Goal: Task Accomplishment & Management: Manage account settings

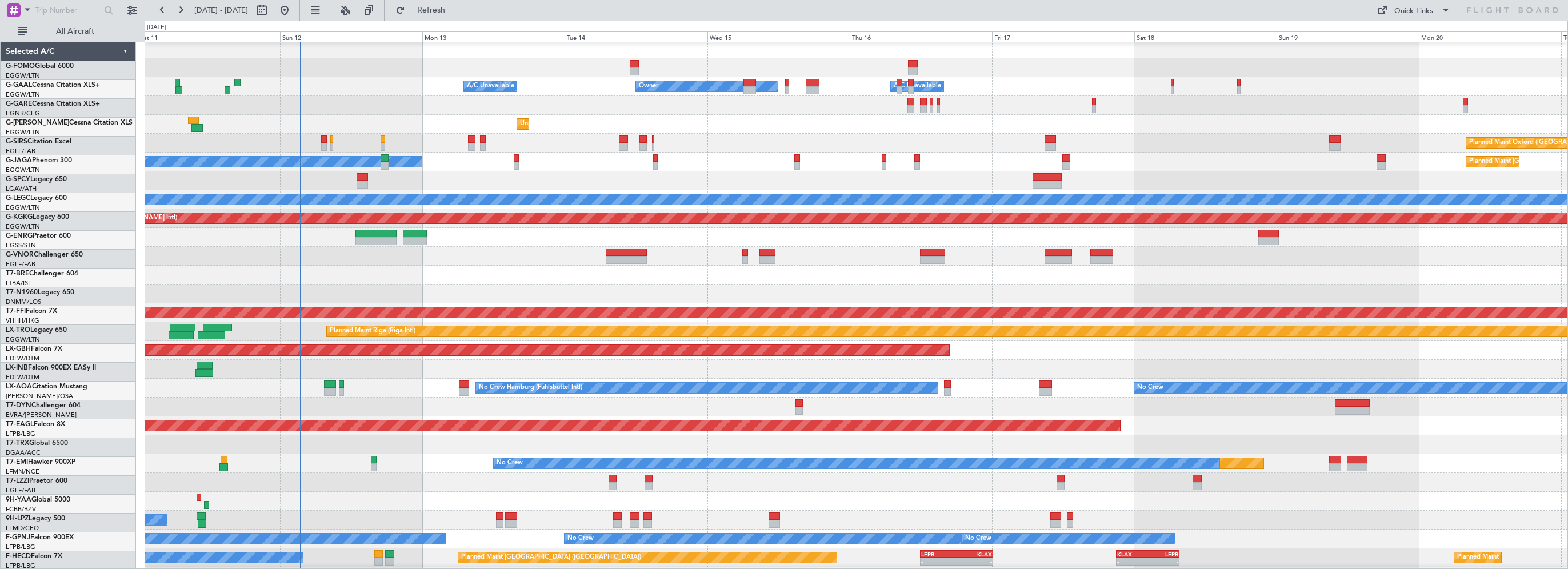
scroll to position [3, 0]
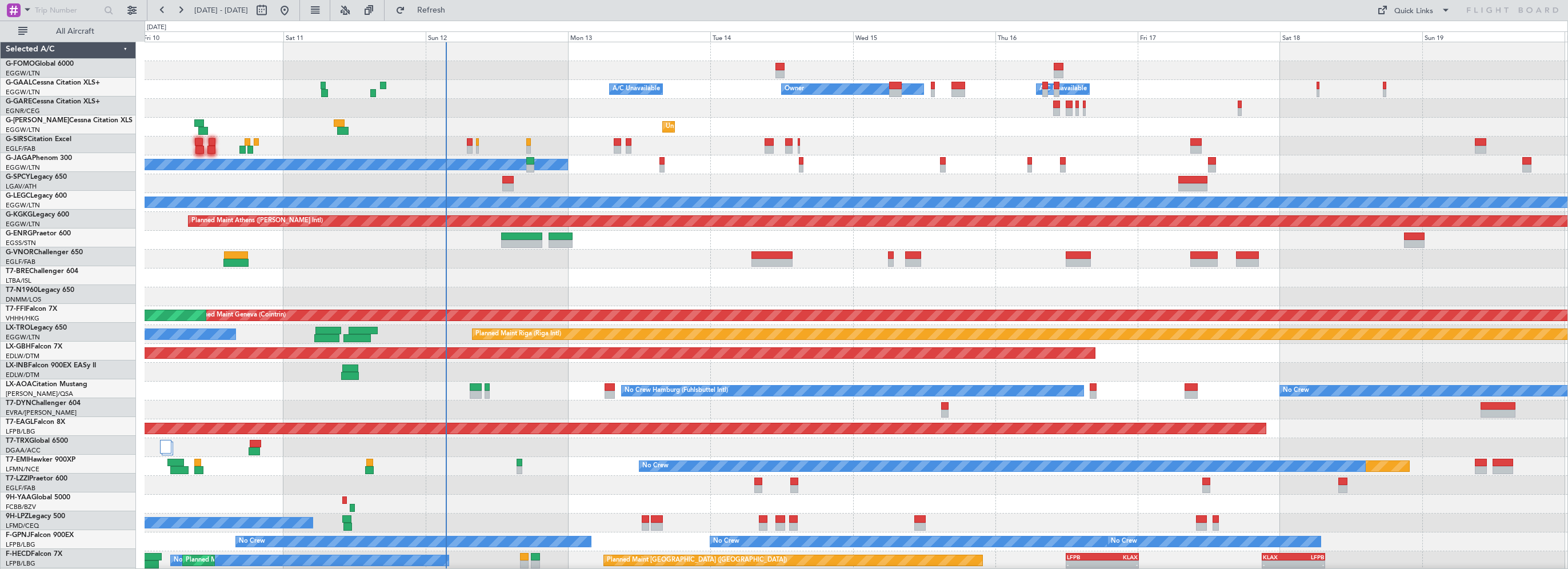
click at [623, 284] on div at bounding box center [856, 278] width 1423 height 19
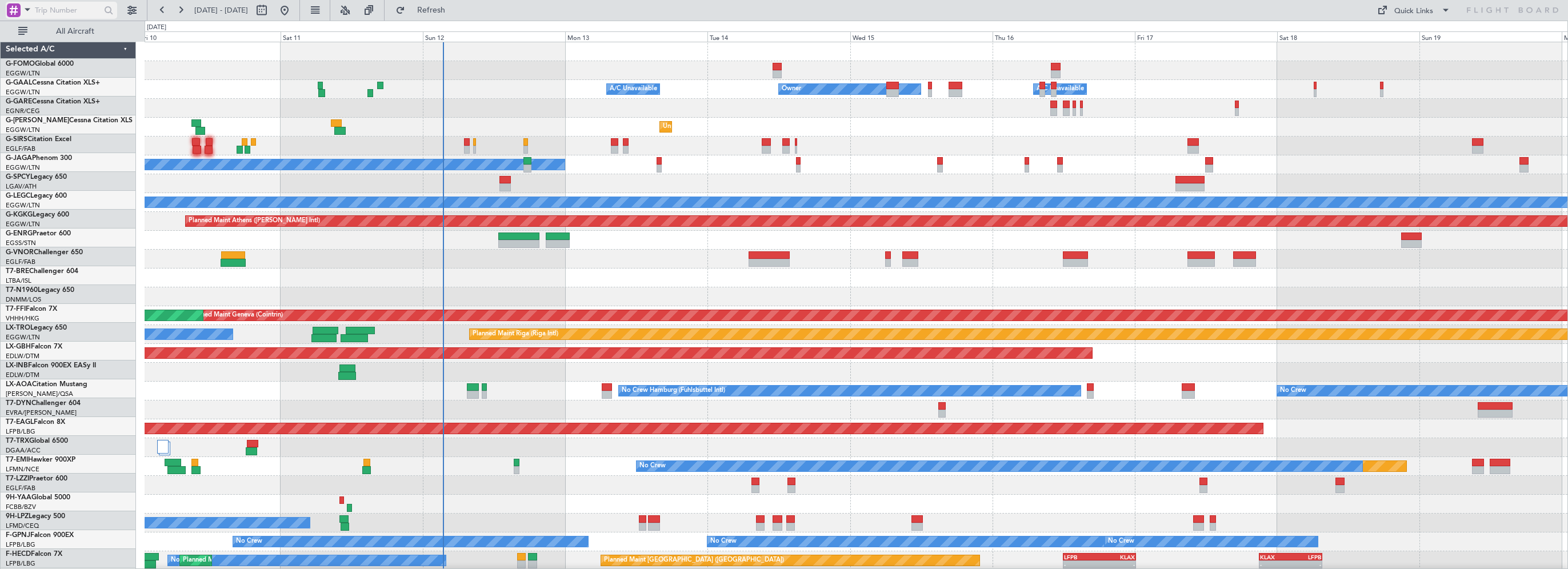
scroll to position [0, 0]
click at [98, 40] on div "All Aircraft" at bounding box center [73, 32] width 146 height 21
click at [102, 33] on span "All Aircraft" at bounding box center [75, 32] width 91 height 8
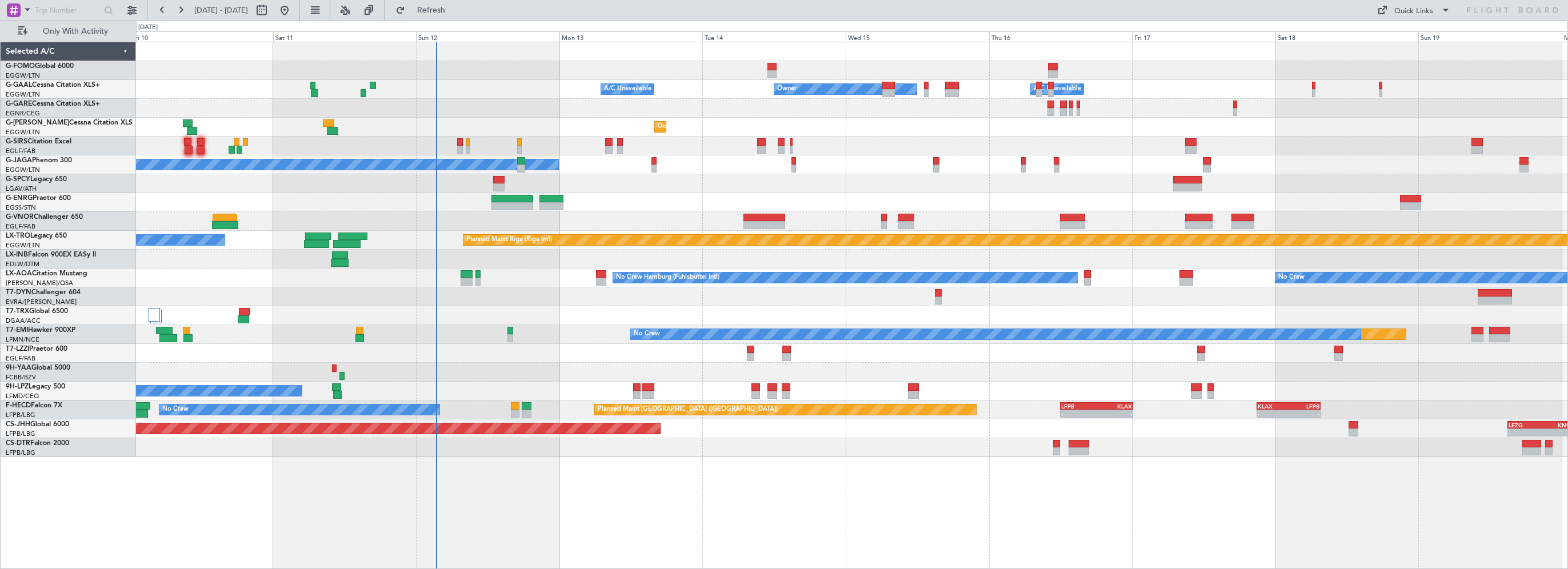
click at [714, 101] on div at bounding box center [852, 108] width 1431 height 19
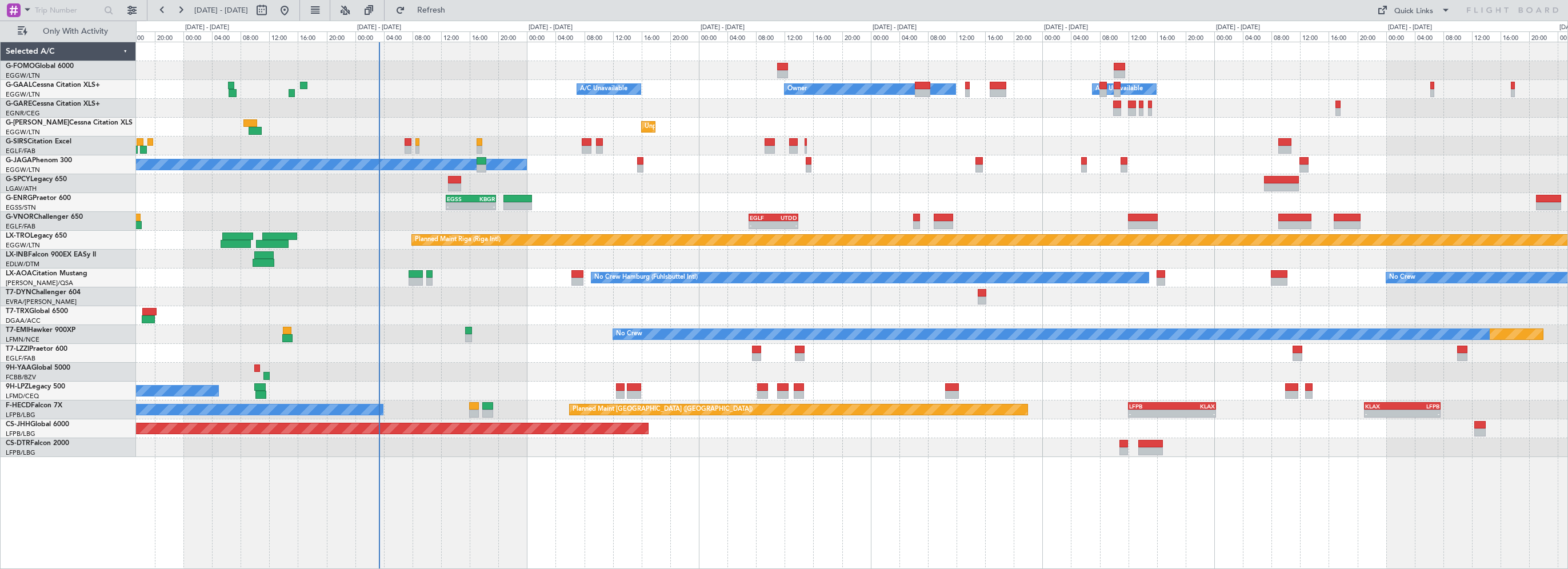
click at [484, 96] on div "Owner Owner A/C Unavailable A/C Unavailable" at bounding box center [852, 89] width 1431 height 19
click at [578, 310] on div at bounding box center [852, 316] width 1431 height 19
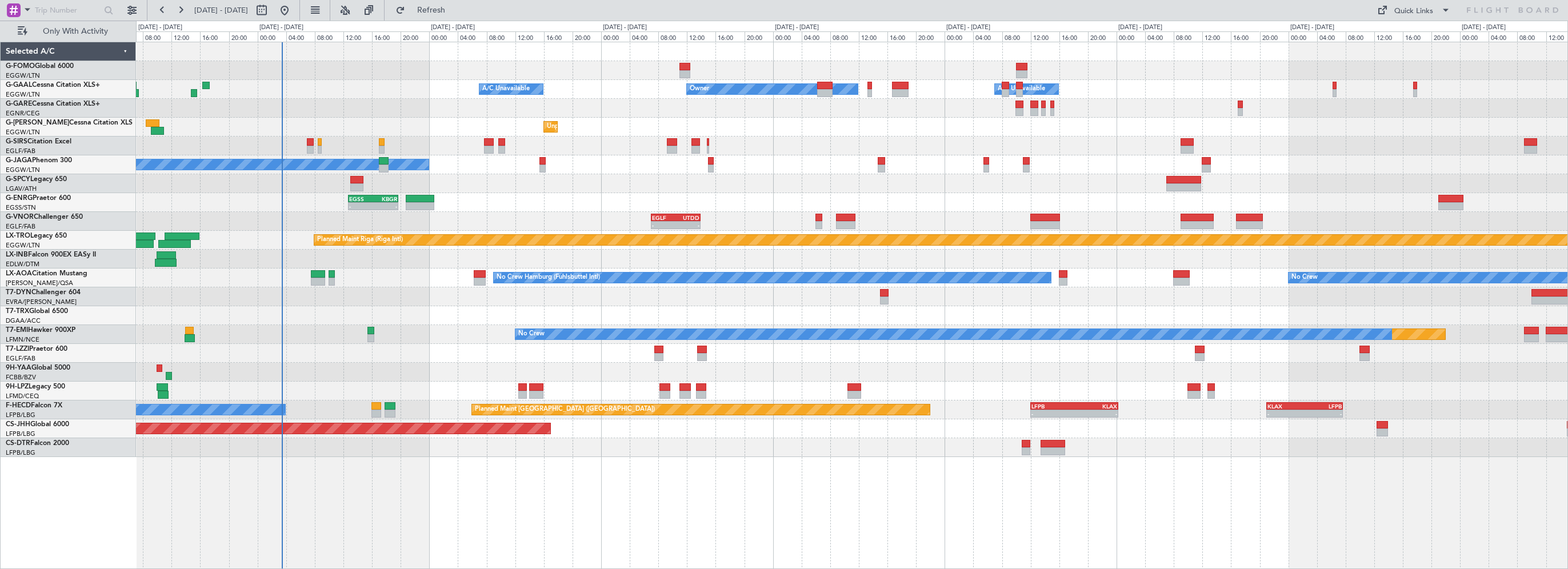
click at [630, 185] on div at bounding box center [852, 184] width 1431 height 19
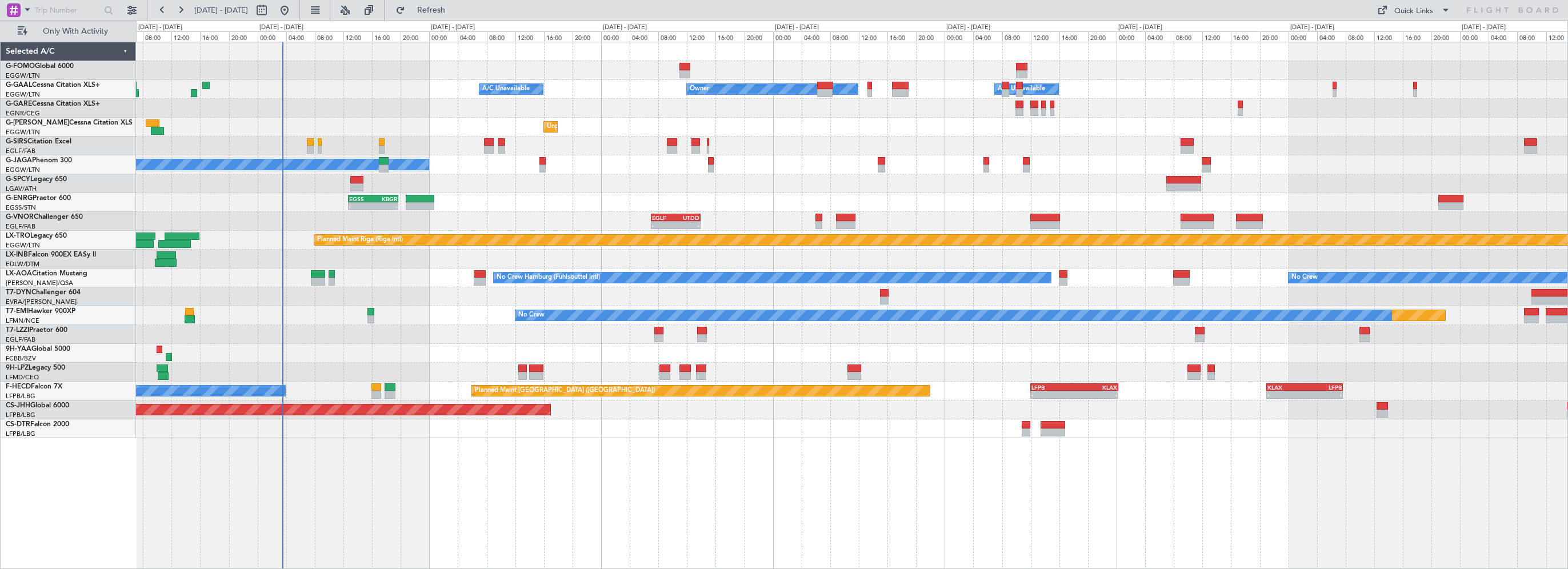
click at [636, 486] on div "Owner A/C Unavailable Owner A/C Unavailable Unplanned Maint London (Luton) Plan…" at bounding box center [852, 305] width 1432 height 527
click at [561, 189] on div at bounding box center [852, 184] width 1431 height 19
click at [455, 14] on span "Refresh" at bounding box center [432, 10] width 48 height 8
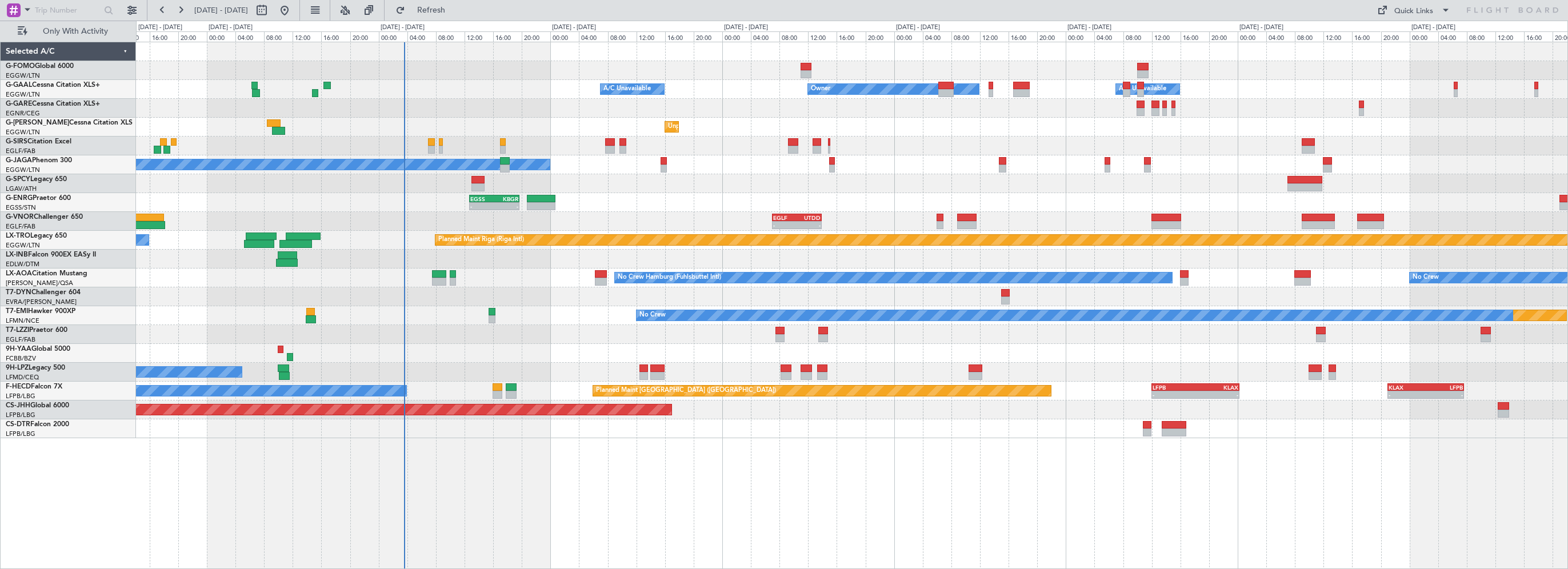
click at [636, 514] on div "Owner Owner A/C Unavailable A/C Unavailable Unplanned Maint London (Luton) Plan…" at bounding box center [852, 305] width 1432 height 527
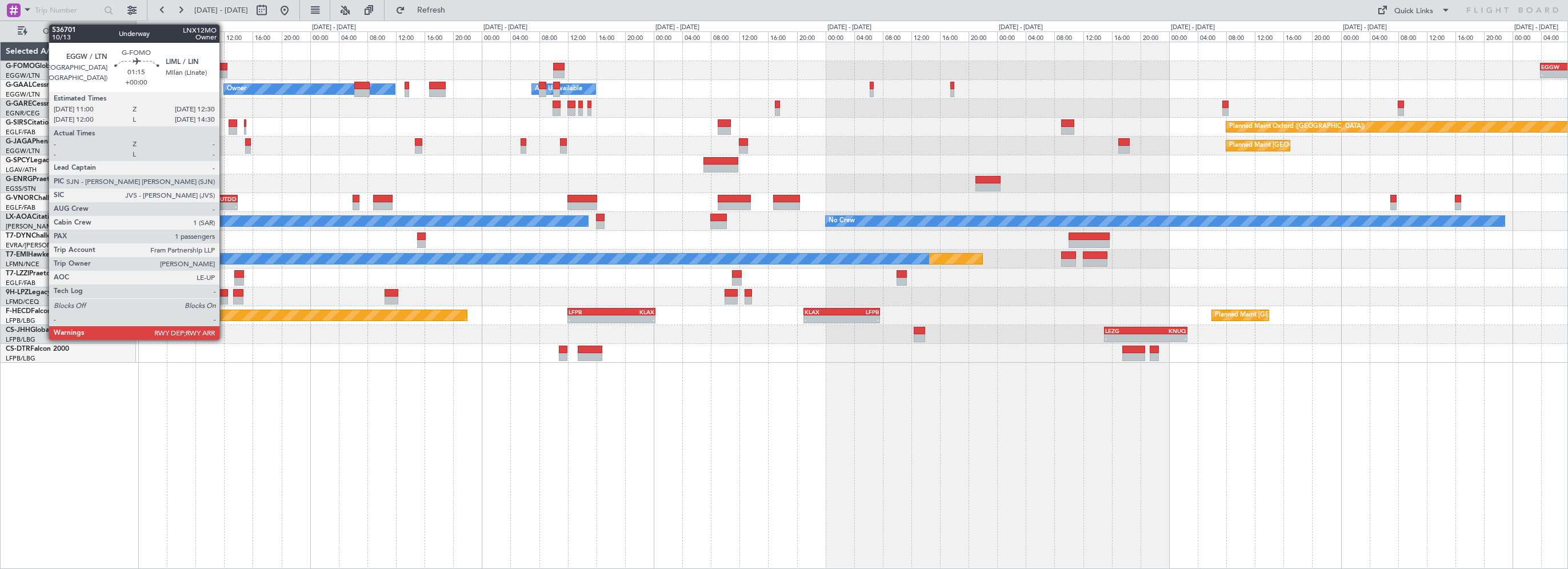
click at [226, 65] on div at bounding box center [222, 67] width 11 height 8
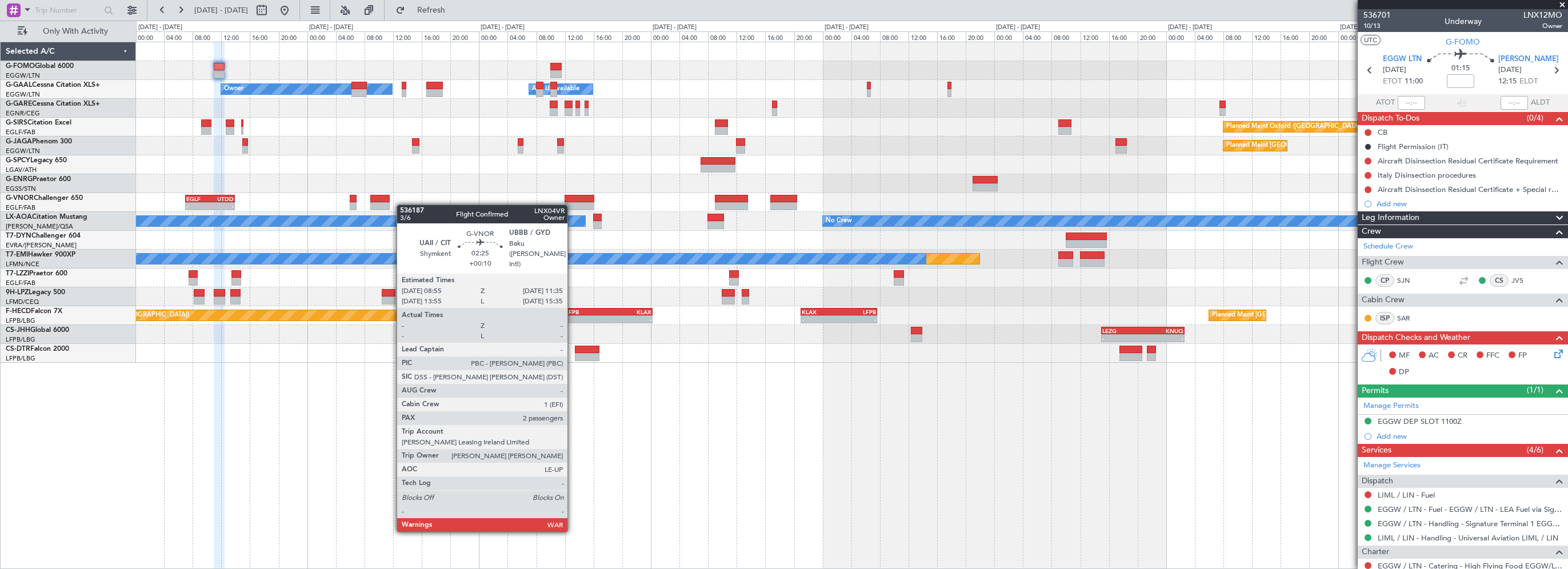
click at [388, 204] on div "- - EGGW 03:55 Z KSFO 14:45 Z - - KSFO 22:15 Z EGGW 08:00 Z Owner Owner A/C Una…" at bounding box center [852, 202] width 1431 height 321
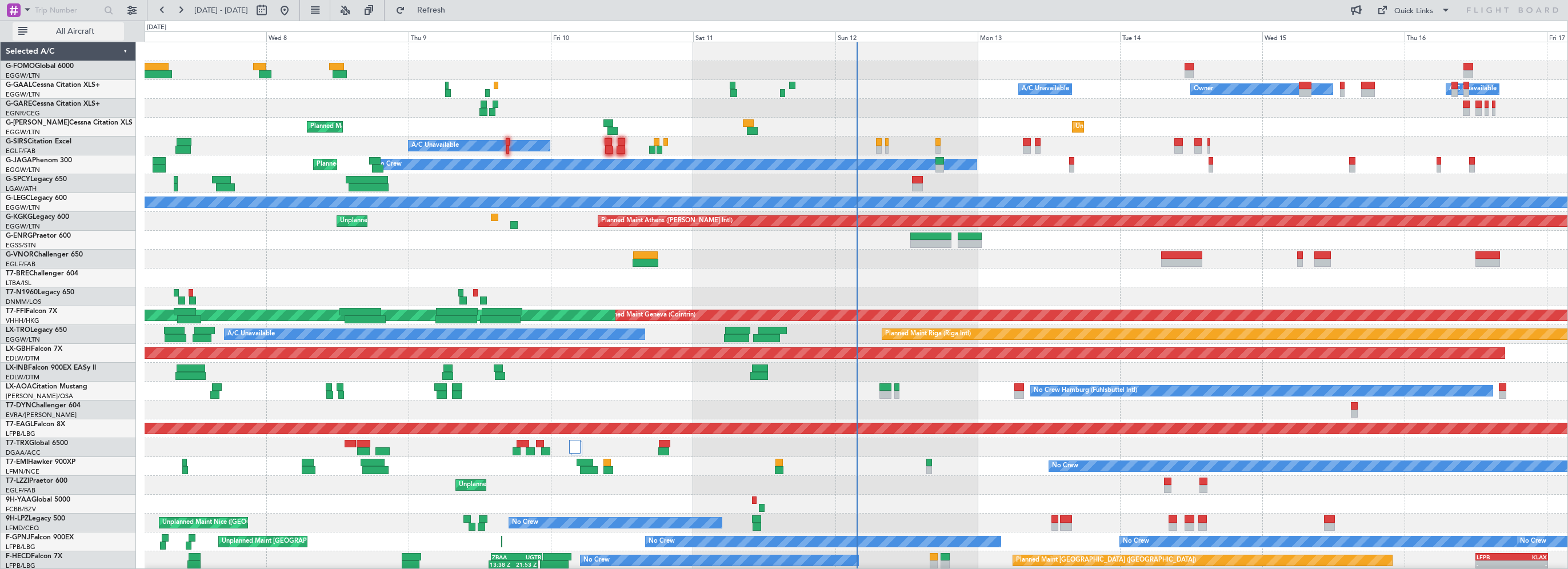
click at [101, 28] on span "All Aircraft" at bounding box center [75, 32] width 91 height 8
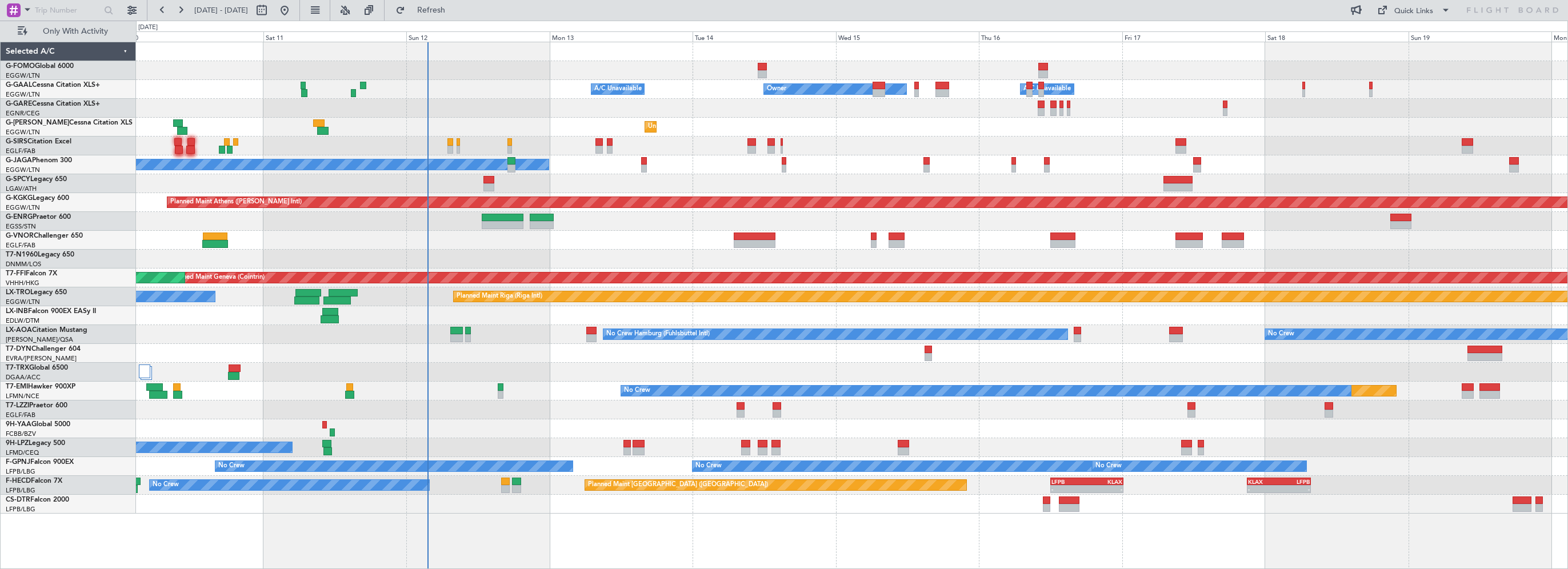
click at [685, 253] on div "- - EGGW 03:55 Z KSFO 14:45 Z Owner A/C Unavailable Owner A/C Unavailable Unpla…" at bounding box center [852, 278] width 1431 height 471
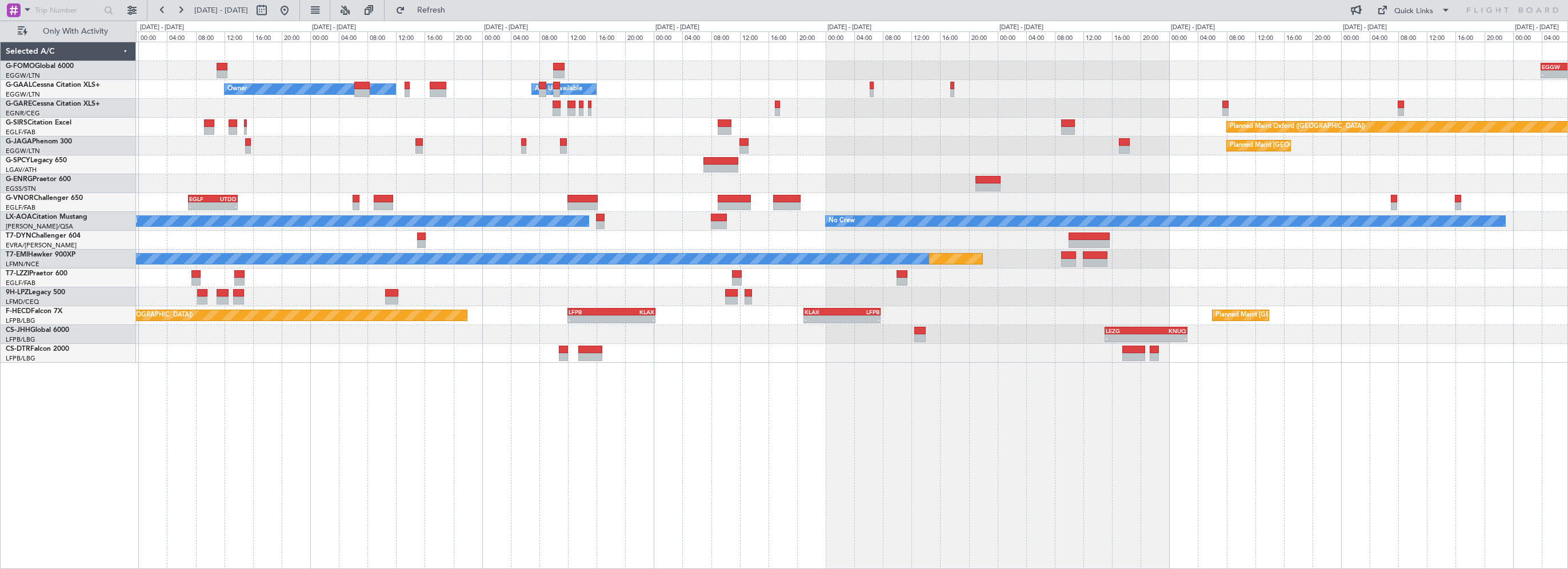
click at [265, 210] on div "- - EGGW 03:55 Z KSFO 14:45 Z - - KSFO 22:15 Z EGGW 08:00 Z Owner Owner A/C Una…" at bounding box center [852, 202] width 1431 height 321
click at [228, 61] on div "- - EGGW 03:55 Z KSFO 14:45 Z - - KSFO 22:15 Z EGGW 08:00 Z" at bounding box center [852, 71] width 1431 height 19
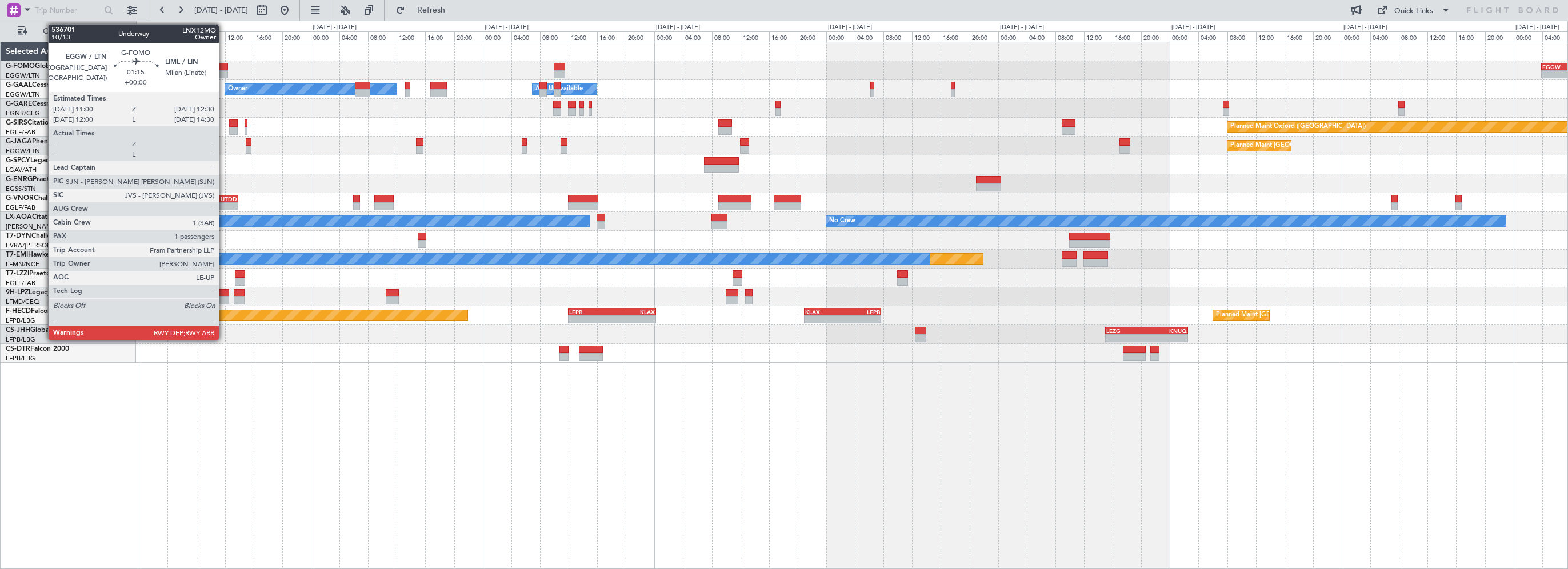
click at [224, 67] on div at bounding box center [222, 67] width 11 height 8
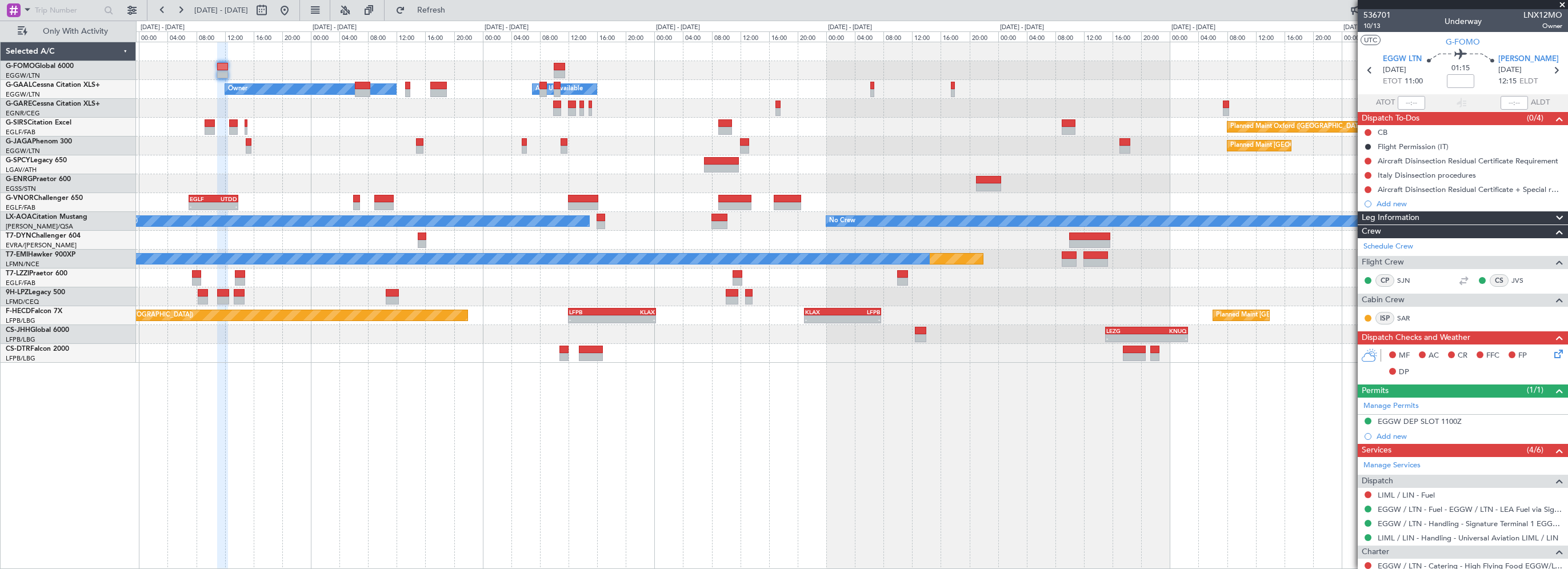
click at [1402, 219] on span "Leg Information" at bounding box center [1391, 218] width 58 height 13
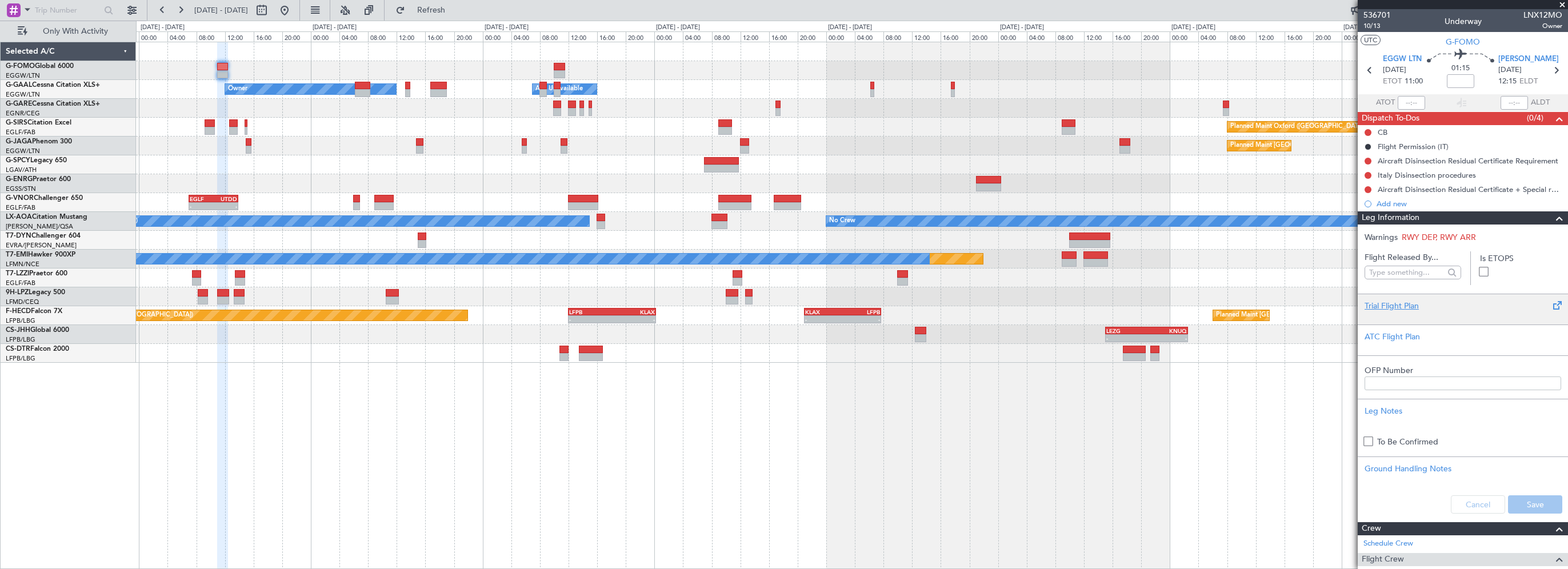
click at [1404, 310] on div "Trial Flight Plan" at bounding box center [1463, 306] width 197 height 12
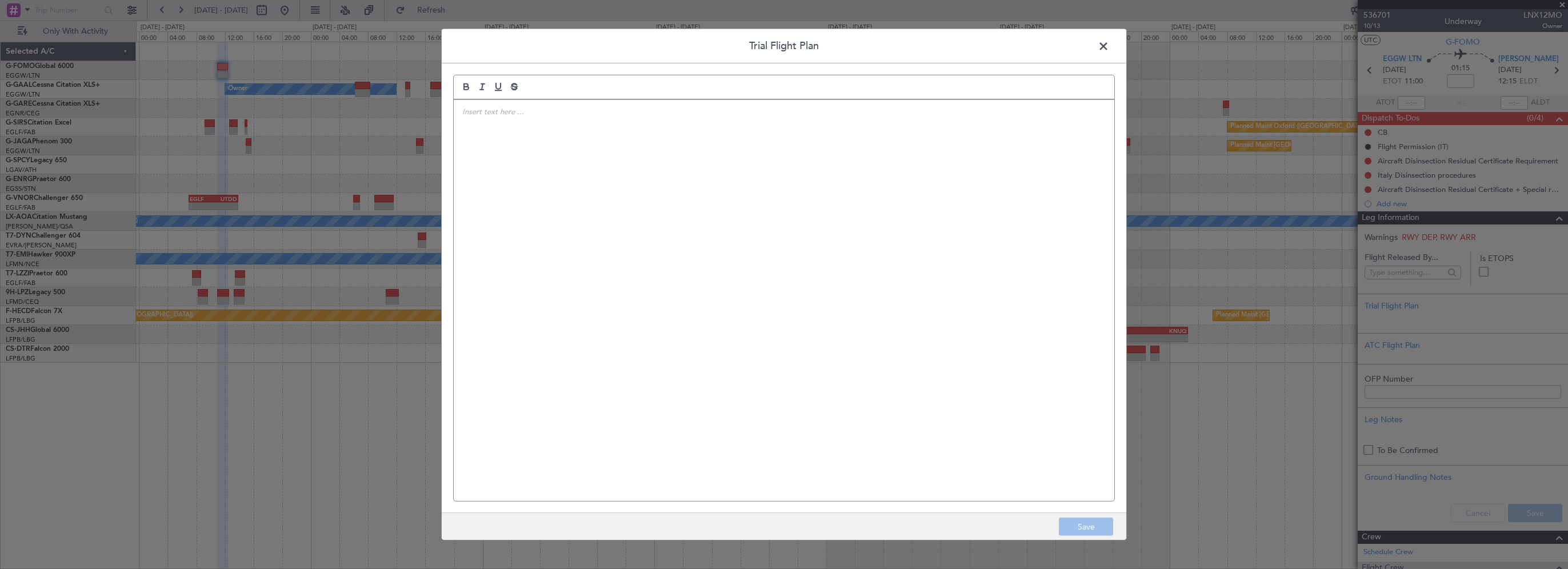
click at [542, 132] on div at bounding box center [784, 301] width 661 height 401
click at [500, 111] on p "CTU //" at bounding box center [784, 112] width 643 height 10
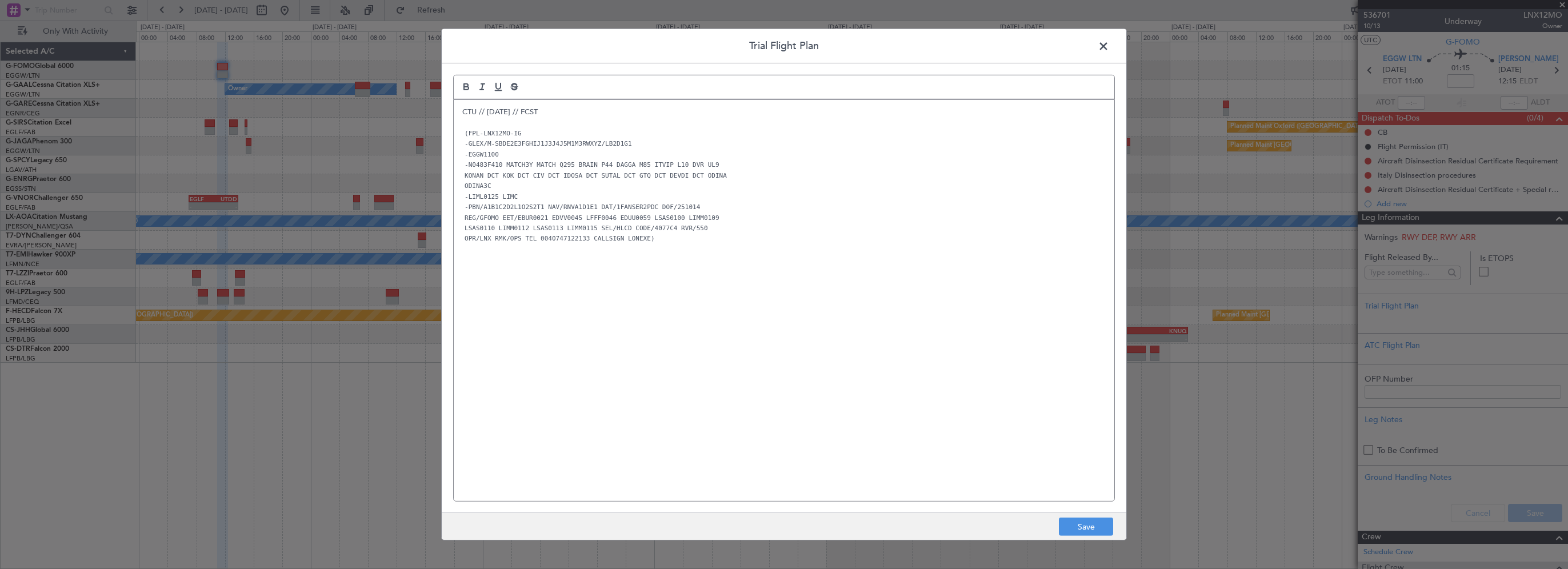
drag, startPoint x: 526, startPoint y: 323, endPoint x: 526, endPoint y: 307, distance: 16.0
click at [526, 323] on div "CTU // 12OCT // FCST (FPL-LNX12MO-IG -GLEX/M-SBDE2E3FGHIJ1J3J4J5M1M3RWXYZ/LB2D1…" at bounding box center [784, 301] width 661 height 401
click at [1095, 524] on button "Save" at bounding box center [1086, 527] width 54 height 18
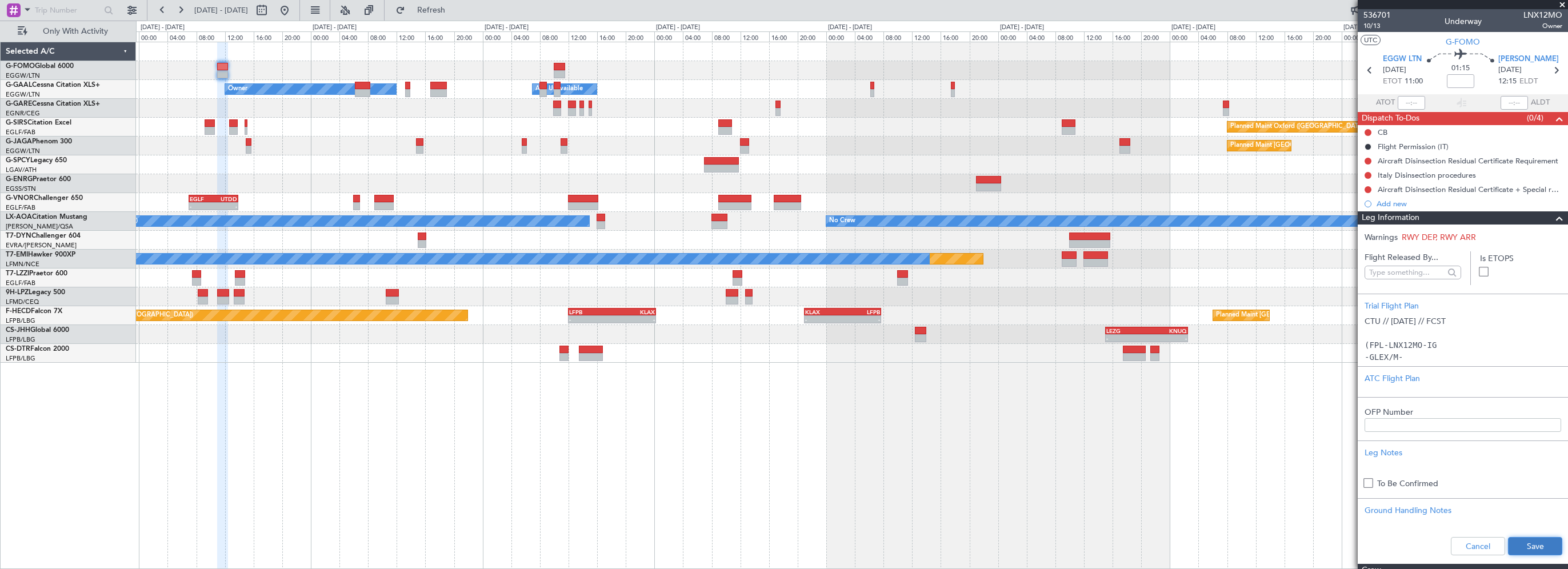
click at [1518, 539] on button "Save" at bounding box center [1535, 546] width 54 height 18
click at [1258, 473] on div "- - EGGW 03:55 Z KSFO 14:45 Z - - KSFO 22:15 Z EGGW 08:00 Z Owner Owner A/C Una…" at bounding box center [852, 305] width 1432 height 527
click at [1456, 78] on input at bounding box center [1461, 81] width 28 height 14
type input "+00:10"
click at [1560, 4] on span at bounding box center [1562, 5] width 11 height 10
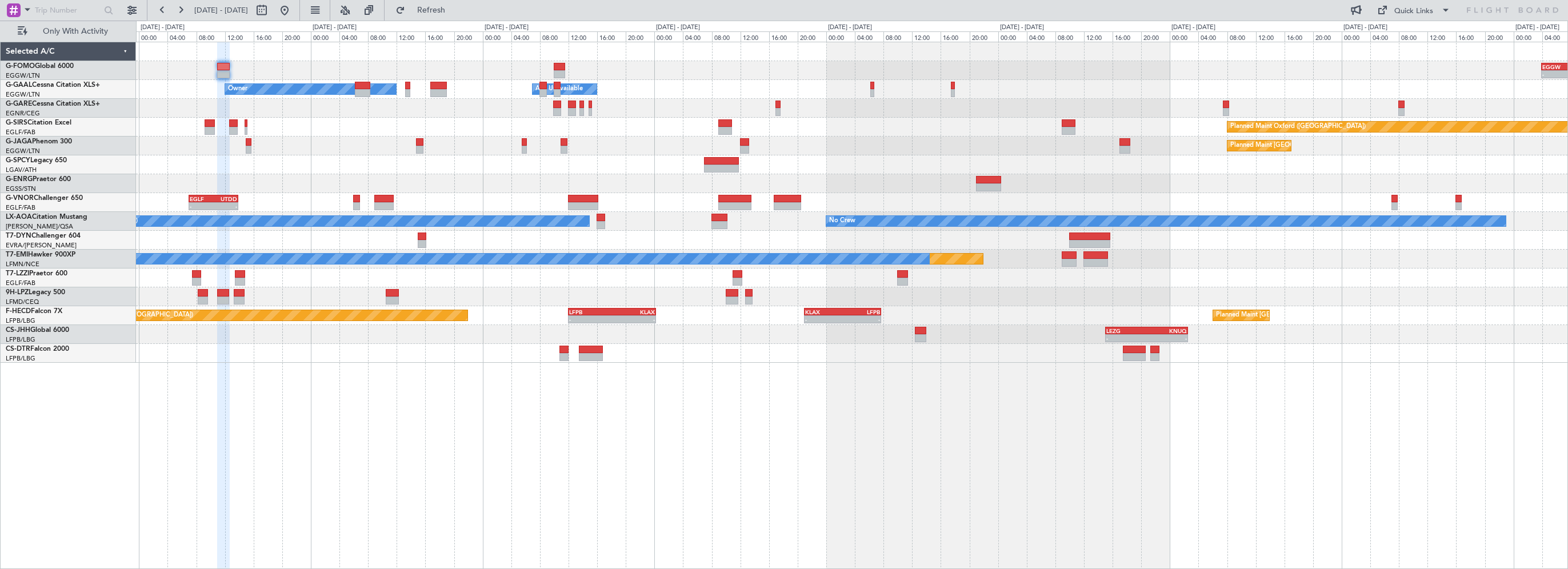
type input "0"
click at [455, 8] on span "Refresh" at bounding box center [432, 10] width 48 height 8
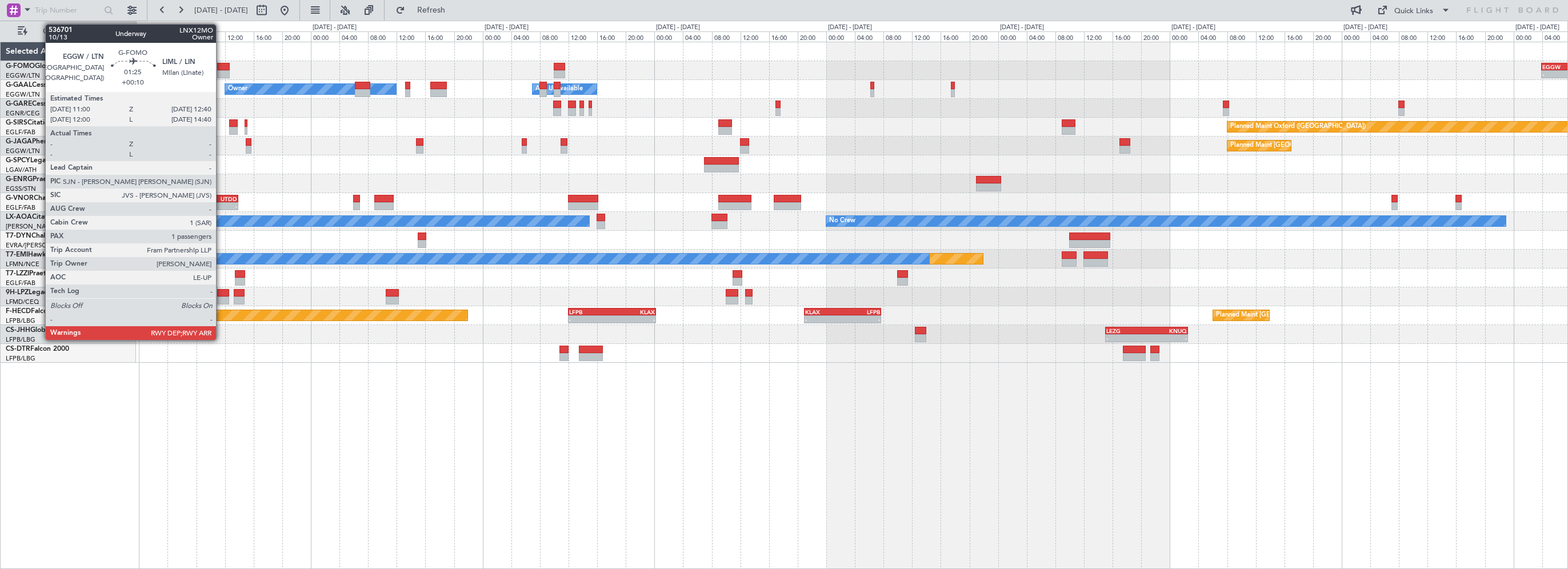
click at [221, 66] on div at bounding box center [223, 67] width 12 height 8
click at [227, 66] on div at bounding box center [223, 67] width 12 height 8
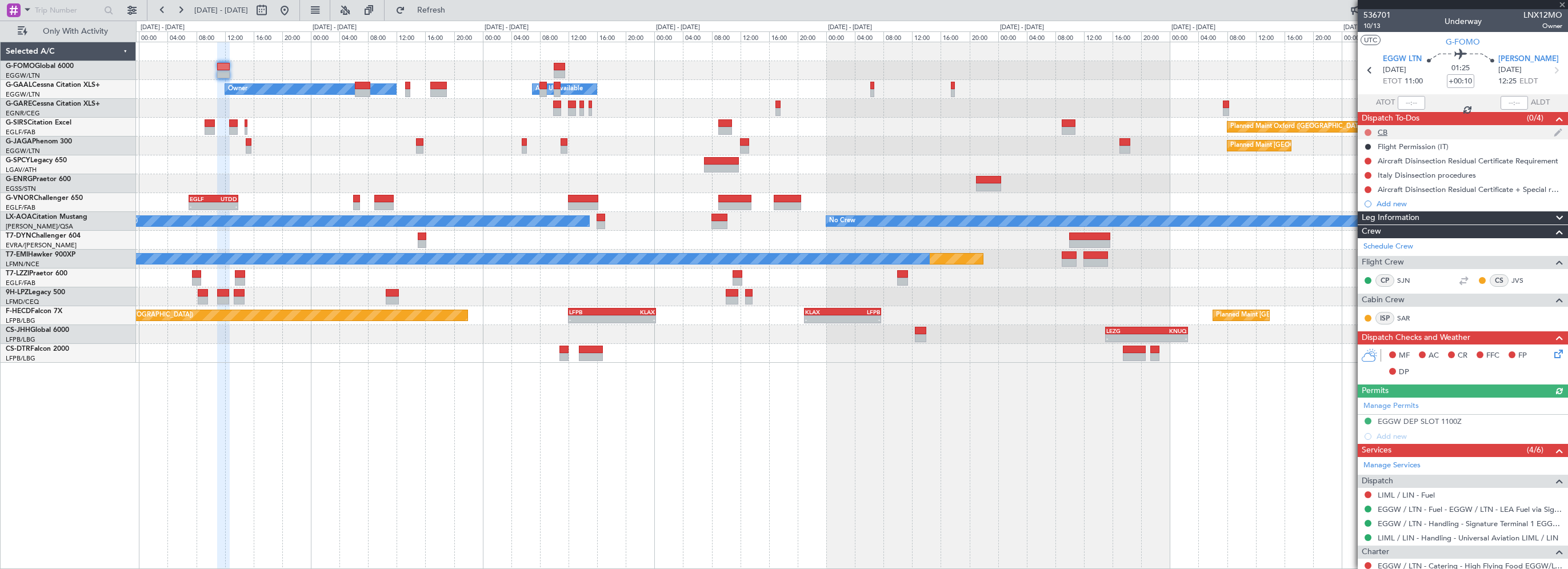
click at [1369, 132] on button at bounding box center [1368, 132] width 7 height 7
click at [1371, 181] on span "Completed" at bounding box center [1373, 183] width 38 height 11
click at [1552, 354] on icon at bounding box center [1557, 352] width 9 height 9
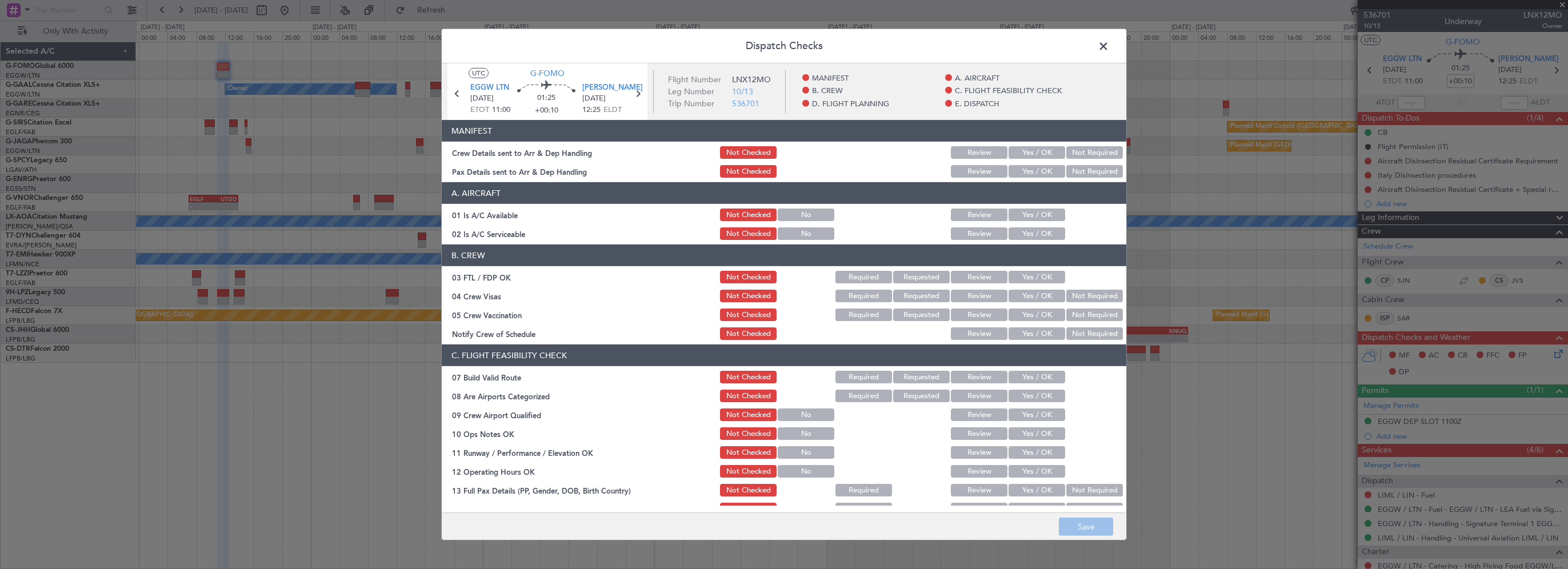
click at [1033, 210] on button "Yes / OK" at bounding box center [1037, 215] width 57 height 13
click at [1024, 236] on button "Yes / OK" at bounding box center [1037, 234] width 57 height 13
click at [1013, 379] on button "Yes / OK" at bounding box center [1037, 377] width 57 height 13
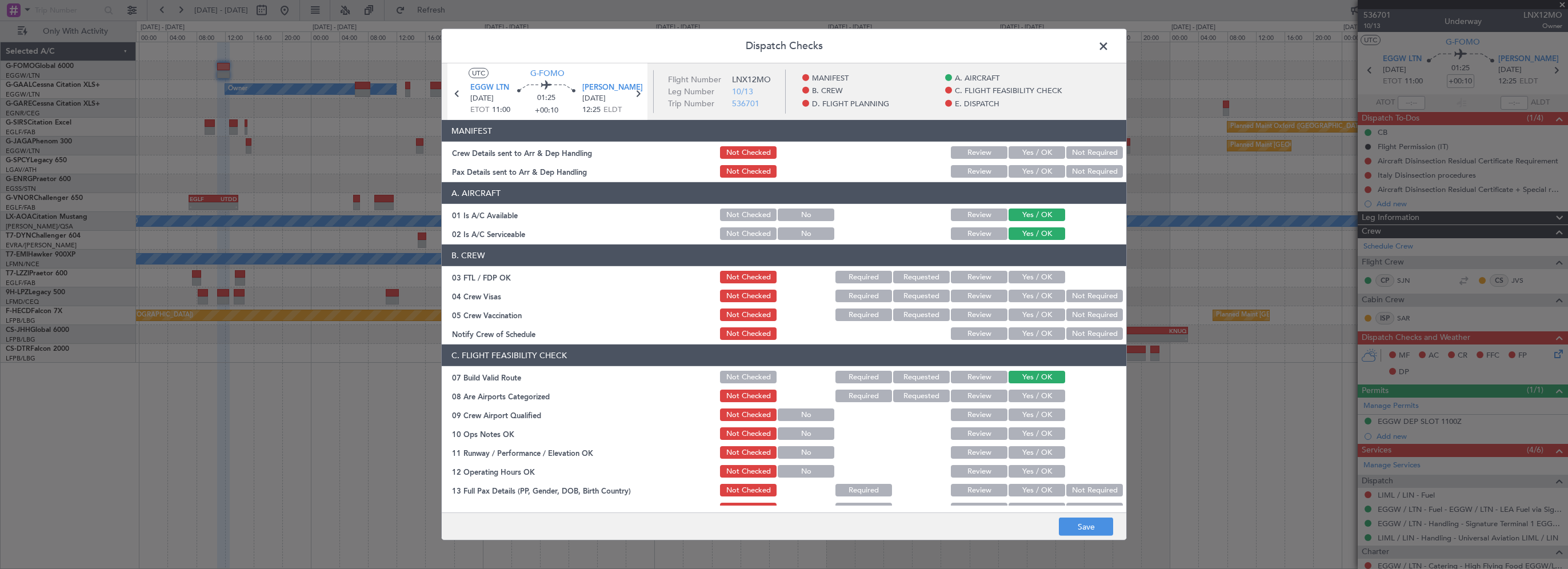
click at [1026, 427] on div "Yes / OK" at bounding box center [1036, 434] width 58 height 16
click at [1028, 432] on button "Yes / OK" at bounding box center [1037, 434] width 57 height 13
click at [1018, 459] on div "Yes / OK" at bounding box center [1036, 452] width 58 height 16
click at [1017, 474] on button "Yes / OK" at bounding box center [1037, 471] width 57 height 13
click at [1027, 453] on button "Yes / OK" at bounding box center [1037, 452] width 57 height 13
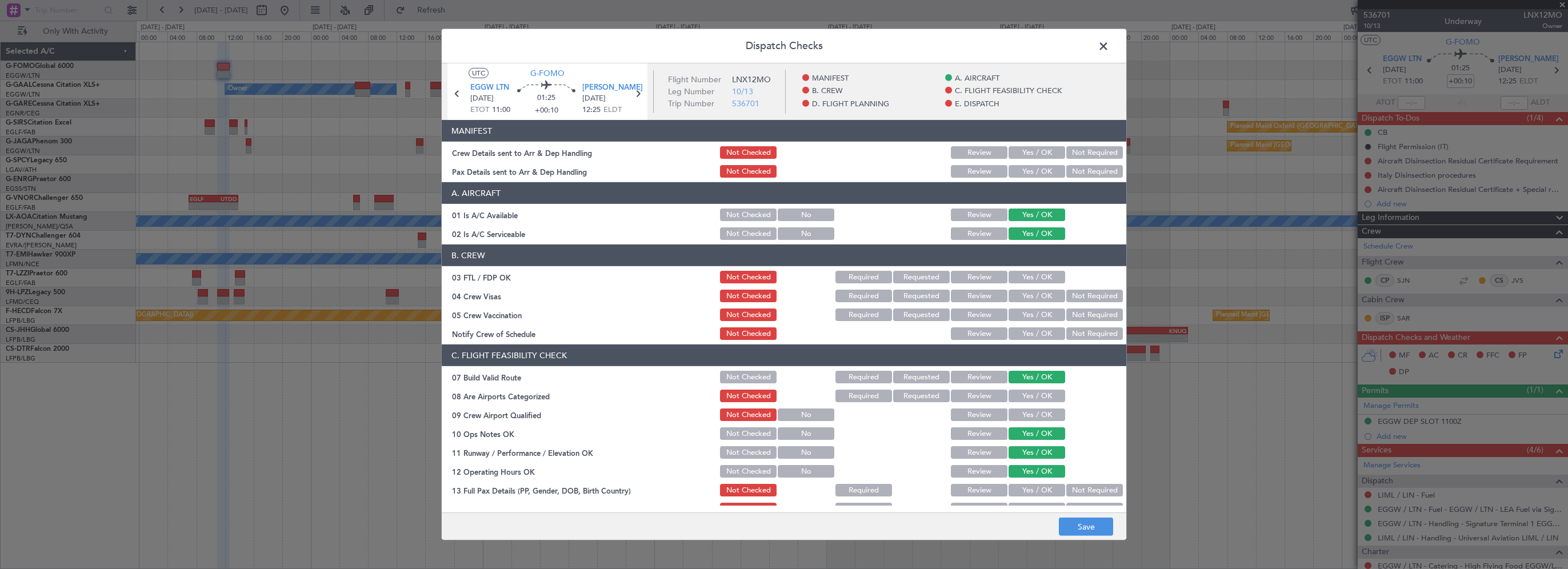
click at [1025, 488] on button "Yes / OK" at bounding box center [1037, 490] width 57 height 13
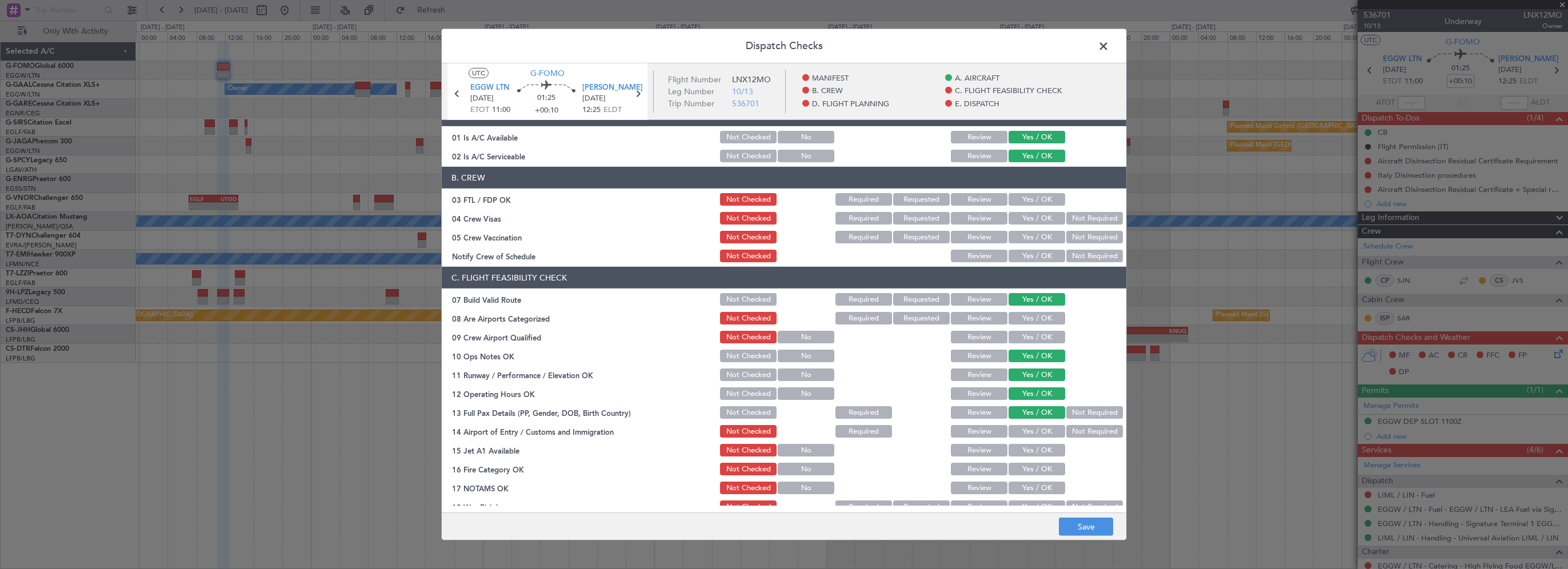
scroll to position [171, 0]
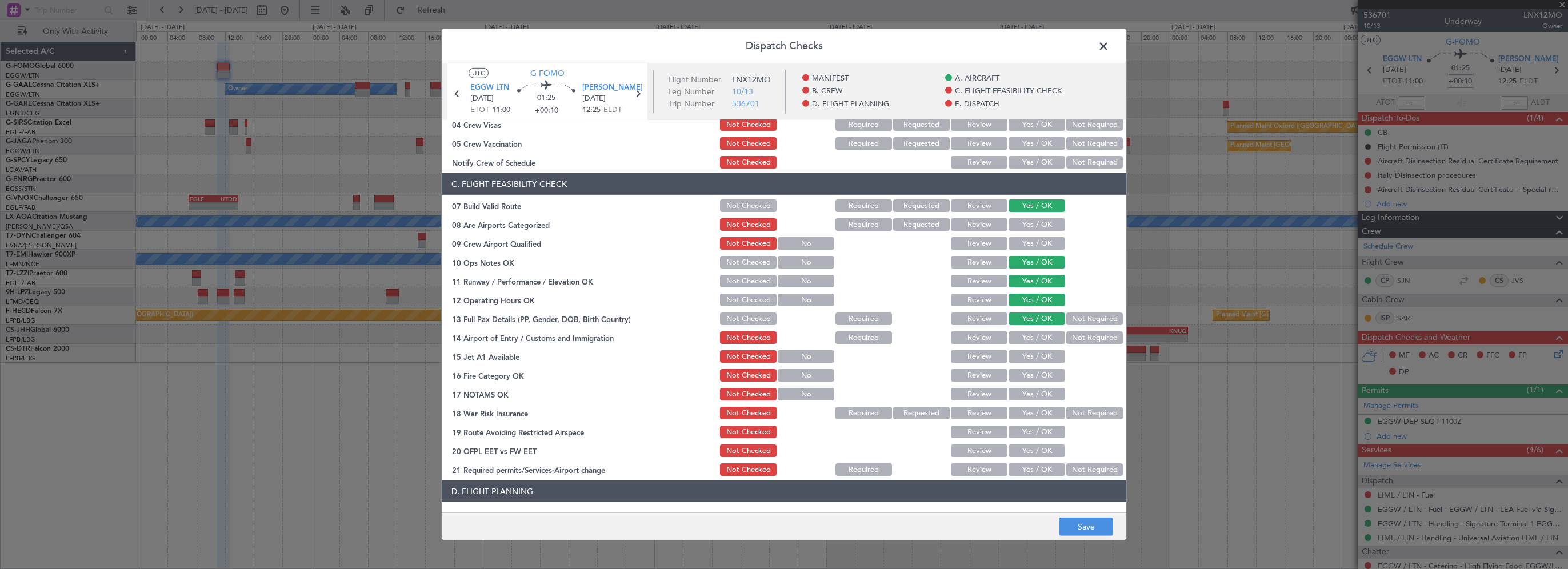
click at [1032, 338] on button "Yes / OK" at bounding box center [1037, 338] width 57 height 13
click at [1028, 355] on button "Yes / OK" at bounding box center [1037, 357] width 57 height 13
click at [1028, 379] on button "Yes / OK" at bounding box center [1037, 376] width 57 height 13
click at [1029, 397] on button "Yes / OK" at bounding box center [1037, 394] width 57 height 13
click at [1067, 413] on button "Not Required" at bounding box center [1095, 413] width 57 height 13
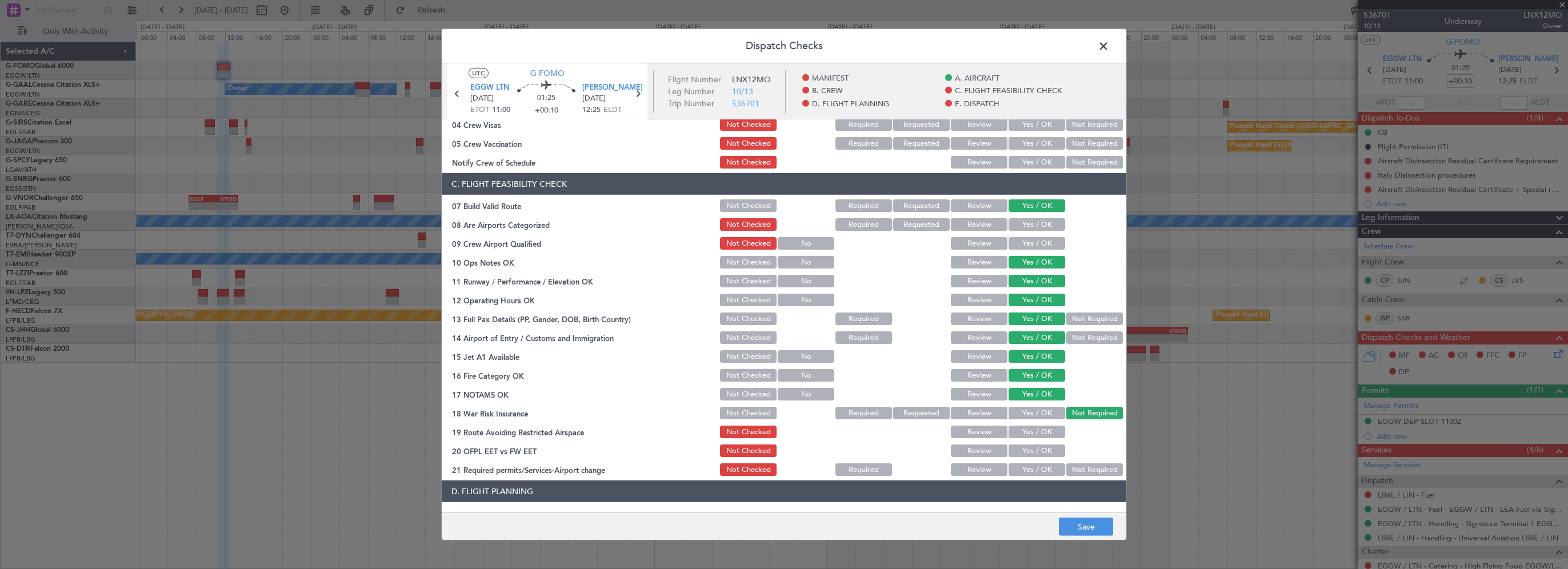
click at [1039, 435] on button "Yes / OK" at bounding box center [1037, 432] width 57 height 13
click at [1033, 451] on button "Yes / OK" at bounding box center [1037, 451] width 57 height 13
click at [1027, 470] on button "Yes / OK" at bounding box center [1037, 470] width 57 height 13
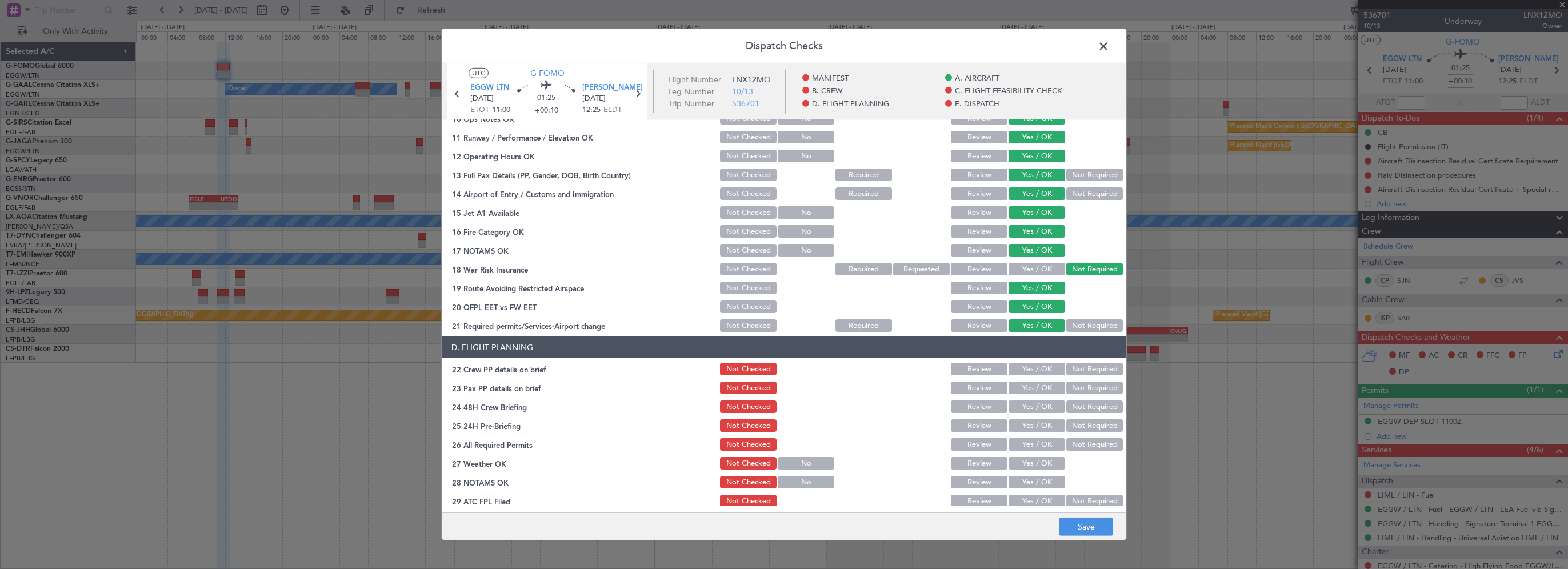
scroll to position [343, 0]
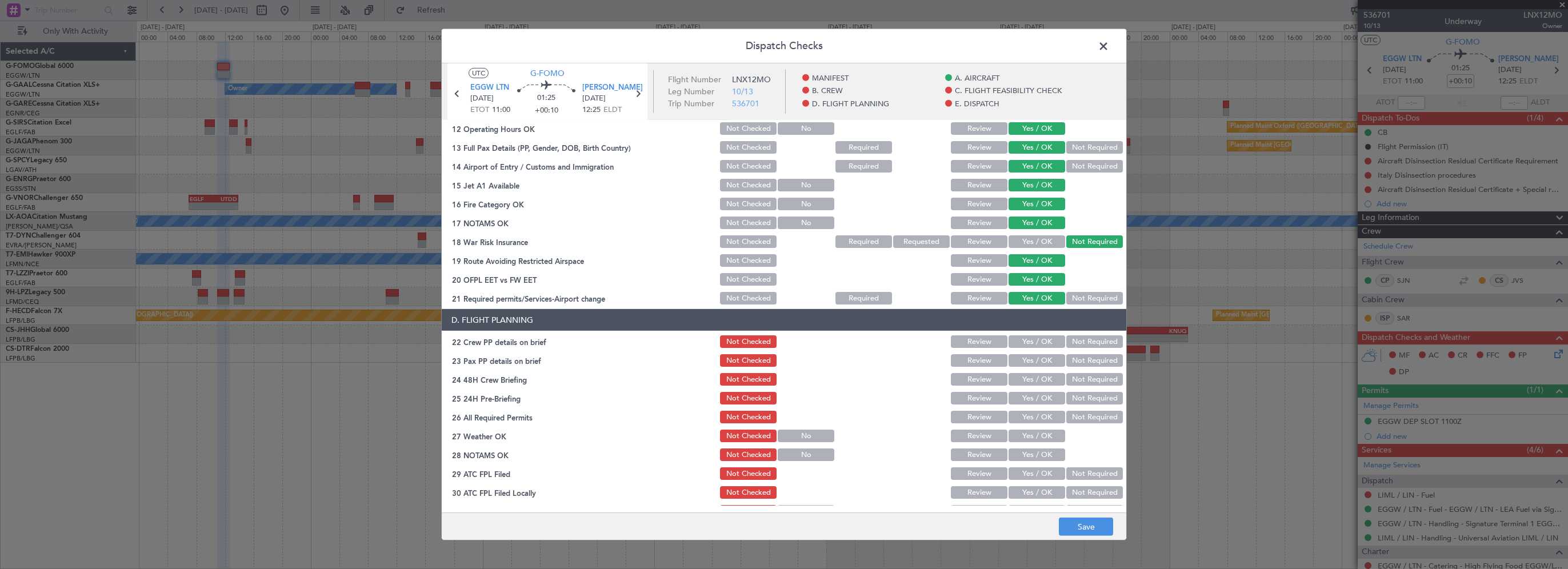
click at [1026, 340] on button "Yes / OK" at bounding box center [1037, 342] width 57 height 13
click at [1026, 355] on button "Yes / OK" at bounding box center [1037, 360] width 57 height 13
click at [1024, 375] on button "Yes / OK" at bounding box center [1037, 379] width 57 height 13
click at [1067, 400] on button "Not Required" at bounding box center [1095, 398] width 57 height 13
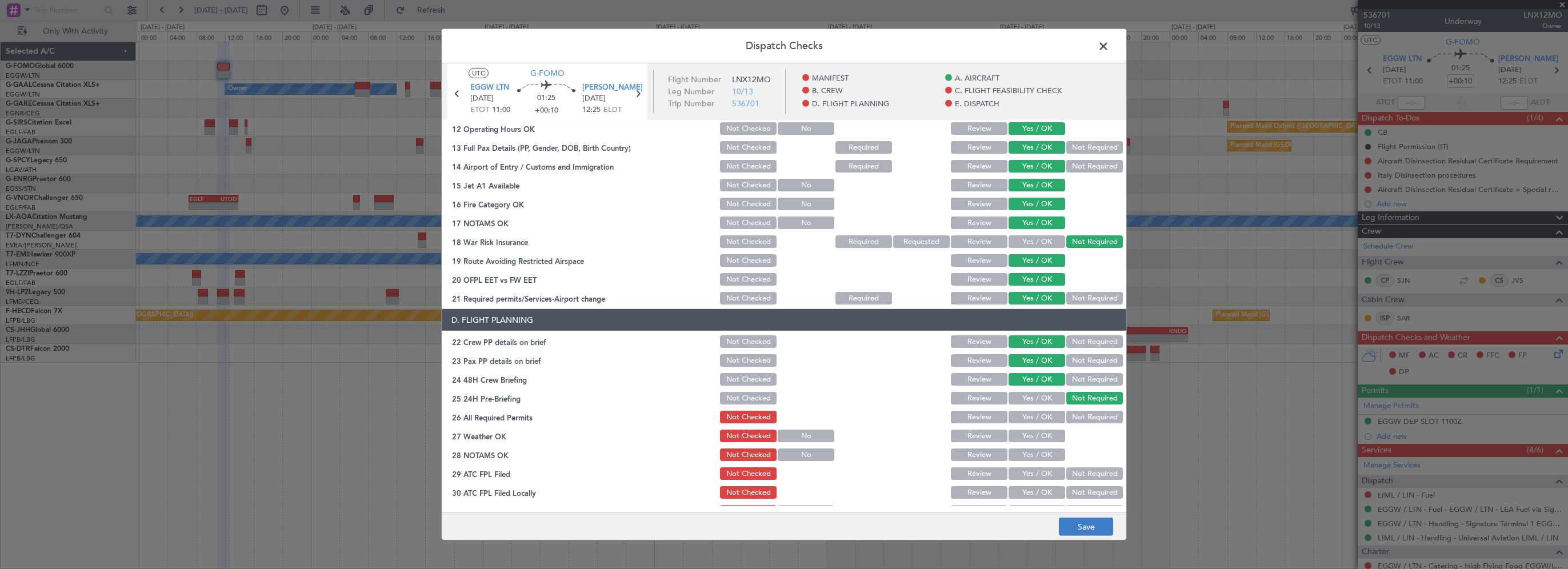
drag, startPoint x: 1073, startPoint y: 551, endPoint x: 1079, endPoint y: 524, distance: 27.7
click at [1073, 549] on div "Dispatch Checks UTC G-FOMO EGGW LTN 14/10/2025 ETOT 11:00 01:25 +00:10 LIML LIN…" at bounding box center [784, 284] width 1568 height 569
click at [1079, 524] on button "Save" at bounding box center [1086, 527] width 54 height 18
click at [1109, 49] on span at bounding box center [1109, 49] width 0 height 23
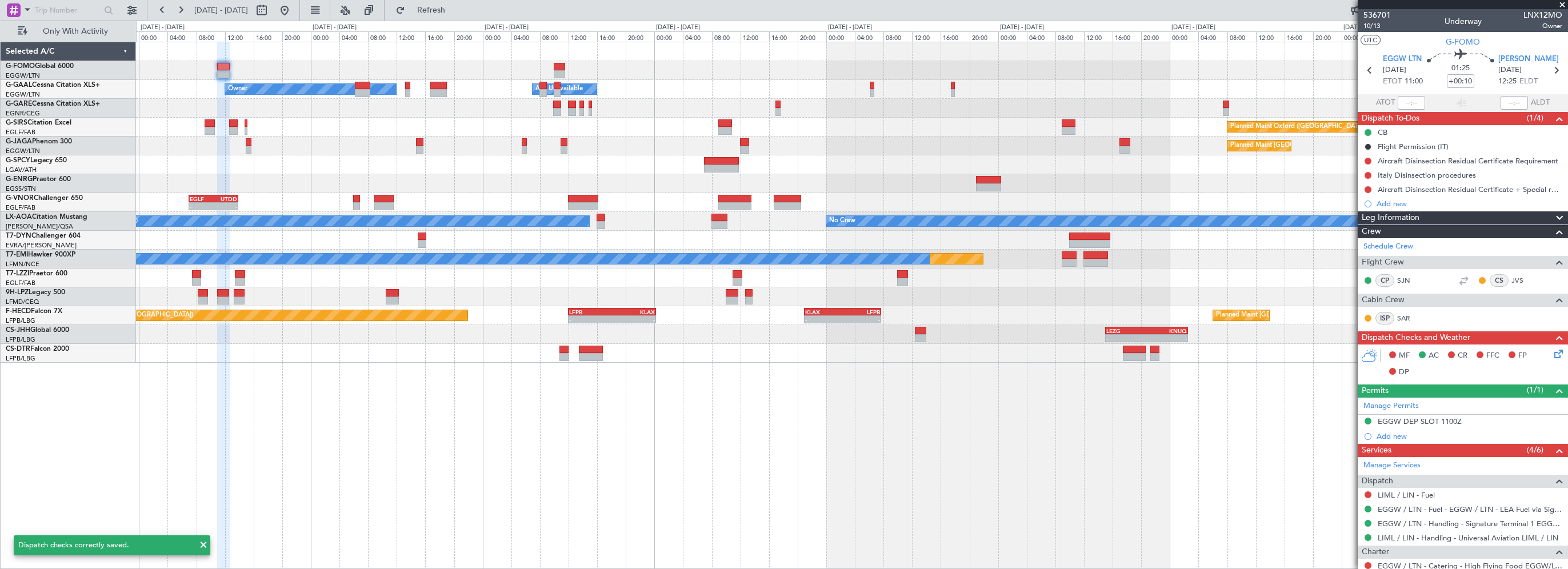
click at [391, 423] on div "- - EGGW 03:55 Z KSFO 14:45 Z - - KSFO 22:15 Z EGGW 08:00 Z Owner Owner A/C Una…" at bounding box center [852, 305] width 1432 height 527
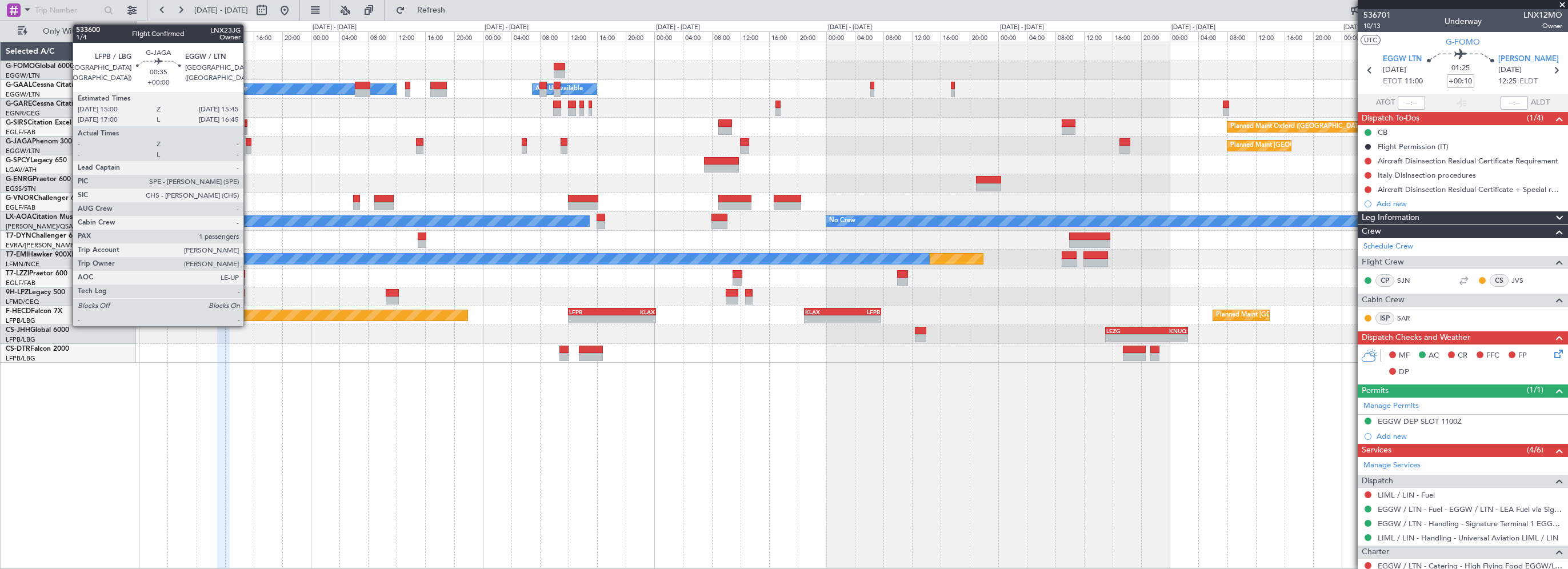
click at [249, 139] on div at bounding box center [248, 142] width 6 height 8
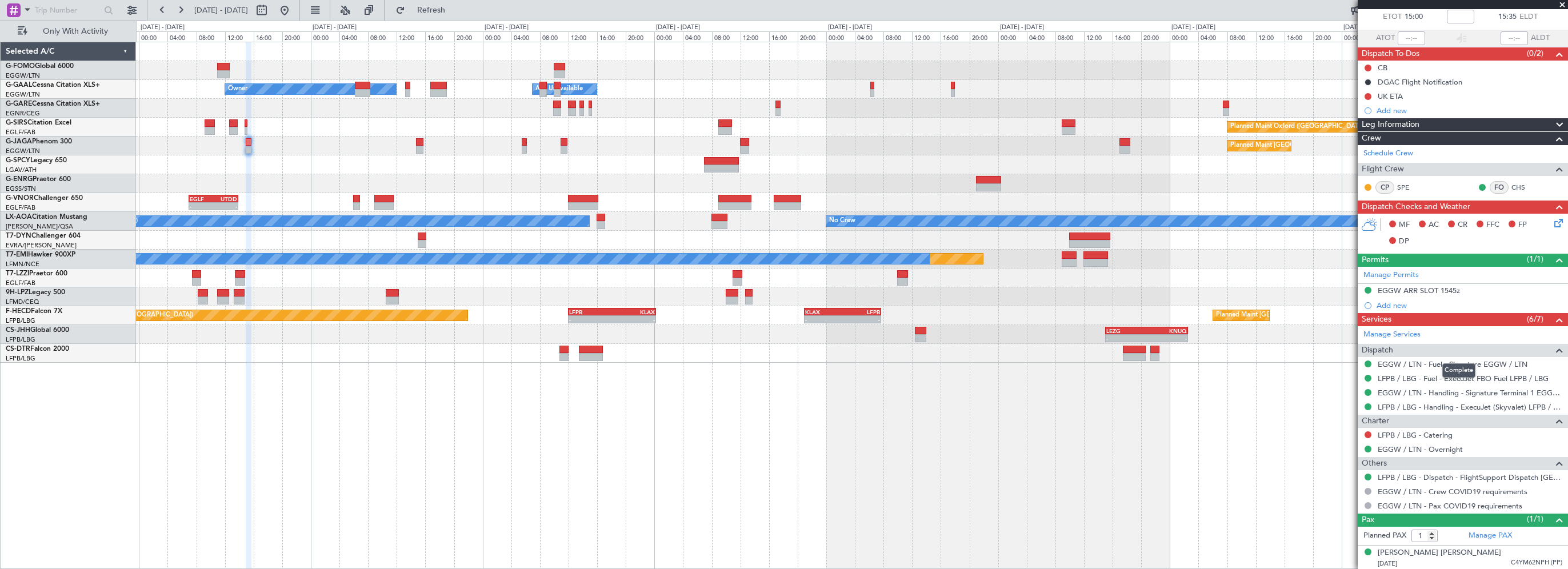
scroll to position [0, 0]
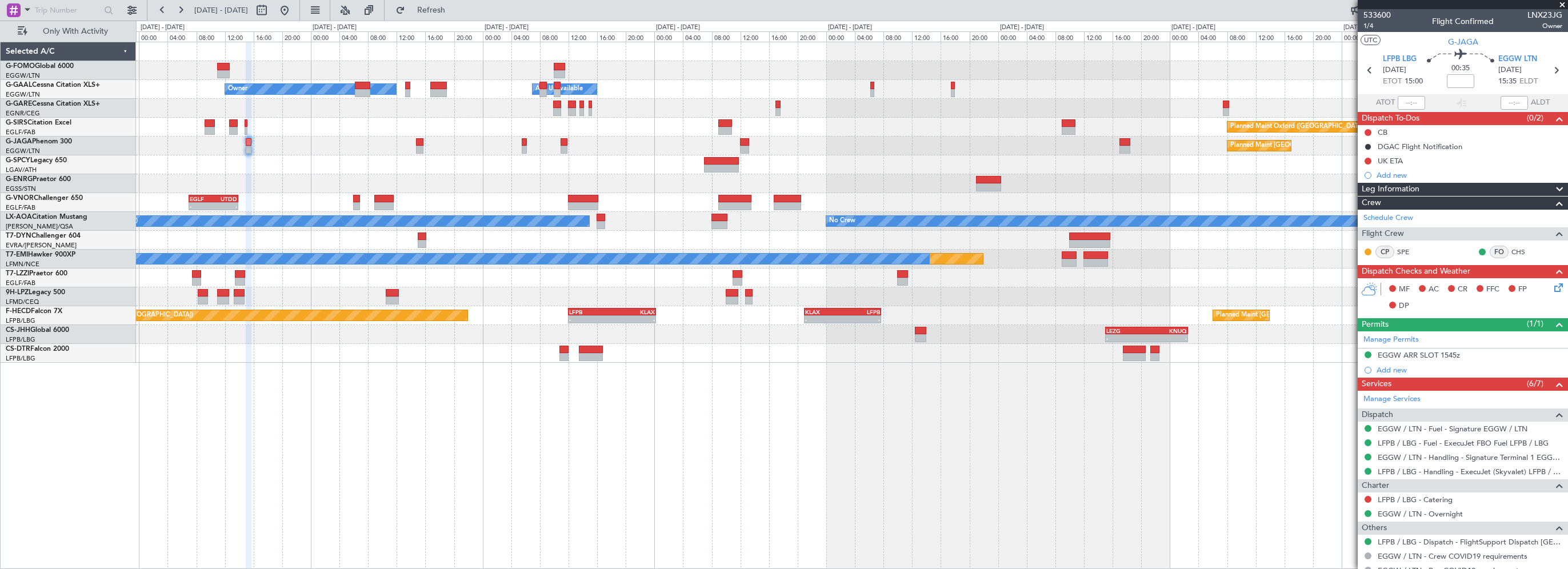
click at [1552, 287] on icon at bounding box center [1557, 285] width 9 height 9
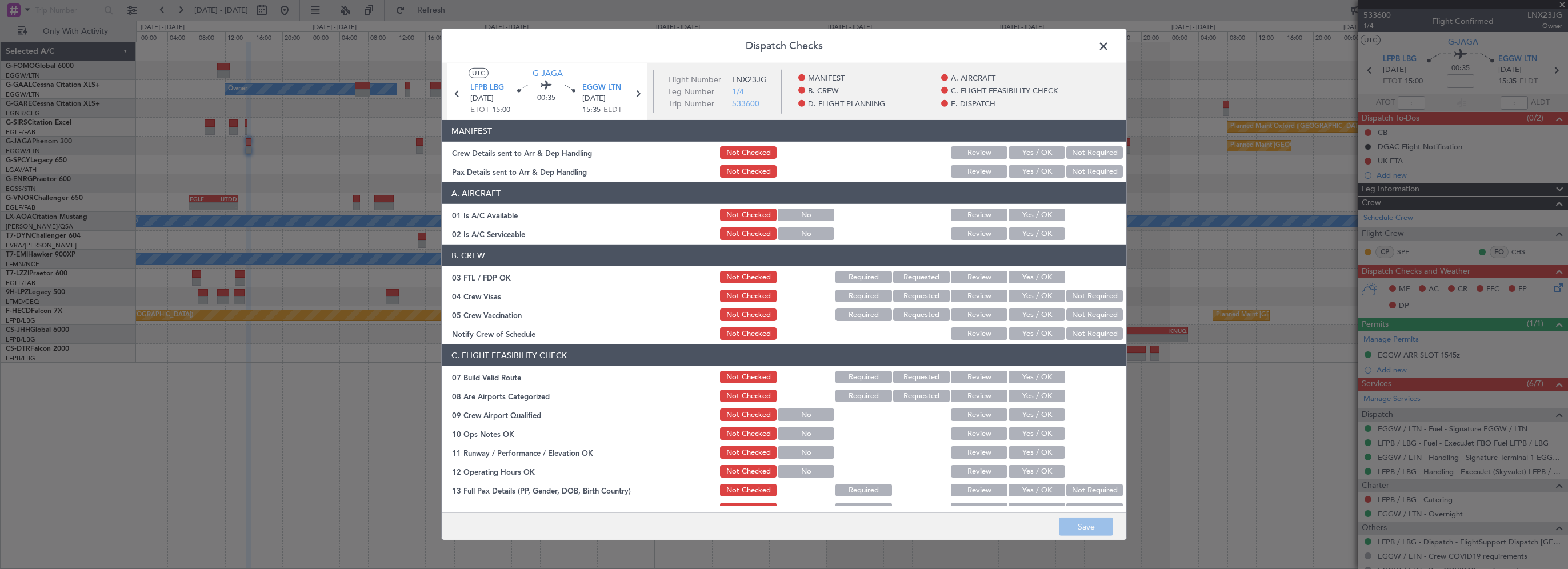
click at [1024, 220] on button "Yes / OK" at bounding box center [1037, 215] width 57 height 13
click at [1017, 243] on article "MANIFEST Crew Details sent to Arr & Dep Handling Not Checked Review Yes / OK No…" at bounding box center [784, 312] width 685 height 385
click at [1021, 235] on button "Yes / OK" at bounding box center [1037, 234] width 57 height 13
click at [1040, 376] on button "Yes / OK" at bounding box center [1037, 377] width 57 height 13
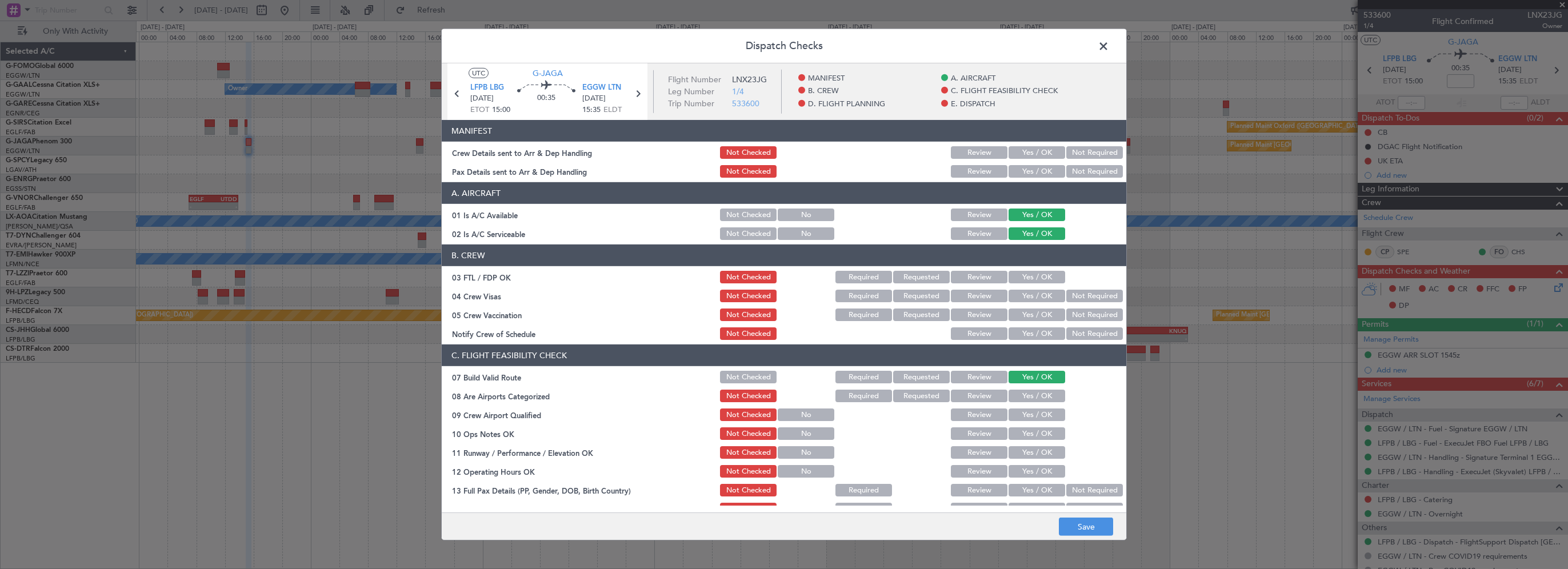
click at [1022, 432] on button "Yes / OK" at bounding box center [1037, 434] width 57 height 13
click at [1027, 455] on button "Yes / OK" at bounding box center [1037, 452] width 57 height 13
click at [1022, 471] on button "Yes / OK" at bounding box center [1037, 471] width 57 height 13
drag, startPoint x: 1023, startPoint y: 493, endPoint x: 1033, endPoint y: 483, distance: 14.1
click at [1026, 491] on button "Yes / OK" at bounding box center [1037, 490] width 57 height 13
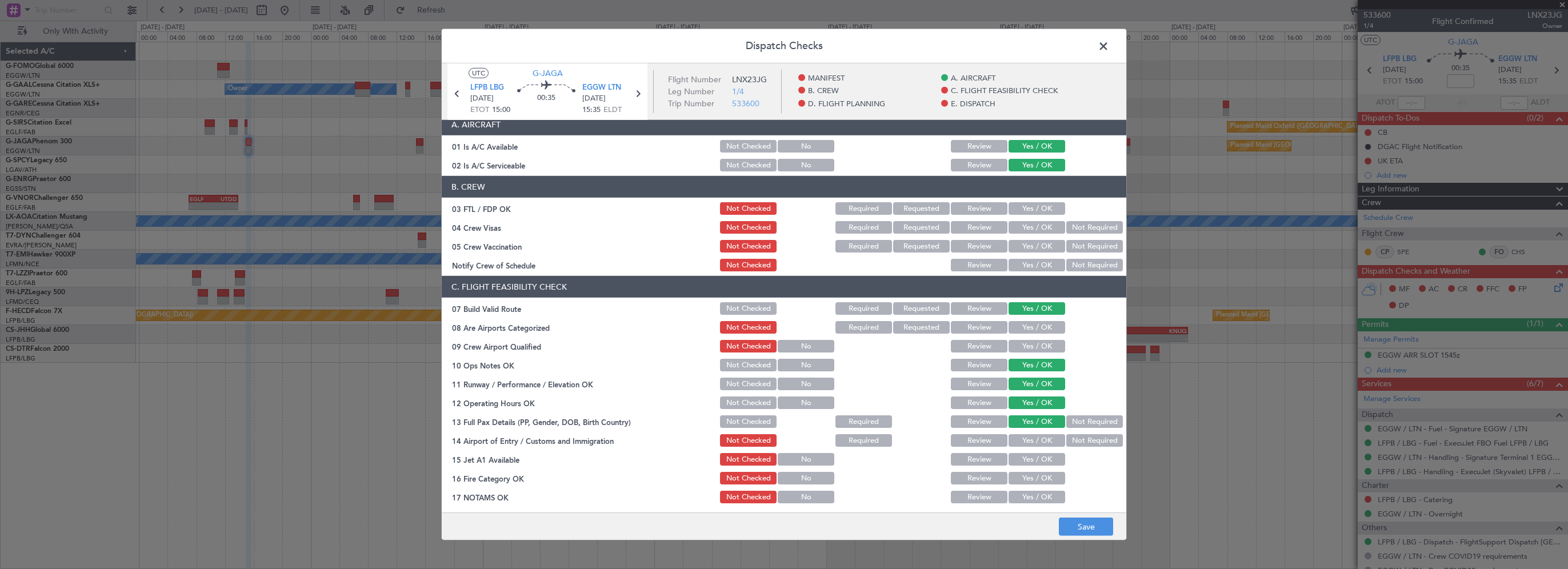
scroll to position [114, 0]
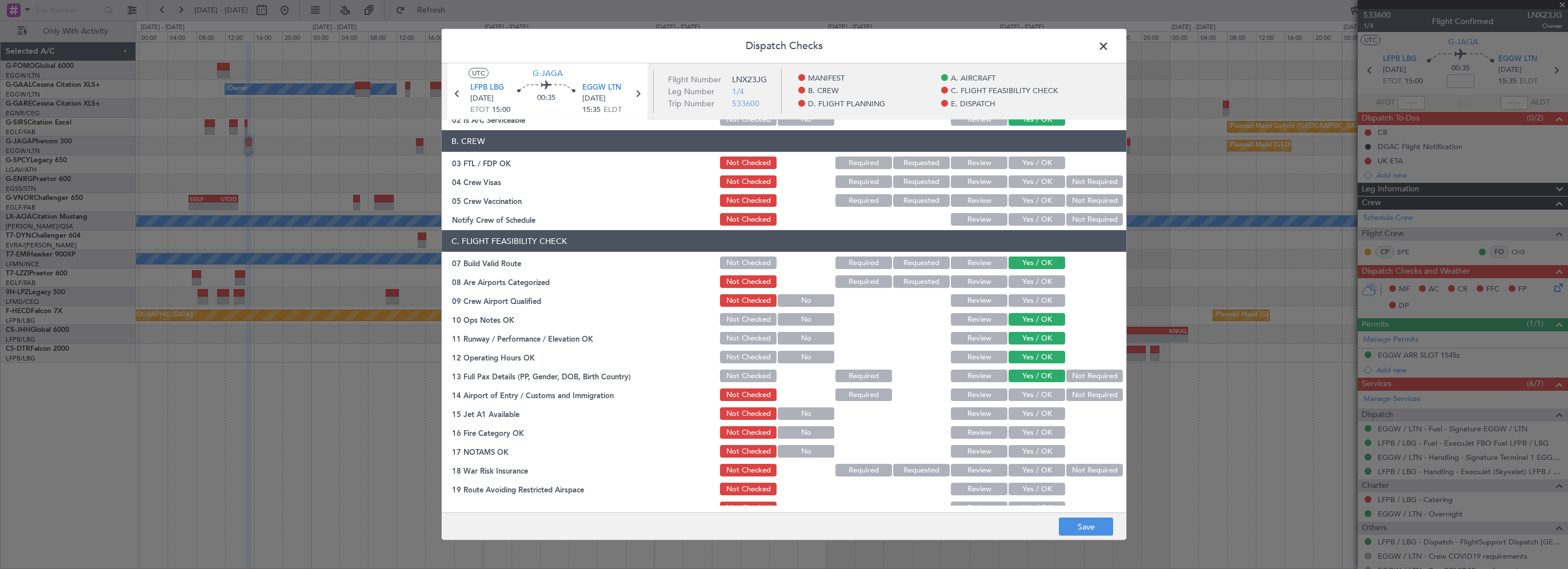
click at [1029, 403] on section "C. FLIGHT FEASIBILITY CHECK 07 Build Valid Route Not Checked Required Requested…" at bounding box center [784, 382] width 685 height 304
click at [1033, 394] on button "Yes / OK" at bounding box center [1037, 395] width 57 height 13
click at [1027, 411] on button "Yes / OK" at bounding box center [1037, 414] width 57 height 13
click at [1024, 427] on button "Yes / OK" at bounding box center [1037, 433] width 57 height 13
drag, startPoint x: 1029, startPoint y: 443, endPoint x: 1033, endPoint y: 451, distance: 8.9
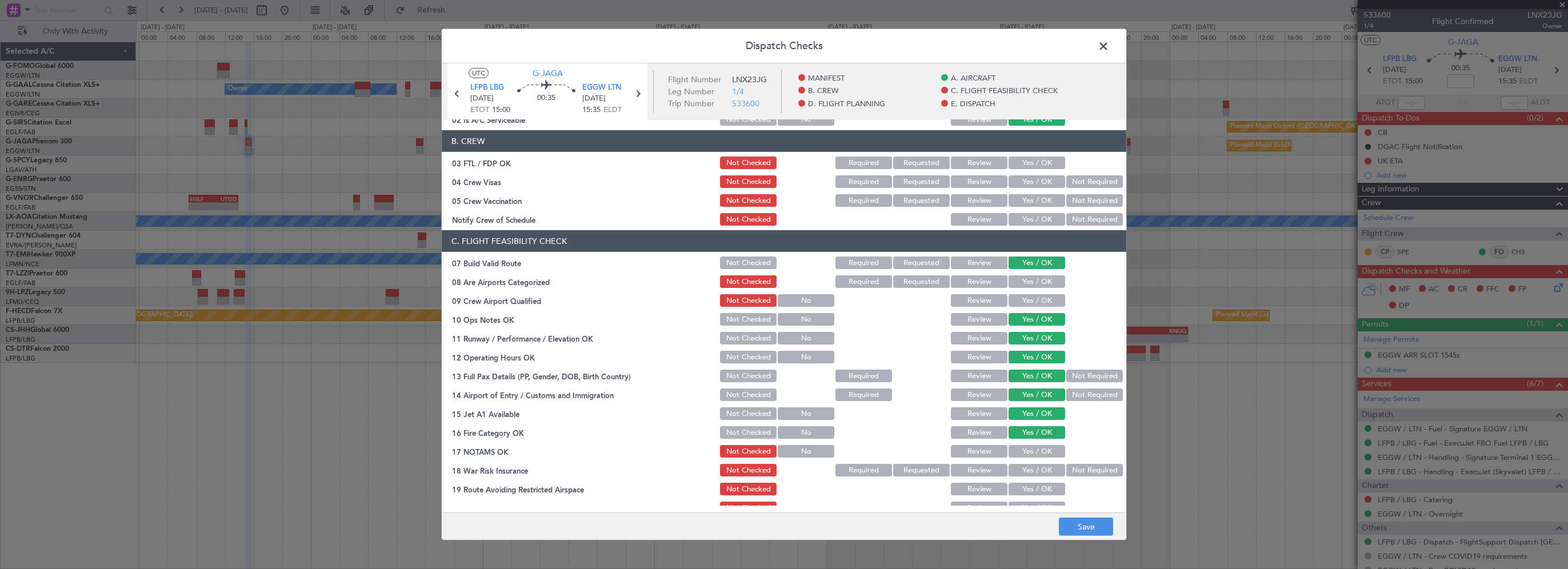
click at [1029, 444] on div "Yes / OK" at bounding box center [1036, 451] width 58 height 16
drag, startPoint x: 1033, startPoint y: 451, endPoint x: 1062, endPoint y: 461, distance: 30.7
click at [1035, 451] on button "Yes / OK" at bounding box center [1037, 452] width 57 height 13
click at [1079, 466] on button "Not Required" at bounding box center [1095, 471] width 57 height 13
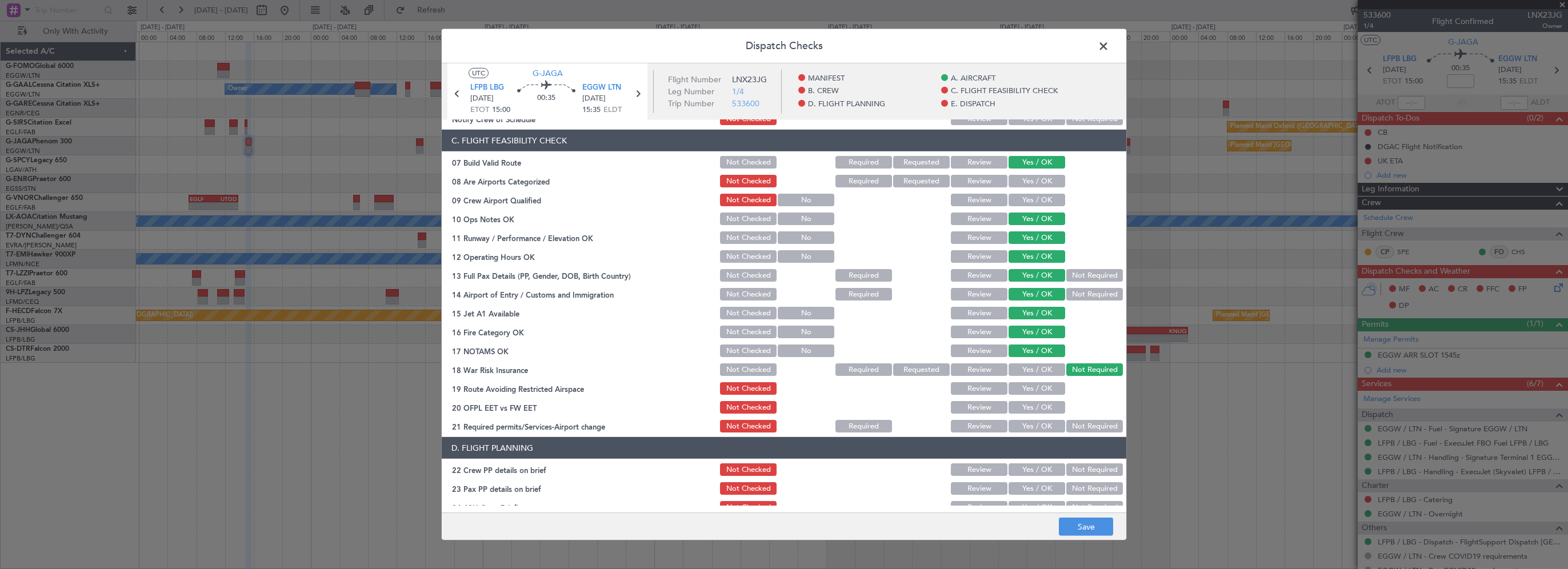
scroll to position [286, 0]
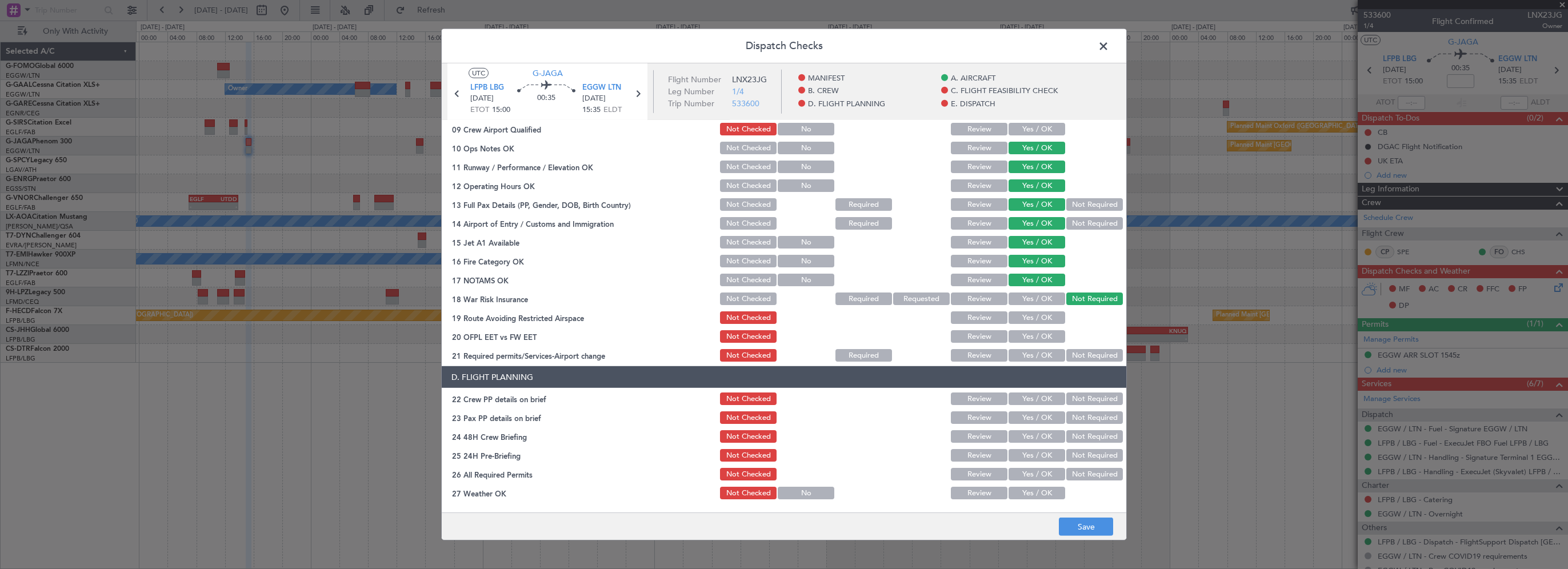
click at [1040, 311] on div "Yes / OK" at bounding box center [1036, 318] width 58 height 16
click at [1043, 325] on div "Yes / OK" at bounding box center [1036, 318] width 58 height 16
click at [1038, 340] on button "Yes / OK" at bounding box center [1037, 336] width 57 height 13
click at [1034, 351] on button "Yes / OK" at bounding box center [1037, 355] width 57 height 13
click at [1042, 321] on button "Yes / OK" at bounding box center [1037, 318] width 57 height 13
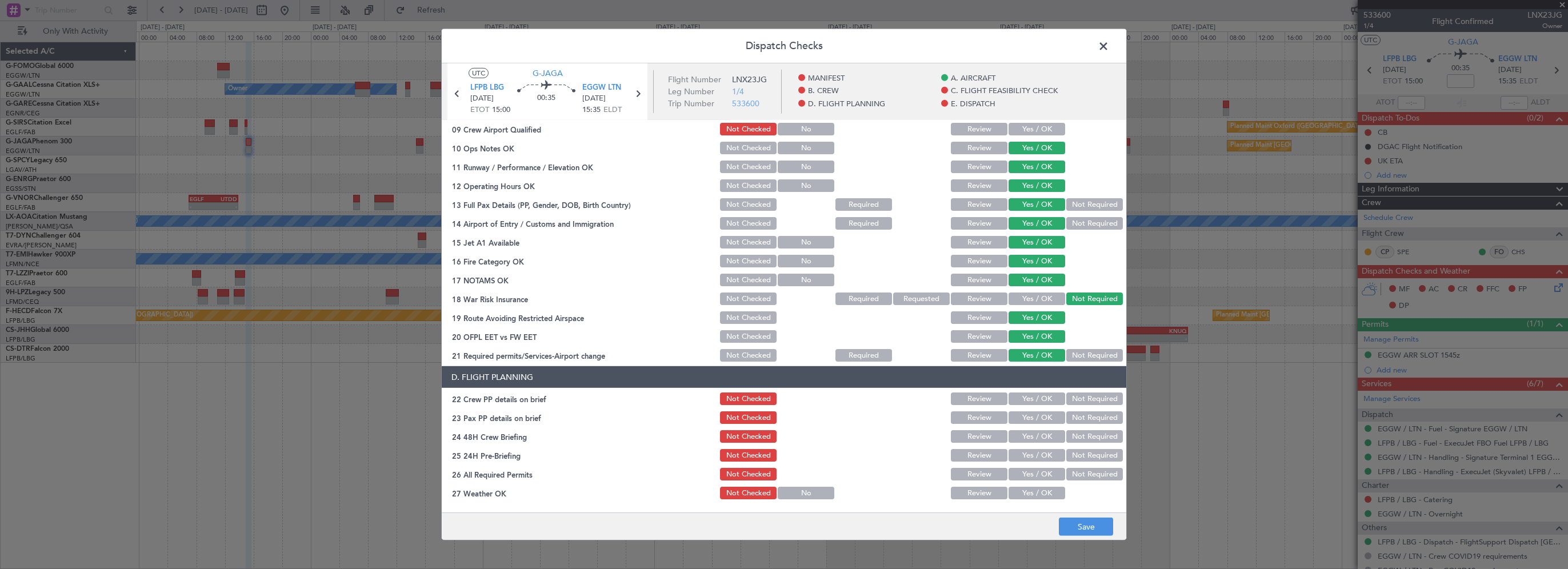
click at [1051, 393] on button "Yes / OK" at bounding box center [1037, 399] width 57 height 13
click at [1044, 412] on button "Yes / OK" at bounding box center [1037, 418] width 57 height 13
click at [1043, 425] on section "D. FLIGHT PLANNING 22 Crew PP details on brief Not Checked Review Yes / OK Not …" at bounding box center [784, 481] width 685 height 229
click at [1041, 433] on button "Yes / OK" at bounding box center [1037, 437] width 57 height 13
click at [1093, 455] on button "Not Required" at bounding box center [1095, 456] width 57 height 13
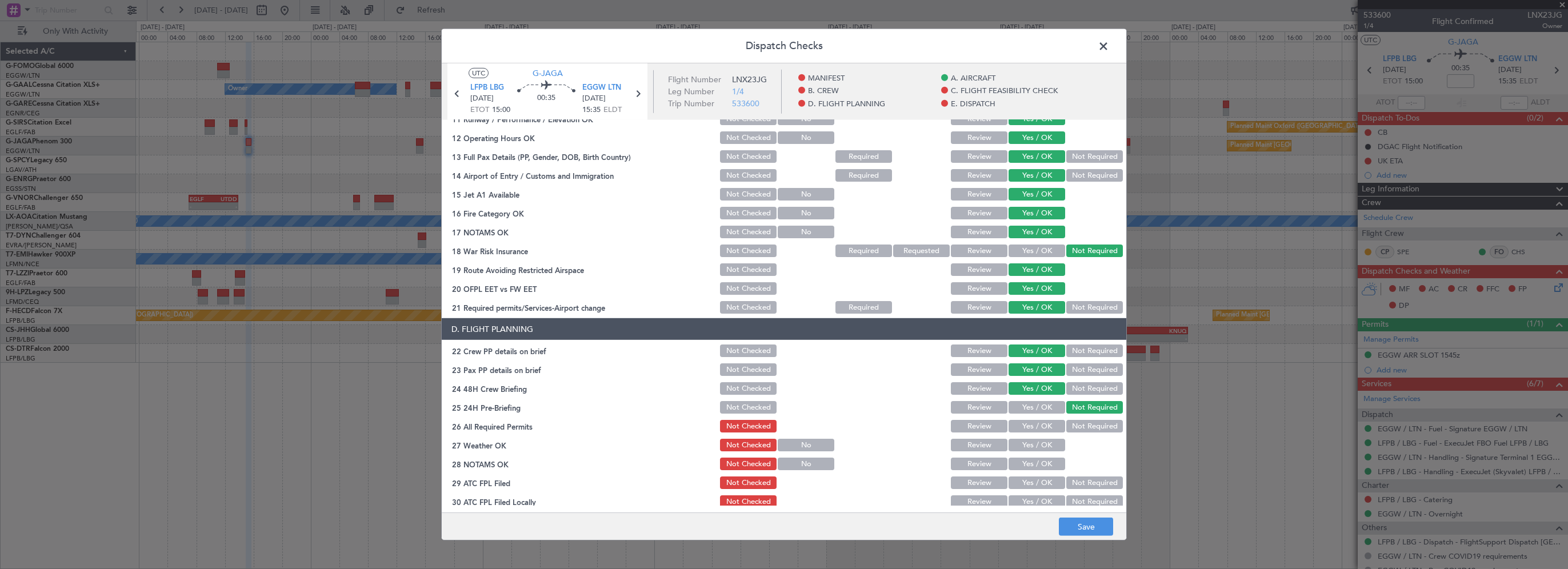
scroll to position [343, 0]
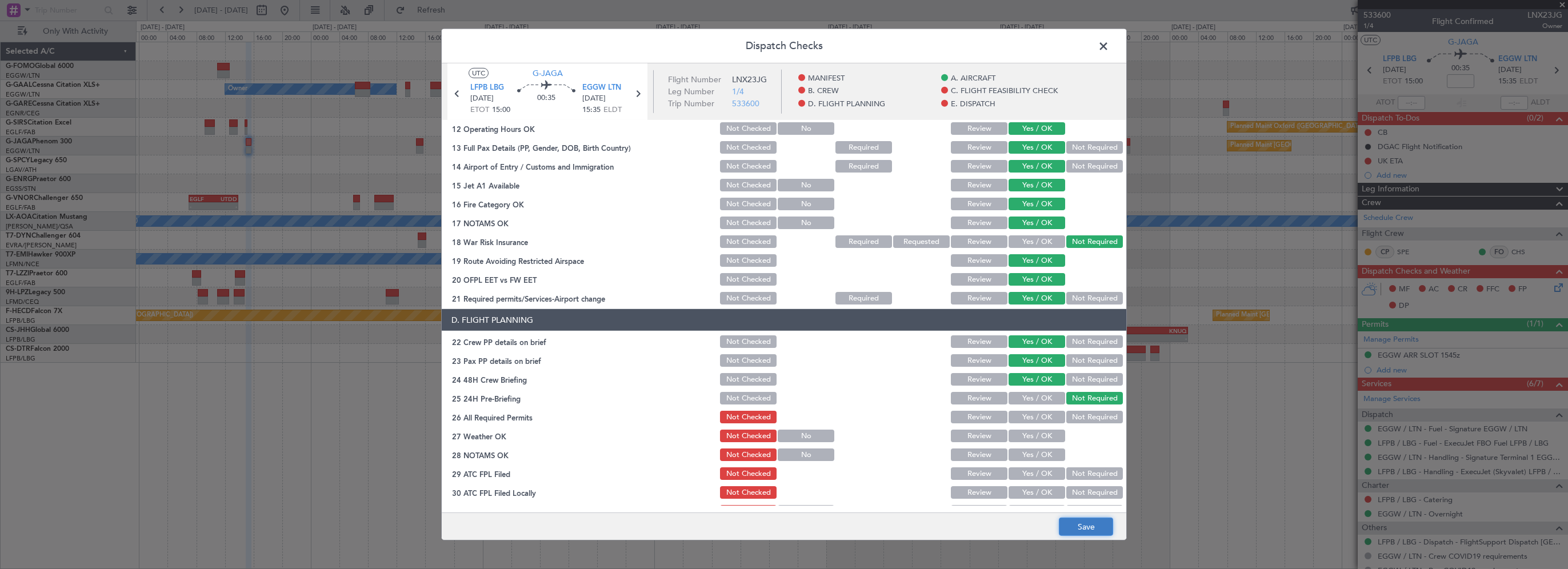
click at [1089, 532] on button "Save" at bounding box center [1086, 527] width 54 height 18
click at [1109, 45] on span at bounding box center [1109, 49] width 0 height 23
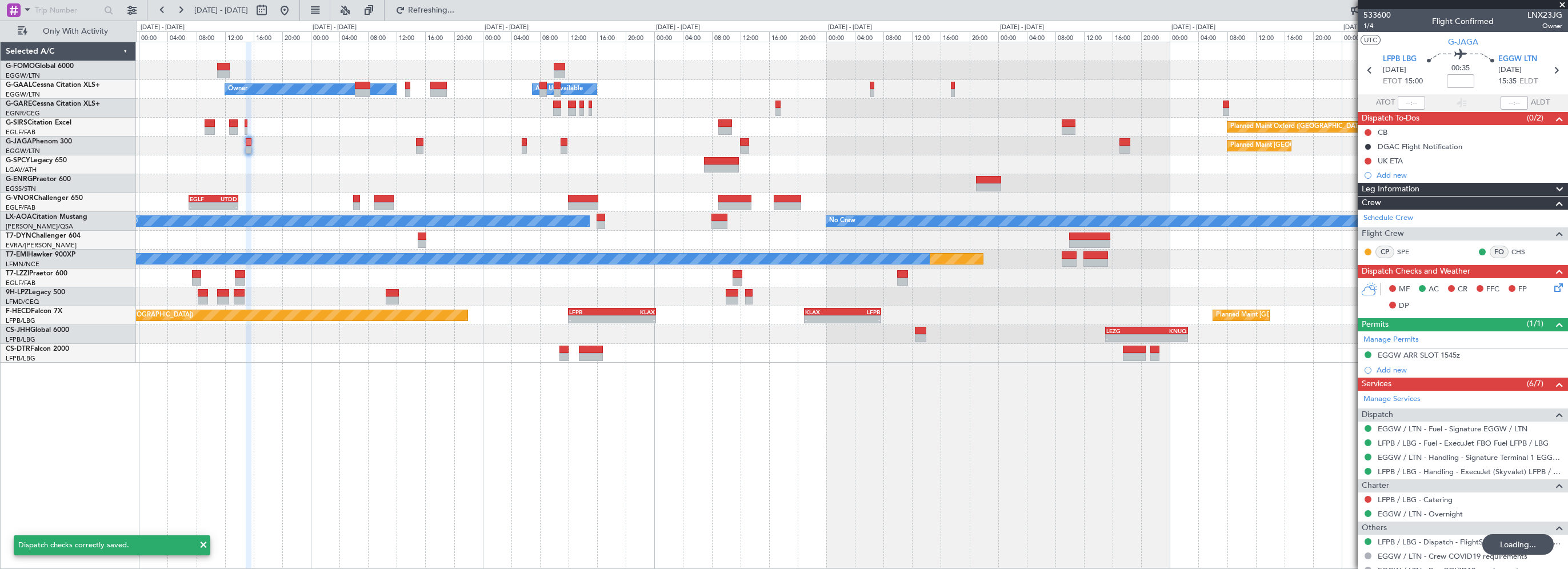
click at [1399, 185] on span "Leg Information" at bounding box center [1391, 189] width 58 height 13
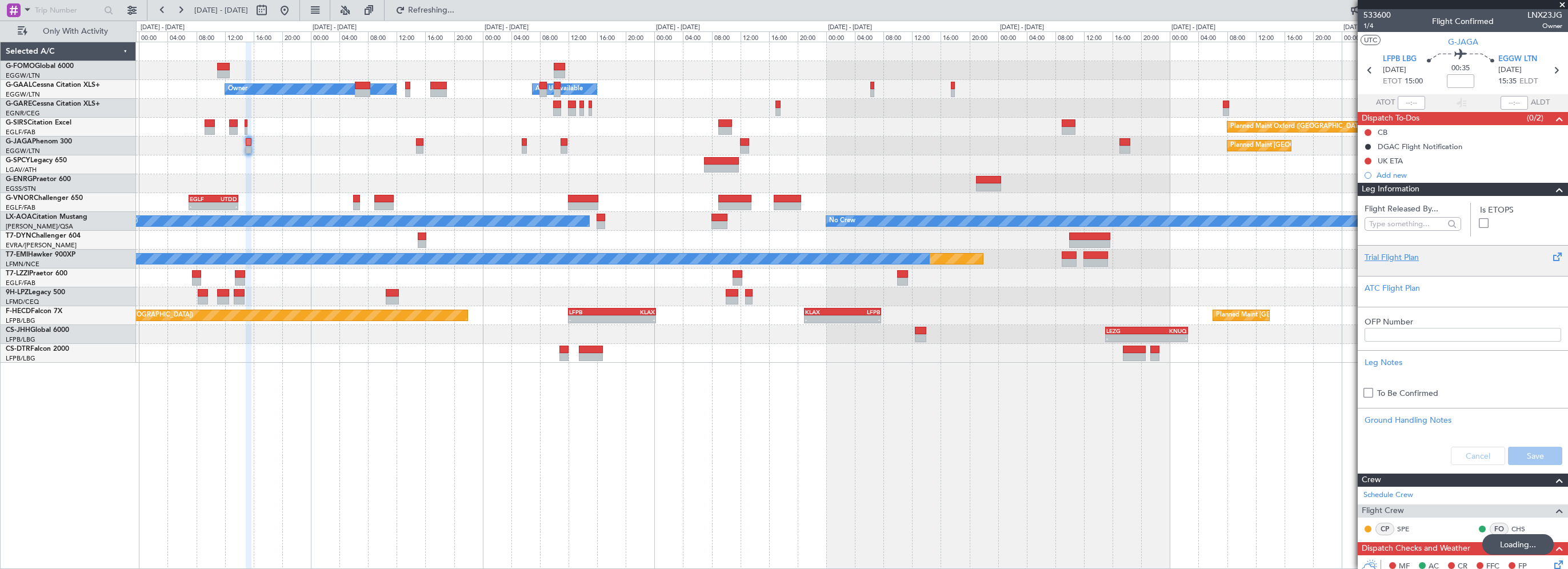
click at [1388, 253] on div "Trial Flight Plan" at bounding box center [1463, 257] width 197 height 12
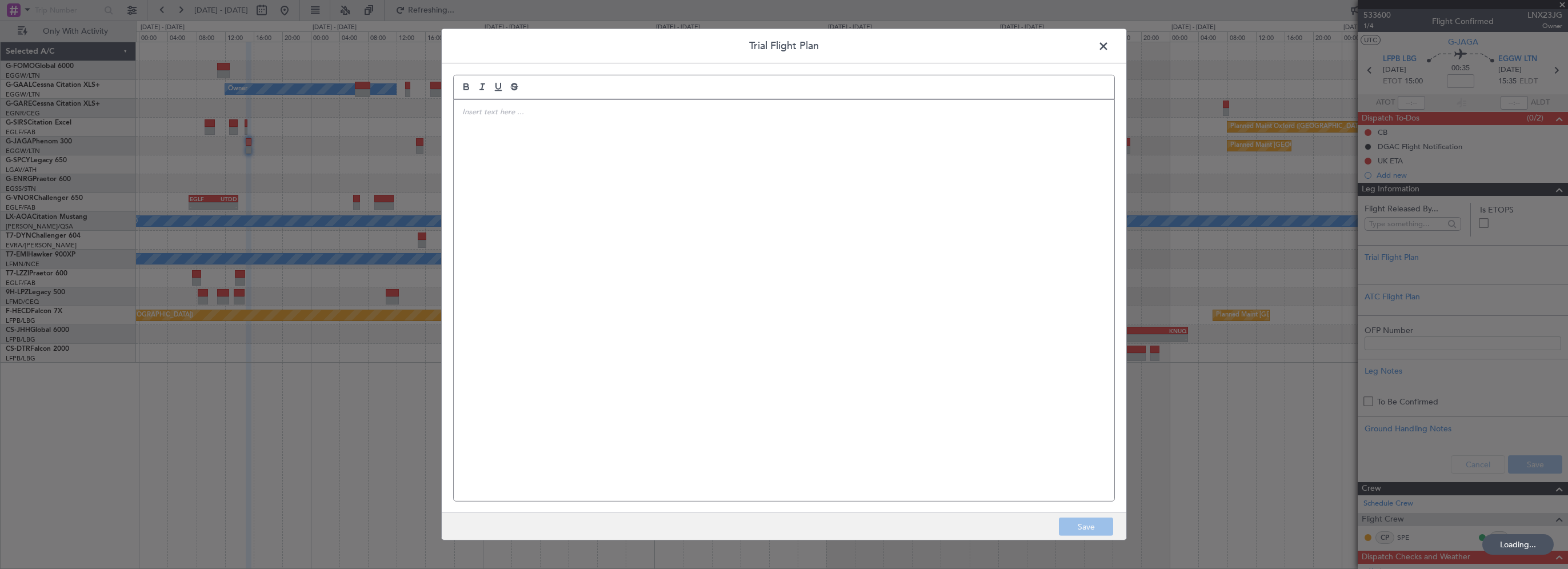
click at [624, 217] on div at bounding box center [784, 301] width 661 height 401
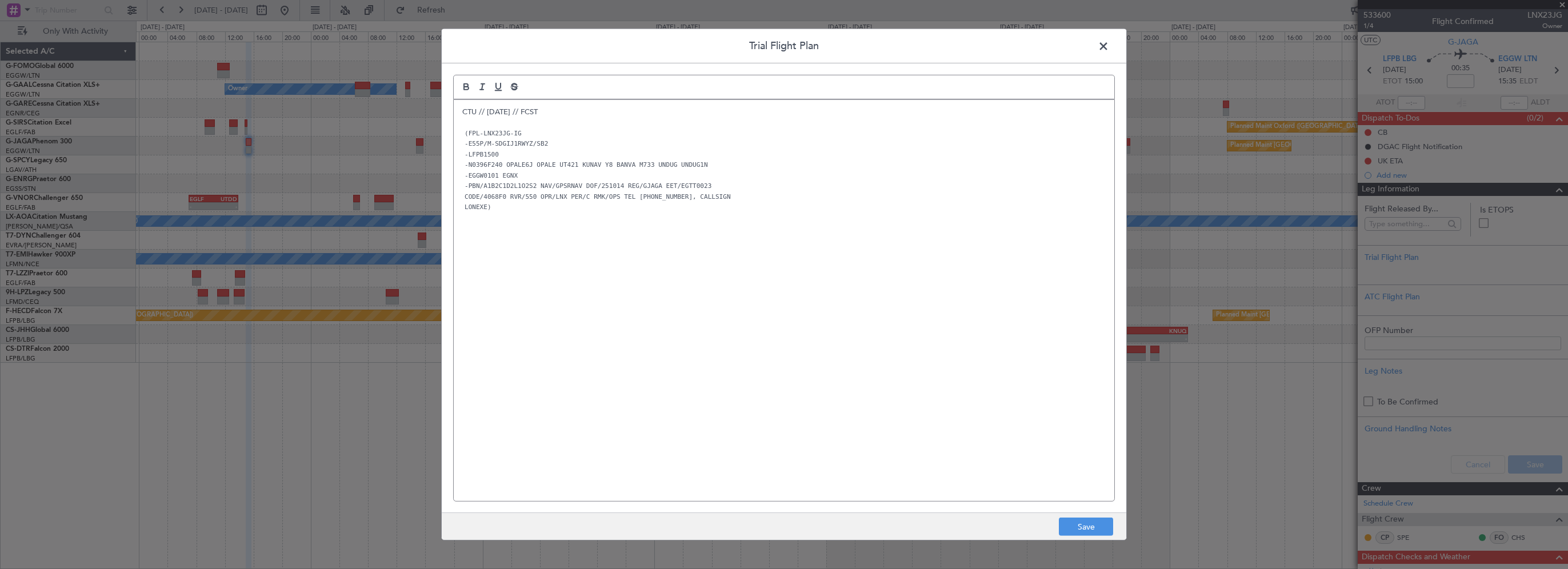
scroll to position [0, 0]
click at [546, 317] on div "CTU // 12OCT // FCST (FPL-LNX23JG-IG -E55P/M-SDGIJ1RWYZ/SB2 -LFPB1500 -N0396F24…" at bounding box center [784, 301] width 661 height 401
click at [1105, 531] on button "Save" at bounding box center [1086, 527] width 54 height 18
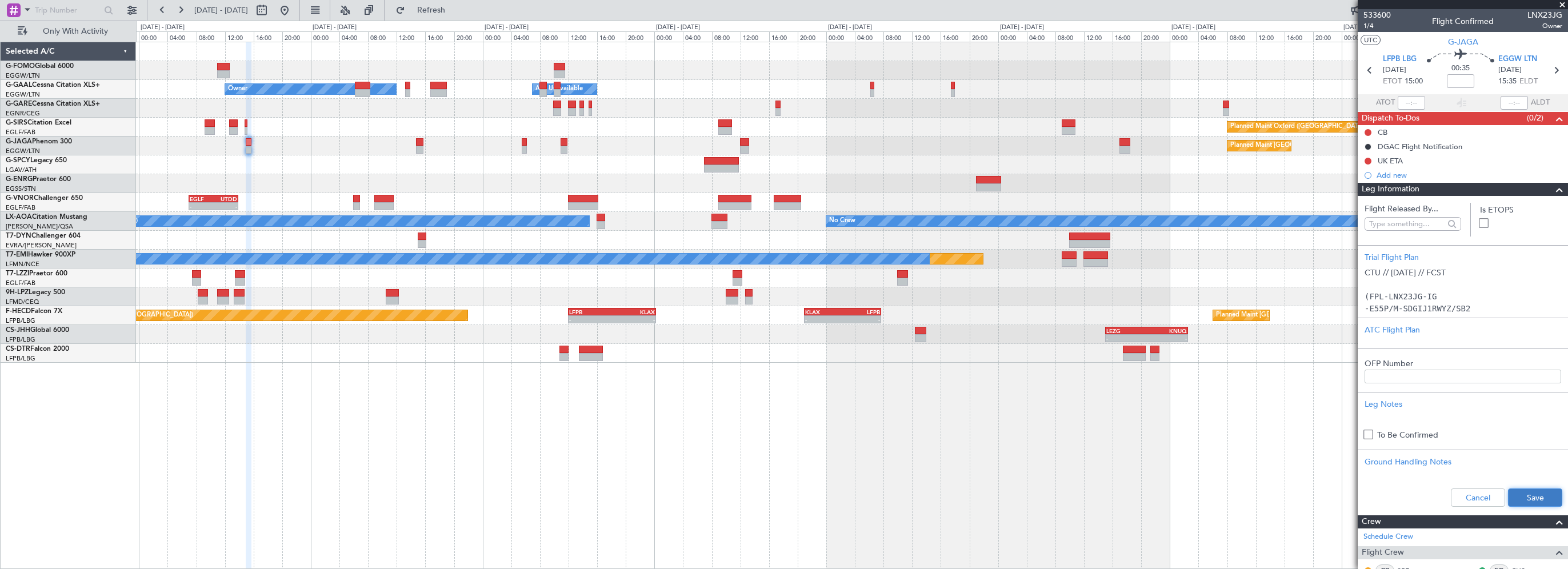
click at [1518, 499] on button "Save" at bounding box center [1535, 498] width 54 height 18
click at [1454, 84] on input at bounding box center [1461, 81] width 28 height 14
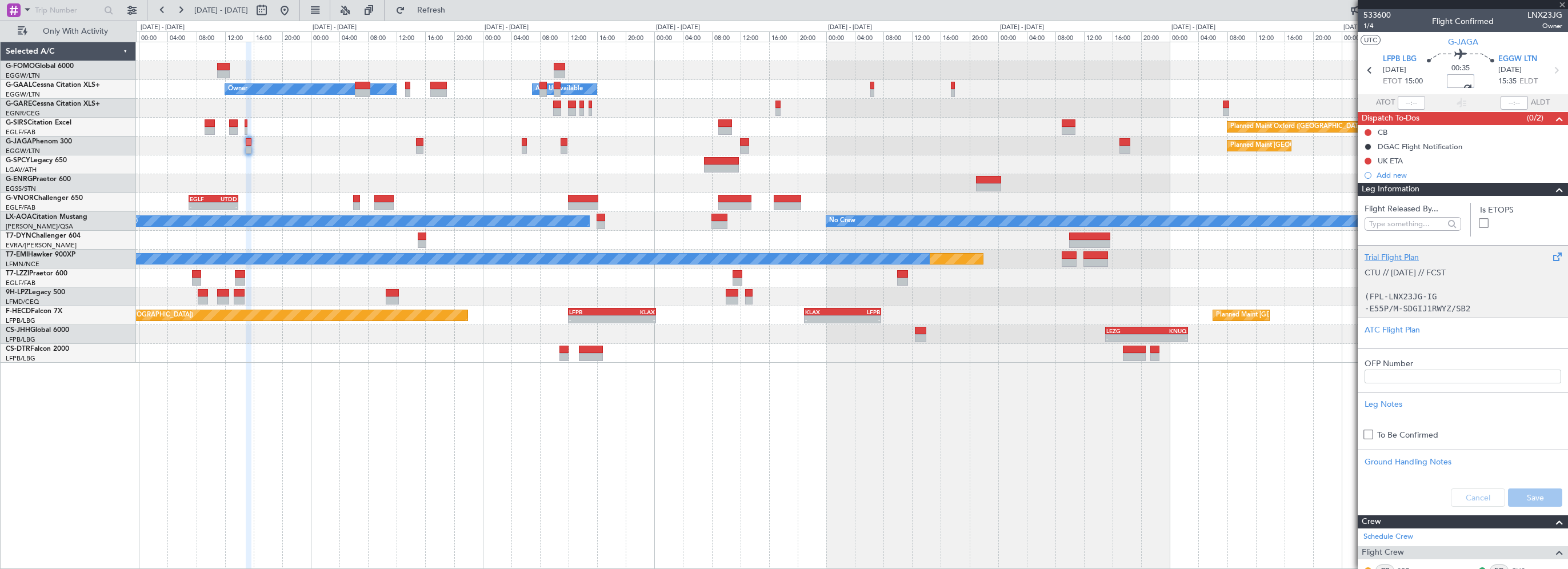
type input "+00:25"
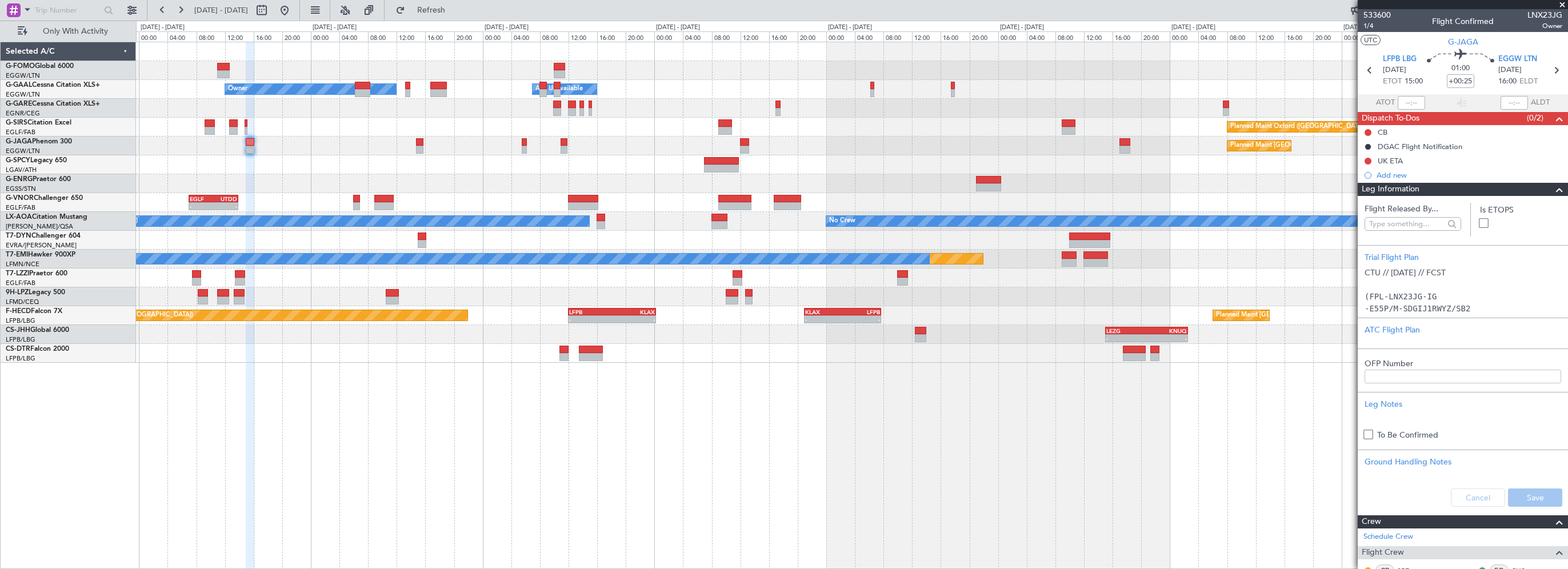
drag, startPoint x: 1559, startPoint y: 3, endPoint x: 1123, endPoint y: 9, distance: 436.0
click at [1559, 3] on span at bounding box center [1562, 5] width 11 height 10
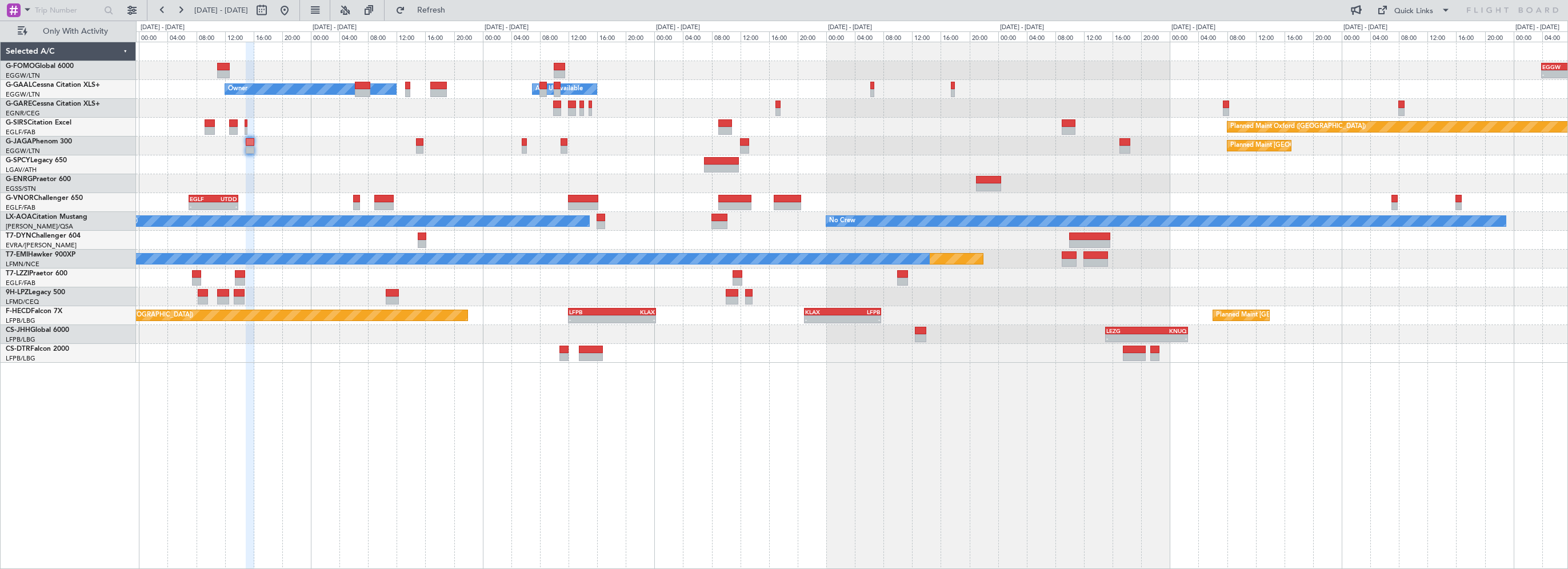
type input "0"
click at [455, 7] on span "Refresh" at bounding box center [432, 10] width 48 height 8
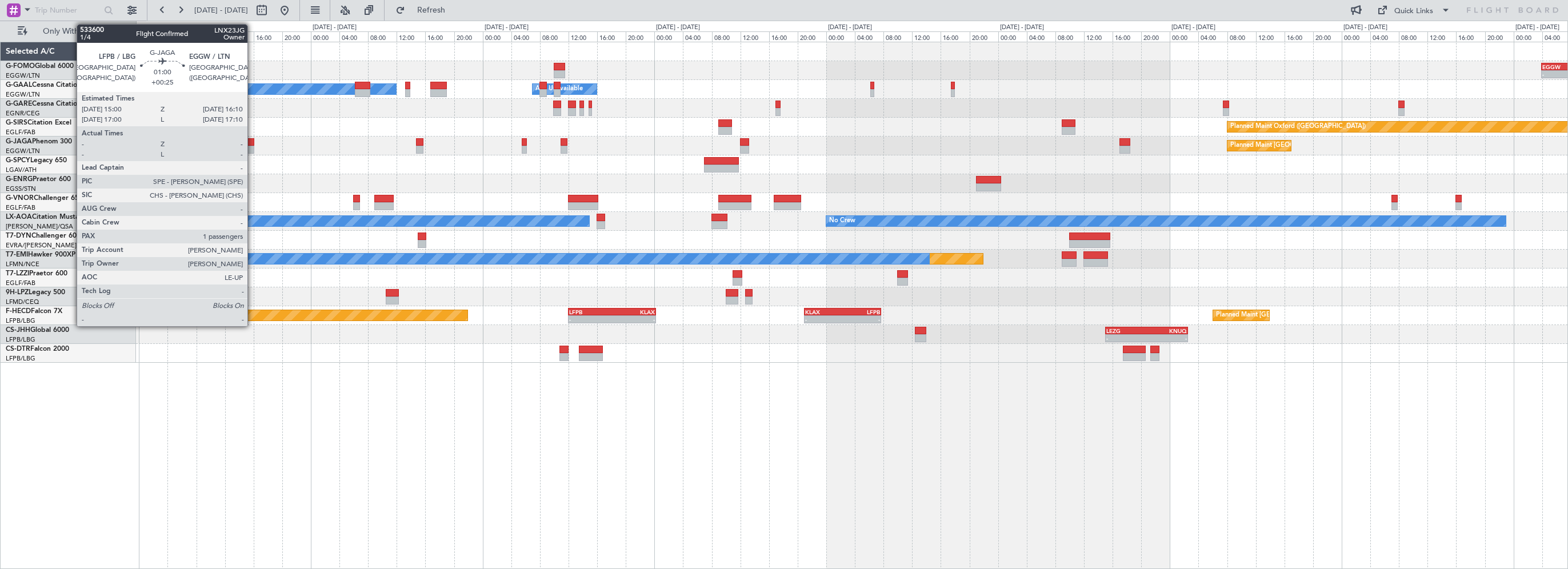
click at [253, 144] on div at bounding box center [250, 142] width 9 height 8
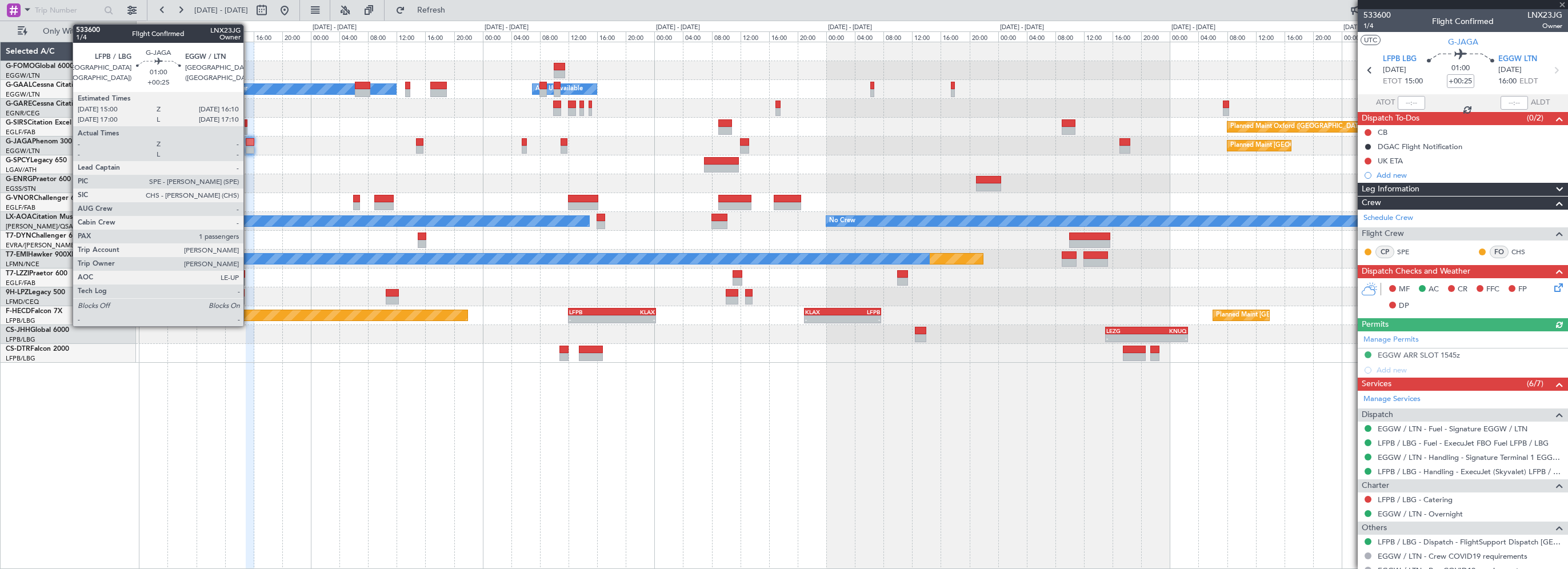
click at [249, 142] on div at bounding box center [250, 142] width 9 height 8
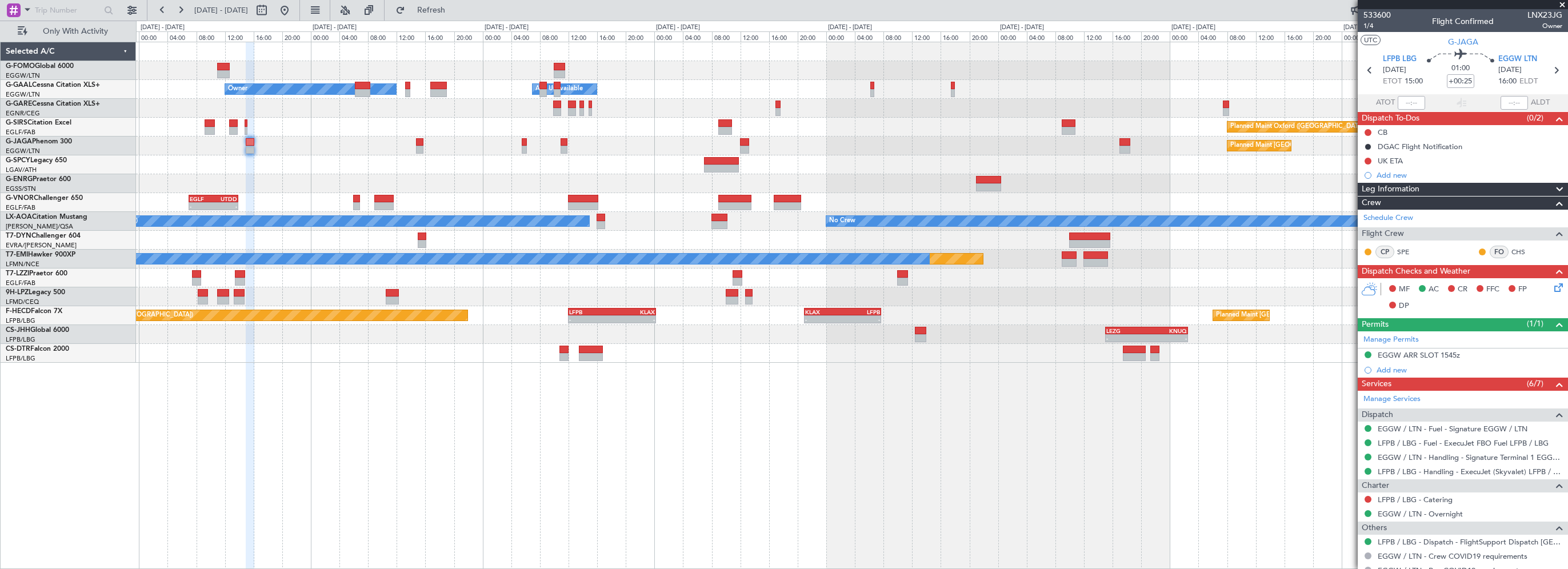
click at [413, 425] on div "- - EGGW 03:55 Z KSFO 14:45 Z - - KSFO 22:15 Z EGGW 08:00 Z Owner Owner A/C Una…" at bounding box center [852, 305] width 1432 height 527
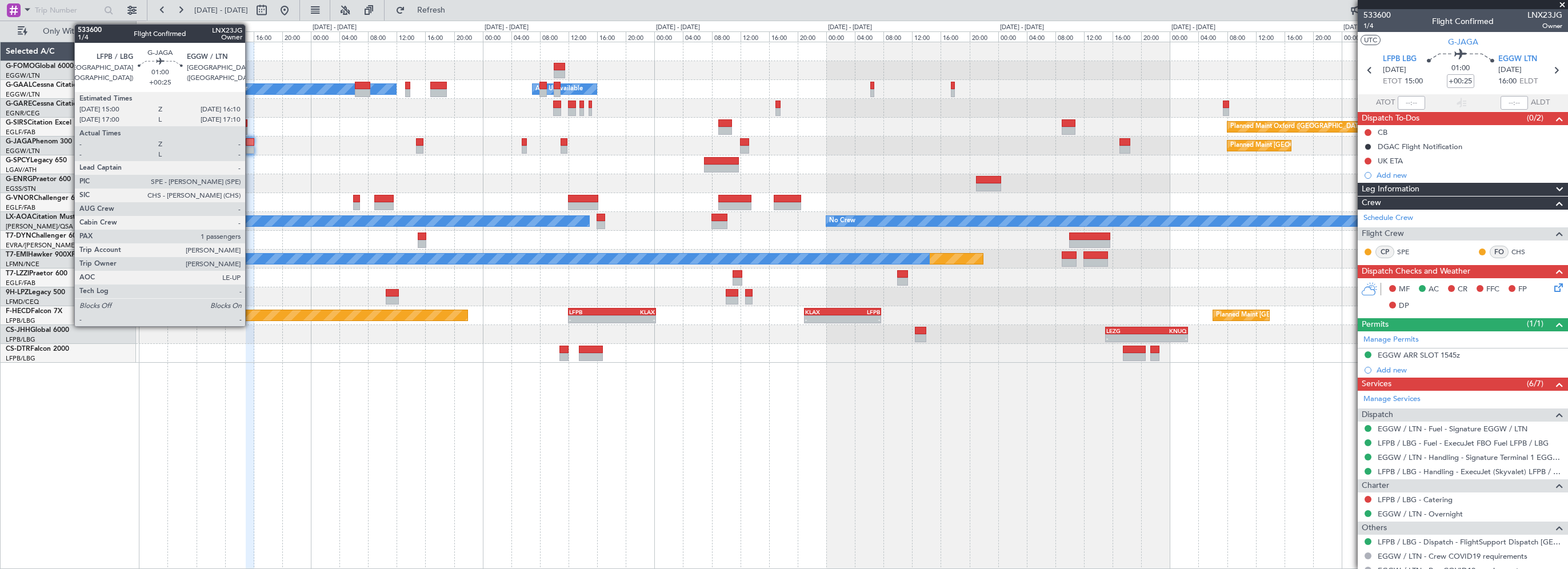
click at [250, 140] on div at bounding box center [250, 142] width 9 height 8
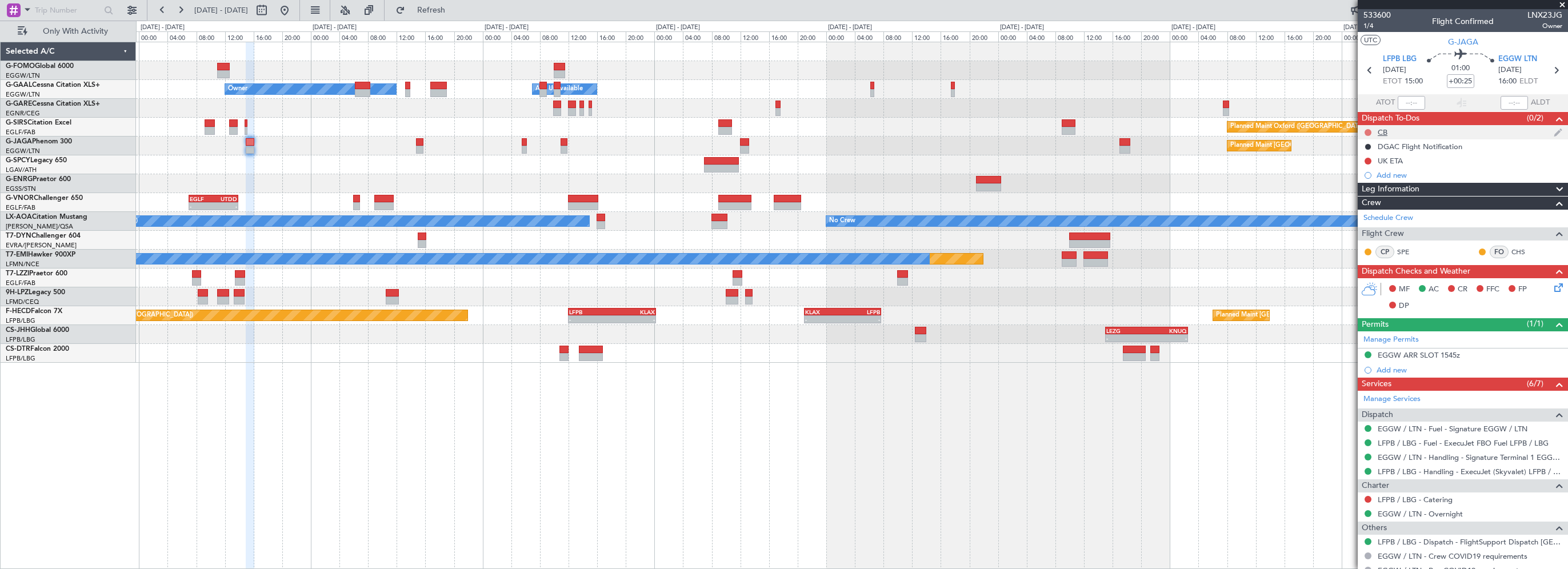
click at [1368, 130] on button at bounding box center [1368, 132] width 7 height 7
click at [1373, 182] on span "Completed" at bounding box center [1373, 183] width 38 height 11
click at [1182, 483] on div "- - EGGW 03:55 Z KSFO 14:45 Z - - KSFO 22:15 Z EGGW 08:00 Z Owner Owner A/C Una…" at bounding box center [852, 305] width 1432 height 527
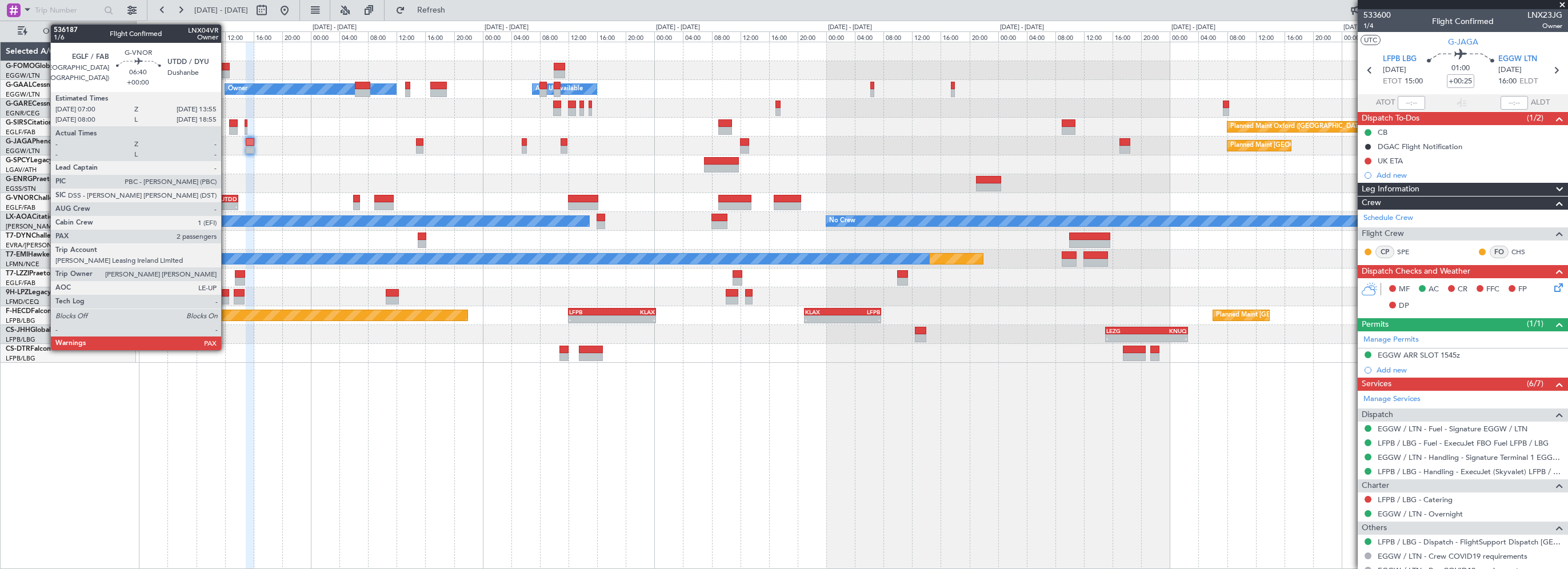
click at [225, 199] on div "UTDD" at bounding box center [226, 198] width 24 height 7
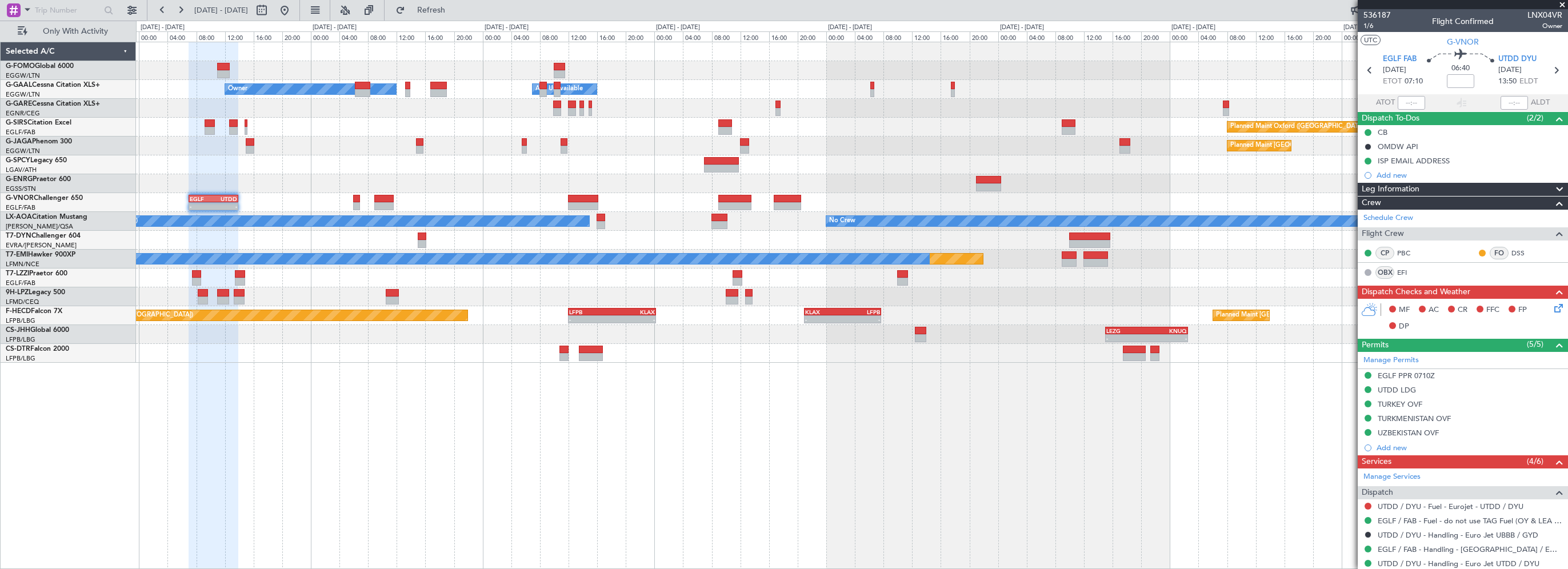
click at [634, 420] on div "- - EGGW 03:55 Z KSFO 14:45 Z - - KSFO 22:15 Z EGGW 08:00 Z Owner Owner A/C Una…" at bounding box center [852, 305] width 1432 height 527
click at [1560, 3] on span at bounding box center [1562, 5] width 11 height 10
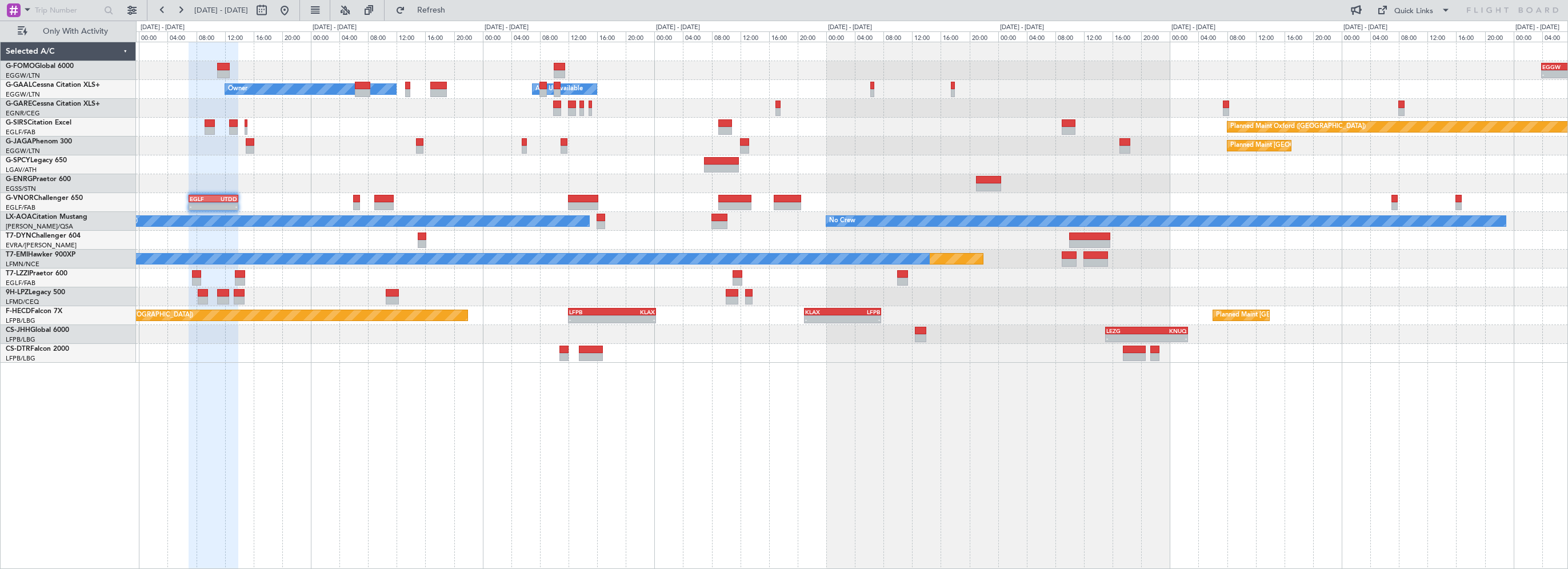
type input "0"
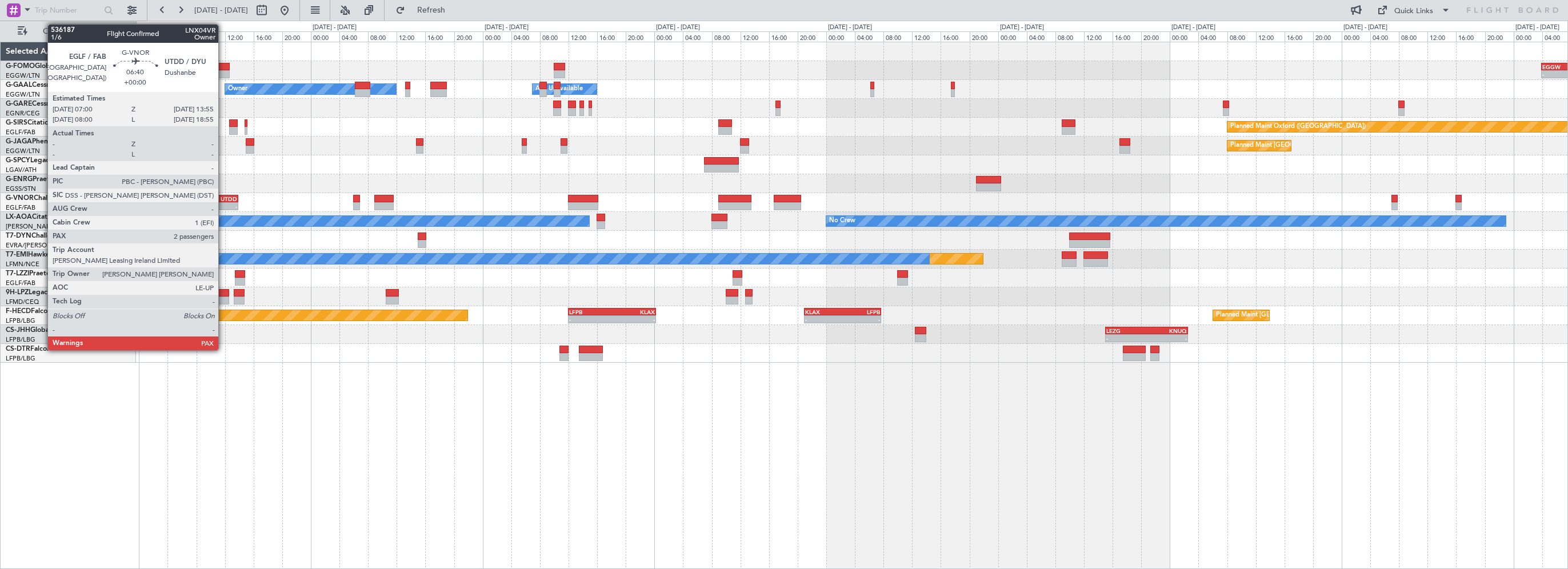
click at [223, 200] on div "UTDD" at bounding box center [226, 198] width 24 height 7
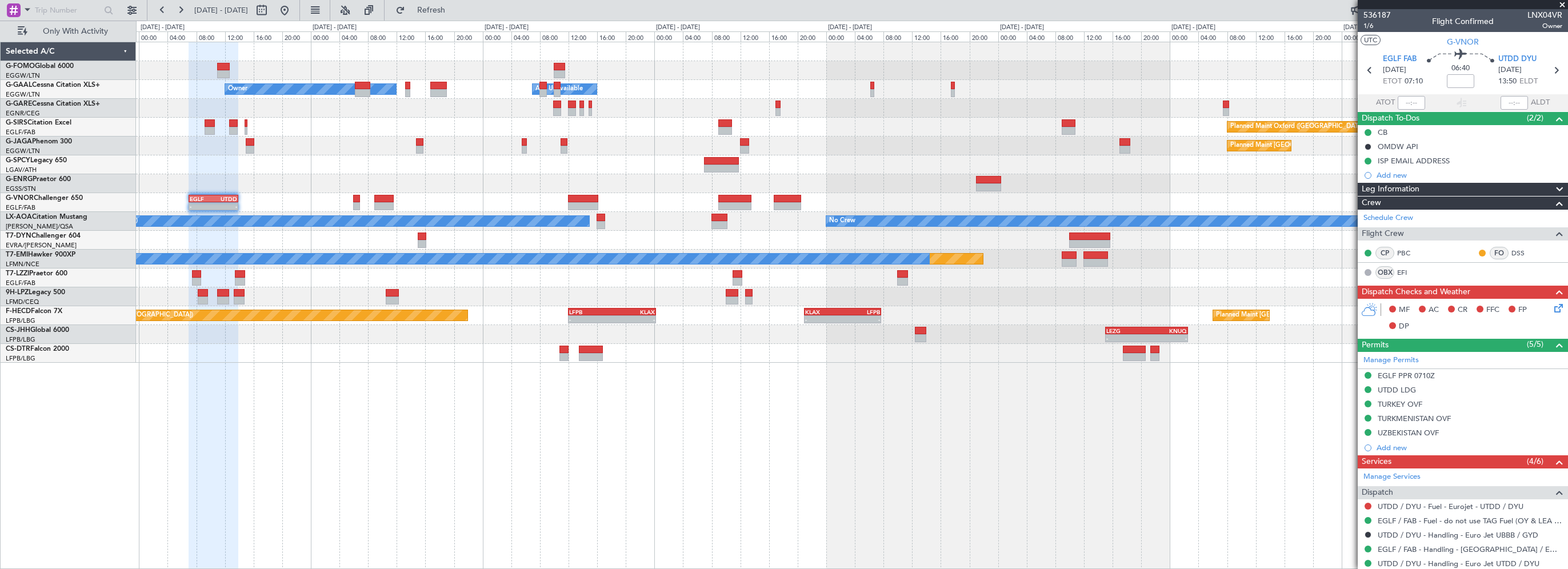
click at [223, 415] on div at bounding box center [213, 306] width 50 height 527
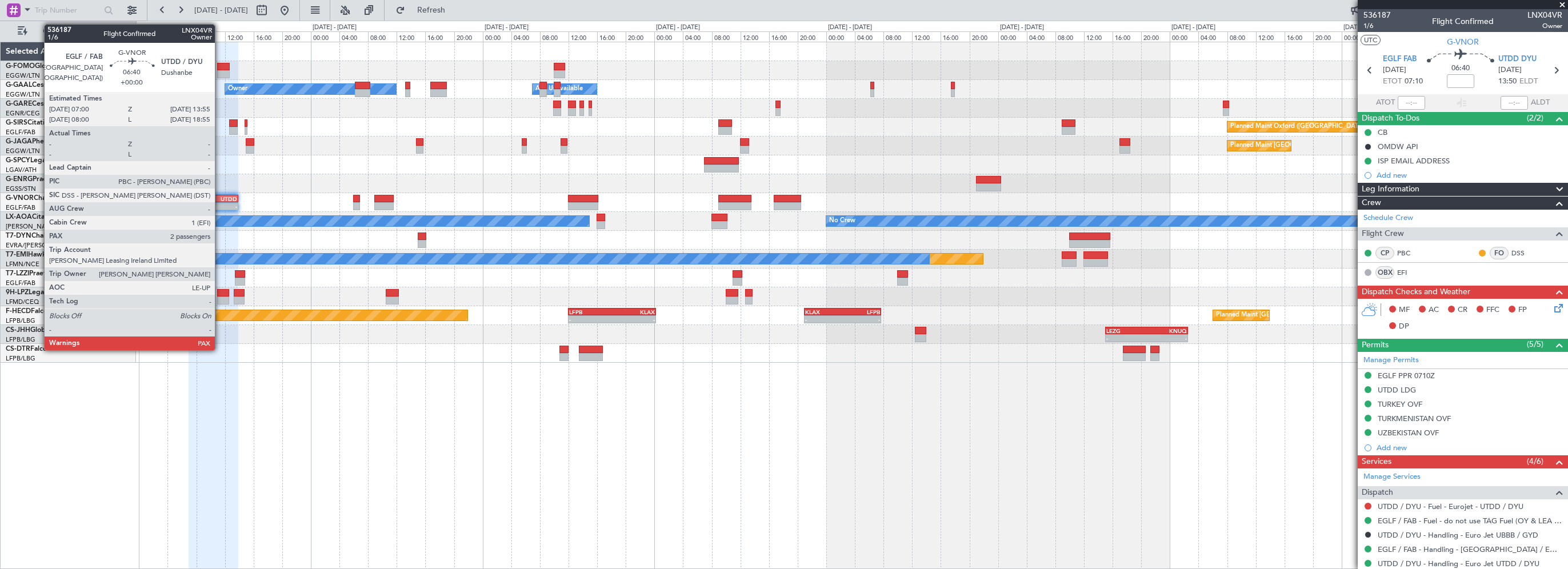
click at [220, 195] on div "UTDD" at bounding box center [226, 198] width 24 height 7
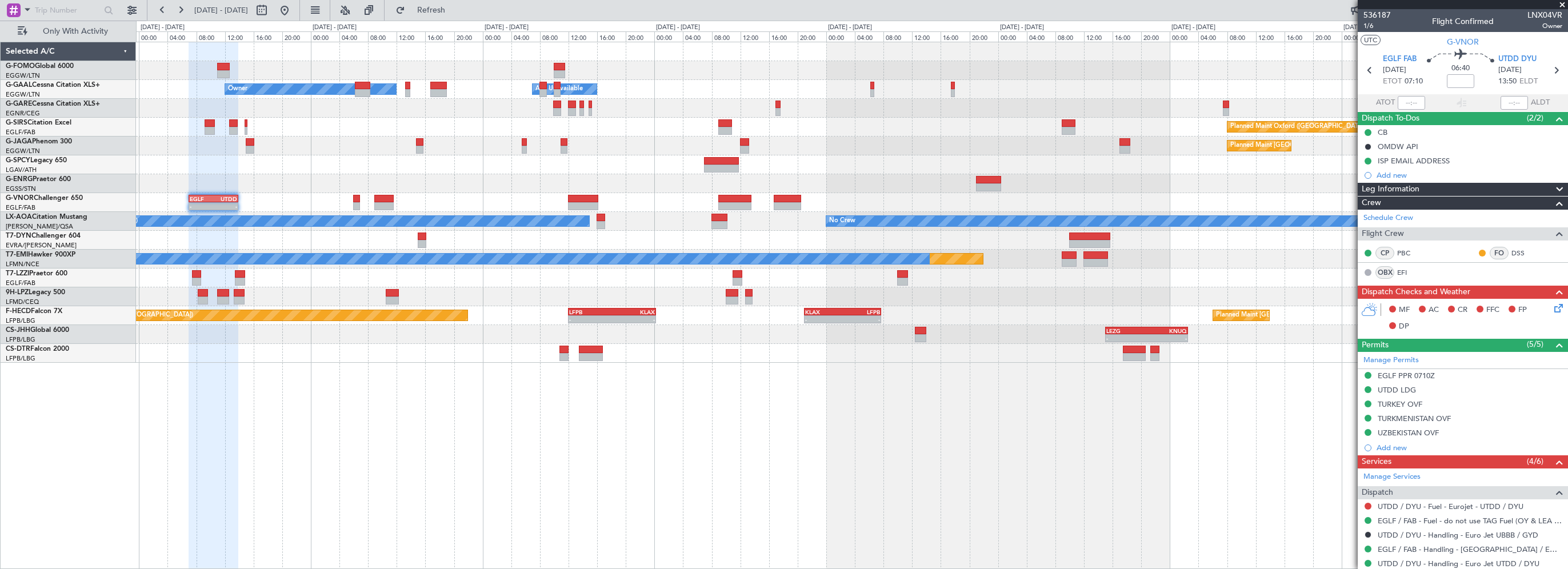
click at [1431, 197] on div "Crew" at bounding box center [1463, 203] width 210 height 13
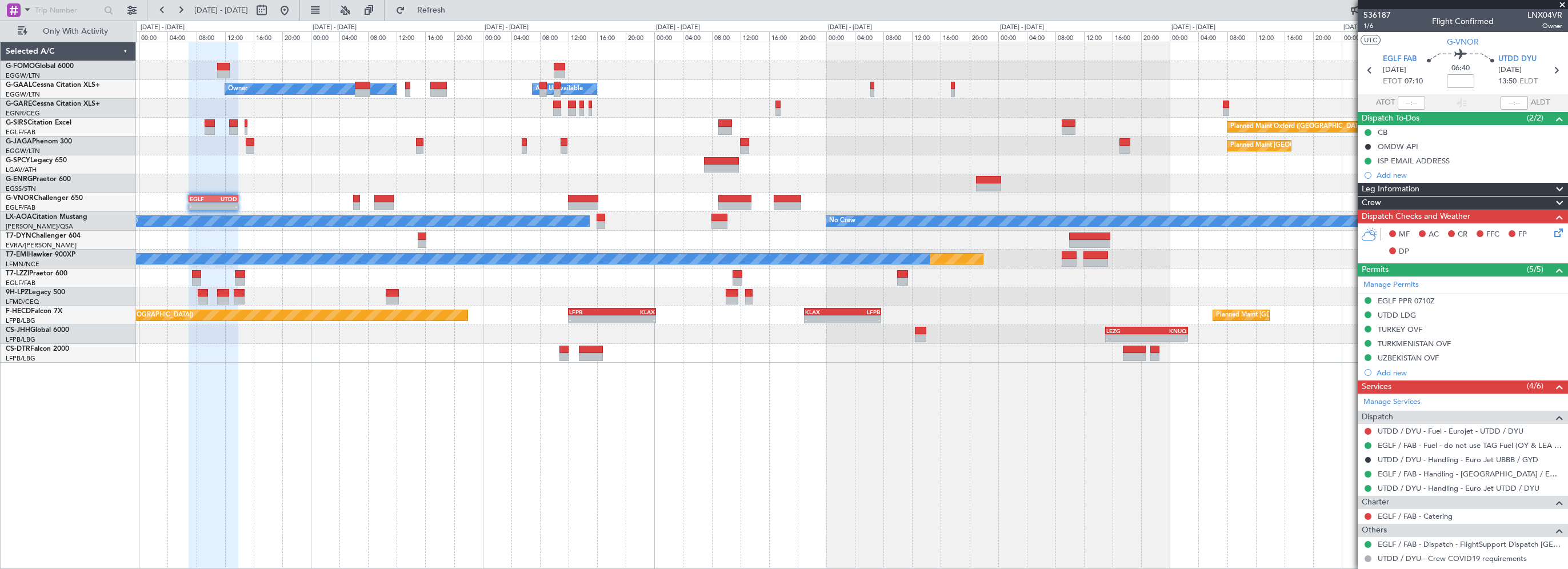
click at [1436, 192] on div "Leg Information" at bounding box center [1463, 189] width 210 height 13
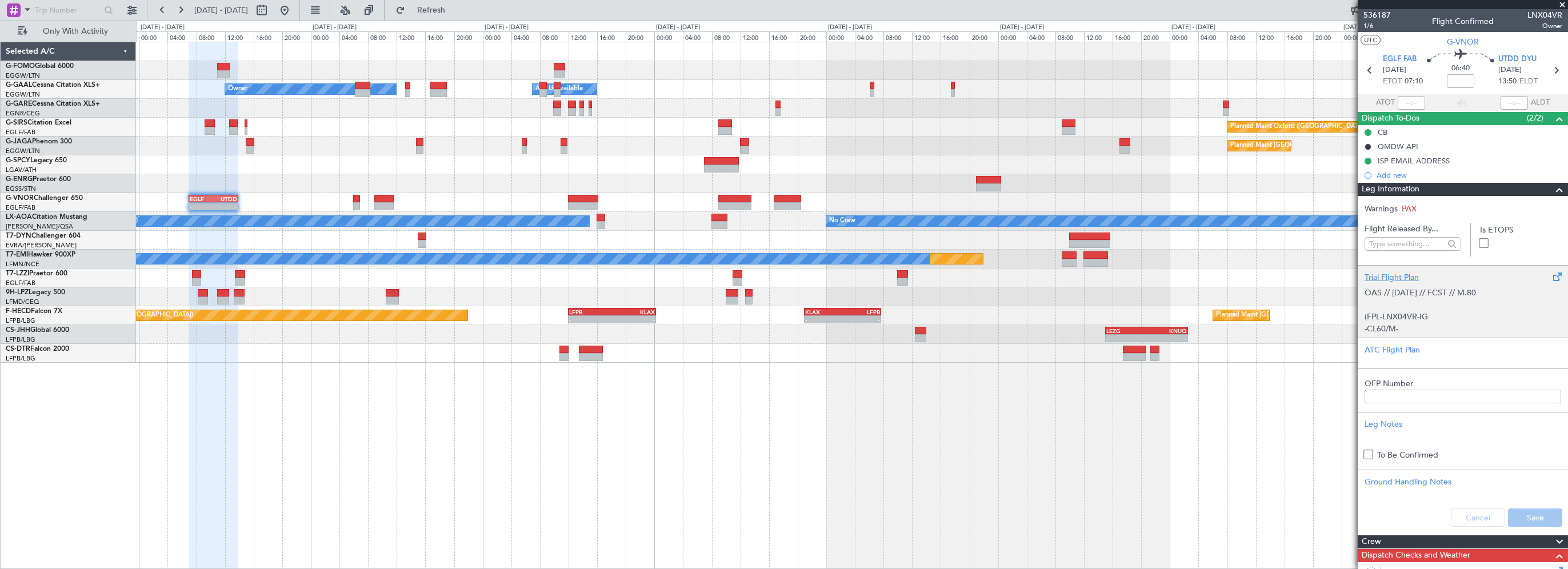
click at [1400, 273] on div "Trial Flight Plan" at bounding box center [1463, 277] width 197 height 12
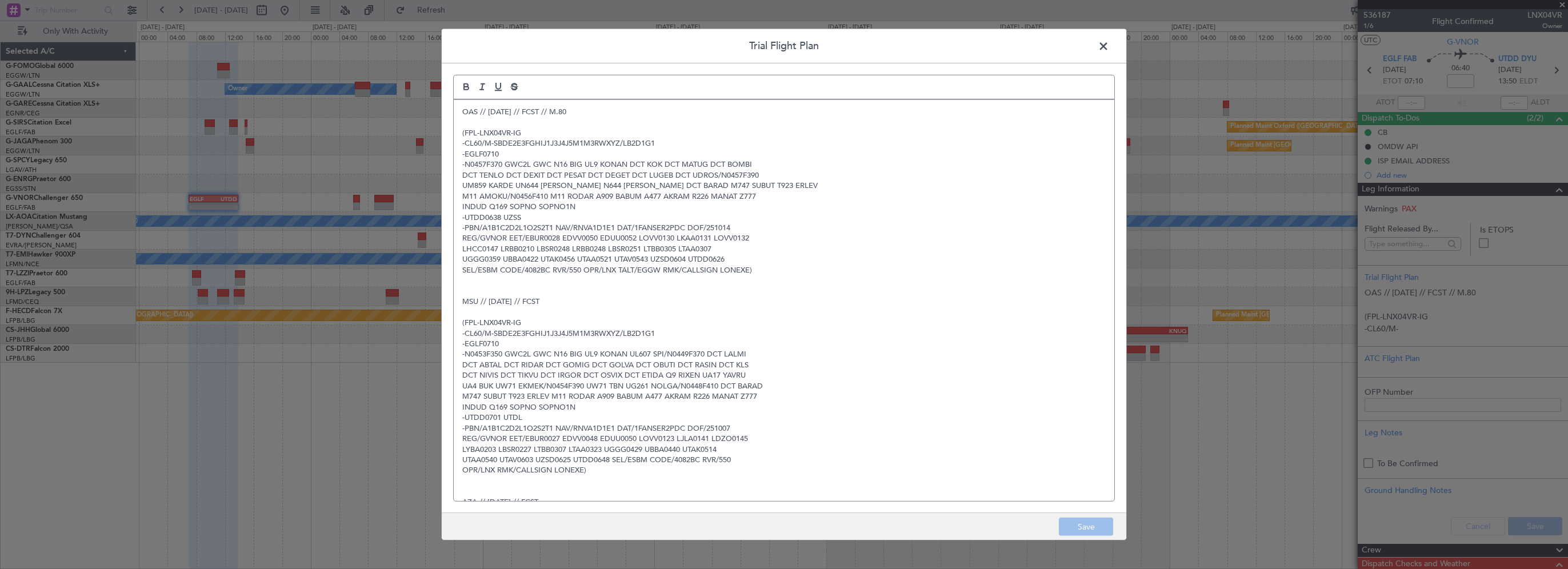
drag, startPoint x: 954, startPoint y: 313, endPoint x: 735, endPoint y: 270, distance: 223.2
click at [954, 313] on p at bounding box center [784, 312] width 643 height 10
click at [520, 153] on p "-EGLF0710" at bounding box center [784, 154] width 643 height 10
click at [537, 216] on p "-UTDD0638 UZSS" at bounding box center [784, 217] width 643 height 10
click at [1109, 46] on span at bounding box center [1109, 49] width 0 height 23
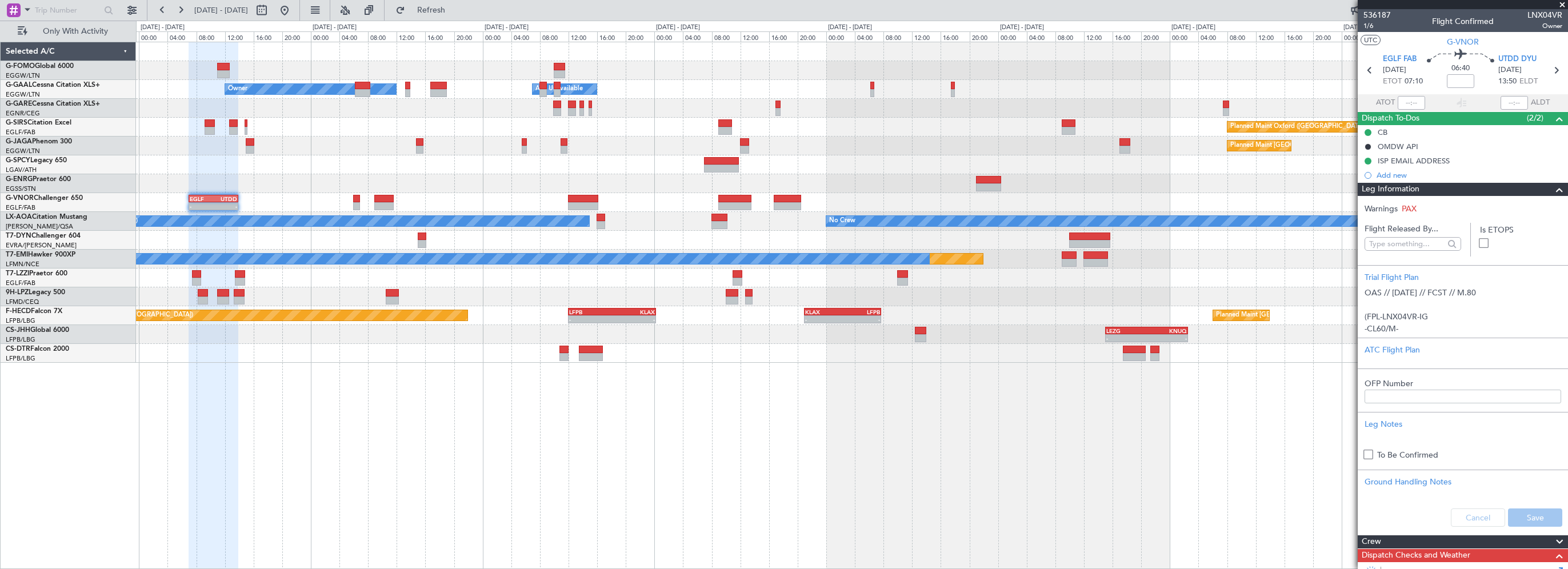
drag, startPoint x: 1550, startPoint y: 190, endPoint x: 1531, endPoint y: 193, distance: 19.2
click at [1553, 190] on span at bounding box center [1560, 190] width 14 height 14
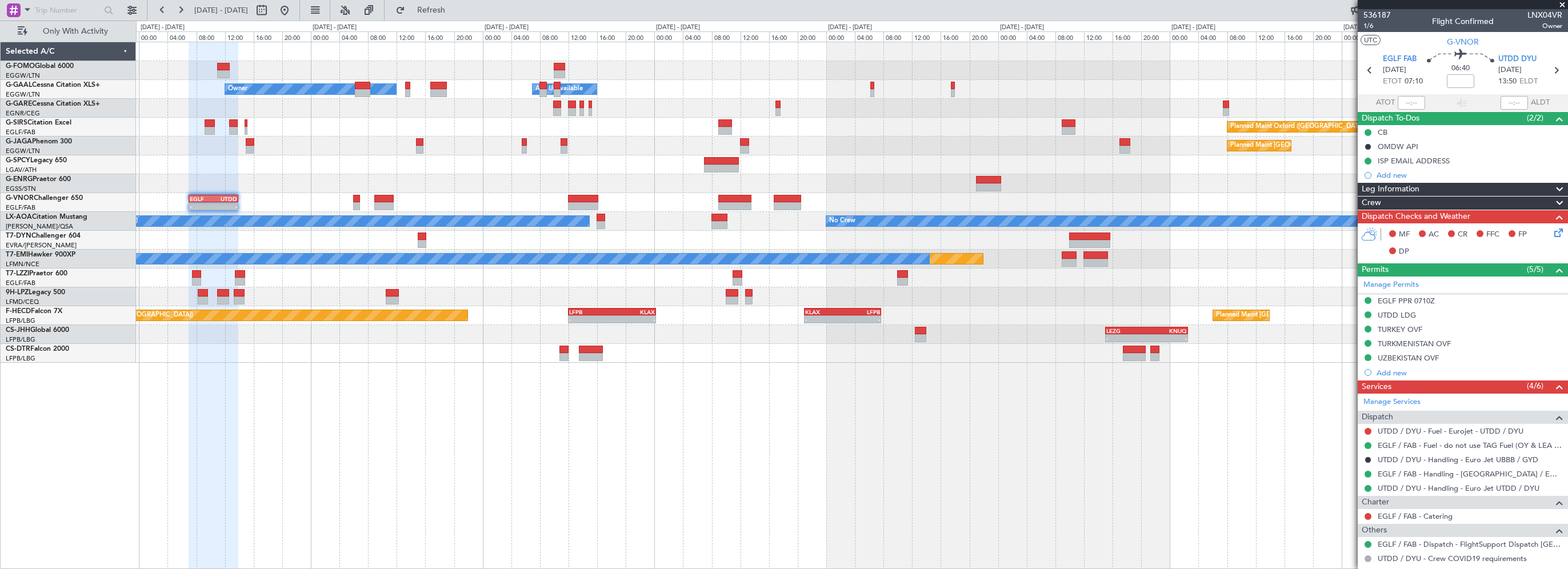
click at [1407, 200] on div "Crew" at bounding box center [1463, 203] width 210 height 13
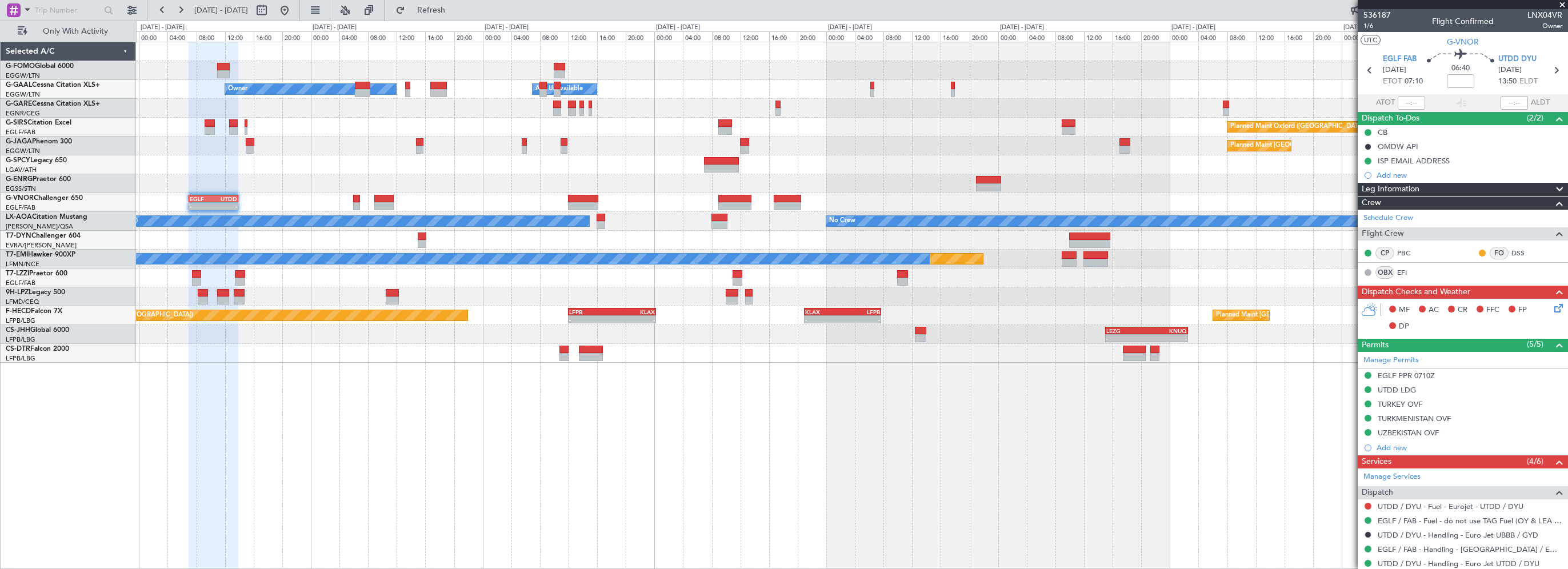
click at [1421, 185] on div "Leg Information" at bounding box center [1463, 189] width 210 height 13
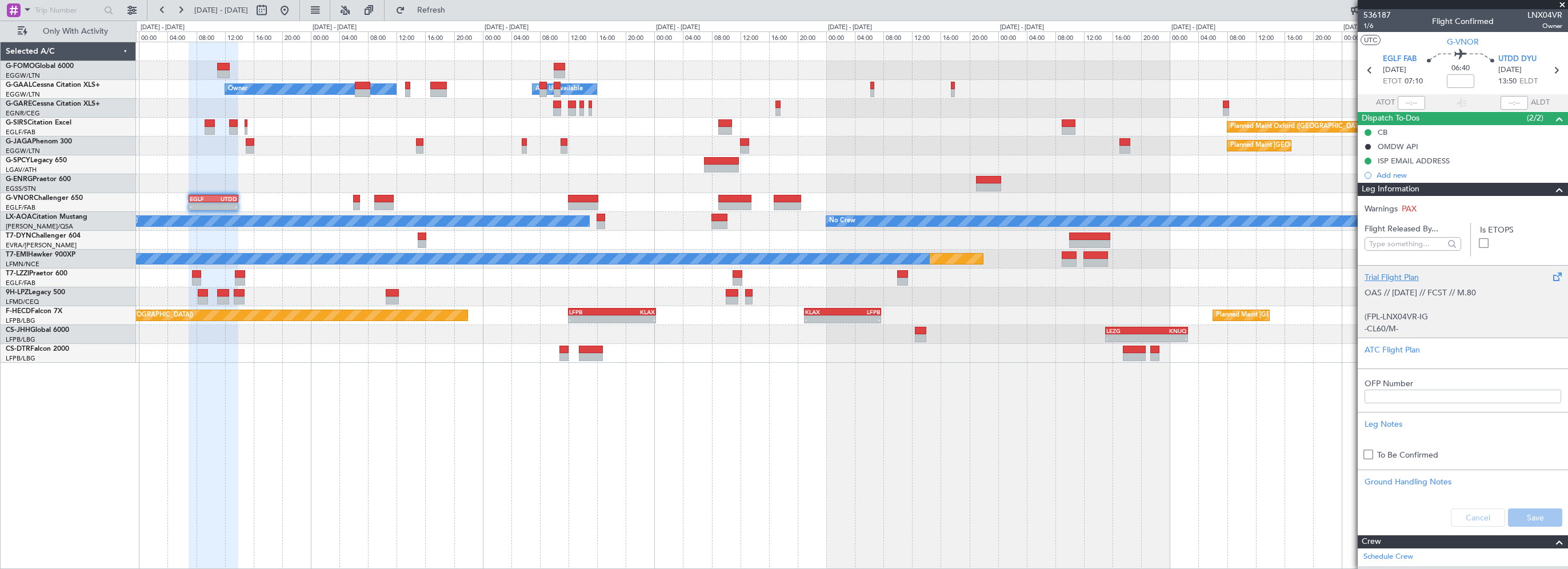
click at [1399, 277] on div "Trial Flight Plan" at bounding box center [1463, 277] width 197 height 12
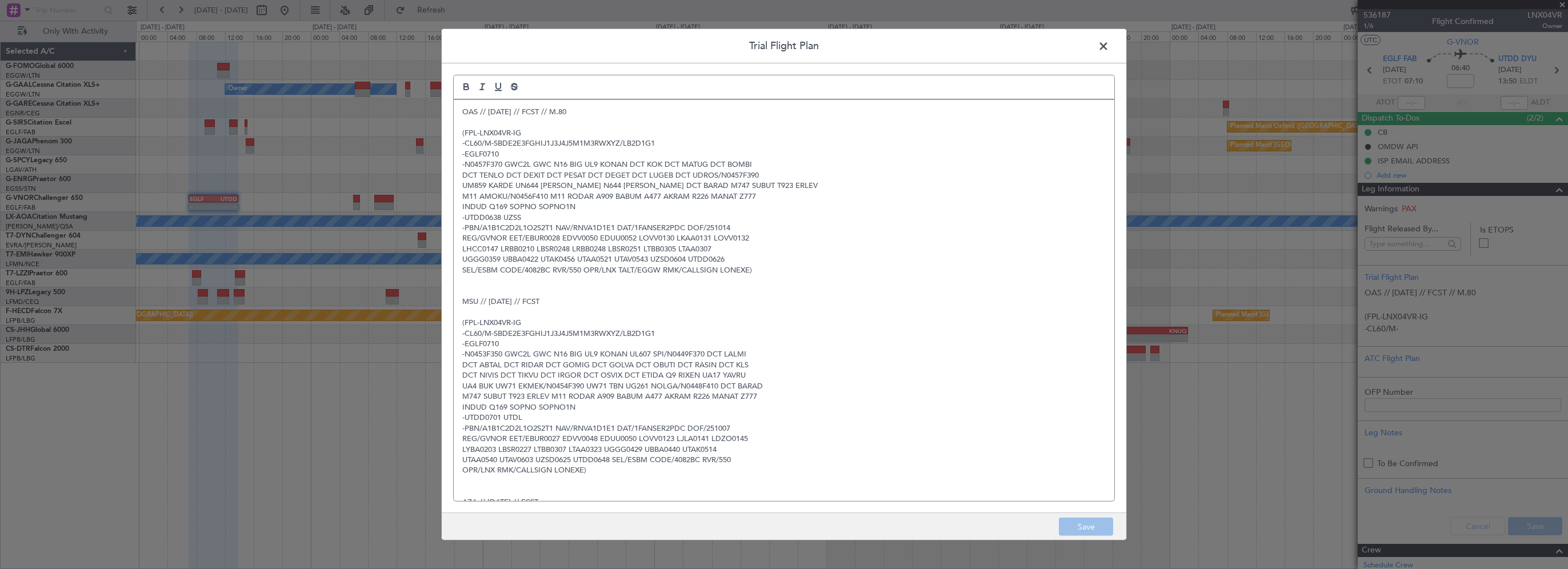
click at [459, 113] on div "OAS // 11OCT // FCST // M.80 (FPL-LNX04VR-IG -CL60/M-SBDE2E3FGHIJ1J3J4J5M1M3RWX…" at bounding box center [784, 301] width 661 height 401
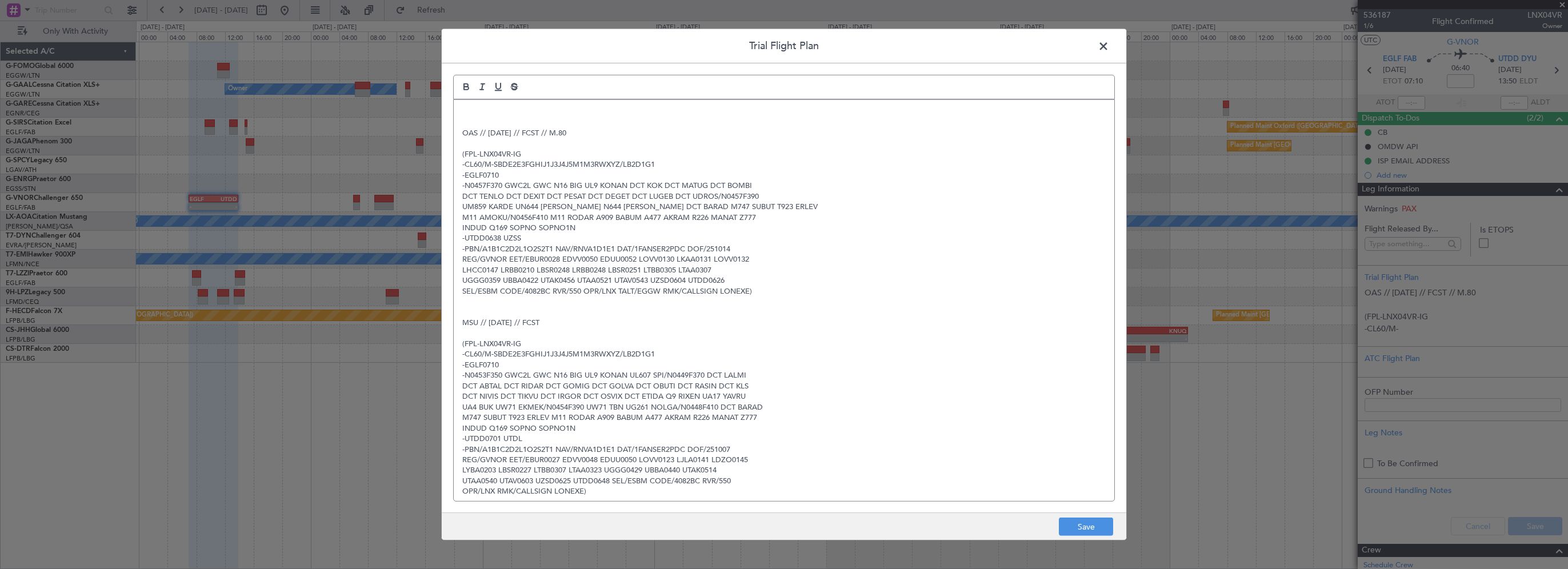
click at [460, 108] on div "OAS // 11OCT // FCST // M.80 (FPL-LNX04VR-IG -CL60/M-SBDE2E3FGHIJ1J3J4J5M1M3RWX…" at bounding box center [784, 301] width 661 height 401
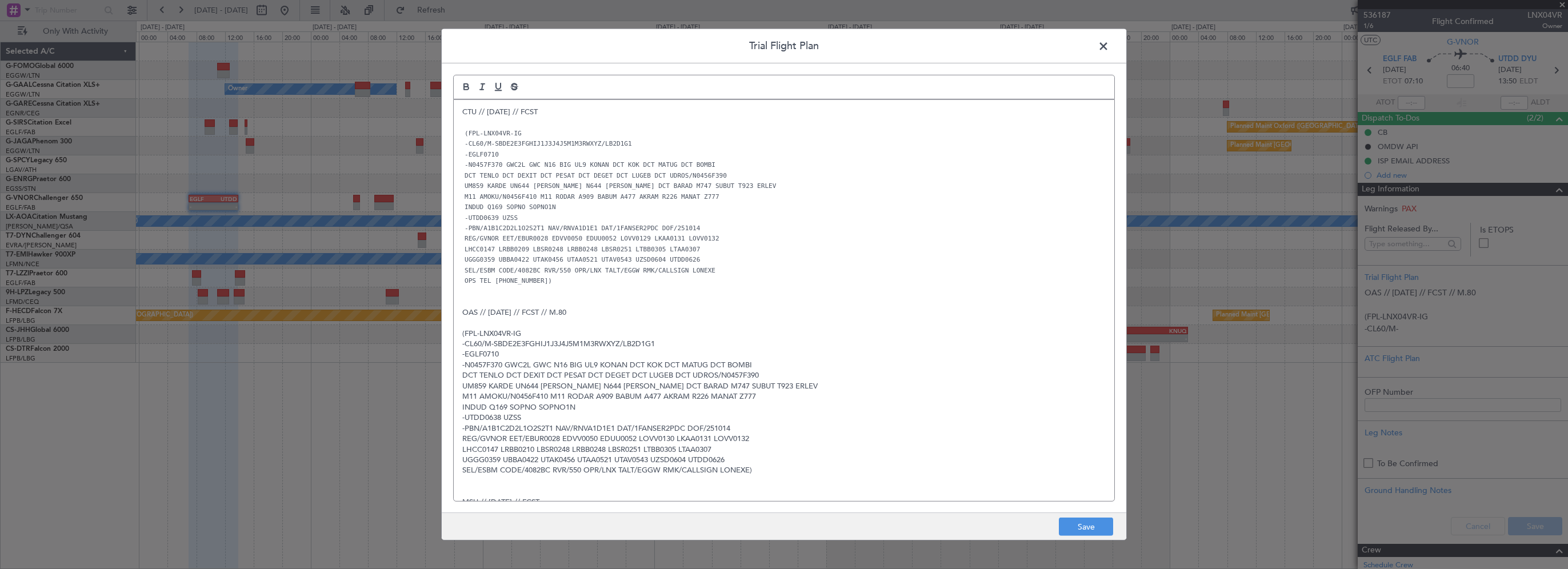
click at [847, 216] on p "-UTDD0639 UZSS" at bounding box center [784, 217] width 643 height 10
drag, startPoint x: 1087, startPoint y: 526, endPoint x: 1335, endPoint y: 526, distance: 248.0
click at [1087, 525] on button "Save" at bounding box center [1086, 527] width 54 height 18
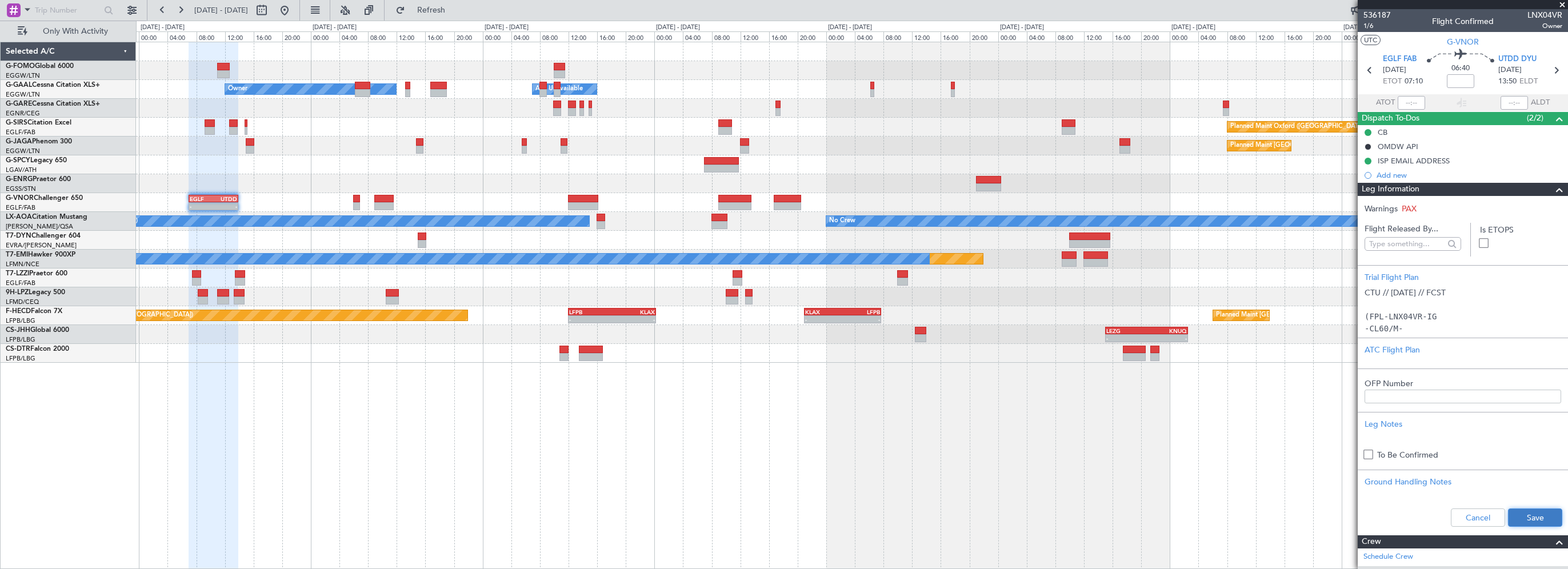
click at [1533, 520] on button "Save" at bounding box center [1535, 517] width 54 height 18
click at [901, 428] on div "- - EGGW 03:55 Z KSFO 14:45 Z - - KSFO 22:15 Z EGGW 08:00 Z Owner Owner A/C Una…" at bounding box center [852, 305] width 1432 height 527
click at [1564, 4] on span at bounding box center [1562, 5] width 11 height 10
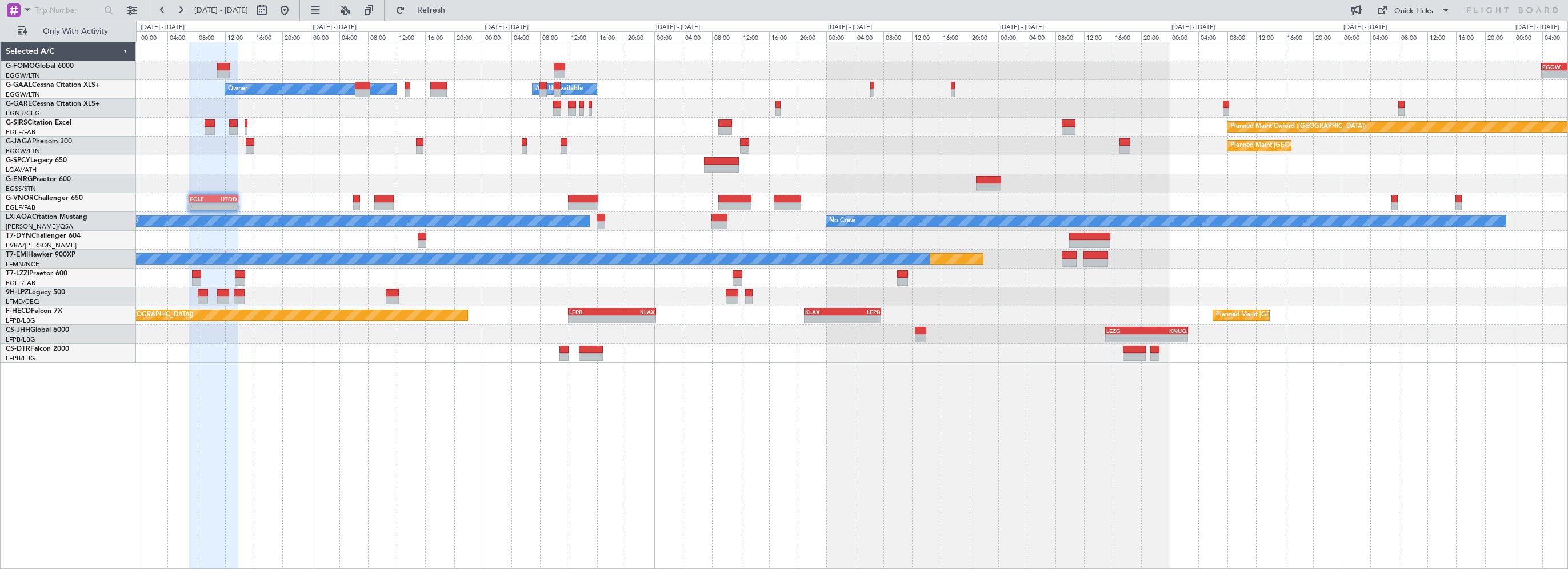
type input "0"
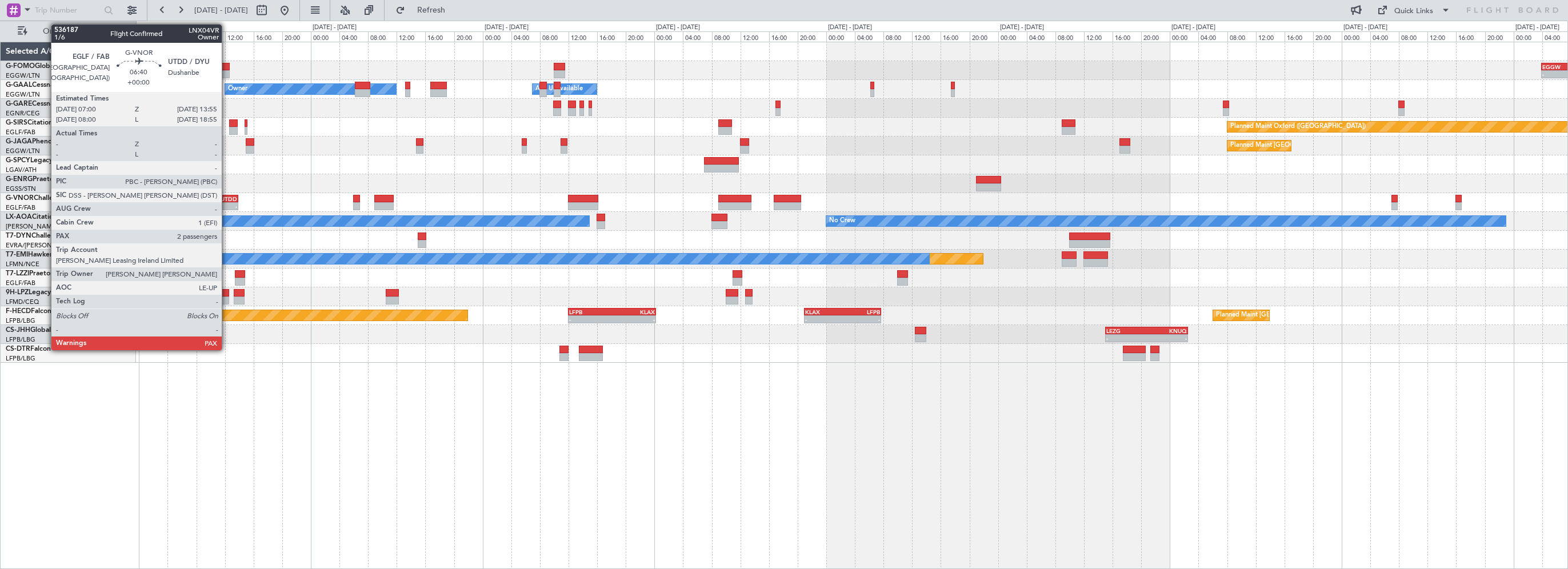
click at [227, 199] on div "UTDD" at bounding box center [226, 198] width 24 height 7
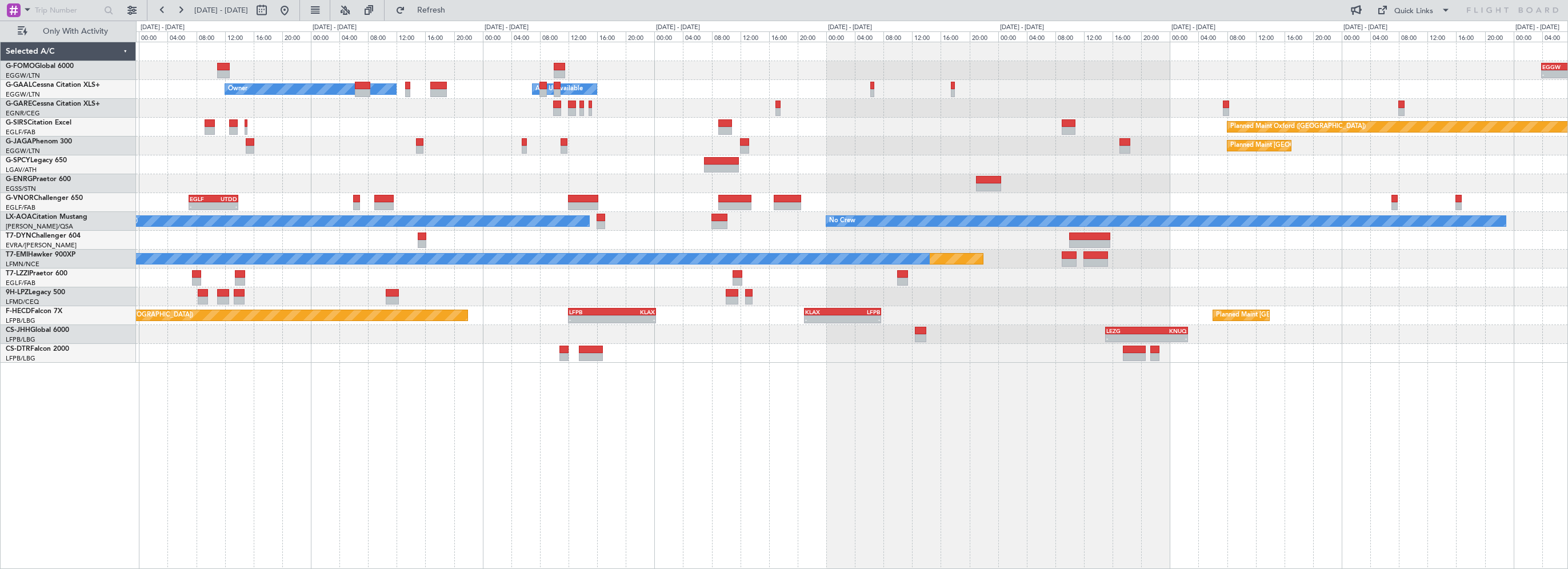
click at [286, 400] on div "- - EGGW 03:55 Z KSFO 14:45 Z - - KSFO 22:15 Z EGGW 08:00 Z Owner Owner A/C Una…" at bounding box center [852, 305] width 1432 height 527
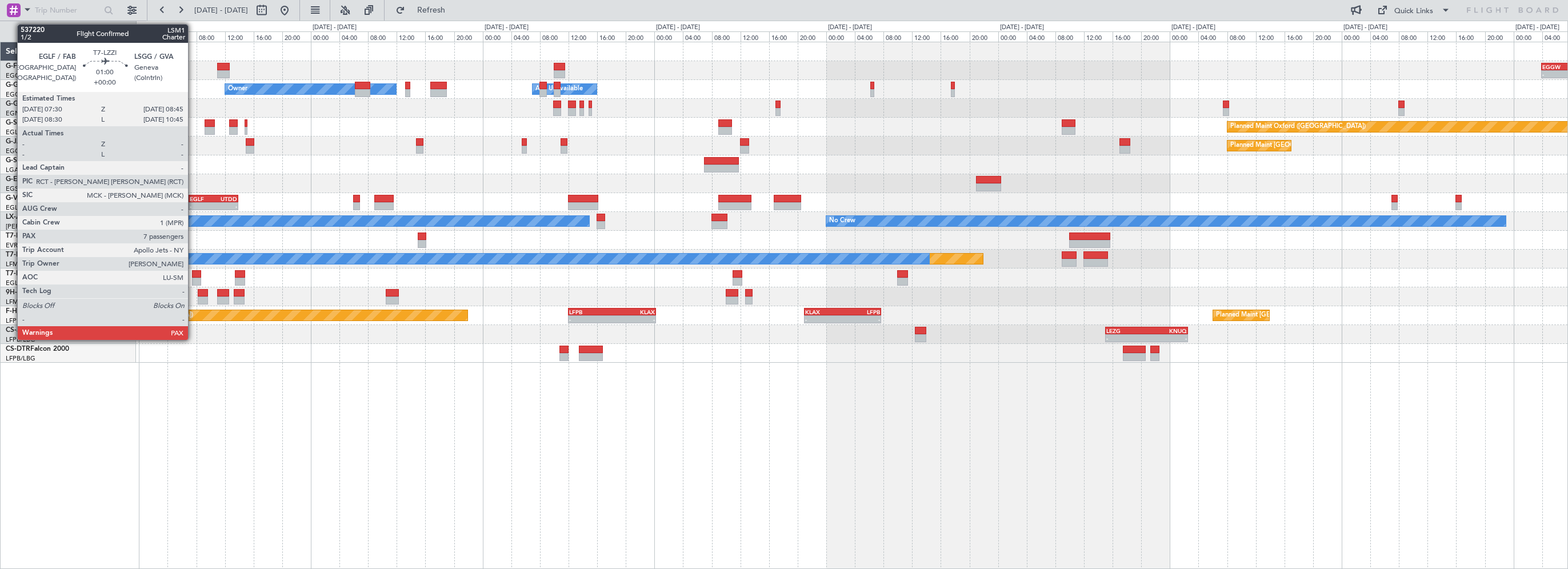
click at [193, 271] on div at bounding box center [197, 274] width 9 height 8
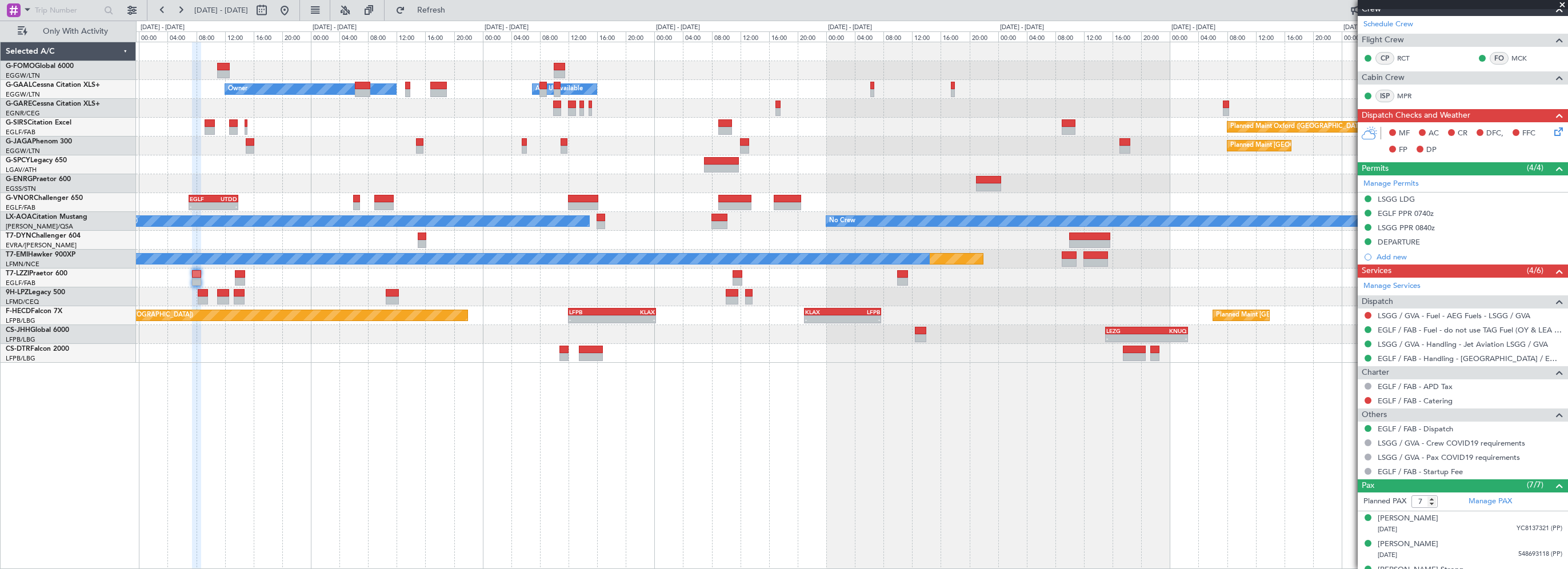
scroll to position [171, 0]
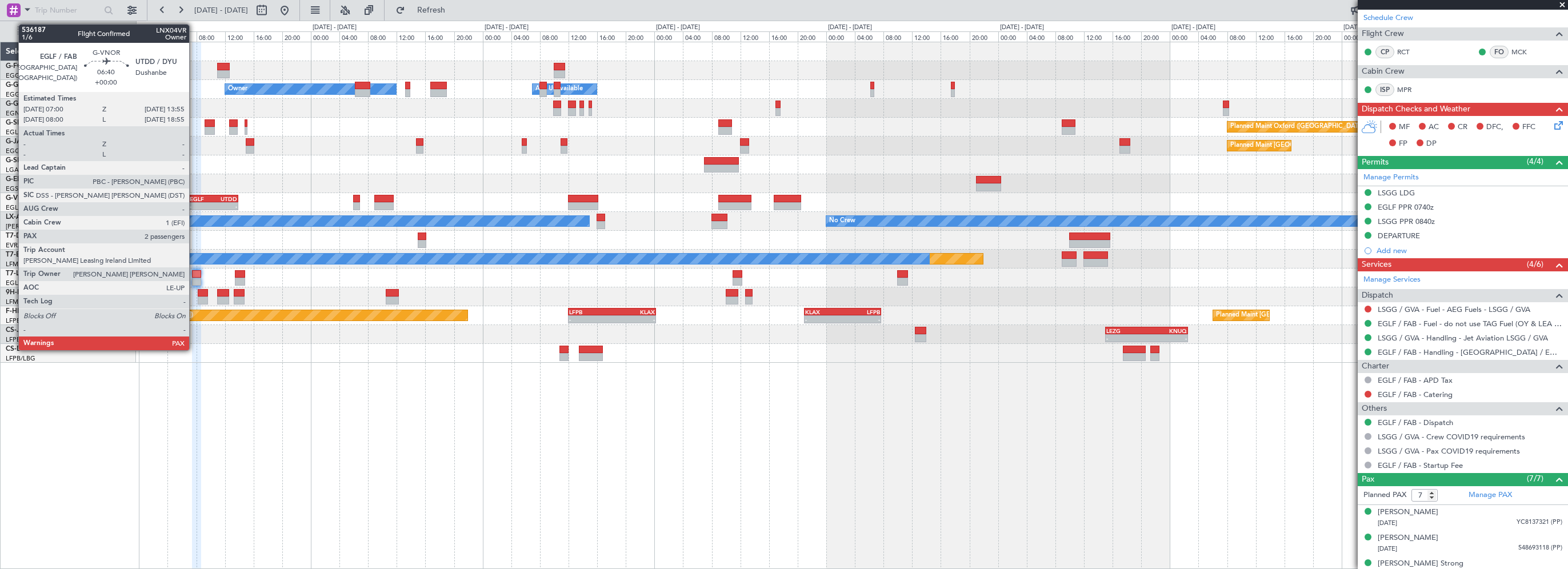
click at [194, 201] on div "EGLF 07:00 Z UTDD 13:55 Z" at bounding box center [213, 198] width 50 height 8
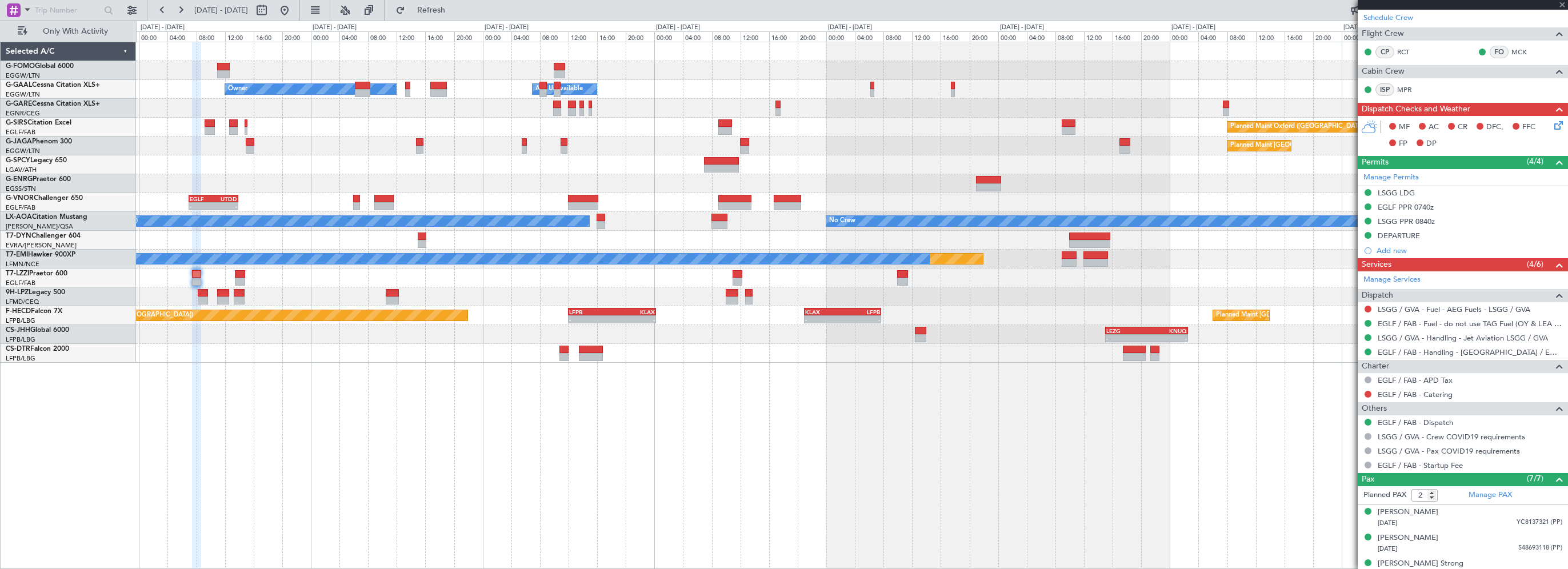
scroll to position [0, 0]
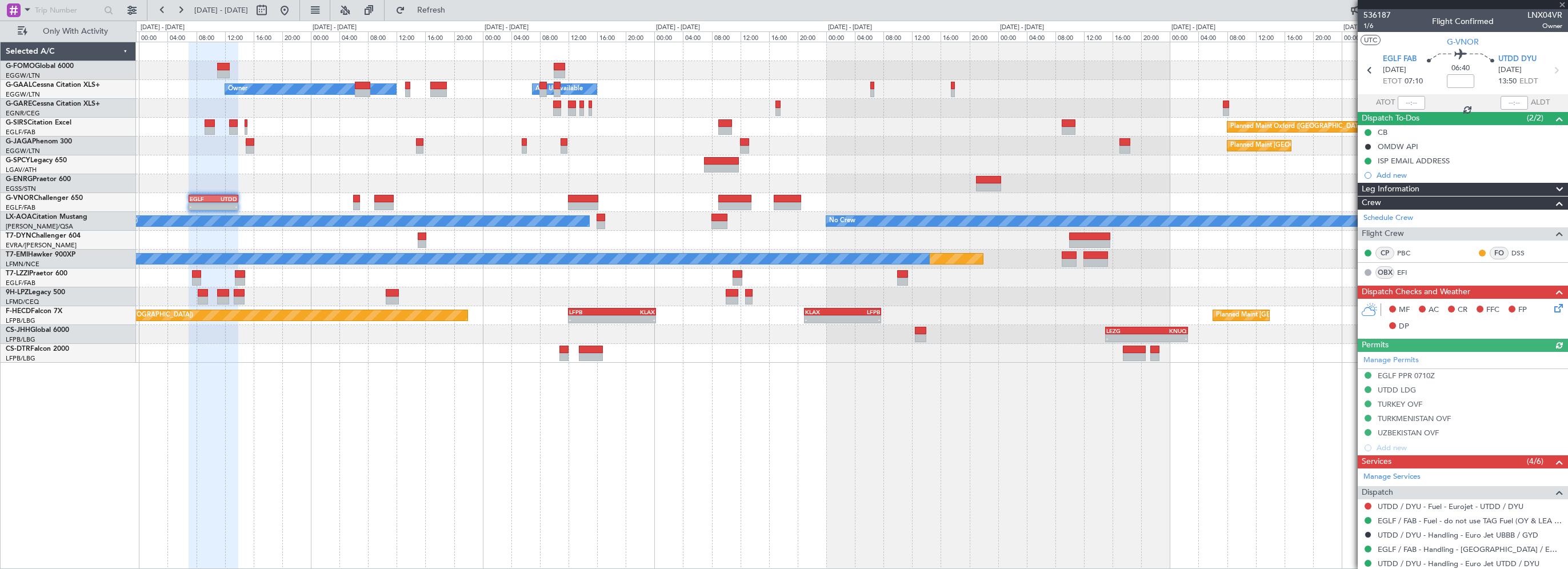
click at [1542, 306] on div "MF AC CR FFC FP DP" at bounding box center [1468, 319] width 168 height 34
click at [1552, 306] on icon at bounding box center [1557, 306] width 9 height 9
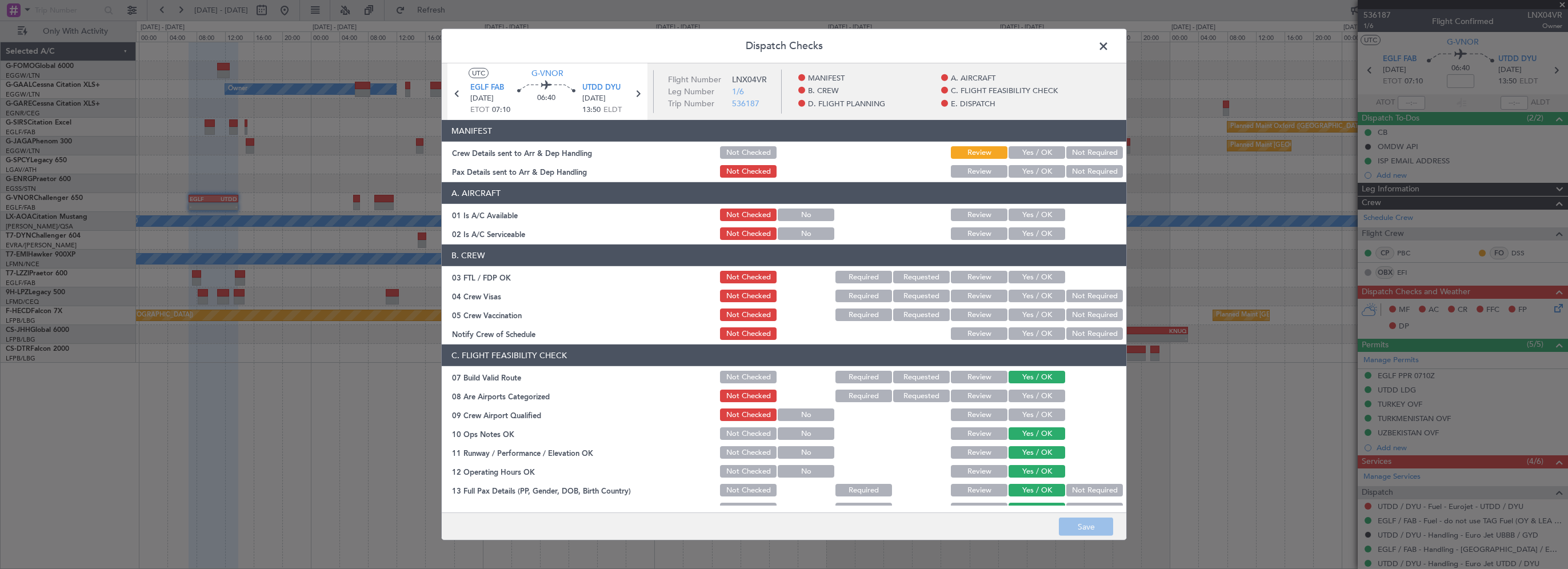
click at [1031, 213] on button "Yes / OK" at bounding box center [1037, 215] width 57 height 13
click at [1023, 229] on button "Yes / OK" at bounding box center [1037, 234] width 57 height 13
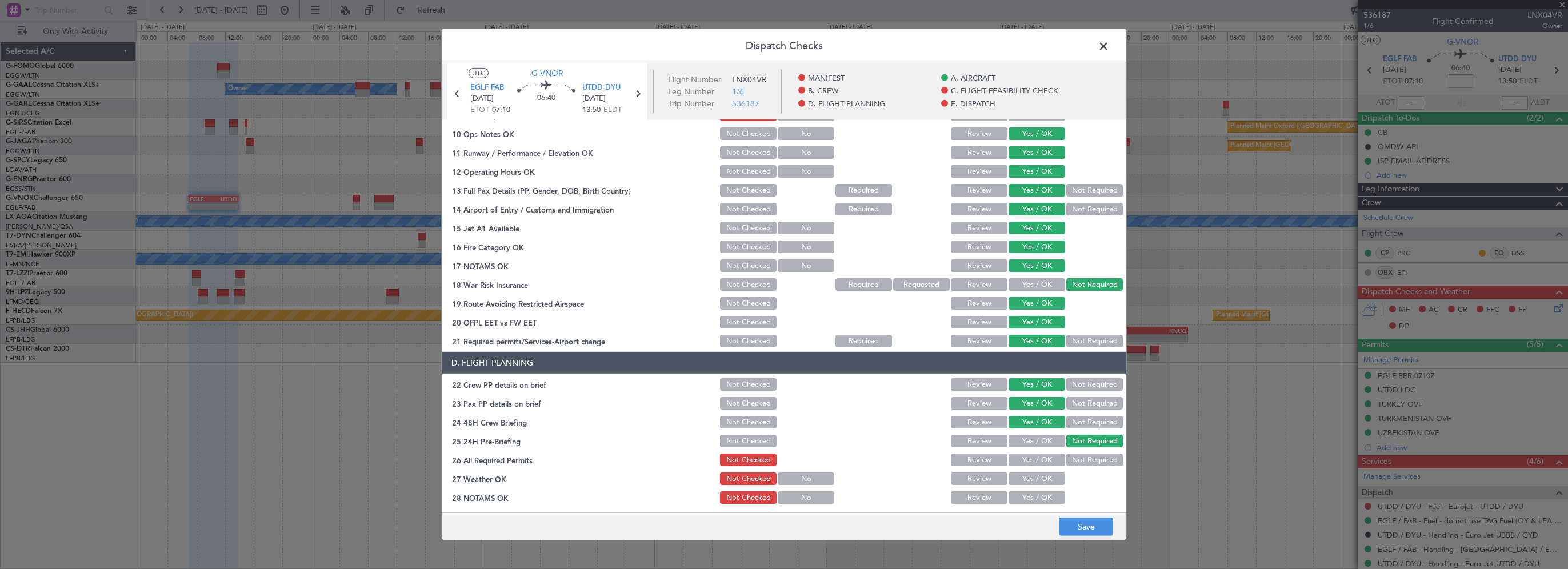
scroll to position [457, 0]
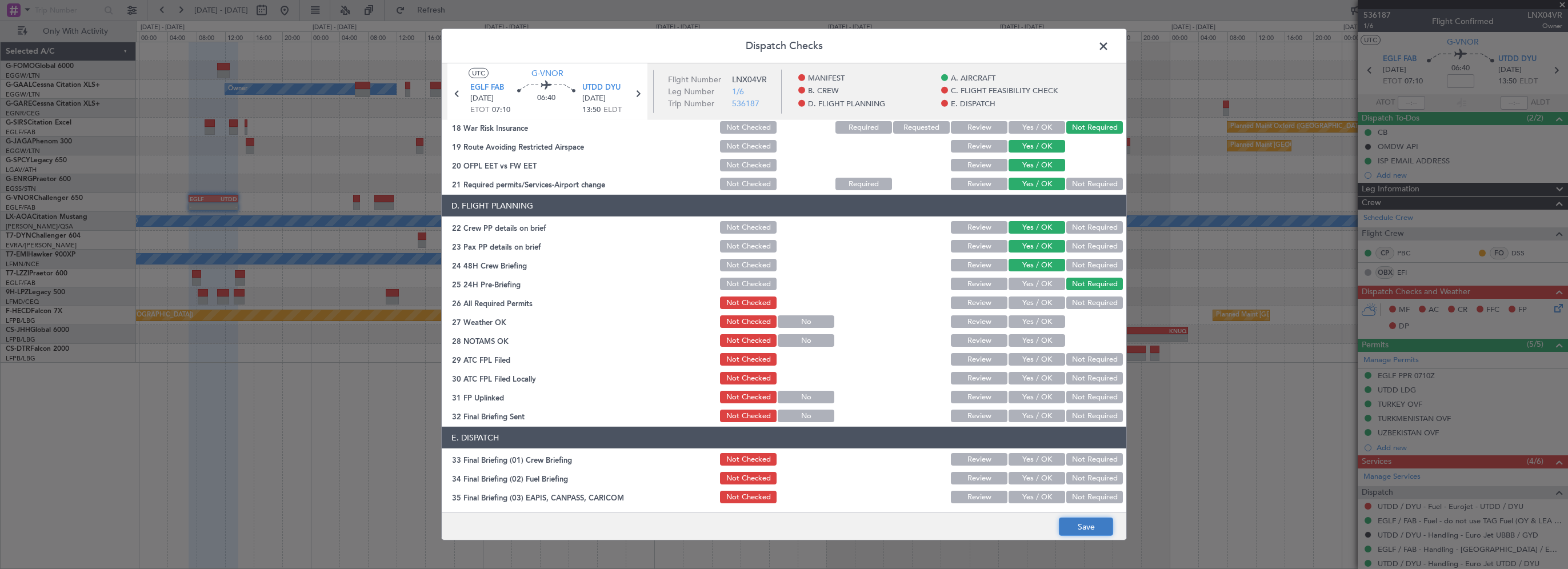
click at [1081, 521] on button "Save" at bounding box center [1086, 527] width 54 height 18
click at [1109, 46] on span at bounding box center [1109, 49] width 0 height 23
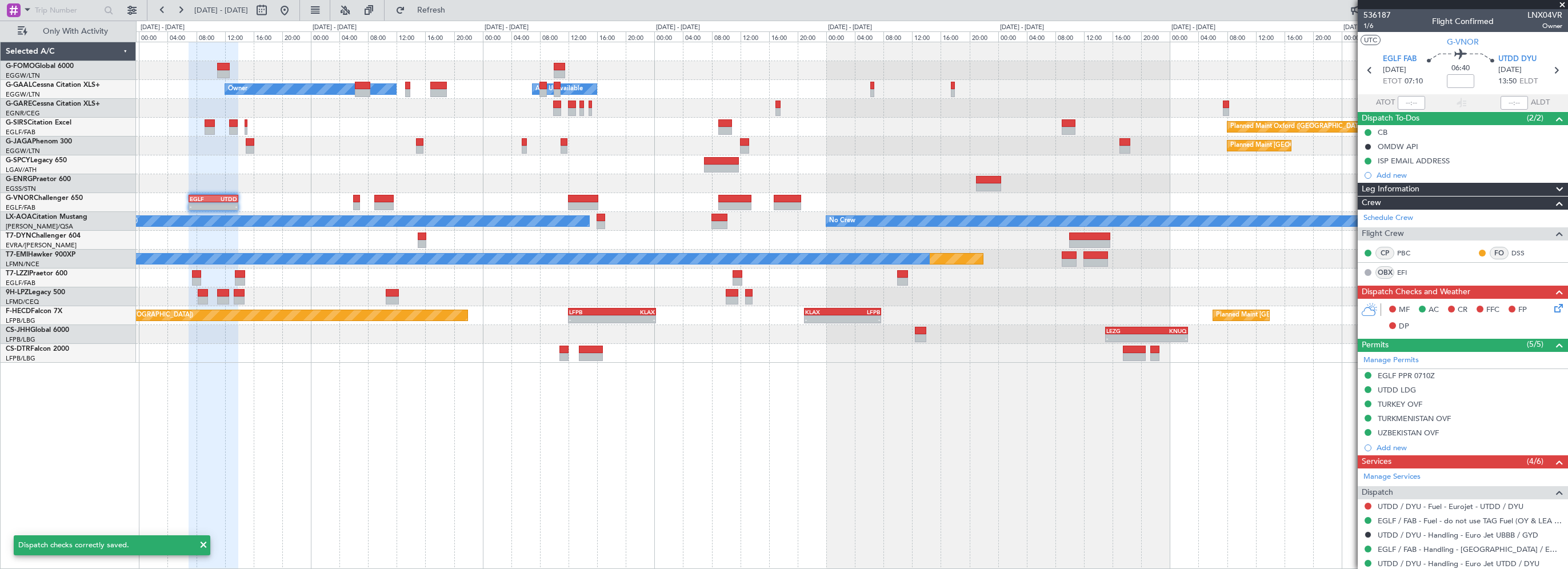
click at [444, 457] on div "- - EGGW 03:55 Z KSFO 14:45 Z - - KSFO 22:15 Z EGGW 08:00 Z Owner Owner A/C Una…" at bounding box center [852, 305] width 1432 height 527
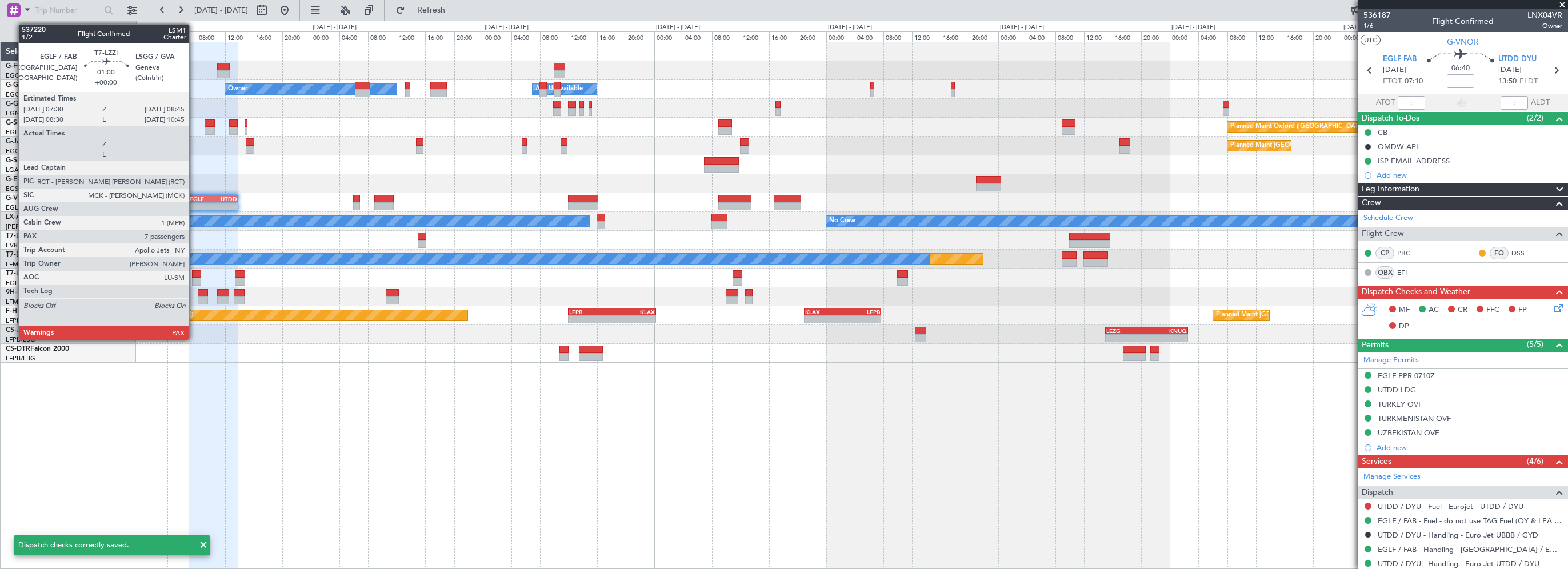
click at [195, 270] on div at bounding box center [197, 274] width 9 height 8
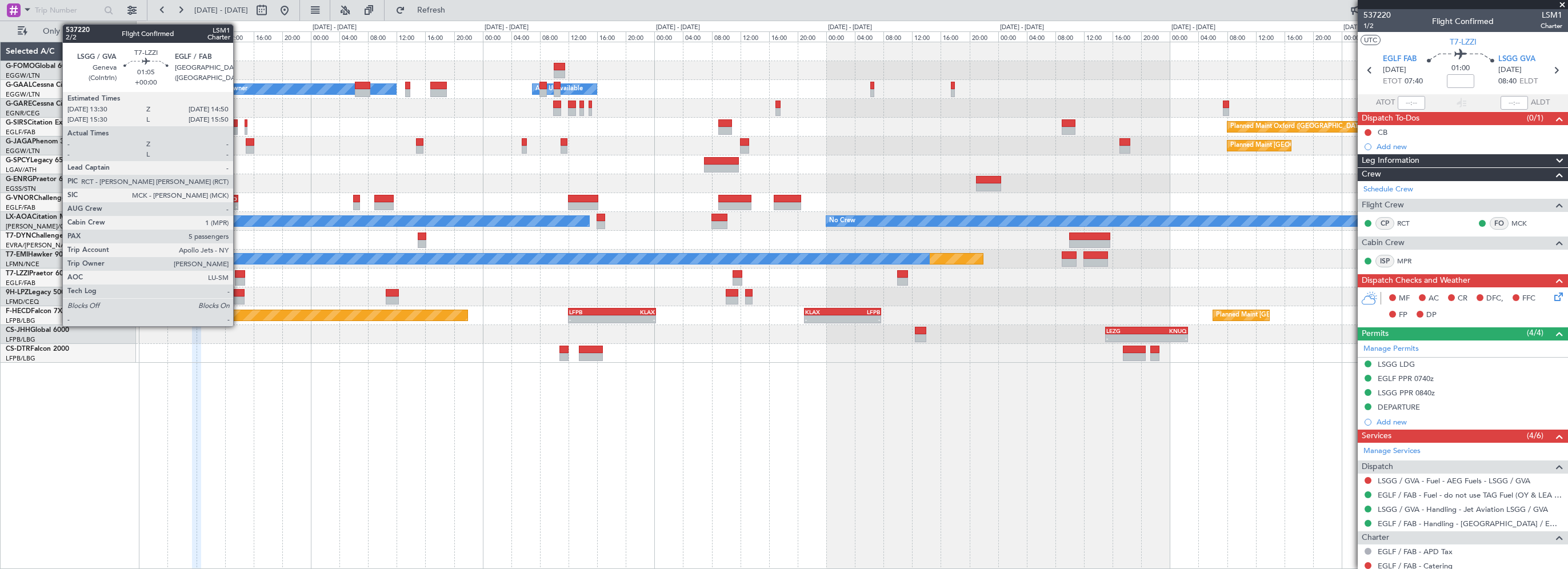
click at [238, 273] on div at bounding box center [239, 274] width 9 height 8
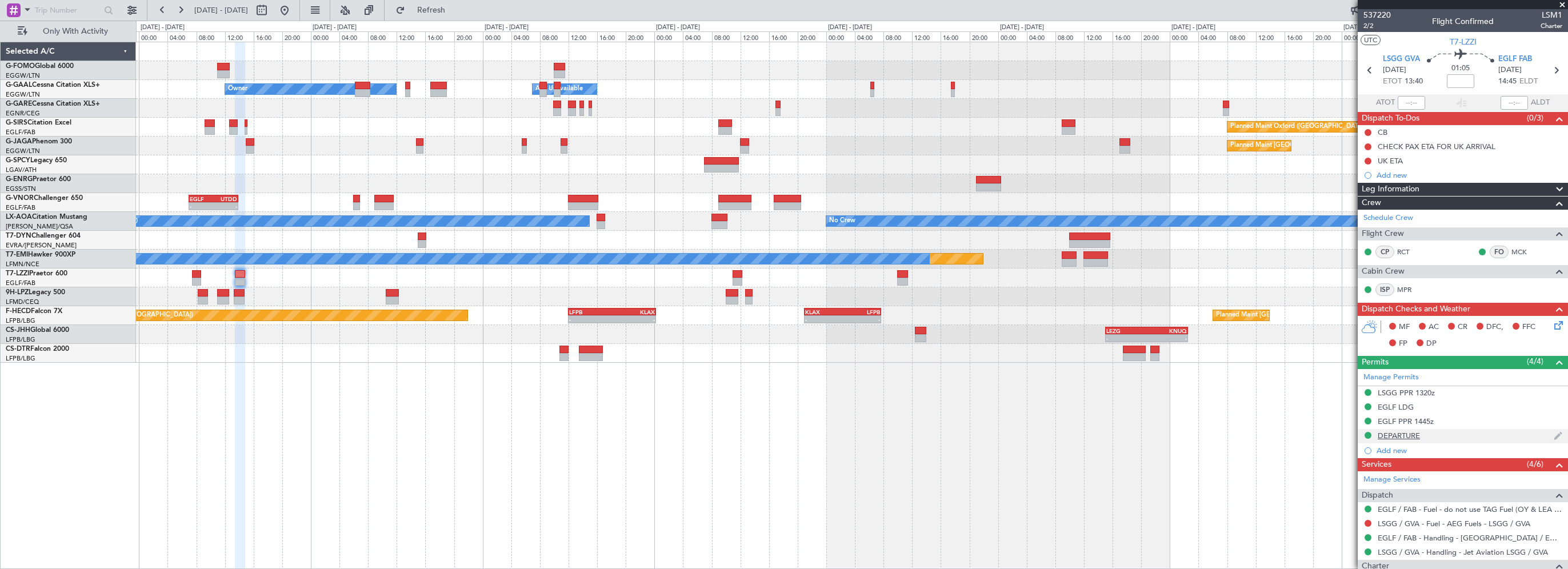
click at [1403, 434] on div "DEPARTURE" at bounding box center [1399, 435] width 42 height 9
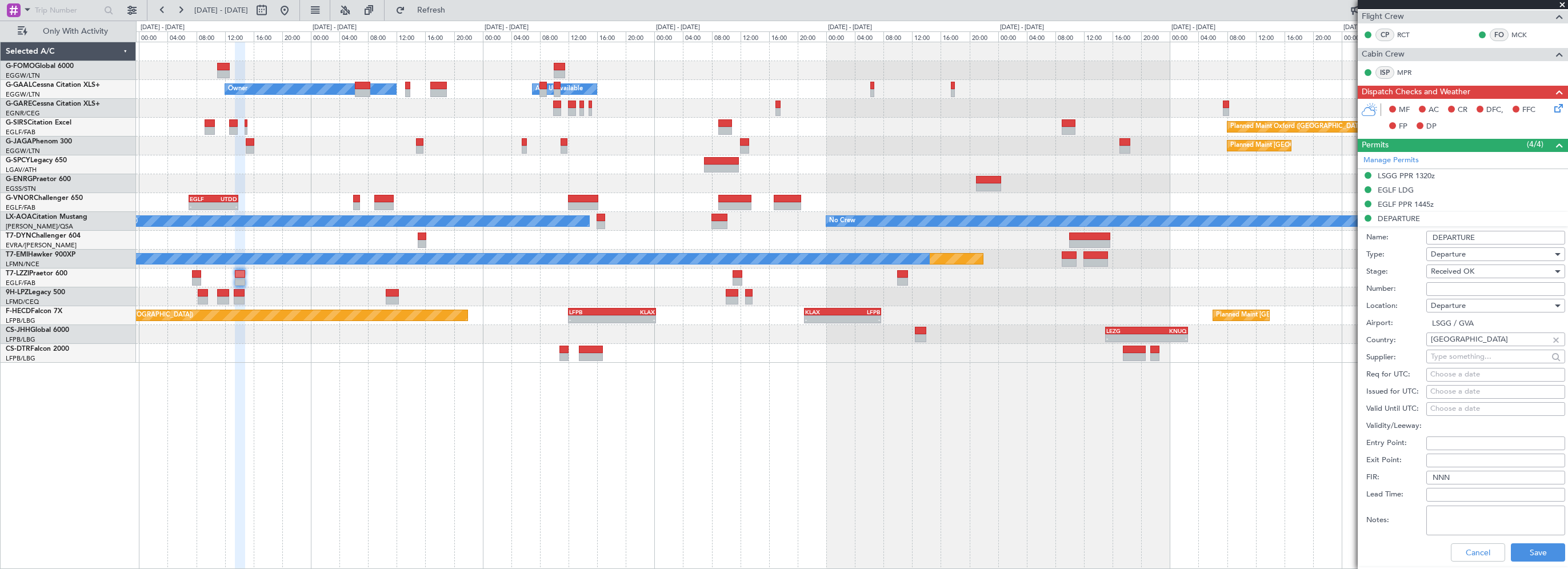
scroll to position [229, 0]
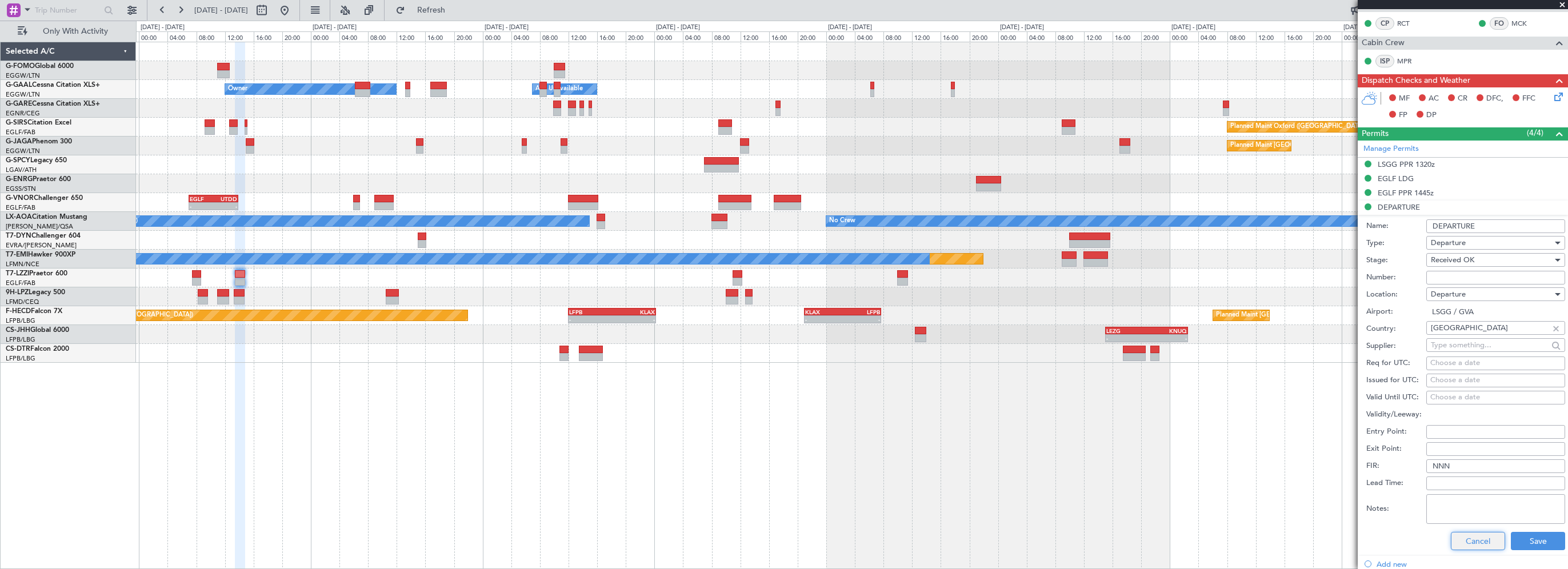
click at [1464, 541] on button "Cancel" at bounding box center [1478, 541] width 54 height 18
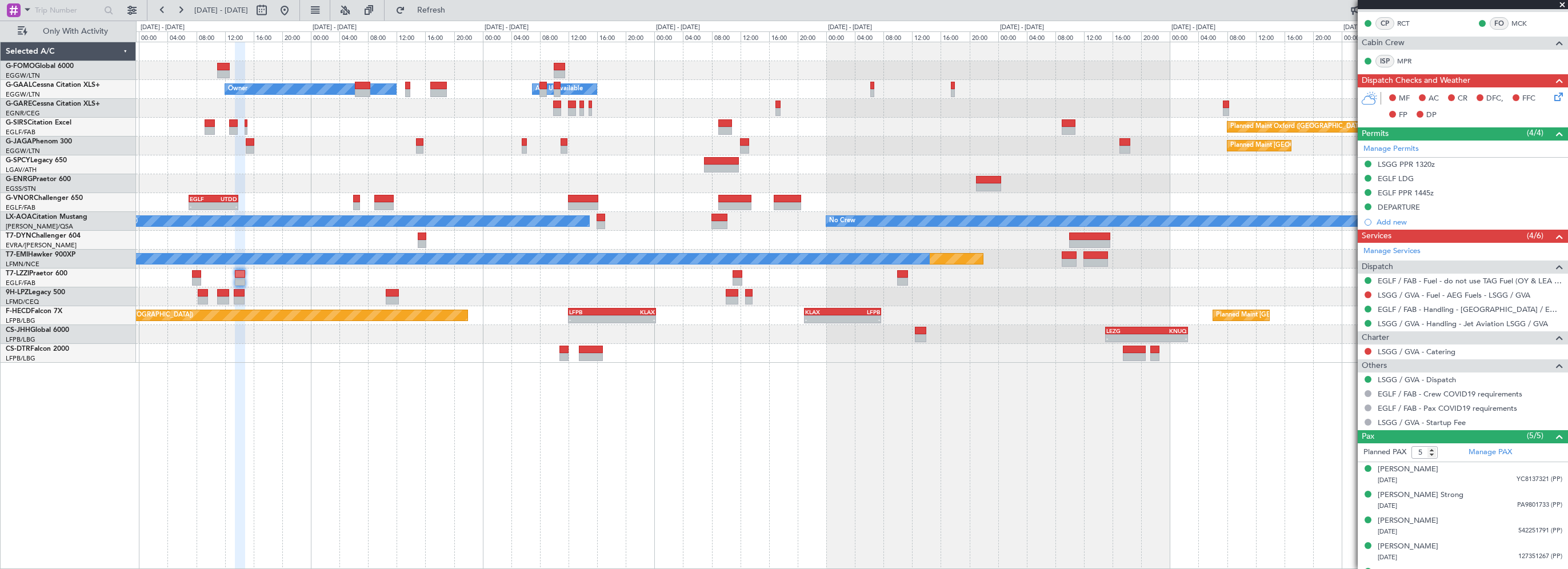
click at [1062, 465] on div "- - EGGW 03:55 Z KSFO 14:45 Z - - KSFO 22:15 Z EGGW 08:00 Z Owner Owner A/C Una…" at bounding box center [852, 305] width 1432 height 527
click at [263, 448] on div "- - EGGW 03:55 Z KSFO 14:45 Z - - KSFO 22:15 Z EGGW 08:00 Z Owner Owner A/C Una…" at bounding box center [852, 305] width 1432 height 527
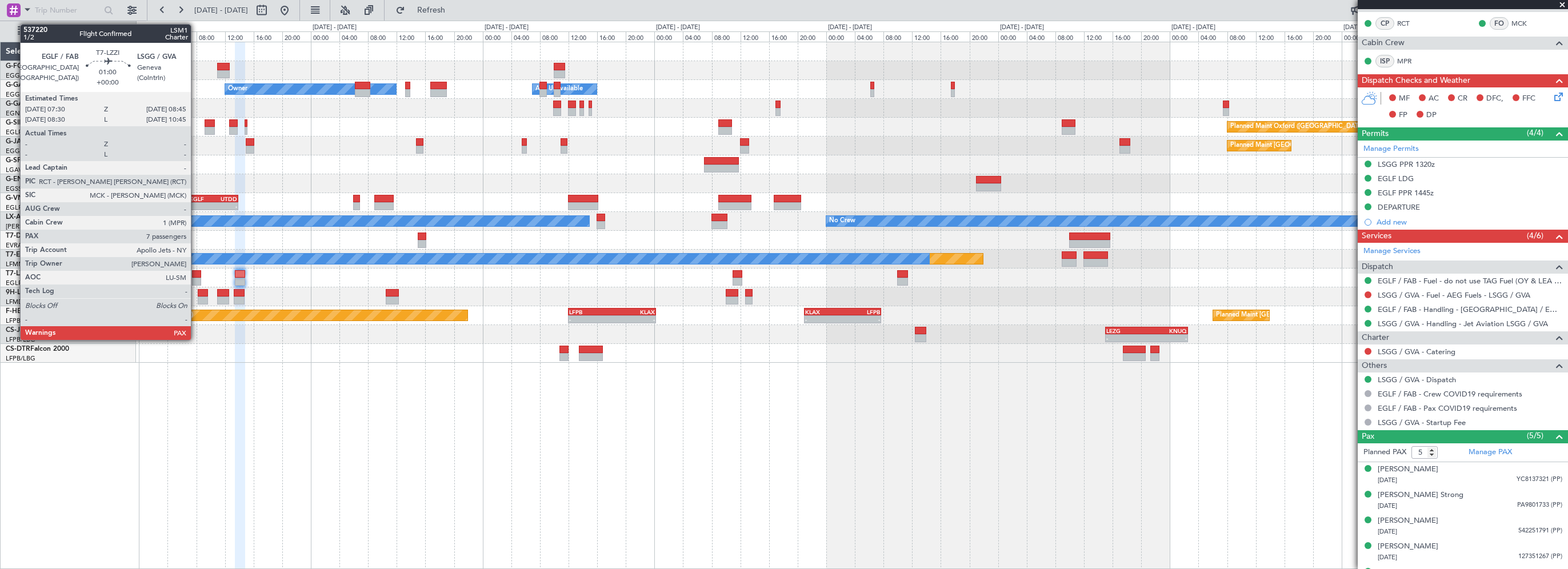
click at [196, 273] on div at bounding box center [197, 274] width 9 height 8
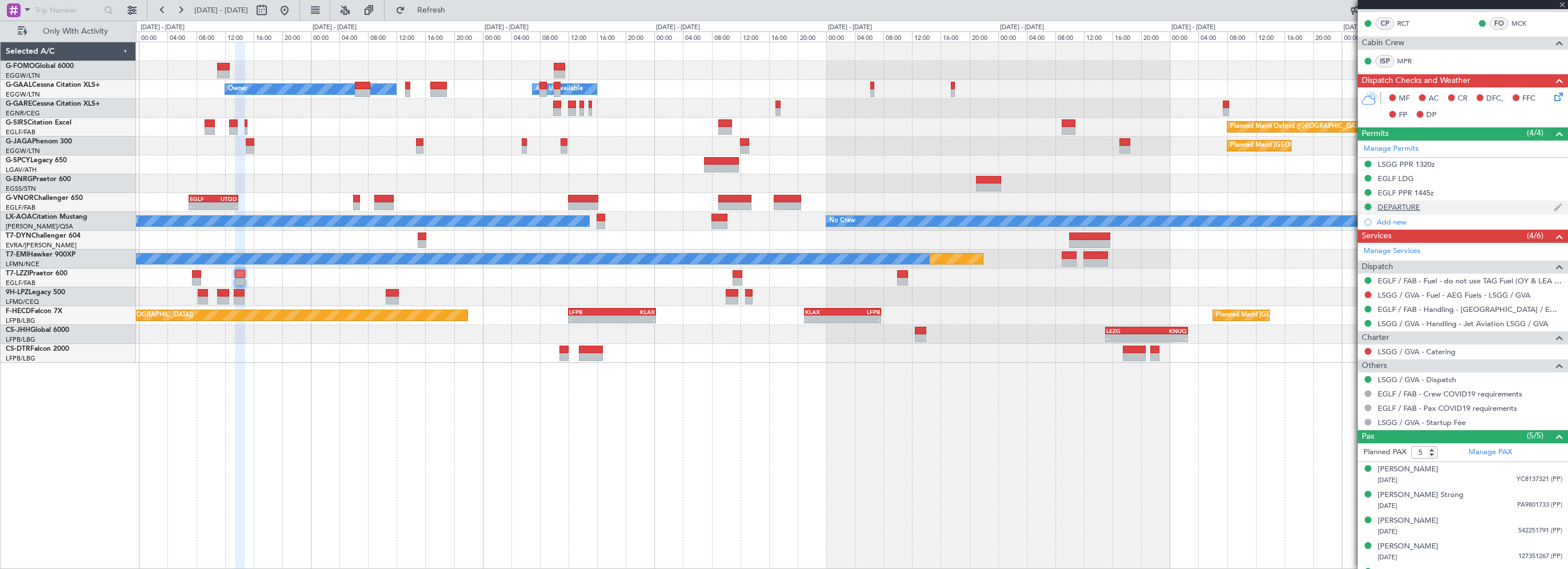
type input "7"
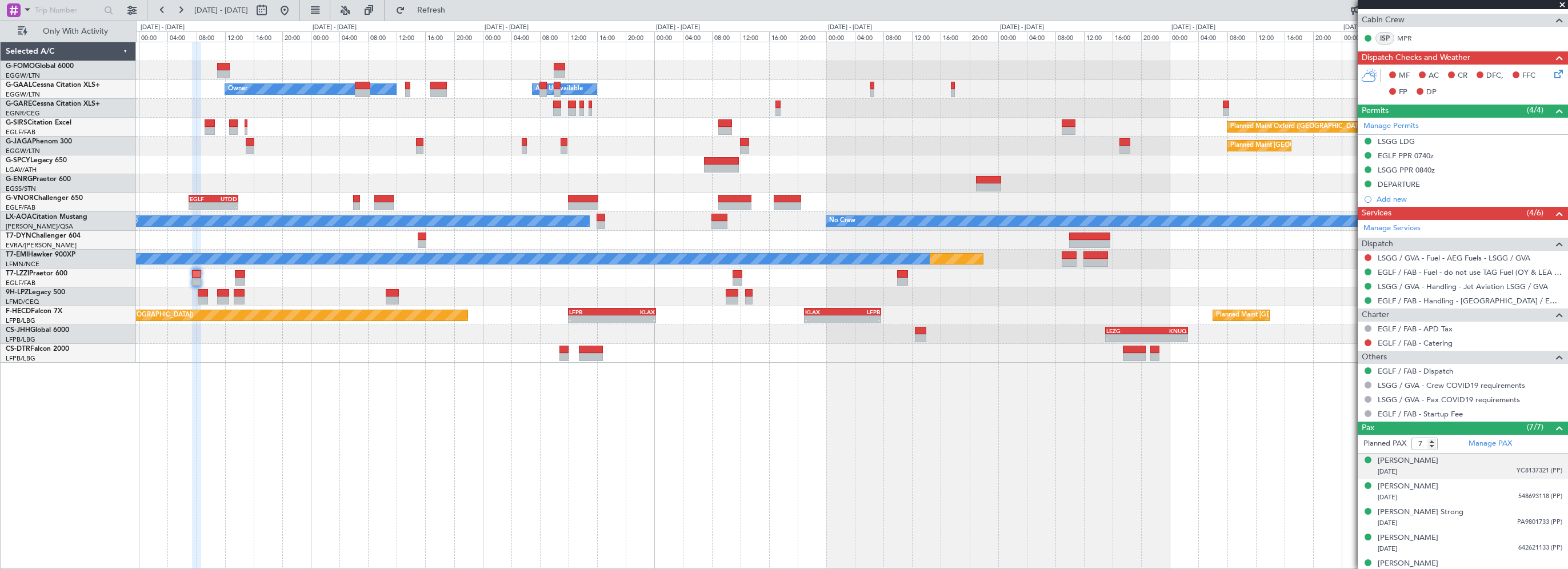
scroll to position [285, 0]
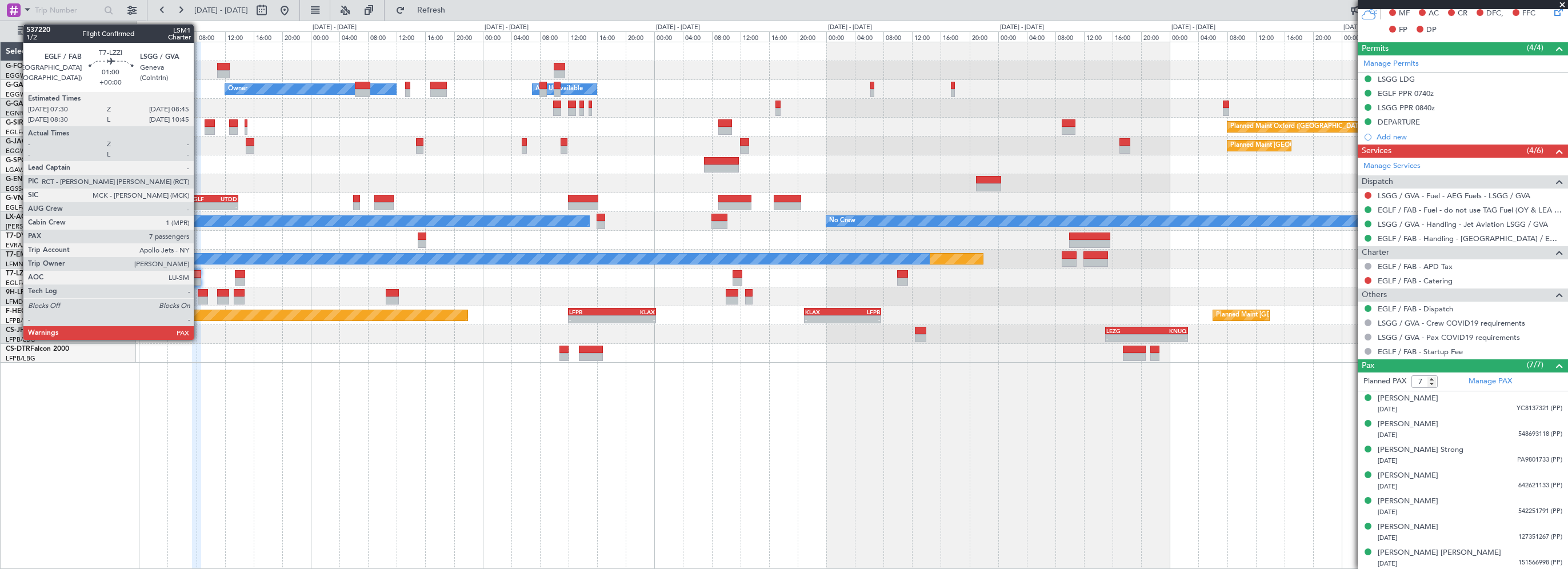
click at [199, 272] on div at bounding box center [197, 274] width 9 height 8
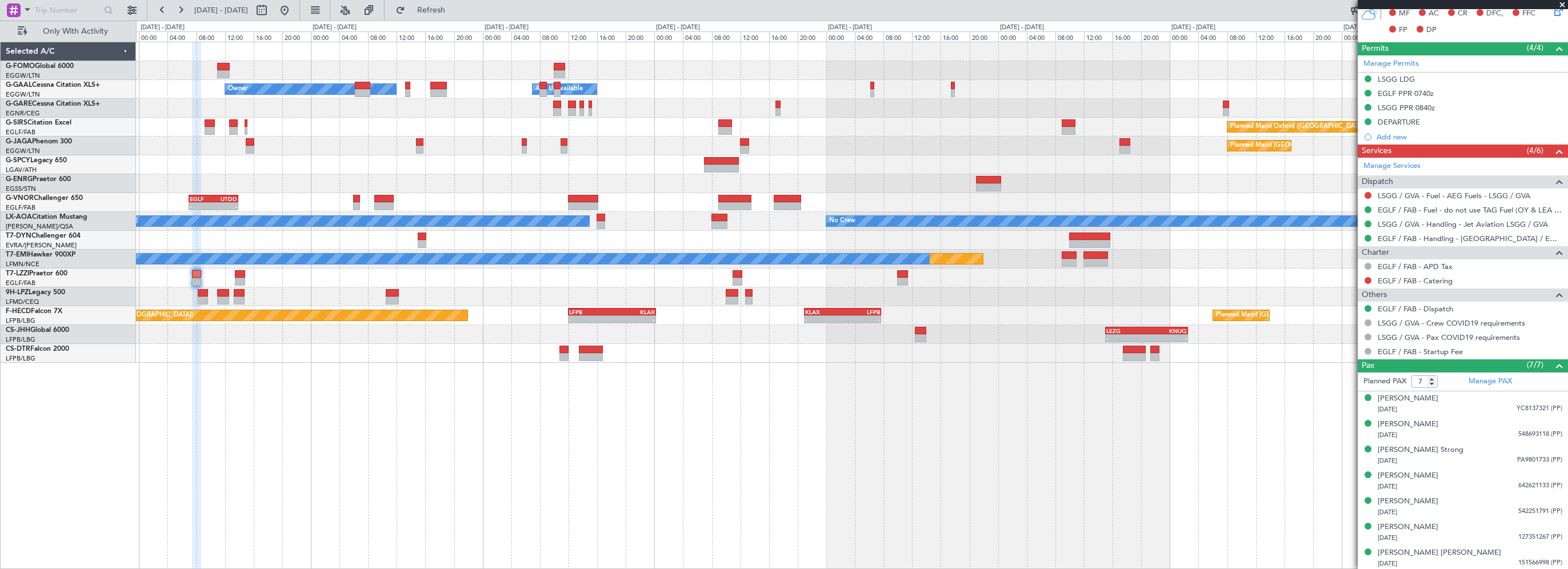
click at [307, 444] on div "- - EGGW 03:55 Z KSFO 14:45 Z - - KSFO 22:15 Z EGGW 08:00 Z Owner Owner A/C Una…" at bounding box center [852, 305] width 1432 height 527
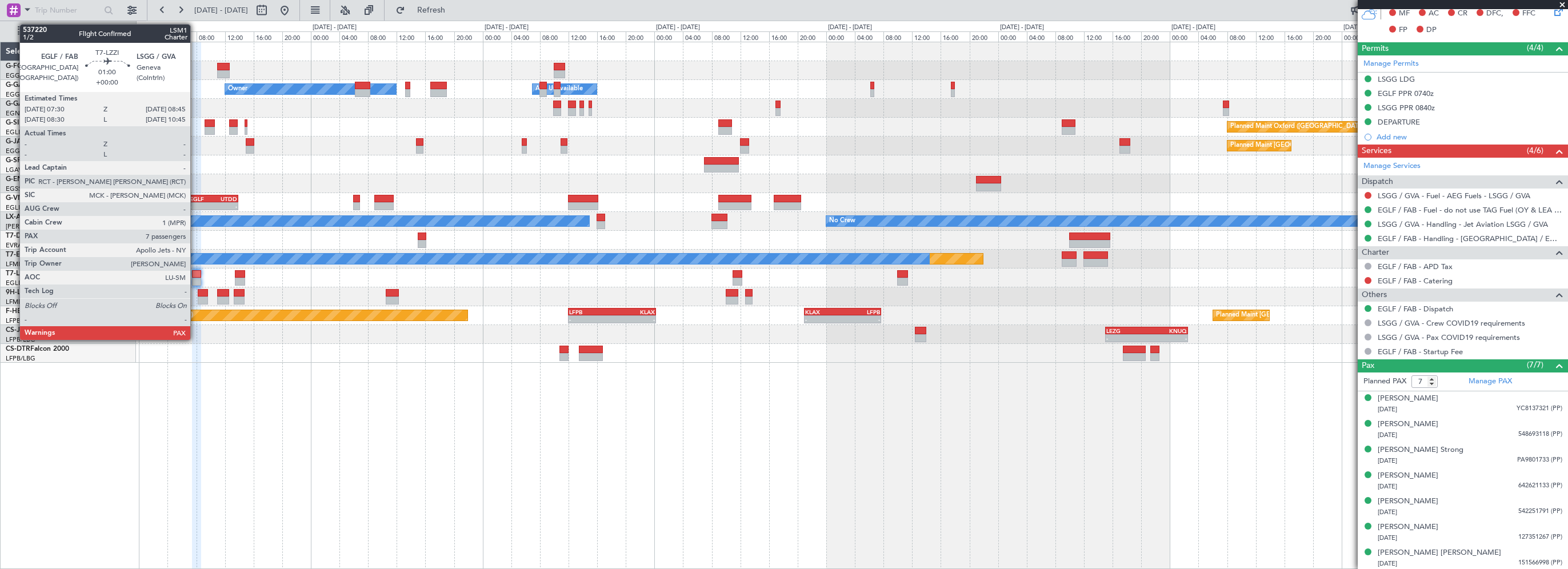
click at [195, 277] on div at bounding box center [197, 274] width 9 height 8
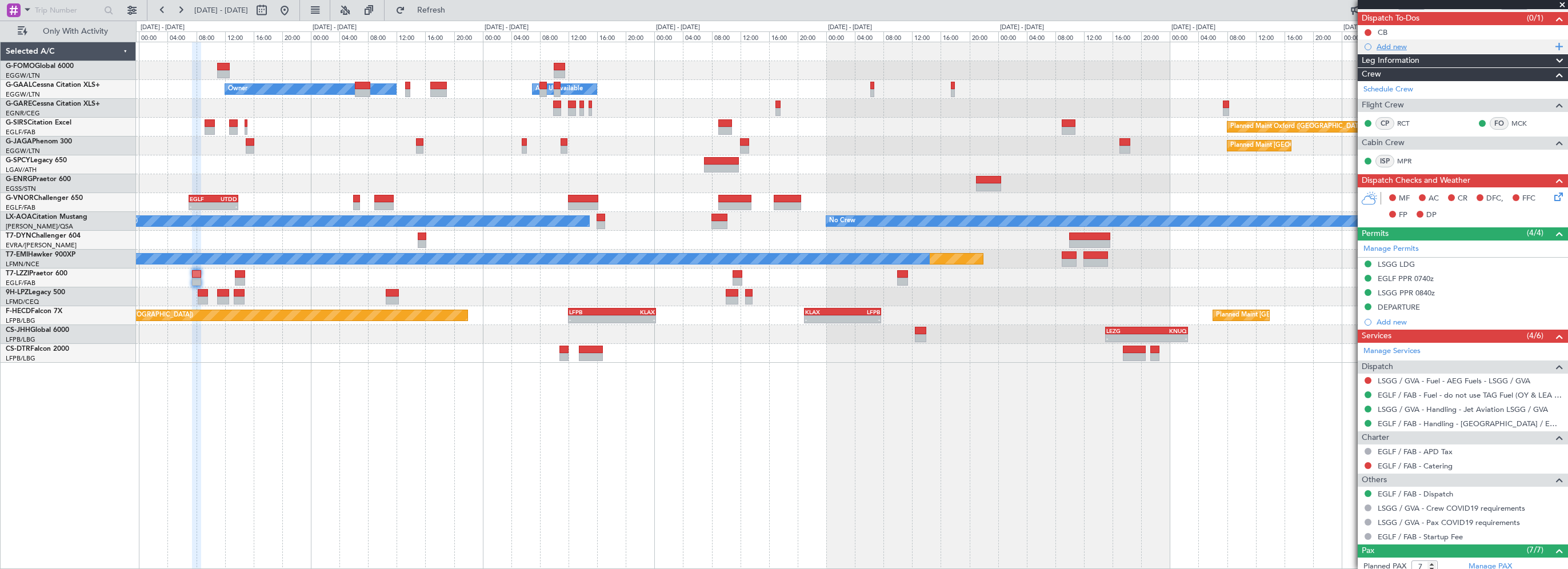
scroll to position [0, 0]
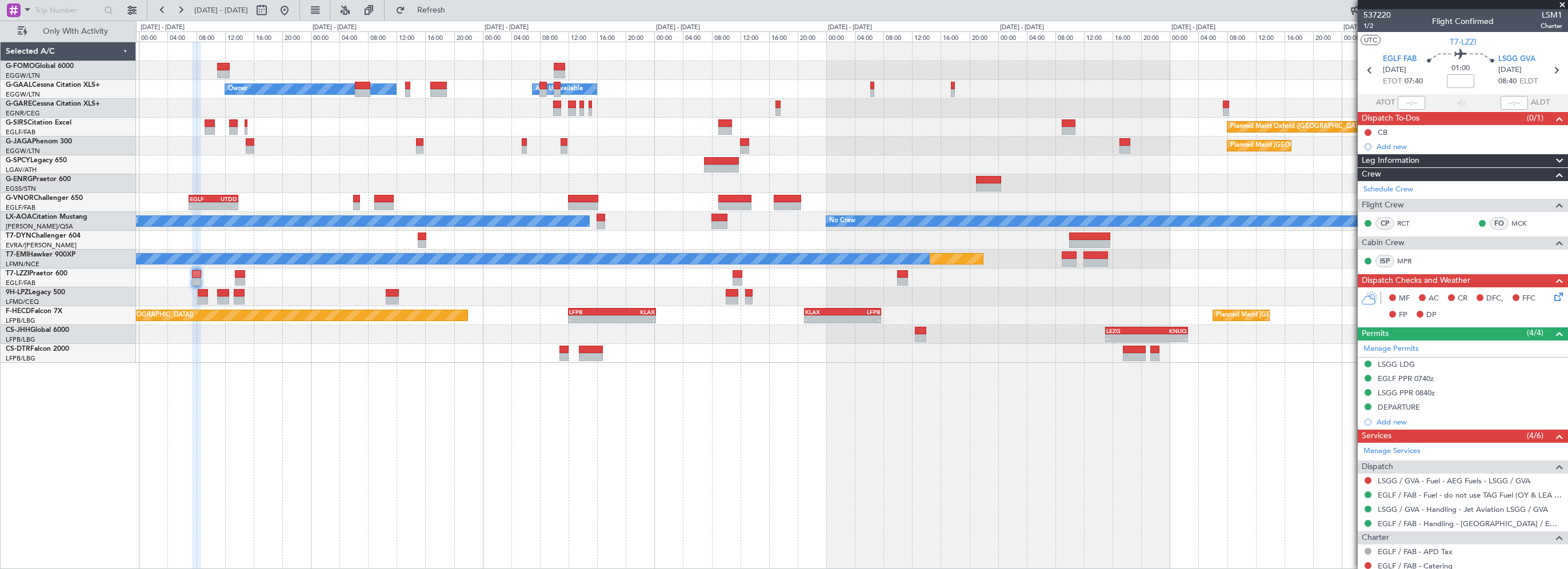
click at [1421, 157] on div "Leg Information" at bounding box center [1463, 161] width 210 height 13
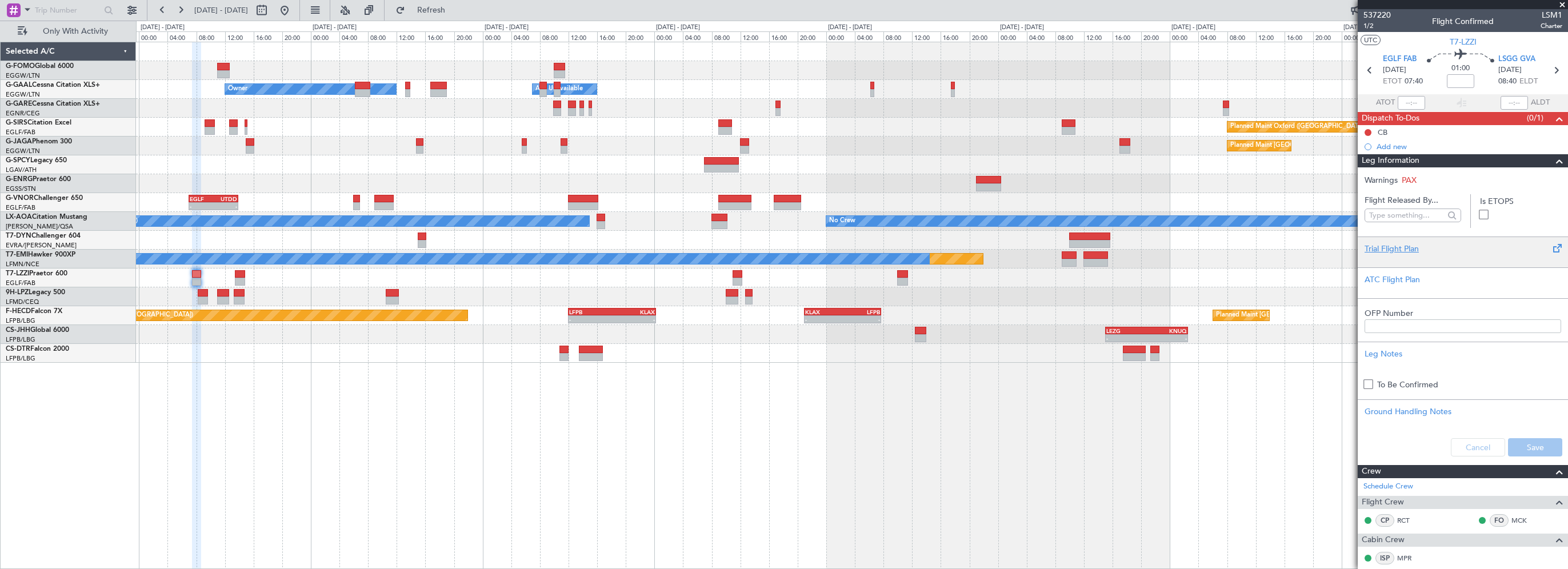
click at [1371, 254] on div "Trial Flight Plan" at bounding box center [1463, 249] width 197 height 12
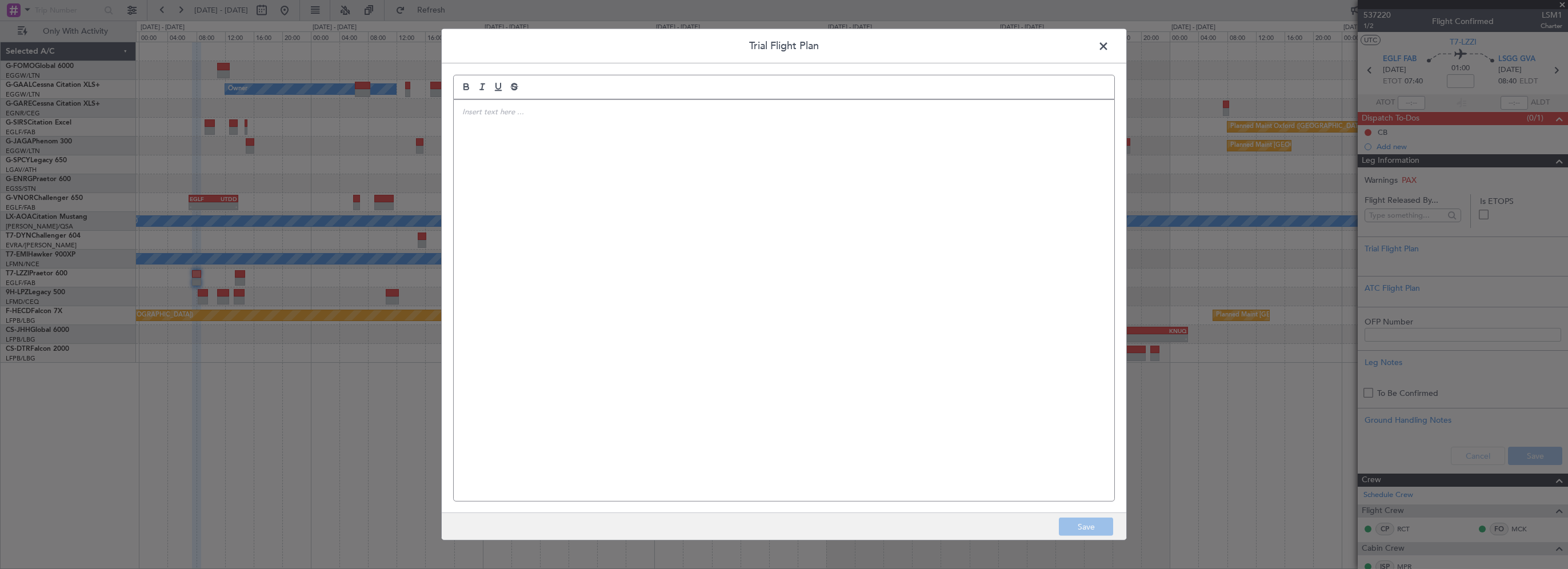
drag, startPoint x: 629, startPoint y: 213, endPoint x: 638, endPoint y: 209, distance: 9.8
click at [631, 212] on div at bounding box center [784, 301] width 661 height 401
click at [647, 169] on div "CTU // [DATE] // FCST" at bounding box center [784, 301] width 661 height 401
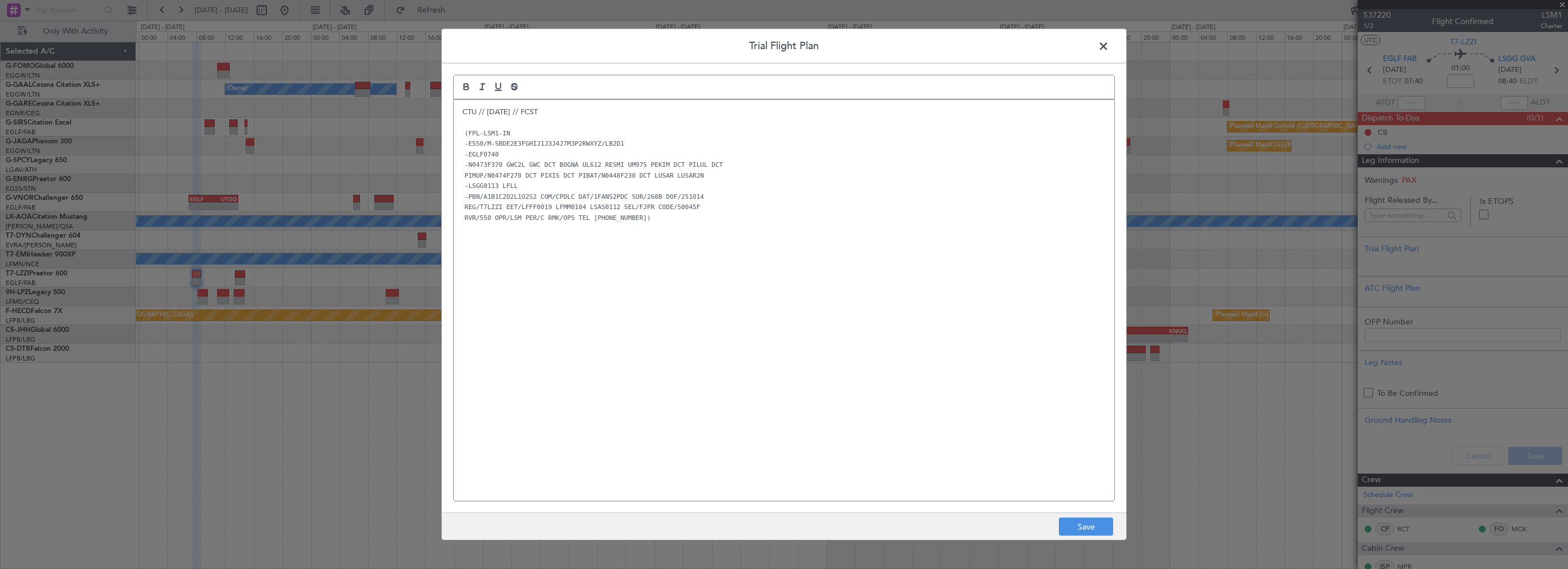
click at [628, 265] on div "CTU // 12OCT // FCST (FPL-LSM1-IN -E550/M-SBDE2E3FGHIJ1J3J4J7M3P2RWXYZ/LB2D1 -E…" at bounding box center [784, 301] width 661 height 401
drag, startPoint x: 1079, startPoint y: 527, endPoint x: 1310, endPoint y: 503, distance: 232.2
click at [1080, 527] on button "Save" at bounding box center [1086, 527] width 54 height 18
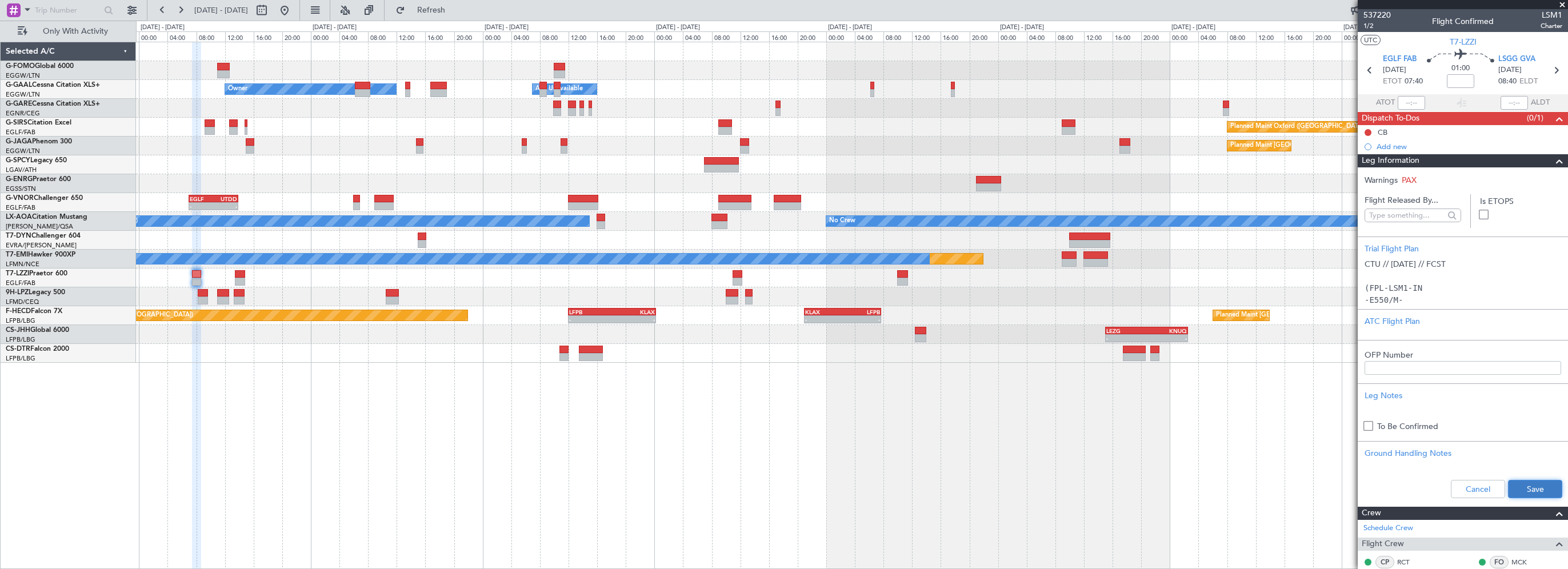
click at [1517, 488] on button "Save" at bounding box center [1535, 489] width 54 height 18
click at [1461, 71] on span "01:00" at bounding box center [1460, 69] width 18 height 11
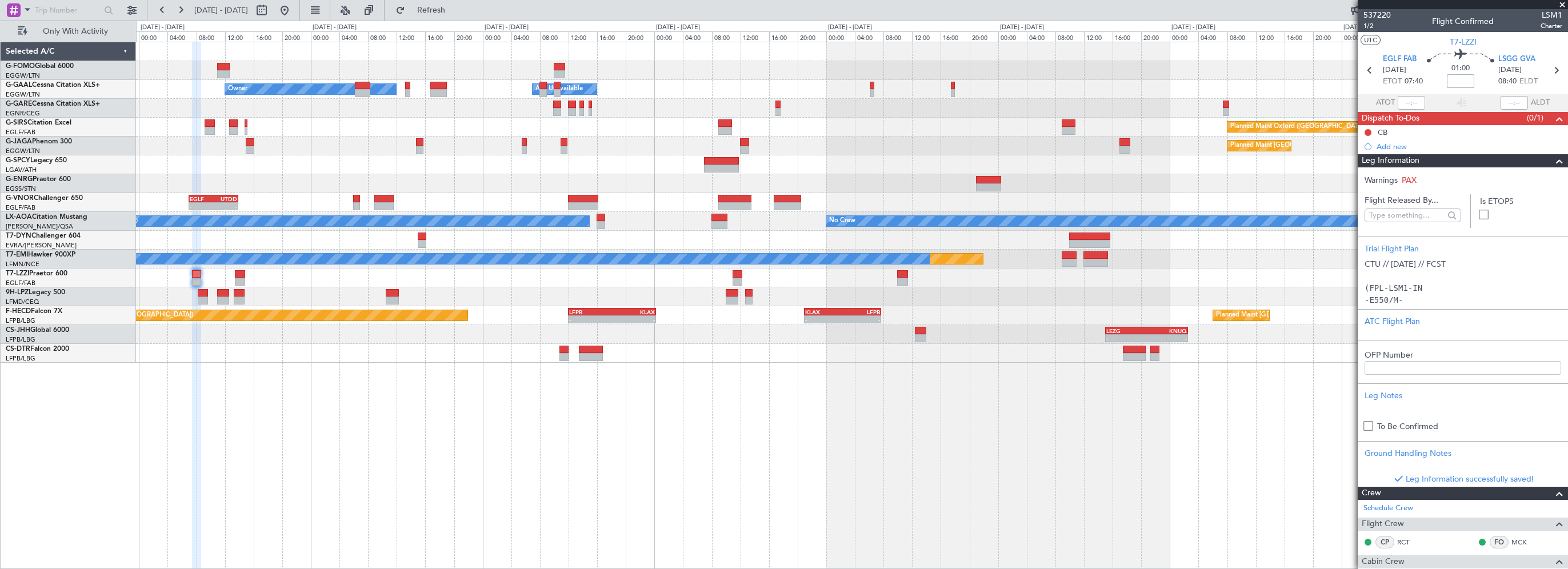
click at [1458, 83] on input at bounding box center [1461, 81] width 28 height 14
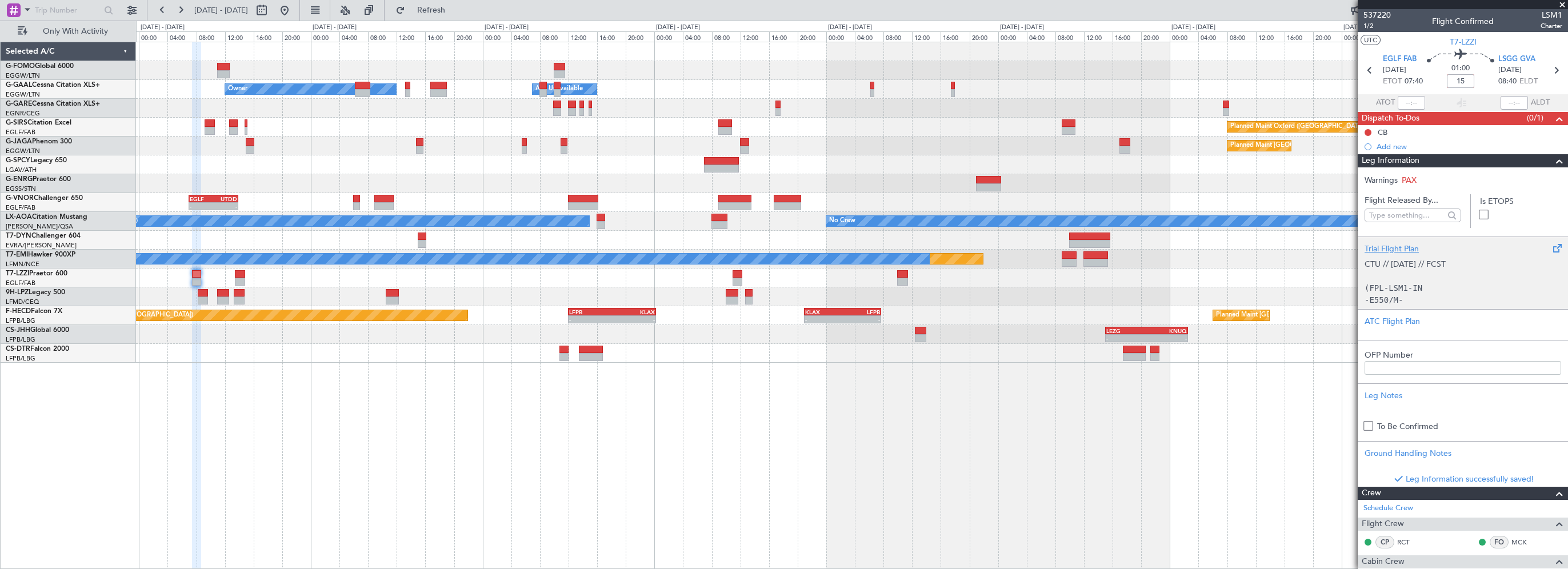
type input "+00:15"
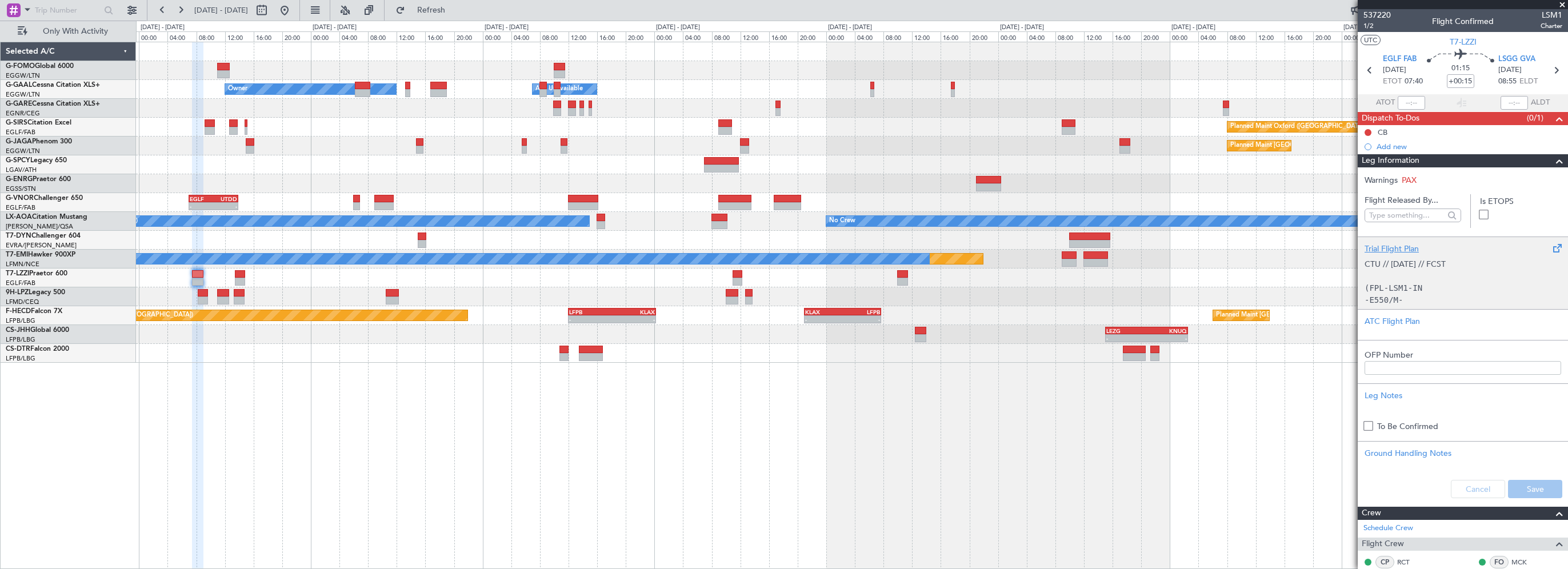
click at [1387, 259] on p "CTU // [DATE] // FCST" at bounding box center [1463, 264] width 197 height 12
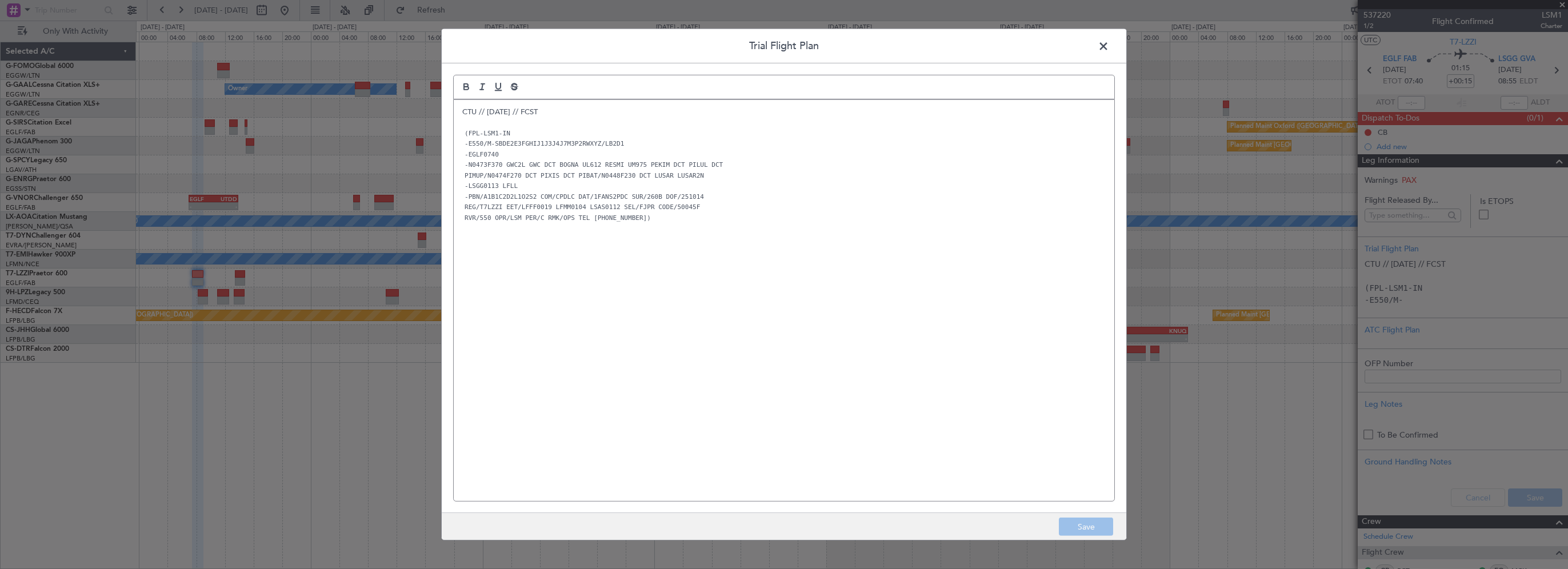
click at [1109, 46] on span at bounding box center [1109, 49] width 0 height 23
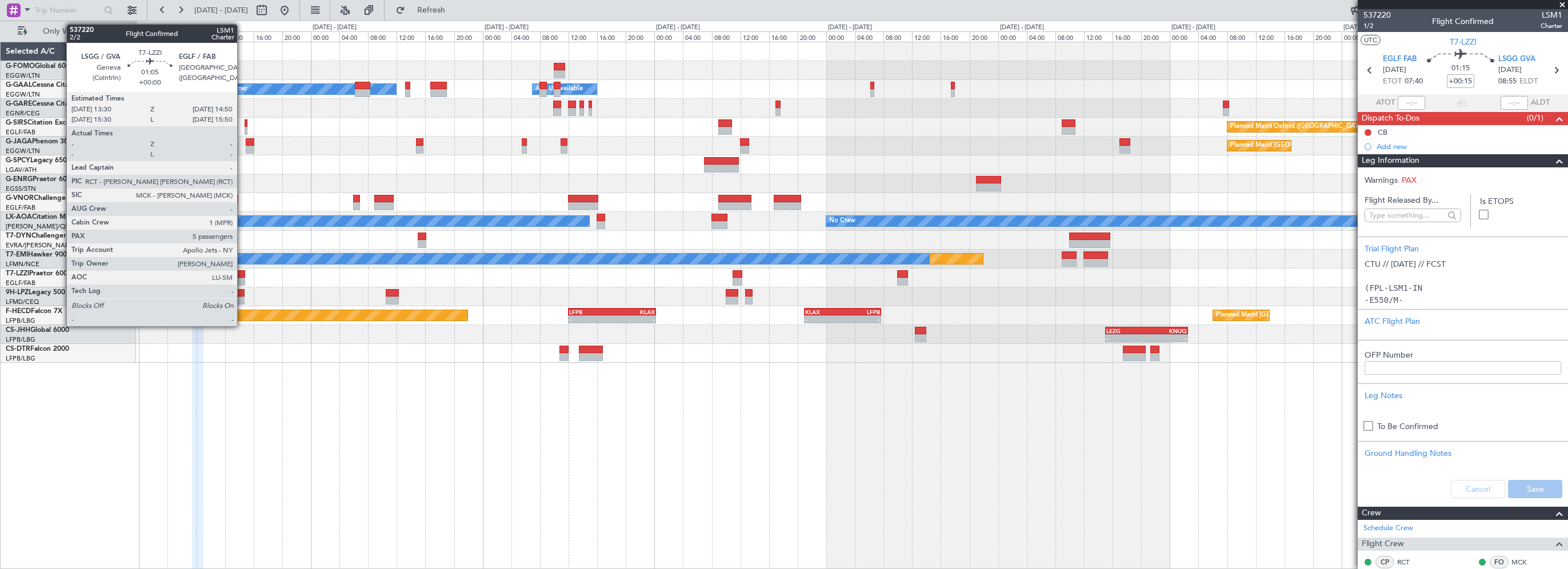
click at [243, 274] on div at bounding box center [239, 274] width 9 height 8
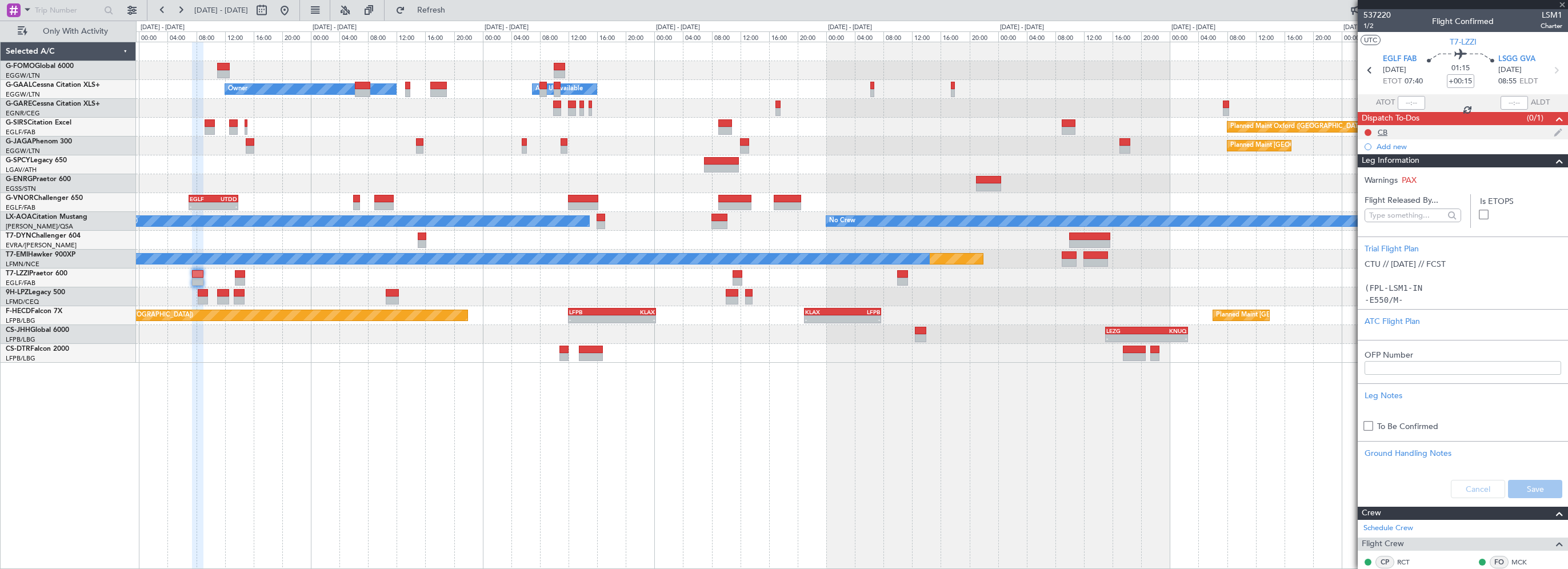
type input "5"
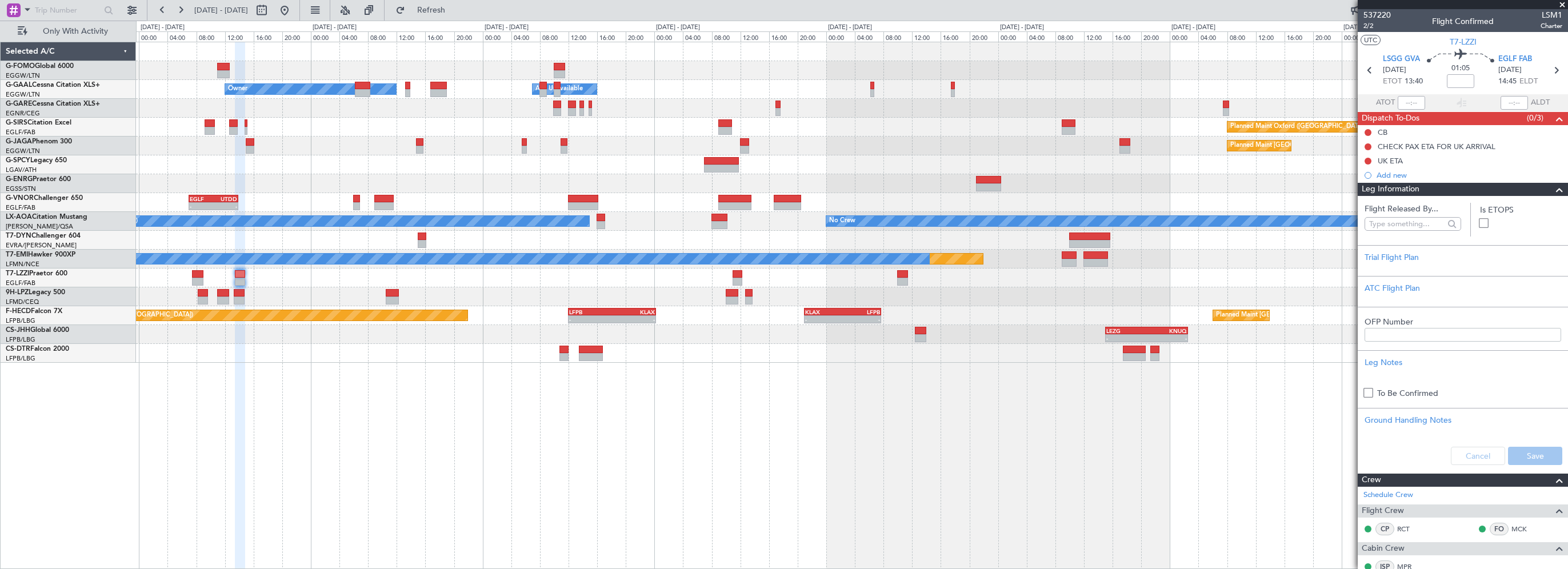
click at [1554, 188] on span at bounding box center [1560, 190] width 14 height 14
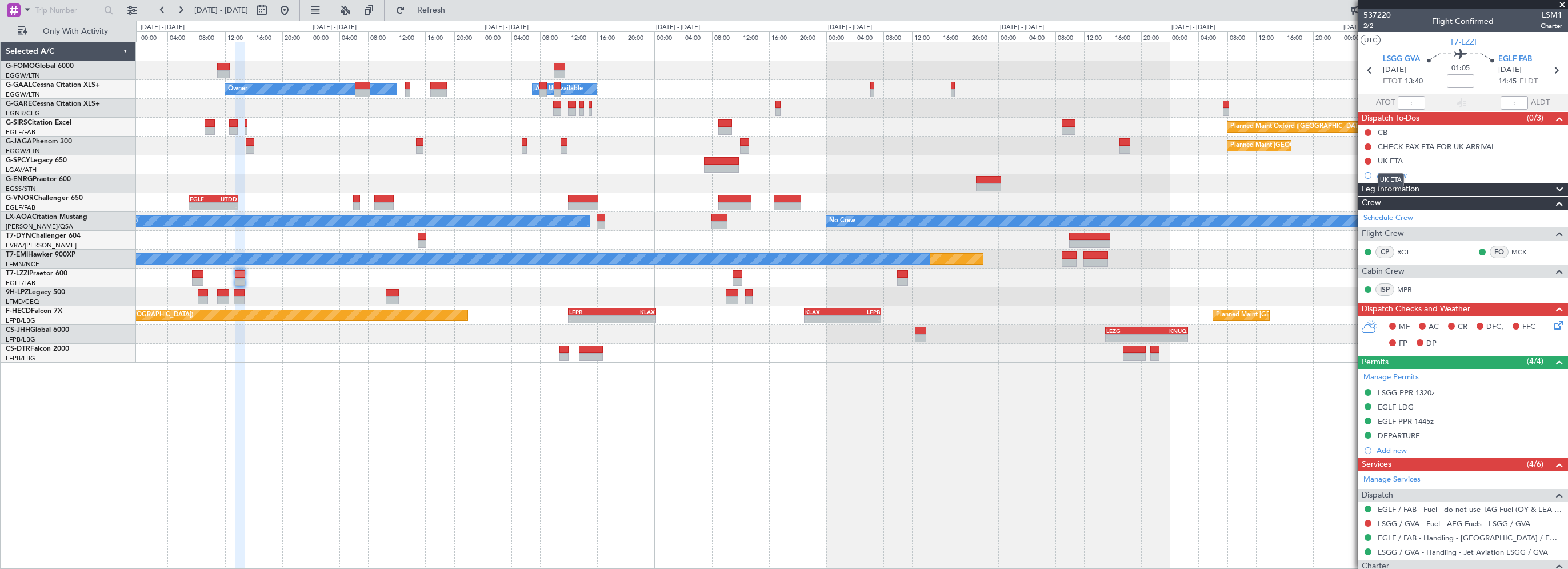
click at [1394, 190] on mat-tooltip-component "UK ETA" at bounding box center [1390, 180] width 42 height 30
click at [1452, 188] on div "Leg Information" at bounding box center [1463, 189] width 210 height 13
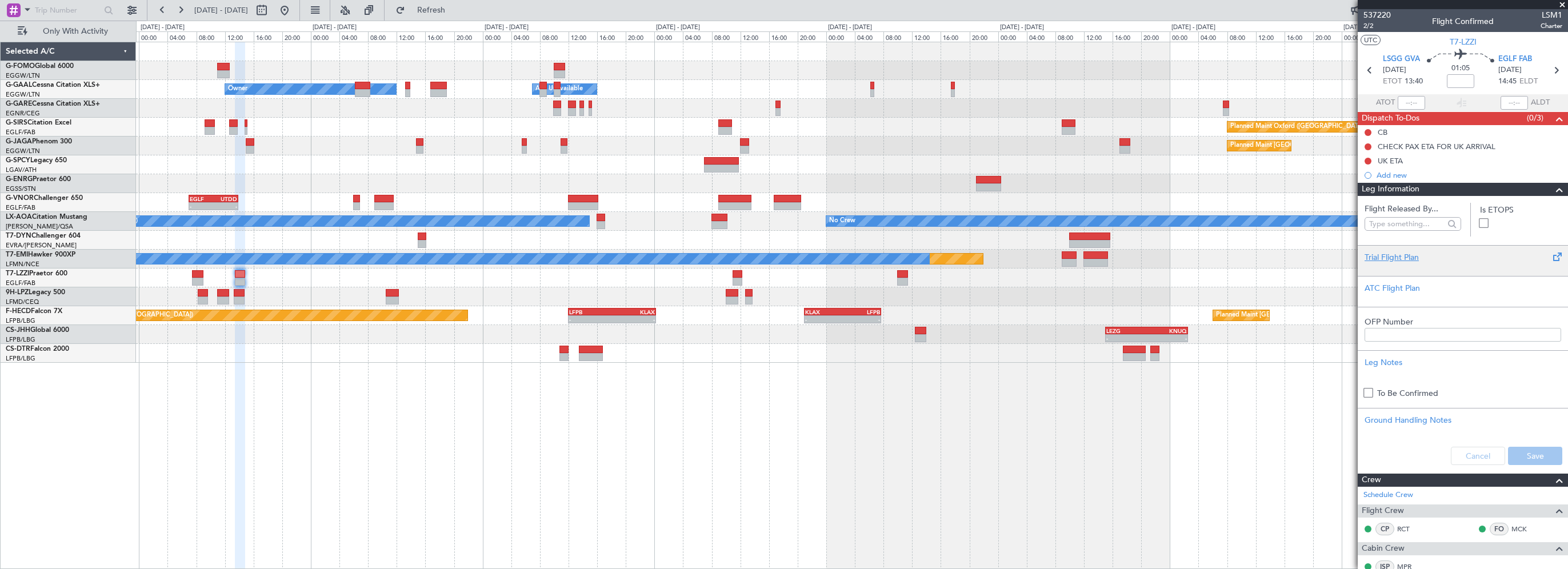
click at [1399, 255] on div "Trial Flight Plan" at bounding box center [1463, 257] width 197 height 12
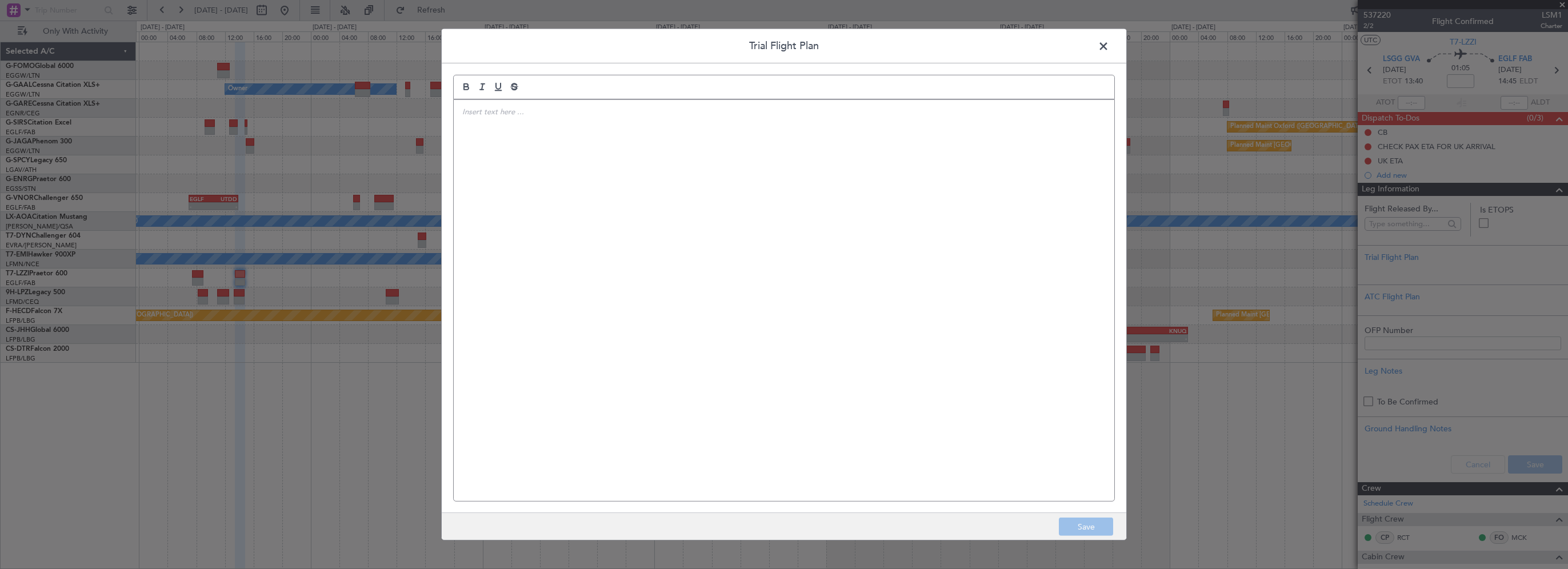
click at [770, 214] on div at bounding box center [784, 301] width 661 height 401
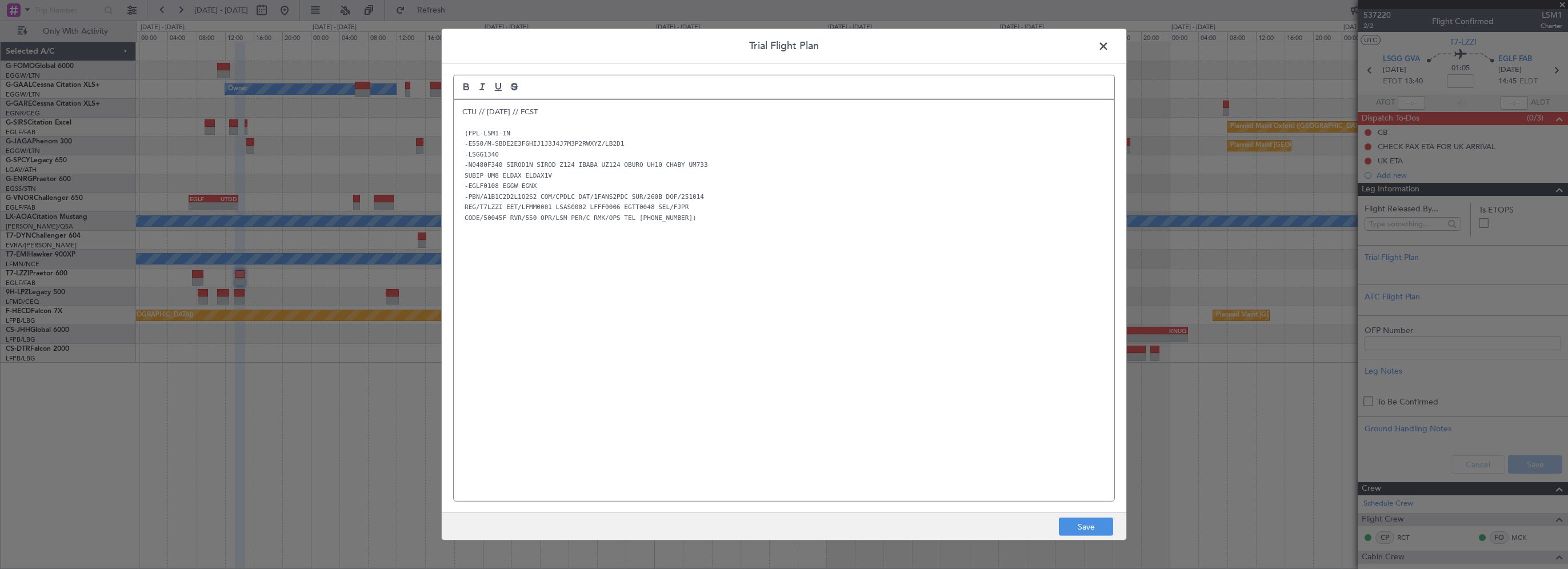
click at [769, 365] on div "CTU // 12OCT // FCST (FPL-LSM1-IN -E550/M-SBDE2E3FGHIJ1J3J4J7M3P2RWXYZ/LB2D1 -L…" at bounding box center [784, 301] width 661 height 401
click at [1070, 526] on button "Save" at bounding box center [1086, 527] width 54 height 18
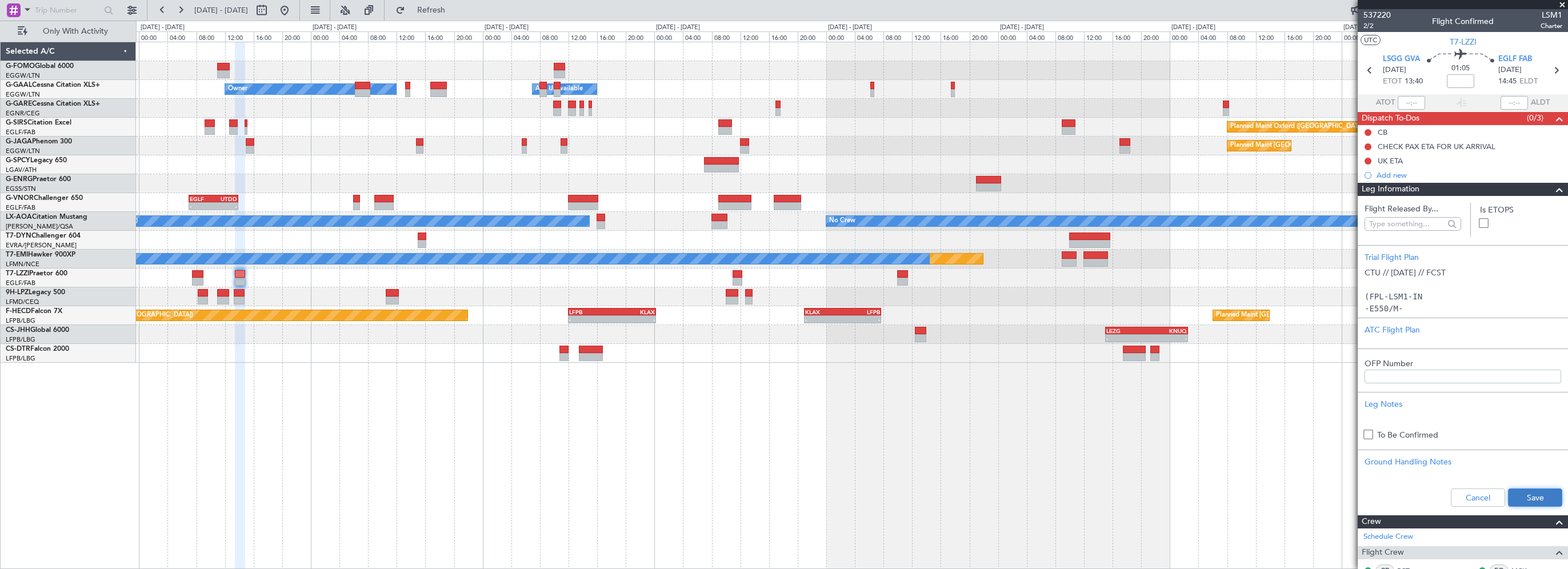
click at [1527, 491] on button "Save" at bounding box center [1535, 498] width 54 height 18
click at [1454, 83] on input at bounding box center [1461, 81] width 28 height 14
type input "+00:05"
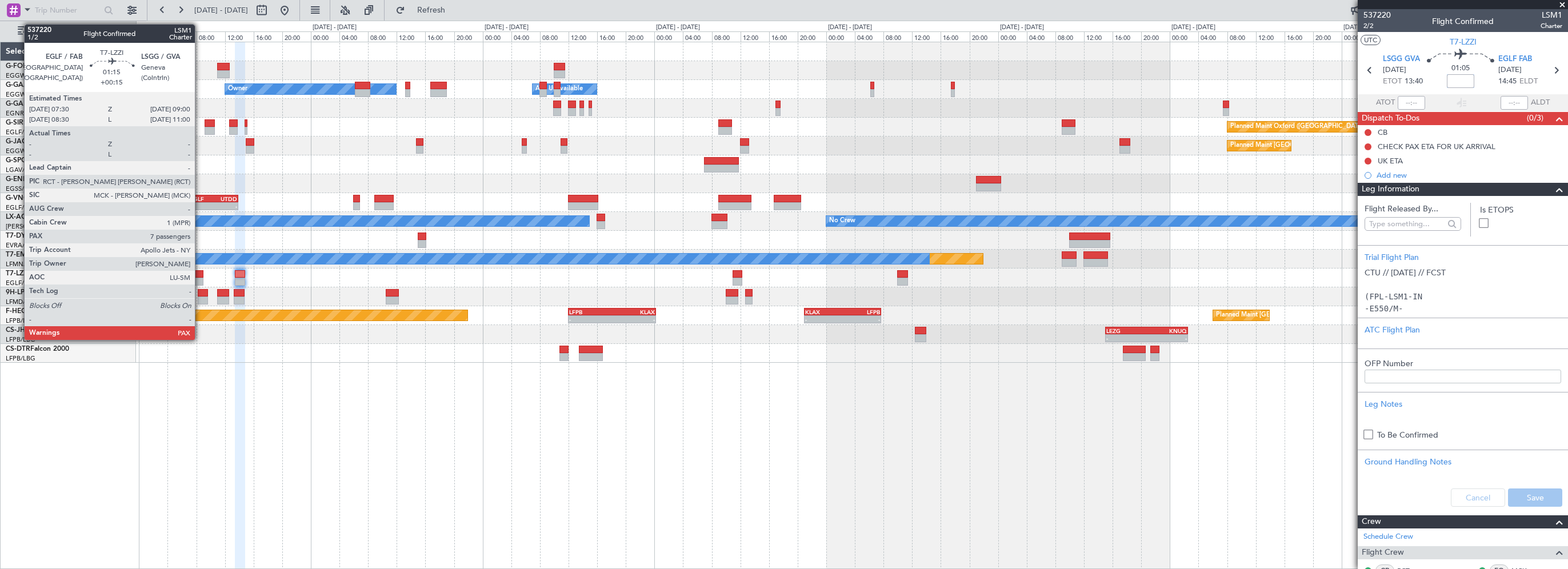
click at [200, 272] on div at bounding box center [197, 274] width 11 height 8
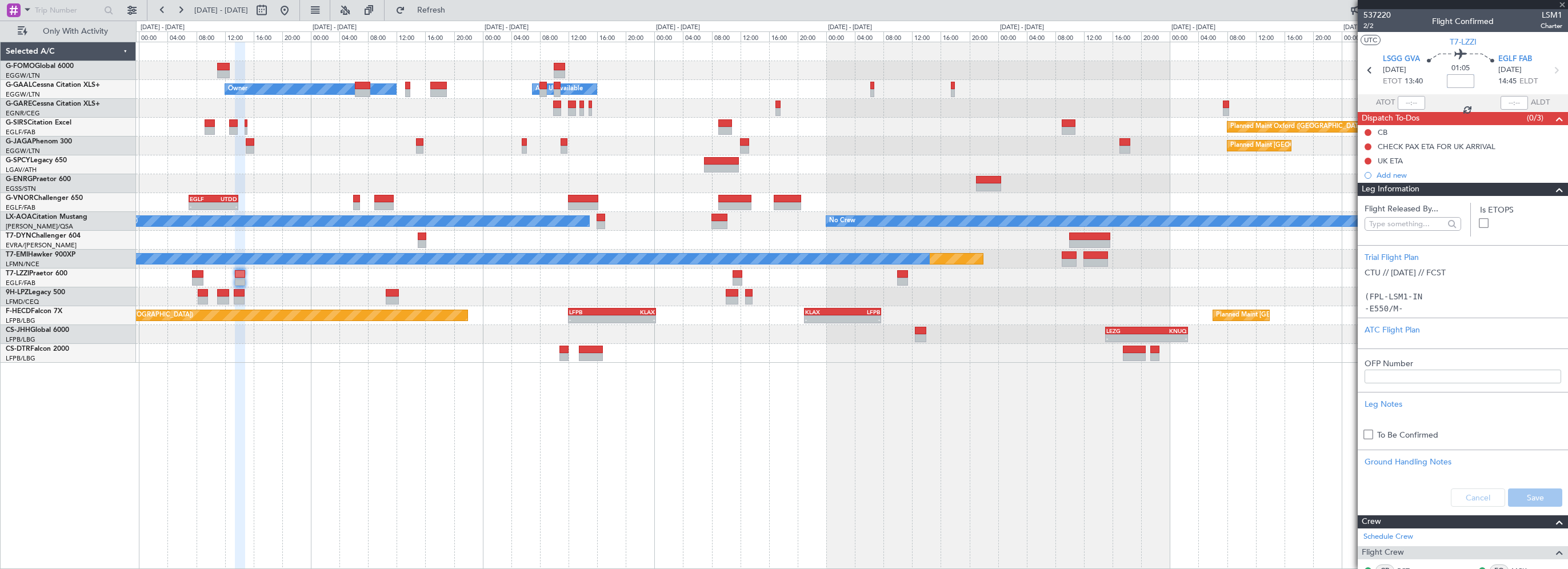
type input "+00:15"
type input "7"
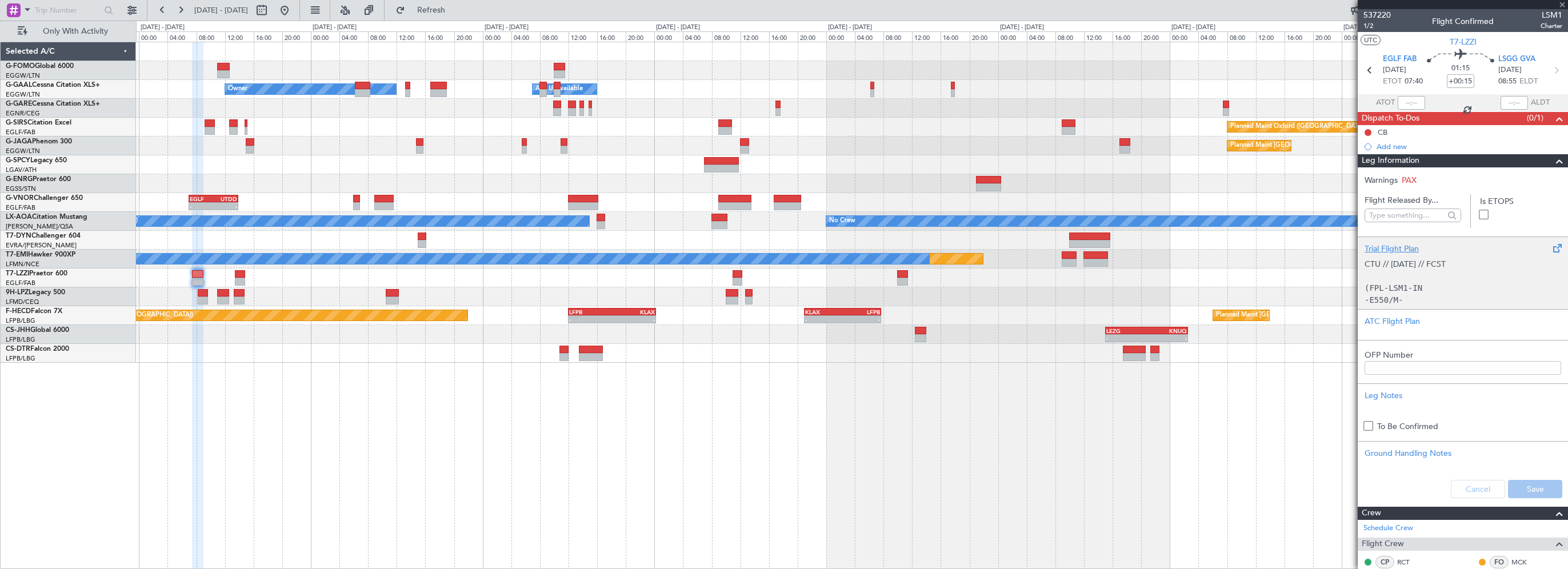
click at [1383, 246] on div "Trial Flight Plan" at bounding box center [1463, 249] width 197 height 12
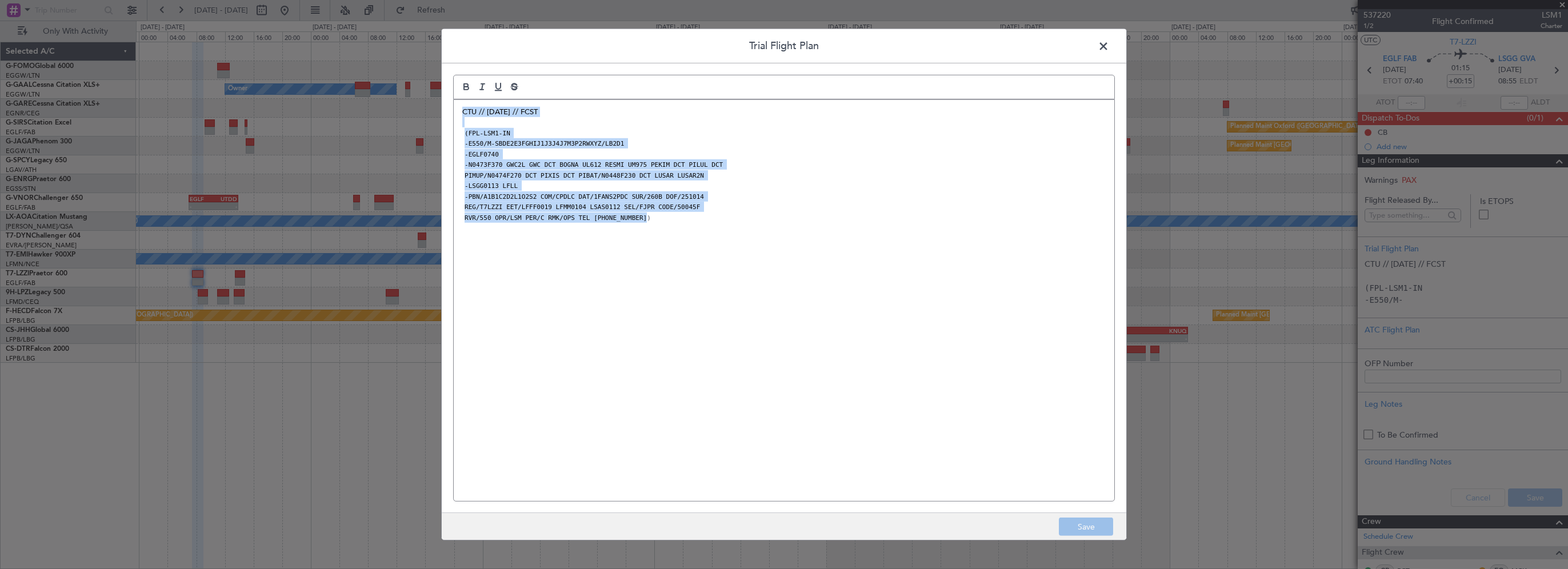
drag, startPoint x: 729, startPoint y: 224, endPoint x: 434, endPoint y: 104, distance: 318.5
click at [434, 104] on div "Trial Flight Plan CTU // 12OCT // FCST (FPL-LSM1-IN -E550/M-SBDE2E3FGHIJ1J3J4J7…" at bounding box center [784, 284] width 1568 height 569
drag, startPoint x: 477, startPoint y: 178, endPoint x: 699, endPoint y: 161, distance: 222.6
click at [767, 135] on p "(FPL-LSM1-IN" at bounding box center [784, 133] width 643 height 10
click at [618, 229] on div "CTU // 12OCT // FCST (FPL-LSM1-IN -E550/M-SBDE2E3FGHIJ1J3J4J7M3P2RWXYZ/LB2D1 -E…" at bounding box center [784, 301] width 661 height 401
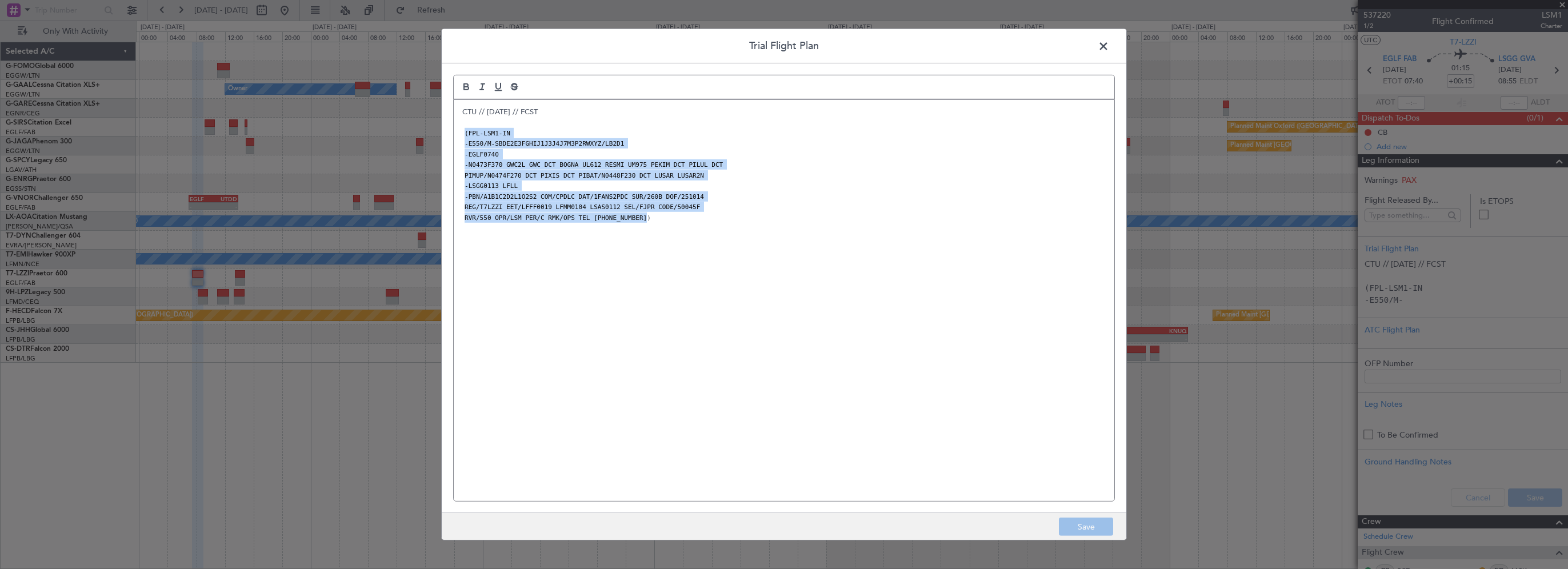
drag, startPoint x: 654, startPoint y: 224, endPoint x: 459, endPoint y: 135, distance: 214.4
click at [459, 135] on div "CTU // 12OCT // FCST (FPL-LSM1-IN -E550/M-SBDE2E3FGHIJ1J3J4J7M3P2RWXYZ/LB2D1 -E…" at bounding box center [784, 301] width 661 height 401
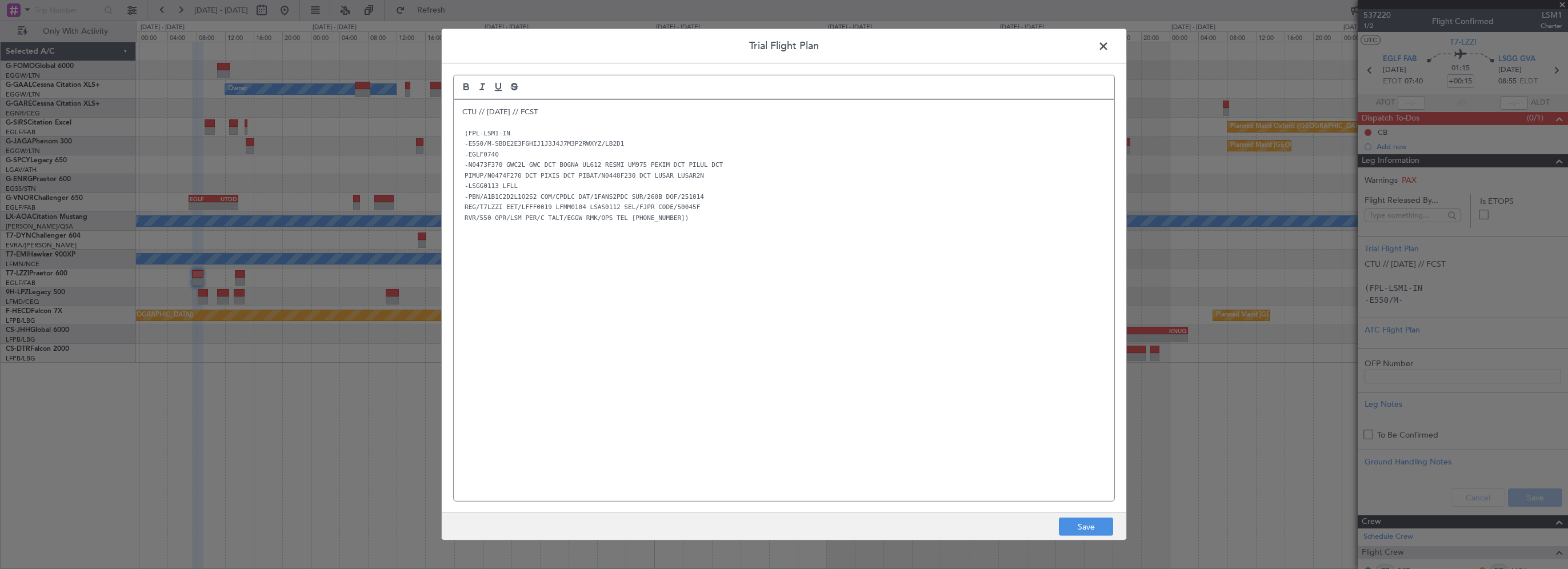
drag, startPoint x: 486, startPoint y: 175, endPoint x: 738, endPoint y: 245, distance: 261.5
click at [667, 255] on div "CTU // 12OCT // FCST (FPL-LSM1-IN -E550/M-SBDE2E3FGHIJ1J3J4J7M3P2RWXYZ/LB2D1 -E…" at bounding box center [784, 301] width 661 height 401
click at [1075, 525] on button "Save" at bounding box center [1086, 527] width 54 height 18
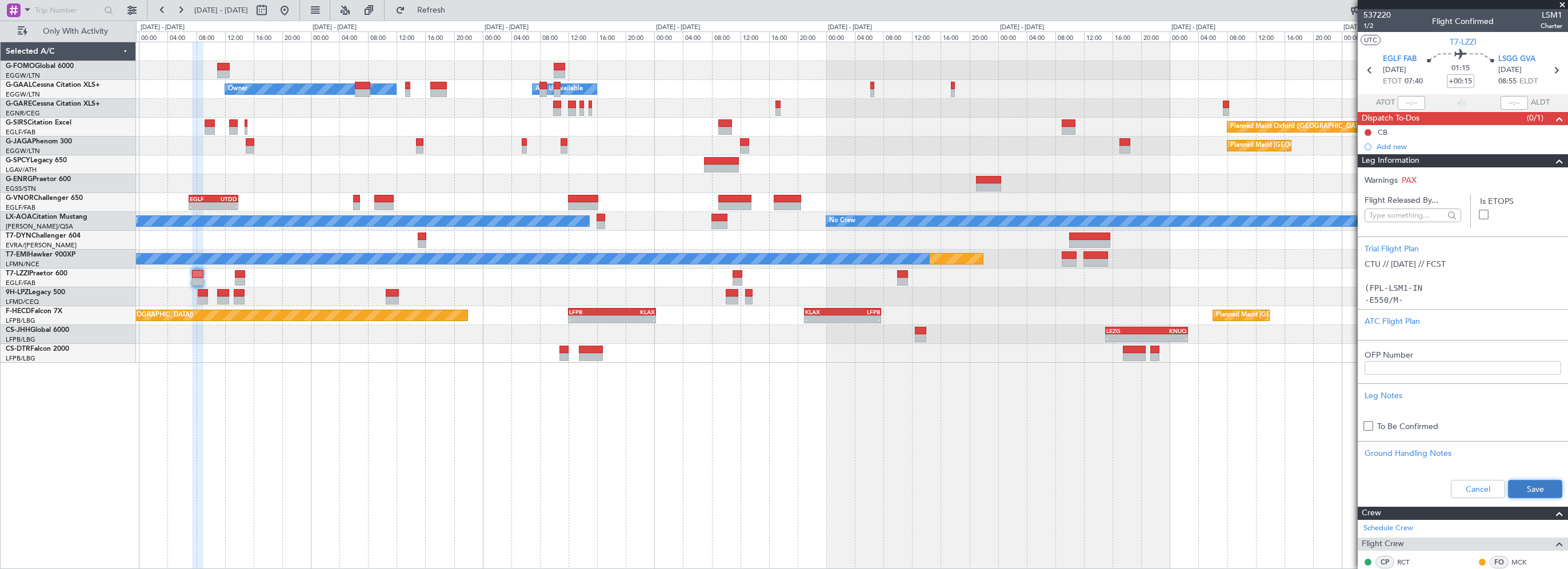
click at [1517, 491] on button "Save" at bounding box center [1535, 489] width 54 height 18
click at [471, 451] on div "- - EGGW 03:55 Z KSFO 14:45 Z - - KSFO 22:15 Z EGGW 08:00 Z Owner Owner A/C Una…" at bounding box center [852, 305] width 1432 height 527
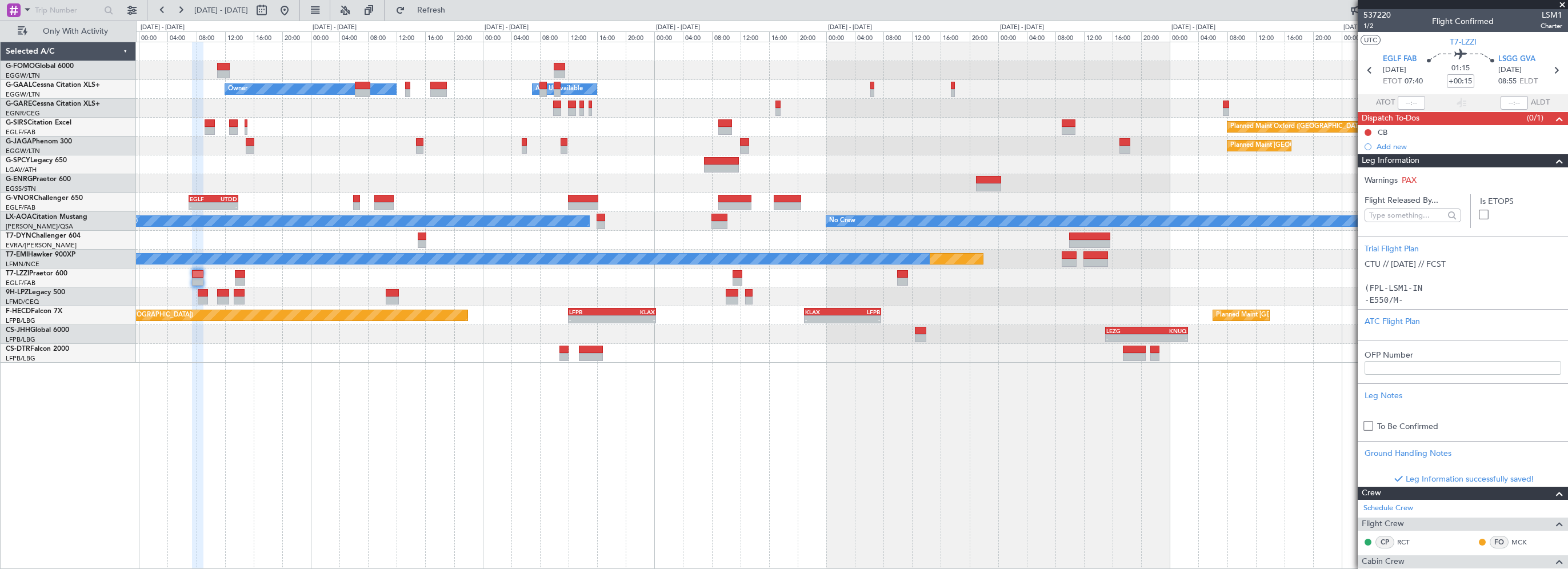
click at [598, 403] on div "- - EGGW 03:55 Z KSFO 14:45 Z - - KSFO 22:15 Z EGGW 08:00 Z Owner Owner A/C Una…" at bounding box center [852, 305] width 1432 height 527
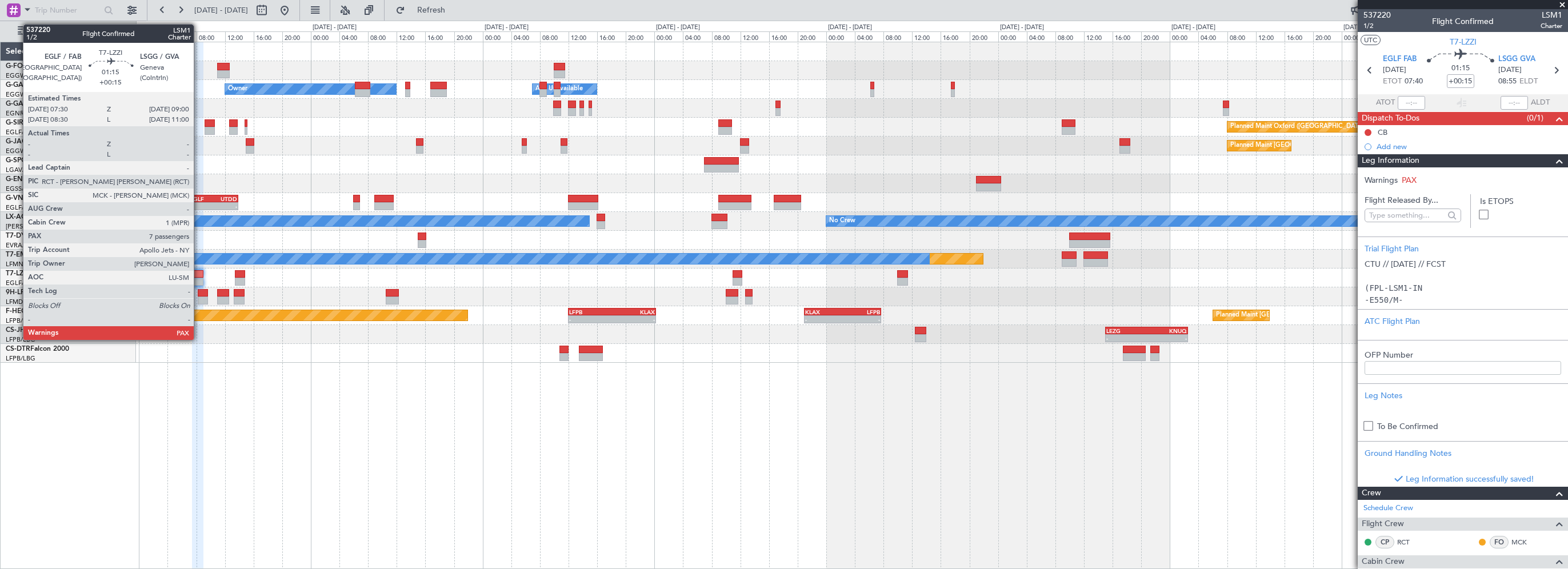
click at [199, 273] on div at bounding box center [197, 274] width 11 height 8
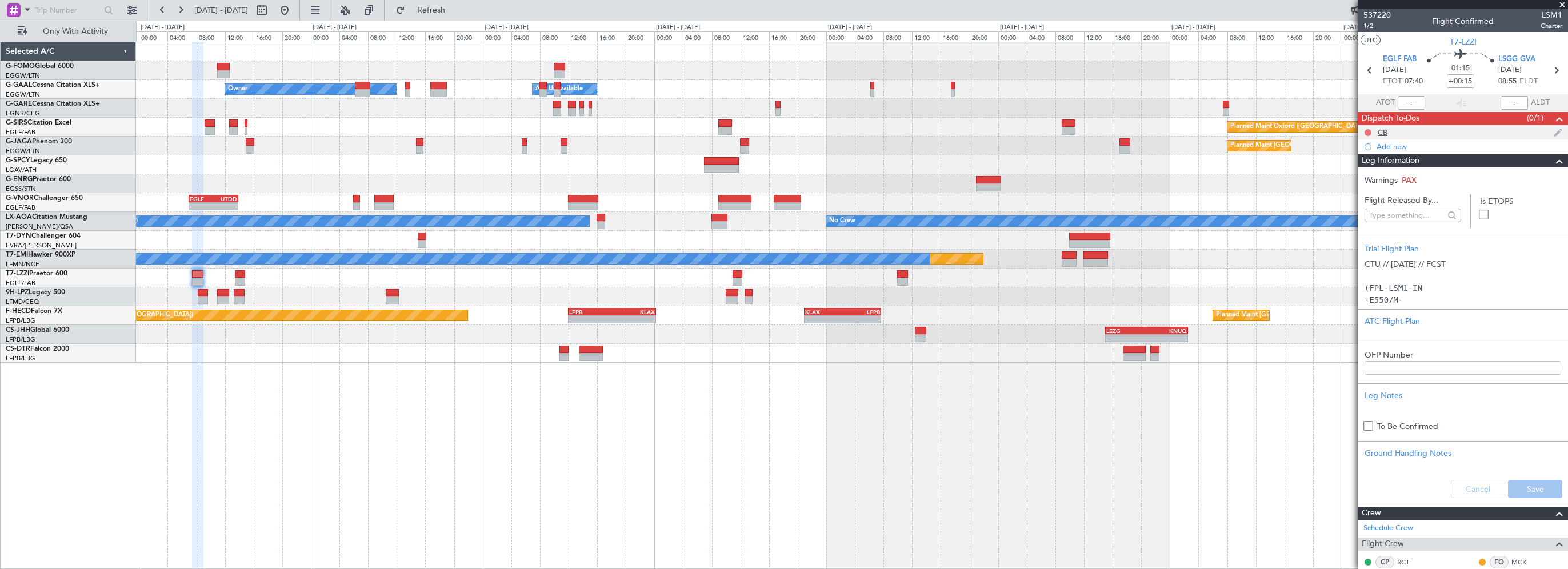
click at [1370, 130] on button at bounding box center [1368, 132] width 7 height 7
click at [1375, 185] on span "Completed" at bounding box center [1373, 183] width 38 height 11
click at [1553, 162] on span at bounding box center [1560, 161] width 14 height 14
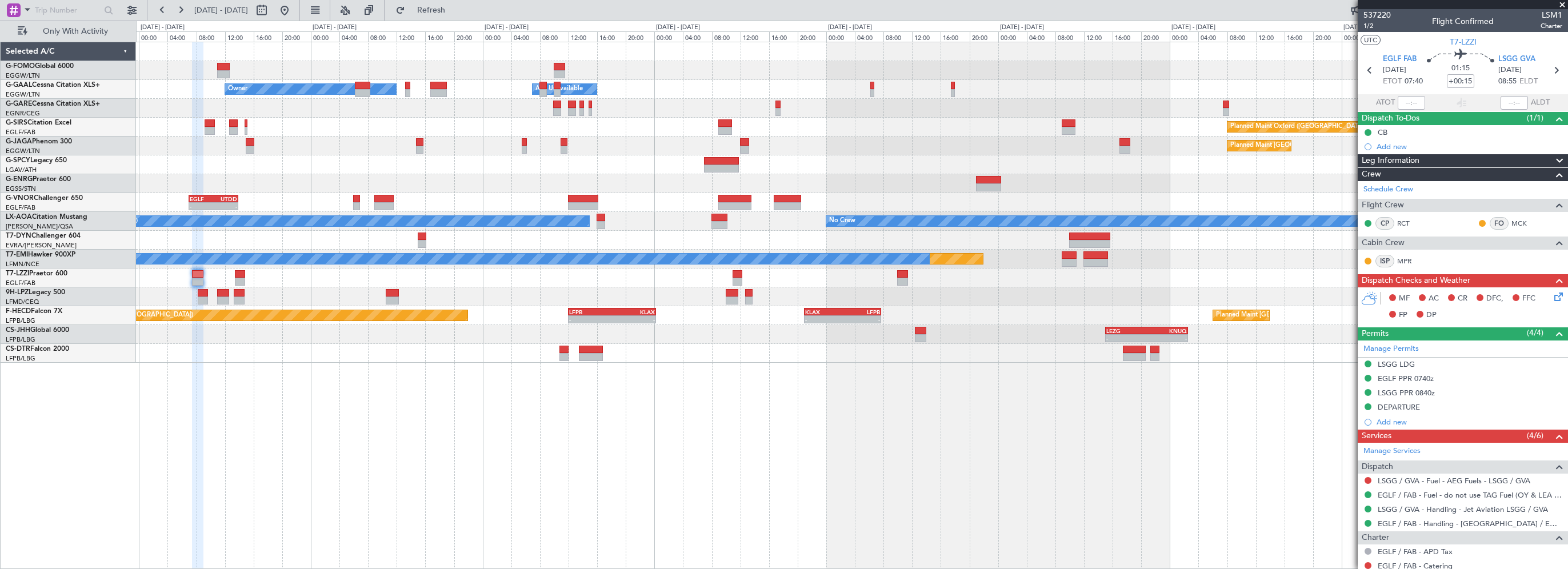
click at [1552, 296] on icon at bounding box center [1557, 295] width 9 height 9
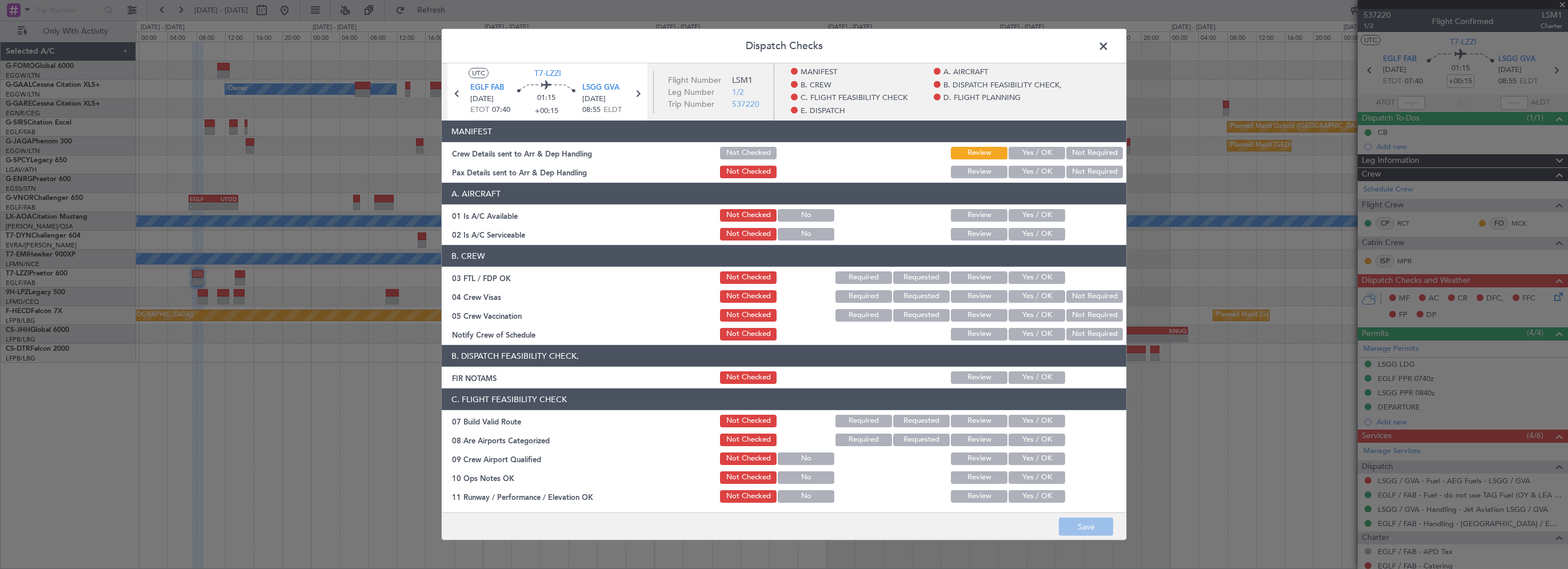
click at [1030, 219] on button "Yes / OK" at bounding box center [1037, 216] width 57 height 13
click at [1024, 236] on button "Yes / OK" at bounding box center [1037, 234] width 57 height 13
click at [1018, 419] on button "Yes / OK" at bounding box center [1037, 422] width 57 height 13
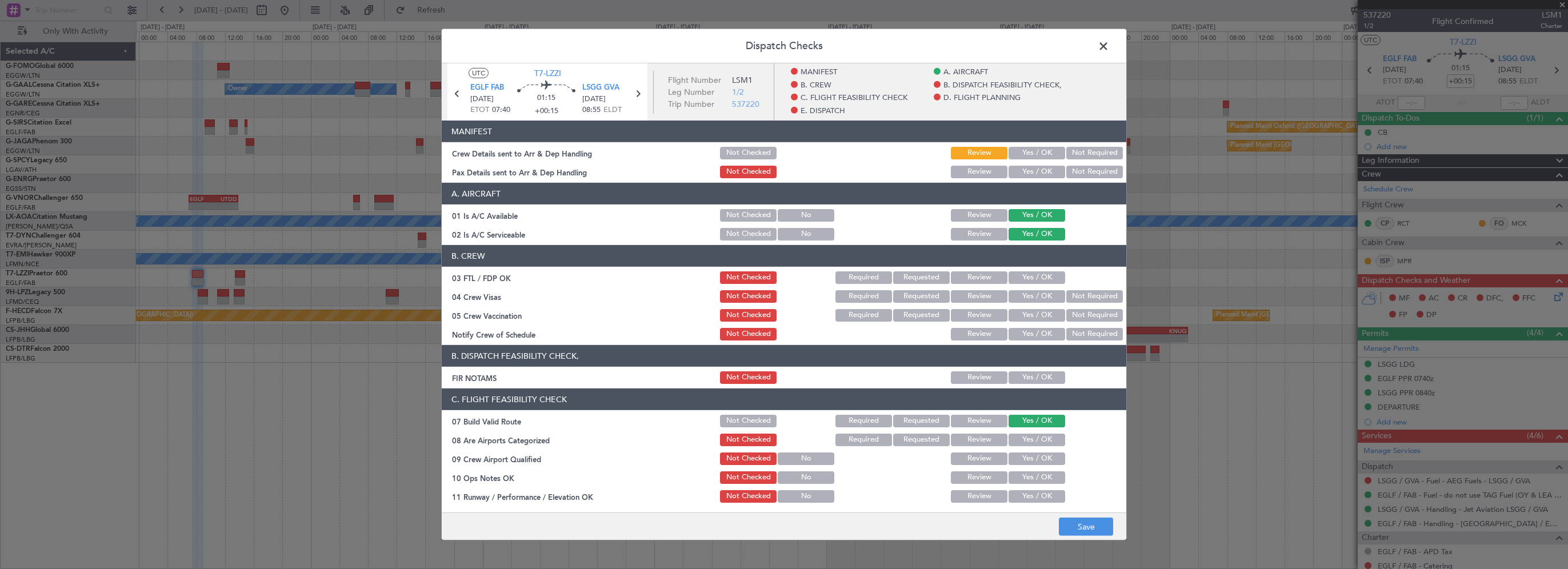
click at [1030, 380] on button "Yes / OK" at bounding box center [1037, 378] width 57 height 13
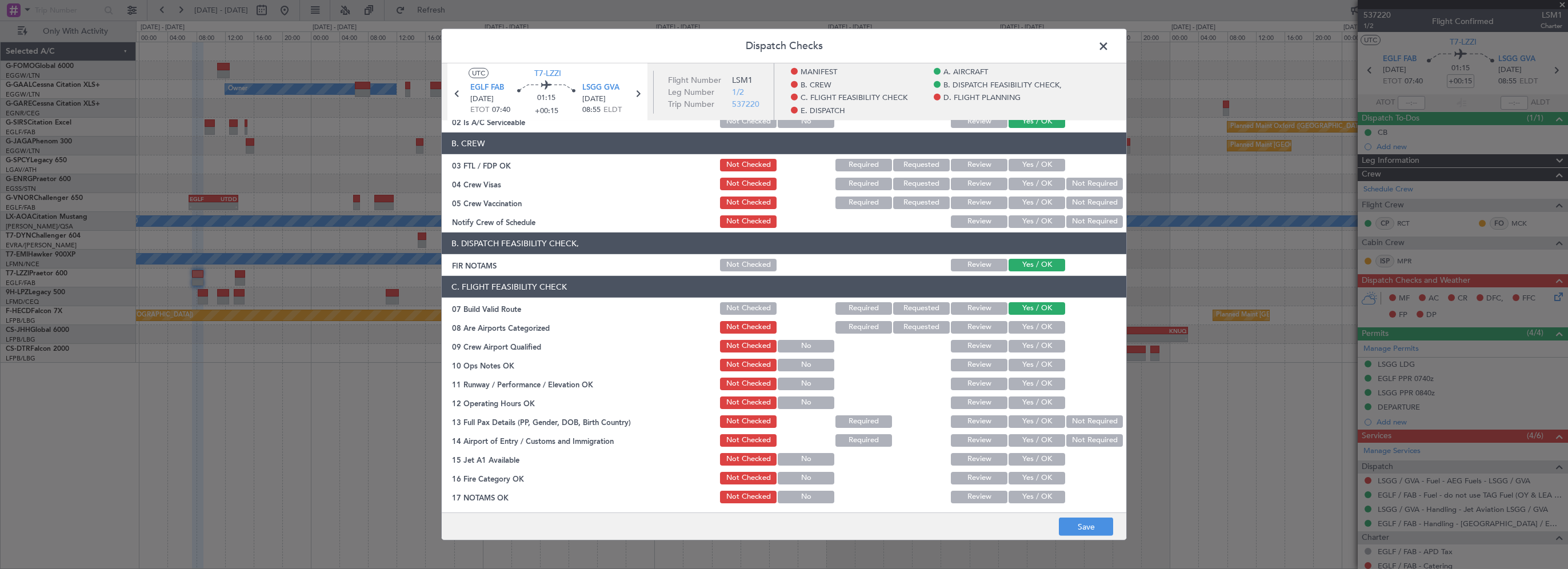
scroll to position [171, 0]
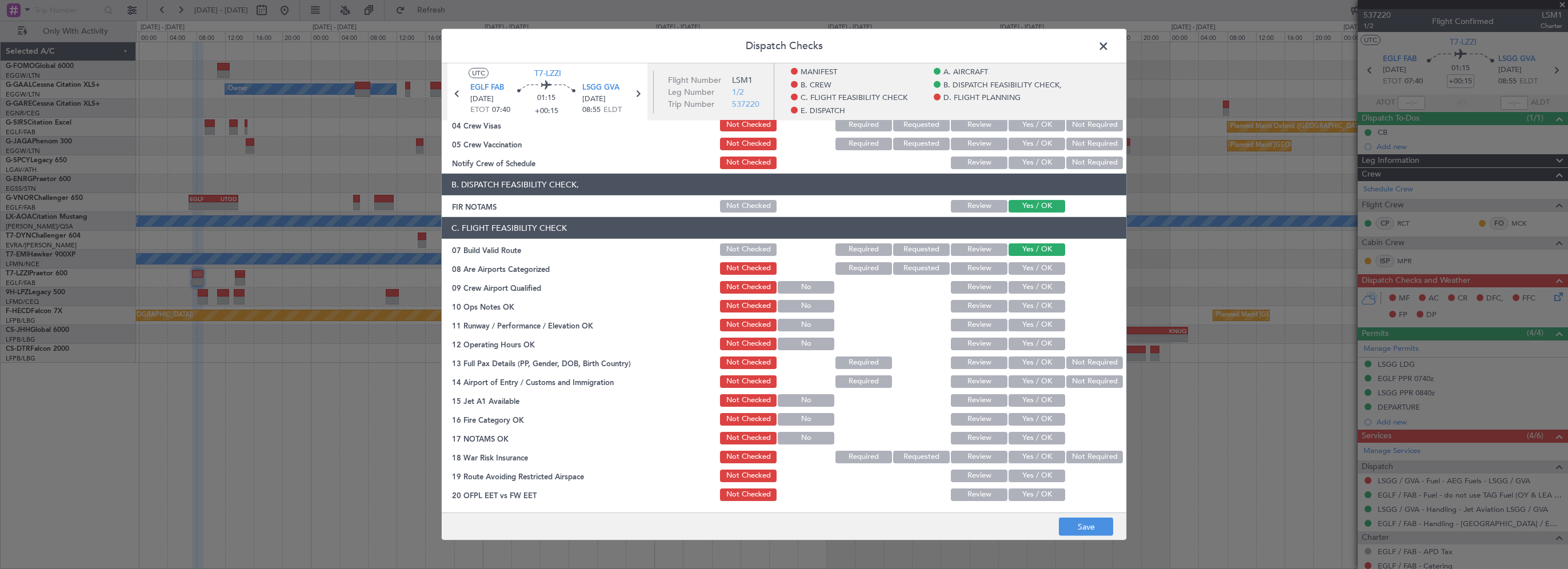
click at [1031, 299] on div "Yes / OK" at bounding box center [1036, 306] width 58 height 16
click at [1029, 309] on button "Yes / OK" at bounding box center [1037, 306] width 57 height 13
click at [1025, 355] on div "Yes / OK" at bounding box center [1036, 362] width 58 height 16
click at [1036, 342] on button "Yes / OK" at bounding box center [1037, 344] width 57 height 13
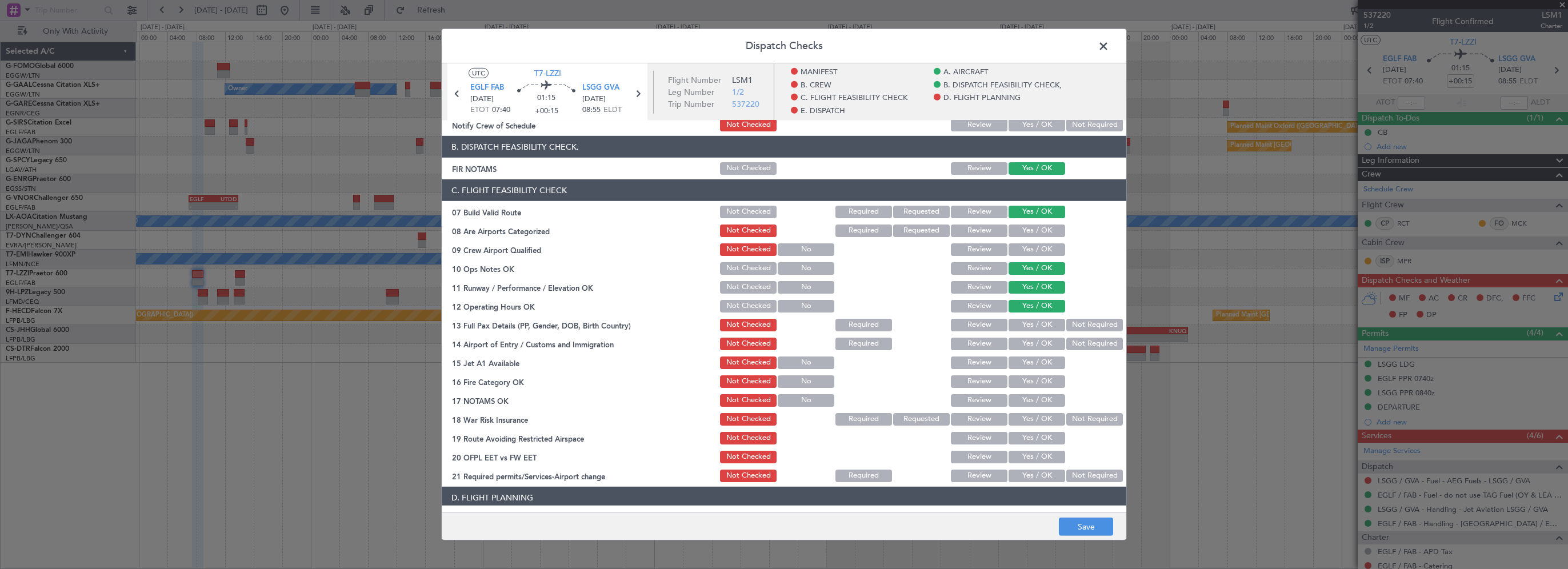
scroll to position [229, 0]
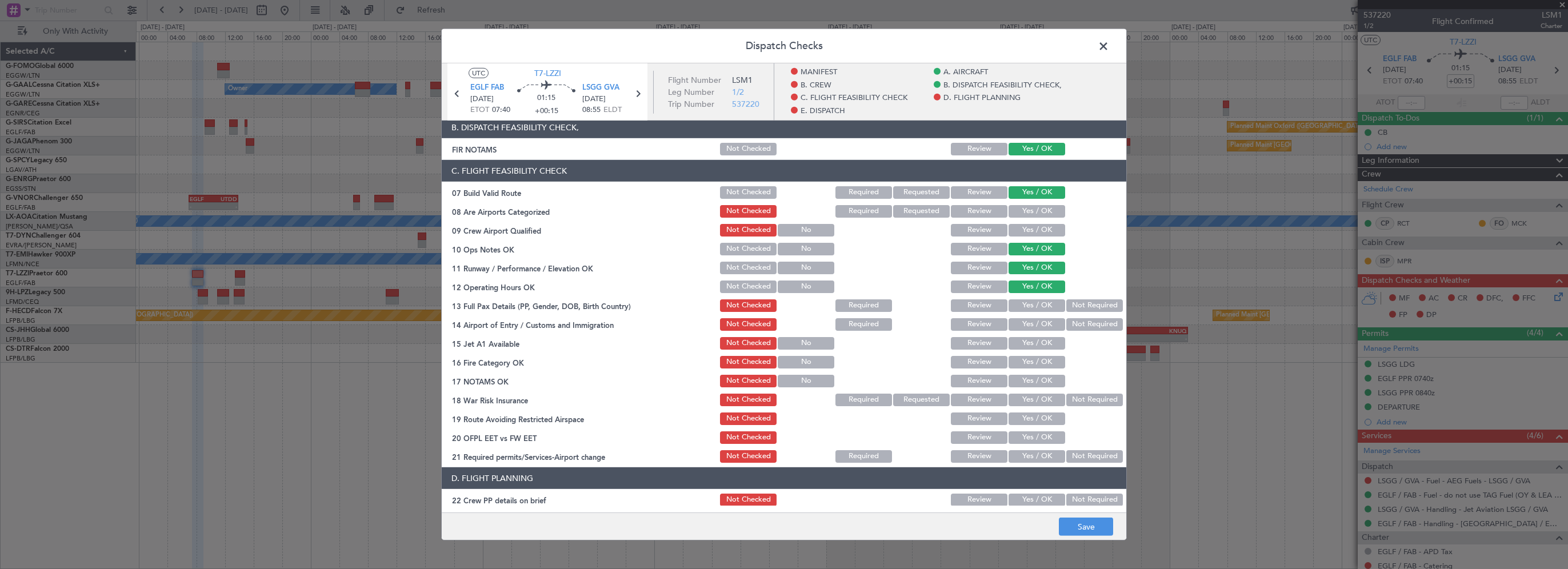
click at [1032, 363] on button "Yes / OK" at bounding box center [1037, 362] width 57 height 13
click at [1041, 307] on button "Yes / OK" at bounding box center [1037, 306] width 57 height 13
click at [1038, 323] on button "Yes / OK" at bounding box center [1037, 325] width 57 height 13
click at [1031, 344] on button "Yes / OK" at bounding box center [1037, 343] width 57 height 13
drag, startPoint x: 1039, startPoint y: 379, endPoint x: 1075, endPoint y: 400, distance: 41.7
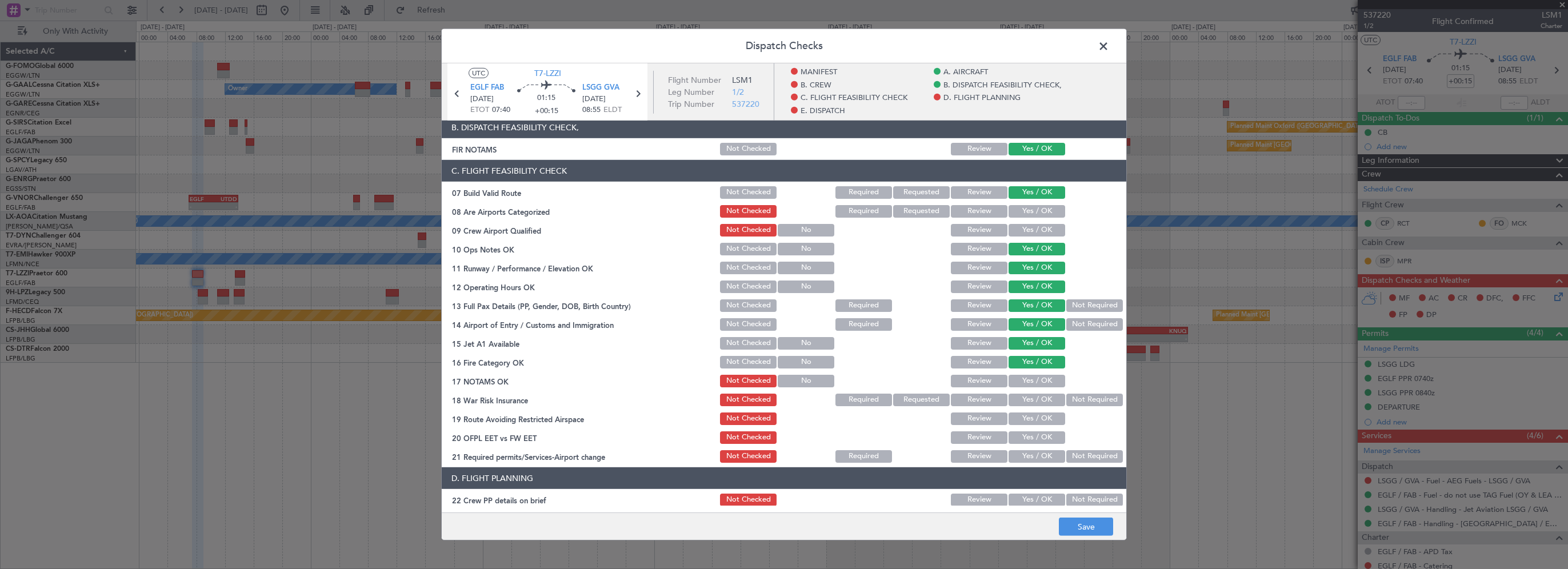
click at [1039, 379] on button "Yes / OK" at bounding box center [1037, 381] width 57 height 13
click at [1076, 400] on button "Not Required" at bounding box center [1095, 400] width 57 height 13
click at [1038, 414] on div "Yes / OK" at bounding box center [1036, 418] width 58 height 16
drag, startPoint x: 1038, startPoint y: 415, endPoint x: 1036, endPoint y: 425, distance: 10.2
click at [1038, 418] on button "Yes / OK" at bounding box center [1037, 419] width 57 height 13
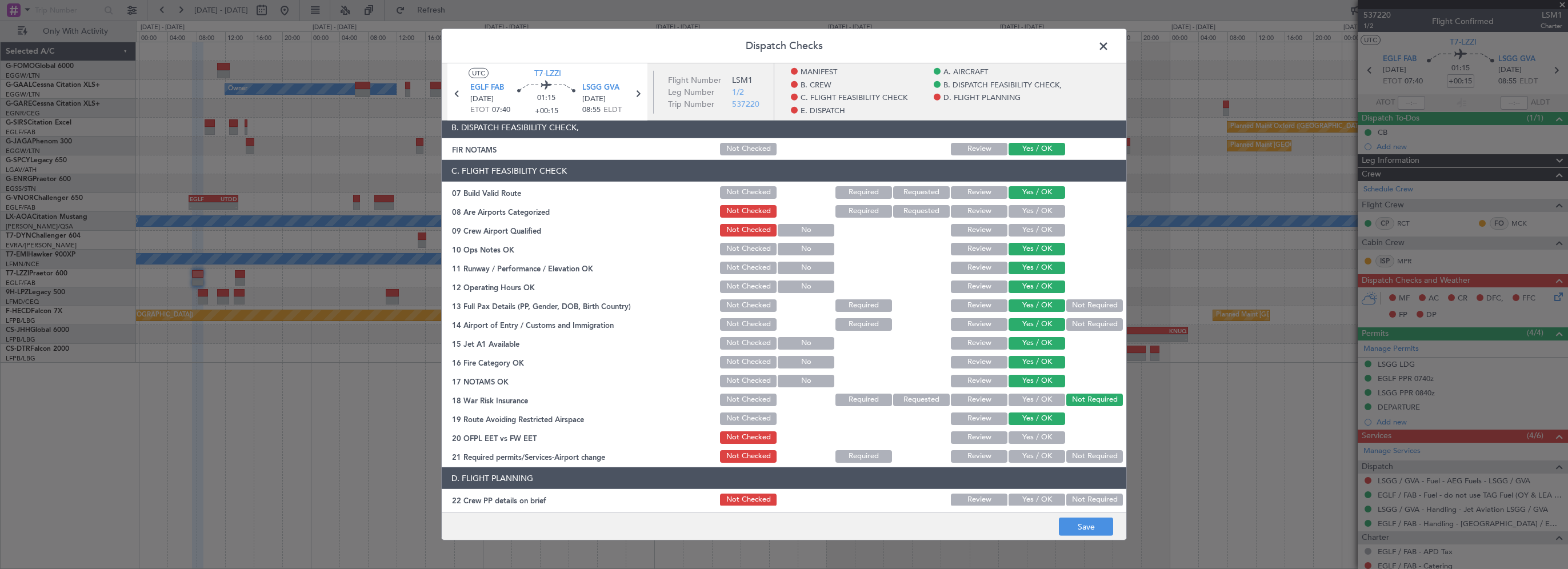
drag, startPoint x: 1032, startPoint y: 440, endPoint x: 1033, endPoint y: 452, distance: 12.0
click at [1032, 440] on button "Yes / OK" at bounding box center [1037, 438] width 57 height 13
click at [1033, 458] on button "Yes / OK" at bounding box center [1037, 457] width 57 height 13
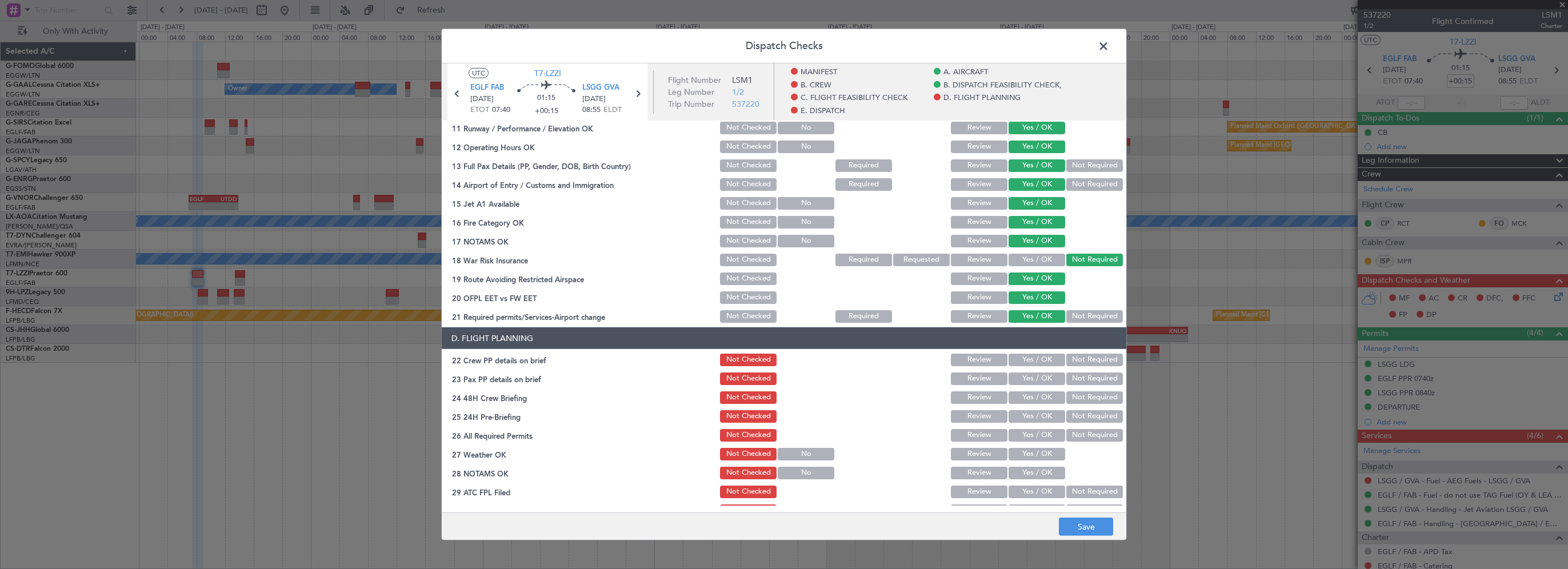
scroll to position [457, 0]
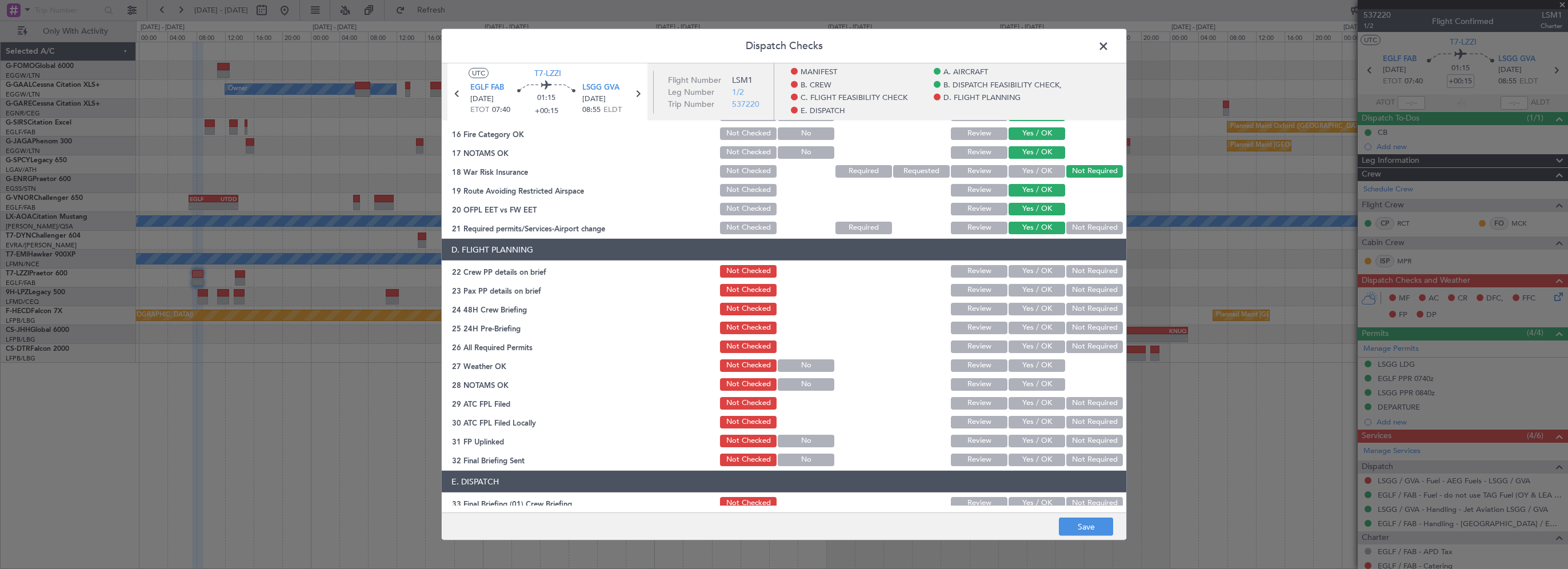
click at [1041, 274] on button "Yes / OK" at bounding box center [1037, 272] width 57 height 13
click at [1037, 294] on button "Yes / OK" at bounding box center [1037, 290] width 57 height 13
click at [1033, 317] on section "D. FLIGHT PLANNING 22 Crew PP details on brief Not Checked Review Yes / OK Not …" at bounding box center [784, 353] width 685 height 229
click at [1049, 311] on button "Yes / OK" at bounding box center [1037, 309] width 57 height 13
drag, startPoint x: 1067, startPoint y: 322, endPoint x: 1068, endPoint y: 350, distance: 28.0
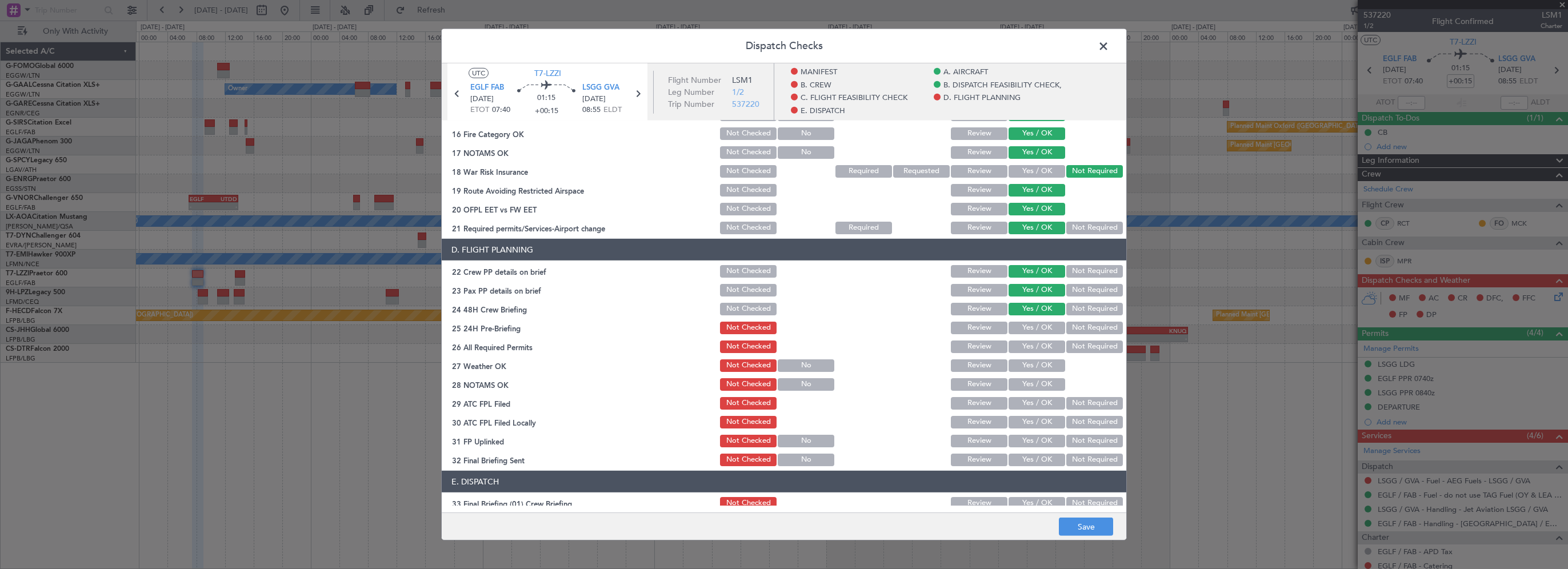
click at [1068, 326] on button "Not Required" at bounding box center [1095, 328] width 57 height 13
click at [1074, 521] on button "Save" at bounding box center [1086, 527] width 54 height 18
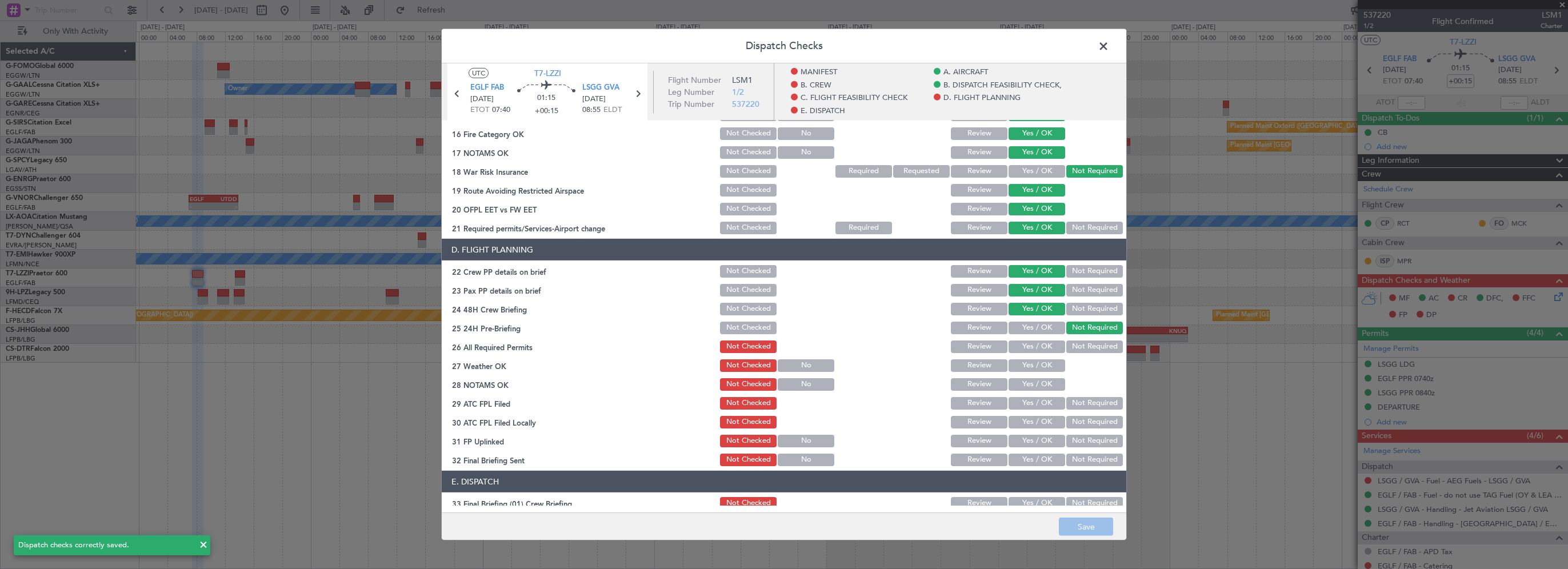
click at [1109, 48] on span at bounding box center [1109, 49] width 0 height 23
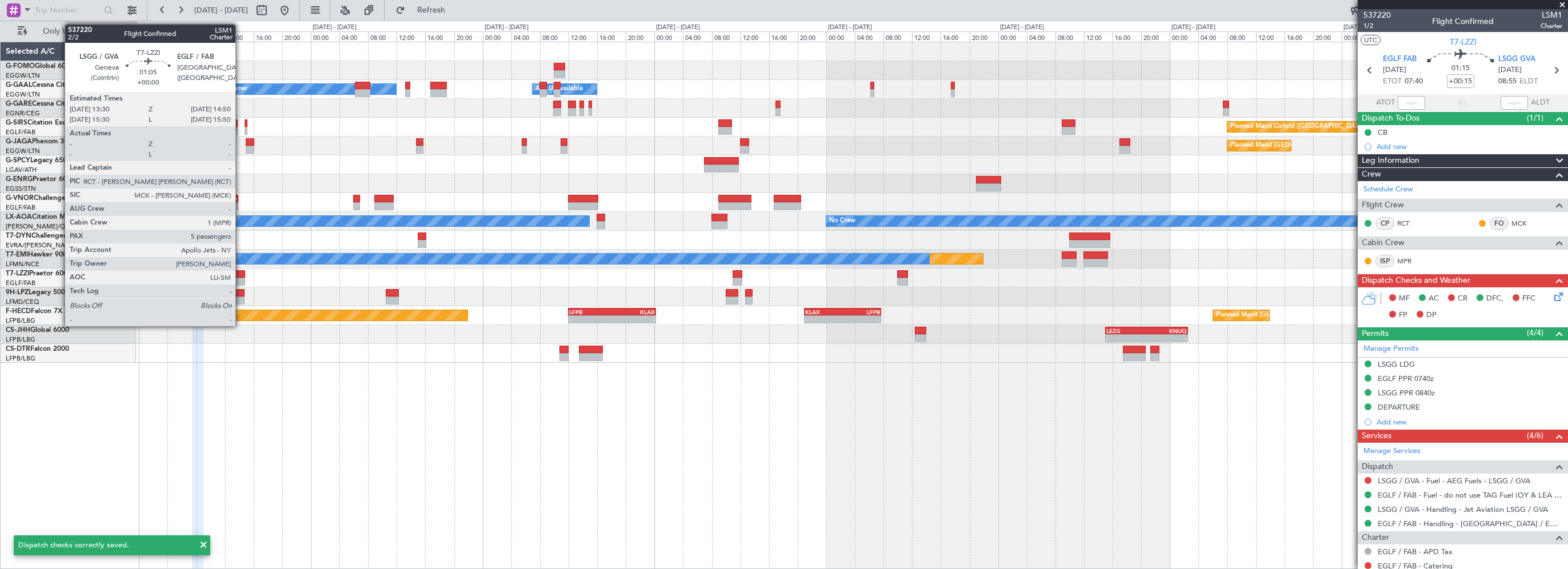
click at [241, 272] on div at bounding box center [239, 274] width 9 height 8
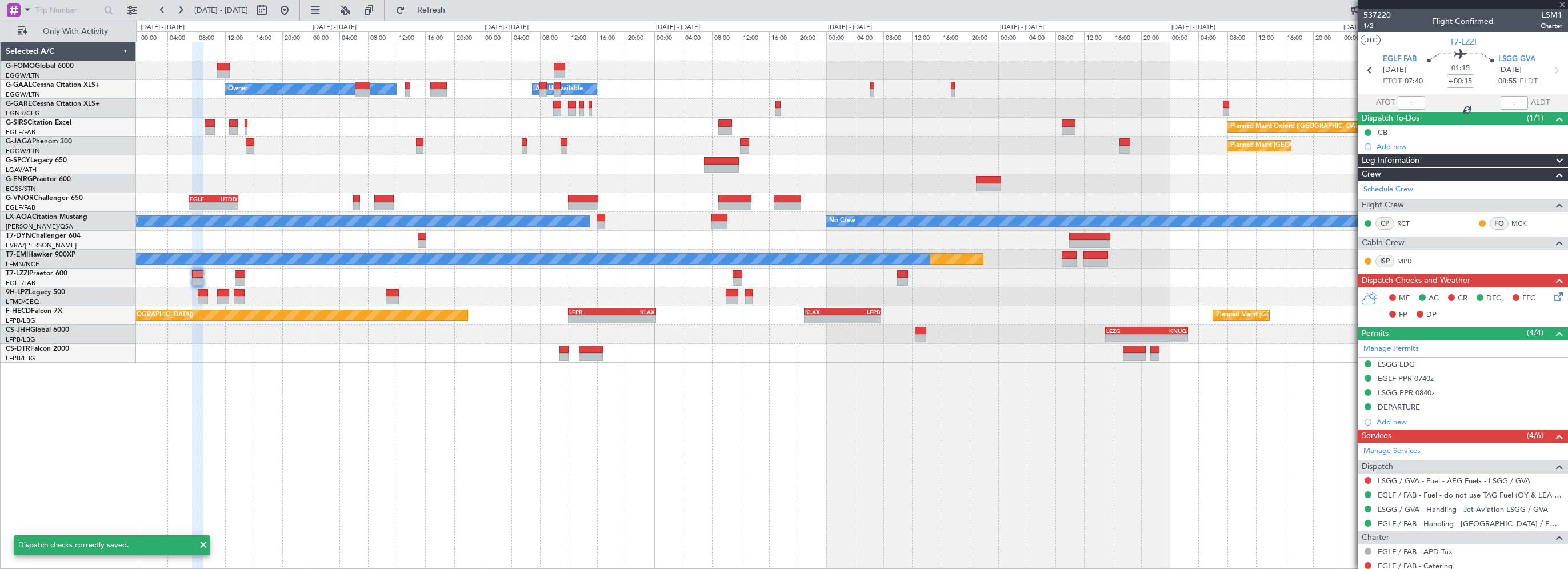
type input "5"
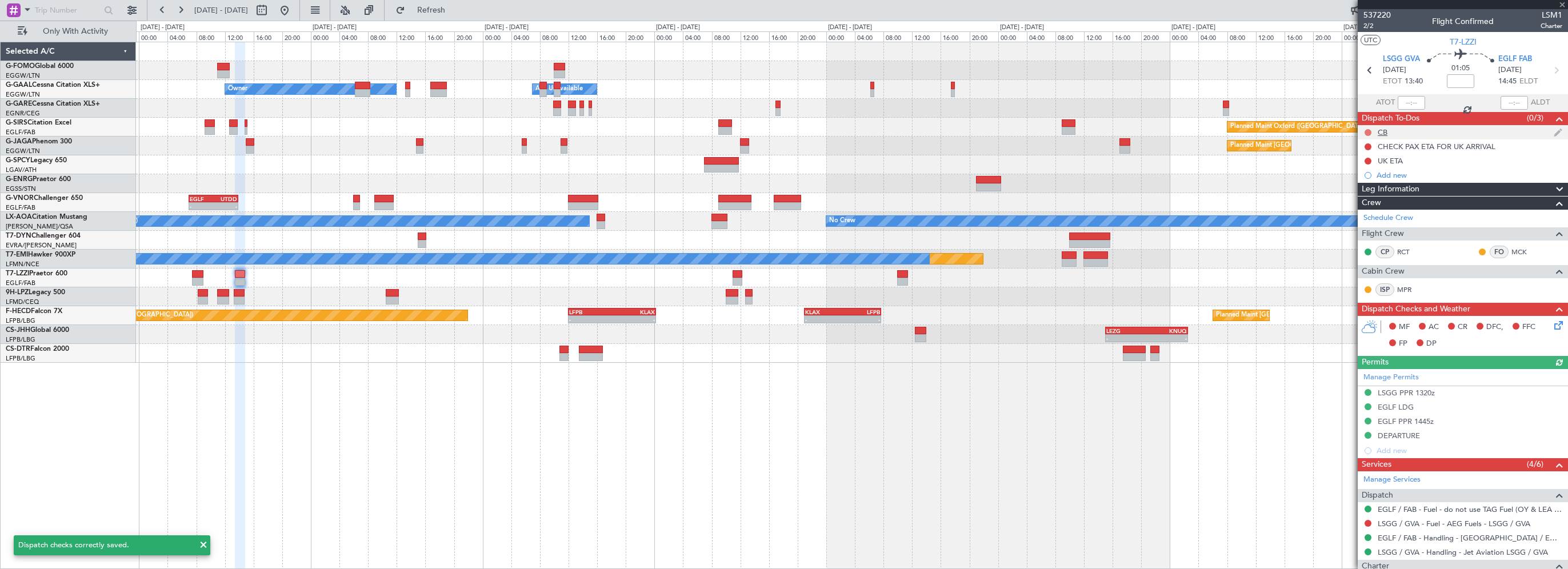
click at [1368, 133] on button at bounding box center [1368, 132] width 7 height 7
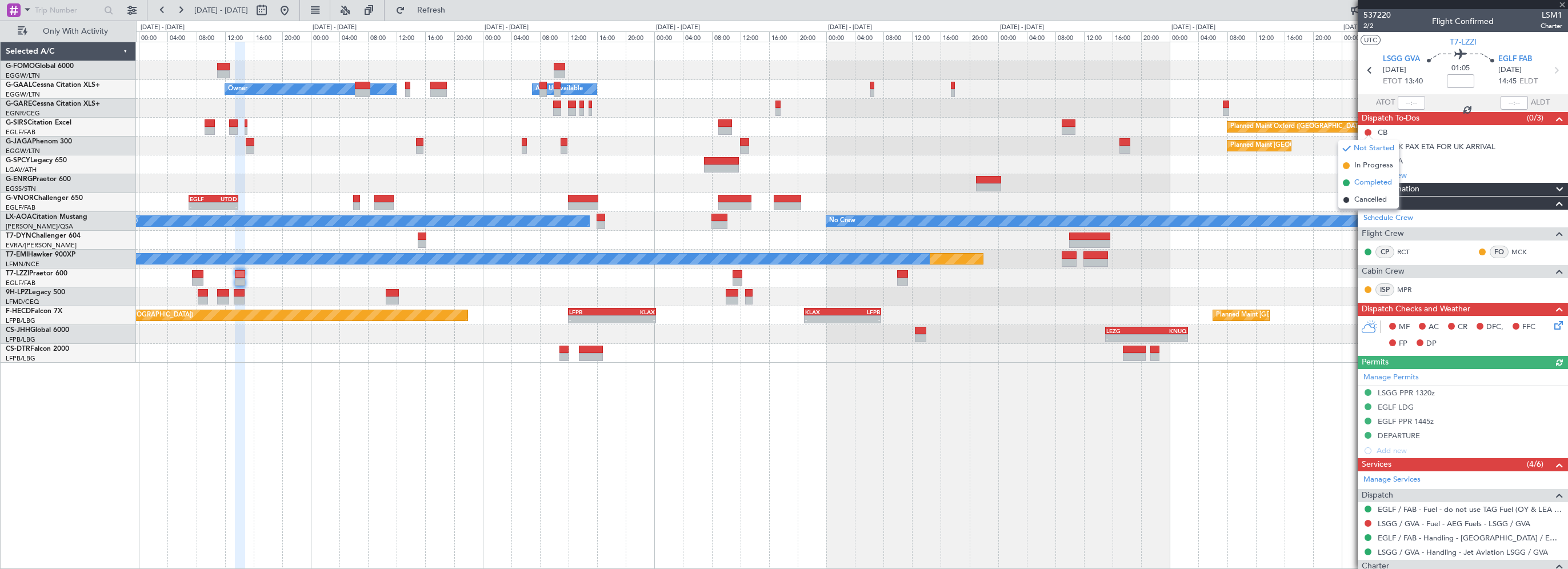
click at [1360, 176] on li "Completed" at bounding box center [1368, 183] width 60 height 17
click at [1552, 323] on icon at bounding box center [1557, 323] width 9 height 9
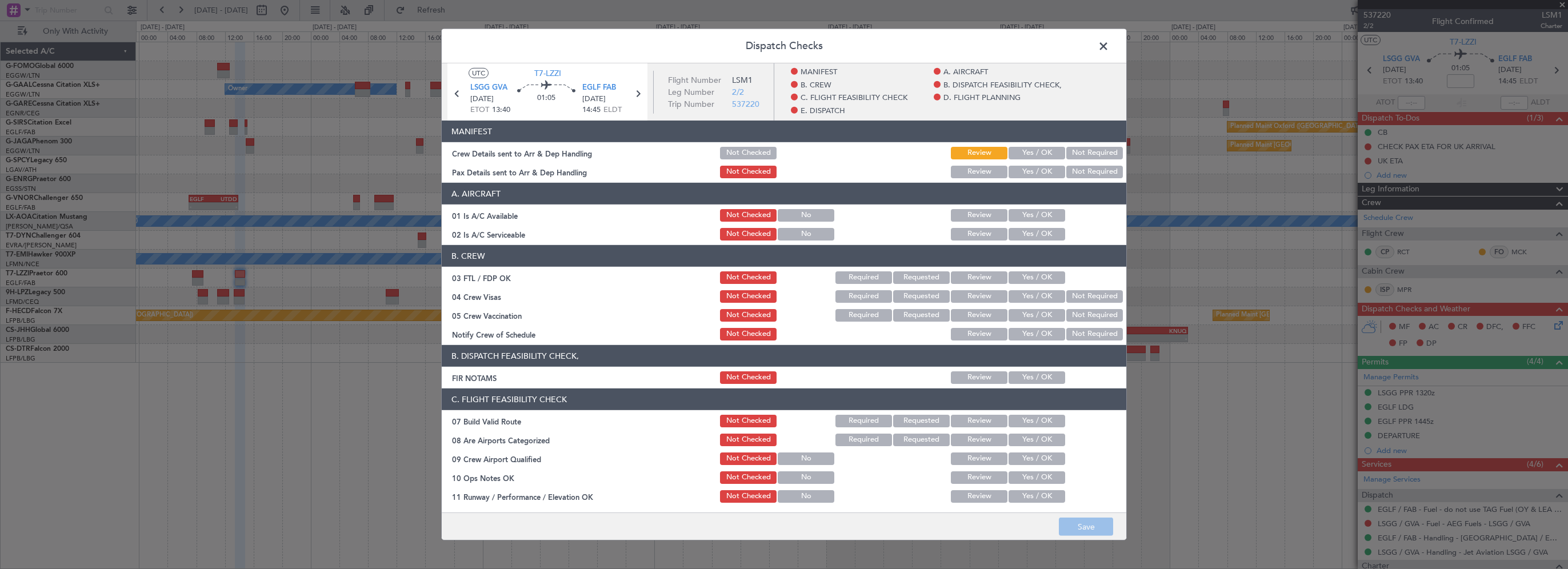
click at [1024, 209] on button "Yes / OK" at bounding box center [1037, 216] width 57 height 13
type input "+00:05"
click at [1024, 231] on button "Yes / OK" at bounding box center [1037, 234] width 57 height 13
click at [1037, 384] on div "Yes / OK" at bounding box center [1036, 377] width 58 height 16
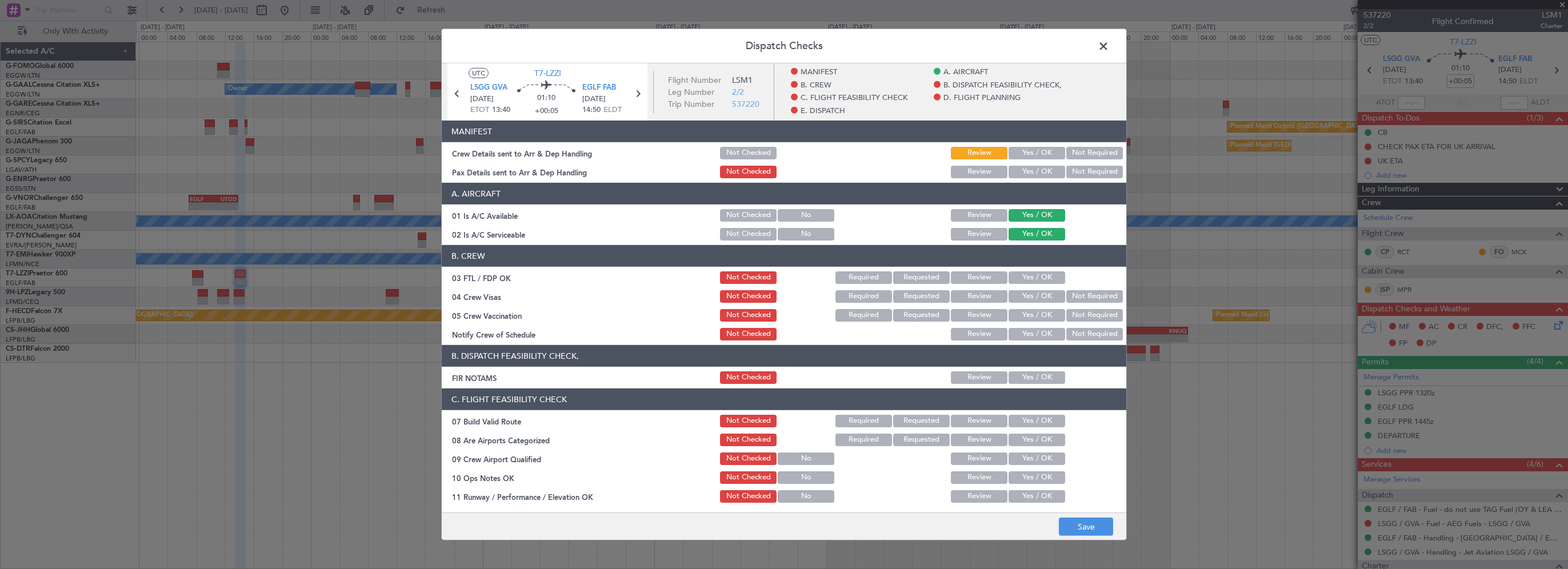
click at [1041, 379] on button "Yes / OK" at bounding box center [1037, 378] width 57 height 13
click at [1024, 423] on button "Yes / OK" at bounding box center [1037, 422] width 57 height 13
click at [1024, 474] on button "Yes / OK" at bounding box center [1037, 478] width 57 height 13
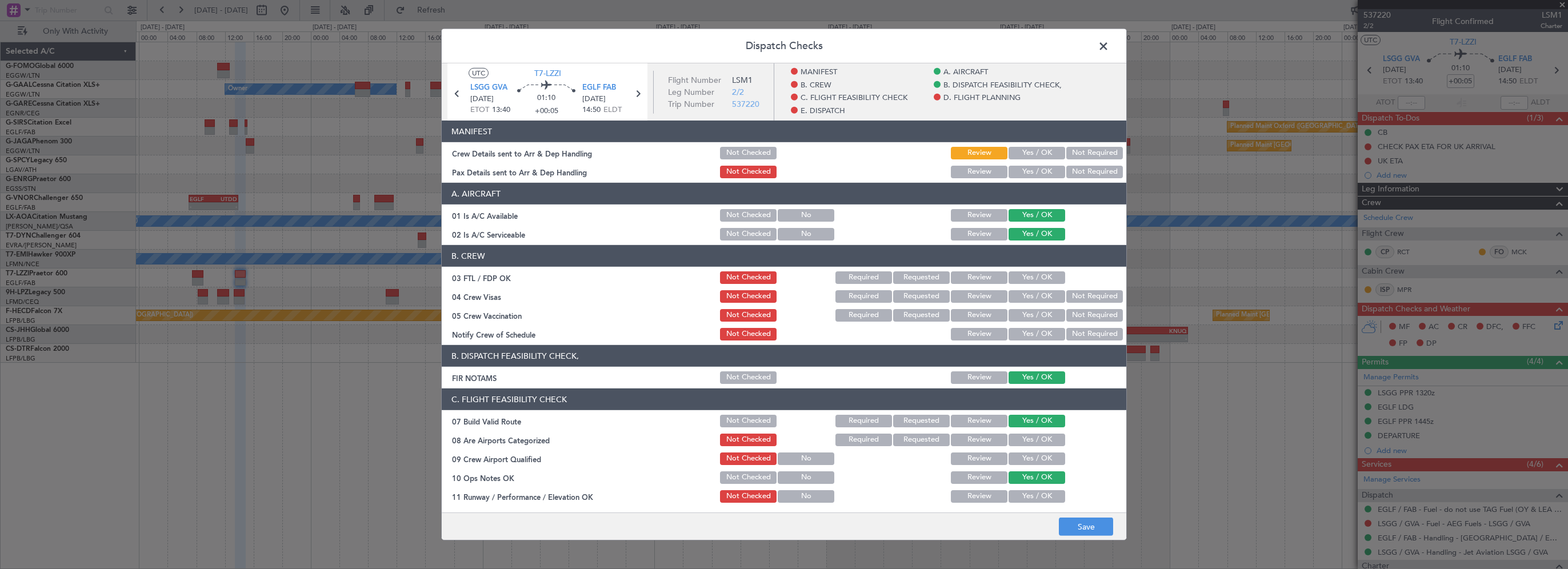
click at [1024, 495] on button "Yes / OK" at bounding box center [1037, 497] width 57 height 13
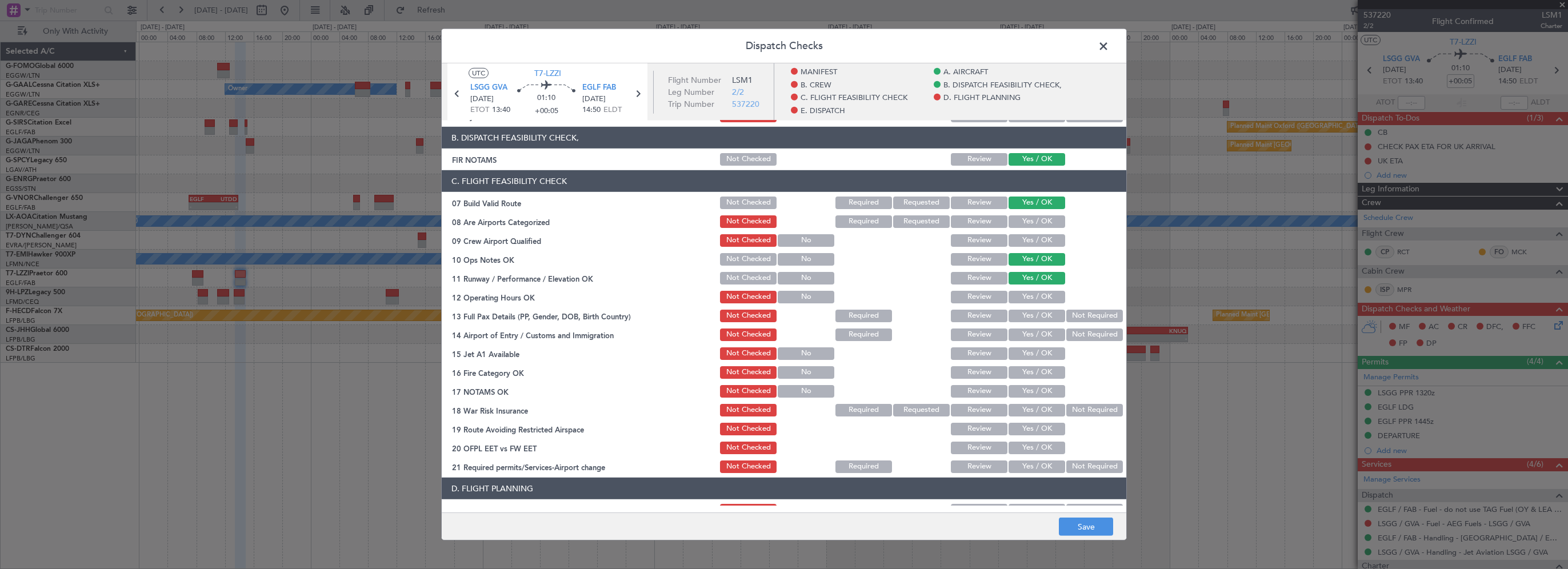
scroll to position [229, 0]
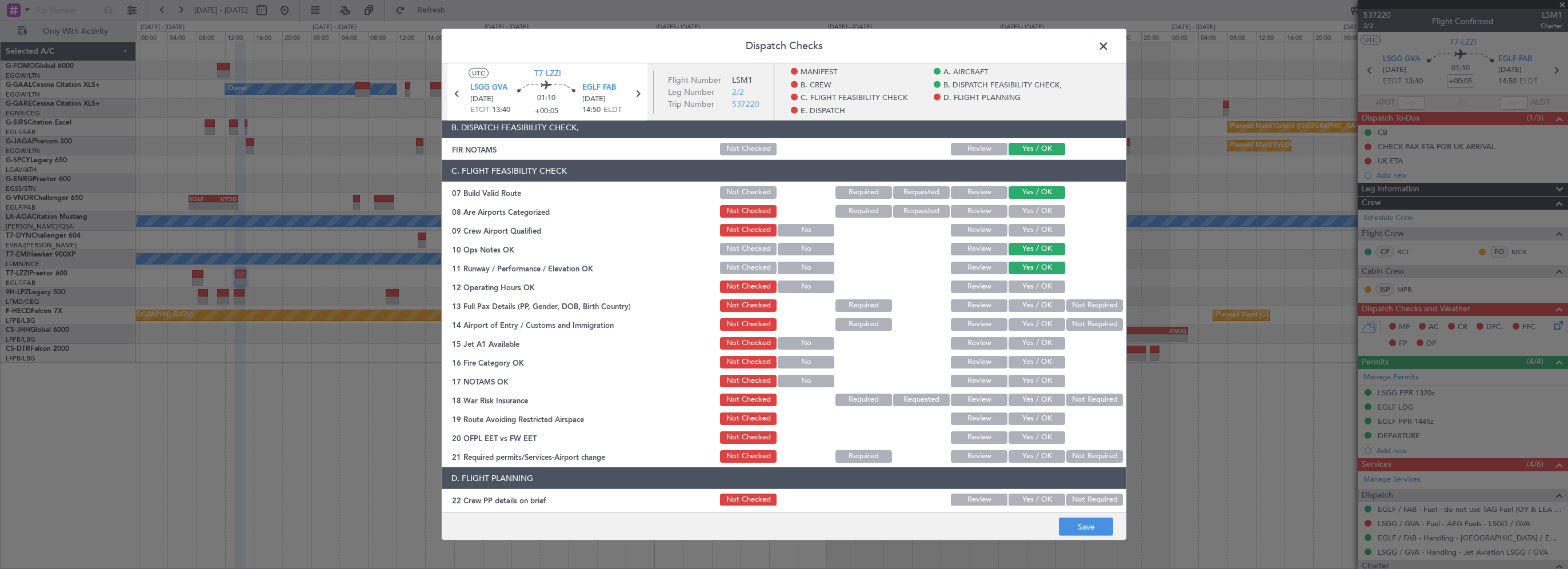
click at [1038, 287] on button "Yes / OK" at bounding box center [1037, 287] width 57 height 13
click at [1037, 306] on button "Yes / OK" at bounding box center [1037, 306] width 57 height 13
click at [1033, 331] on div "Yes / OK" at bounding box center [1036, 325] width 58 height 16
click at [1040, 323] on button "Yes / OK" at bounding box center [1037, 325] width 57 height 13
drag, startPoint x: 1032, startPoint y: 339, endPoint x: 1031, endPoint y: 348, distance: 9.1
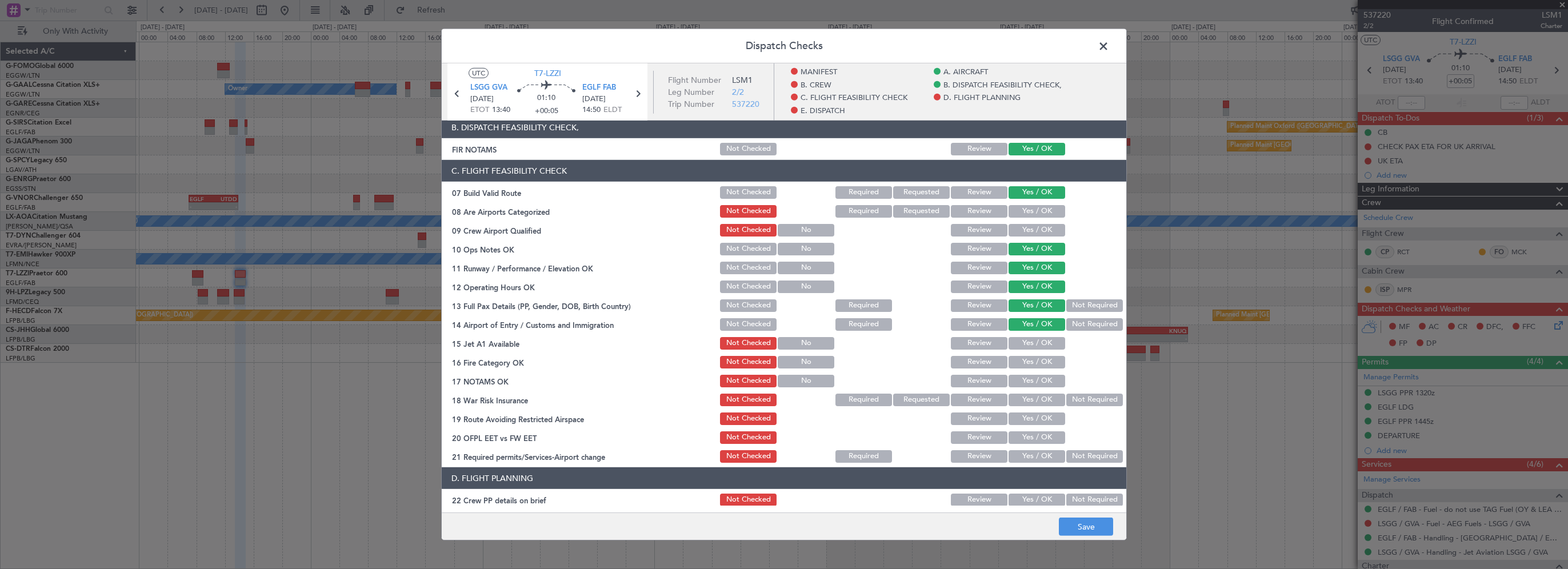
click at [1031, 343] on button "Yes / OK" at bounding box center [1037, 343] width 57 height 13
click at [1033, 361] on button "Yes / OK" at bounding box center [1037, 362] width 57 height 13
click at [1040, 382] on button "Yes / OK" at bounding box center [1037, 381] width 57 height 13
click at [1072, 402] on button "Not Required" at bounding box center [1095, 400] width 57 height 13
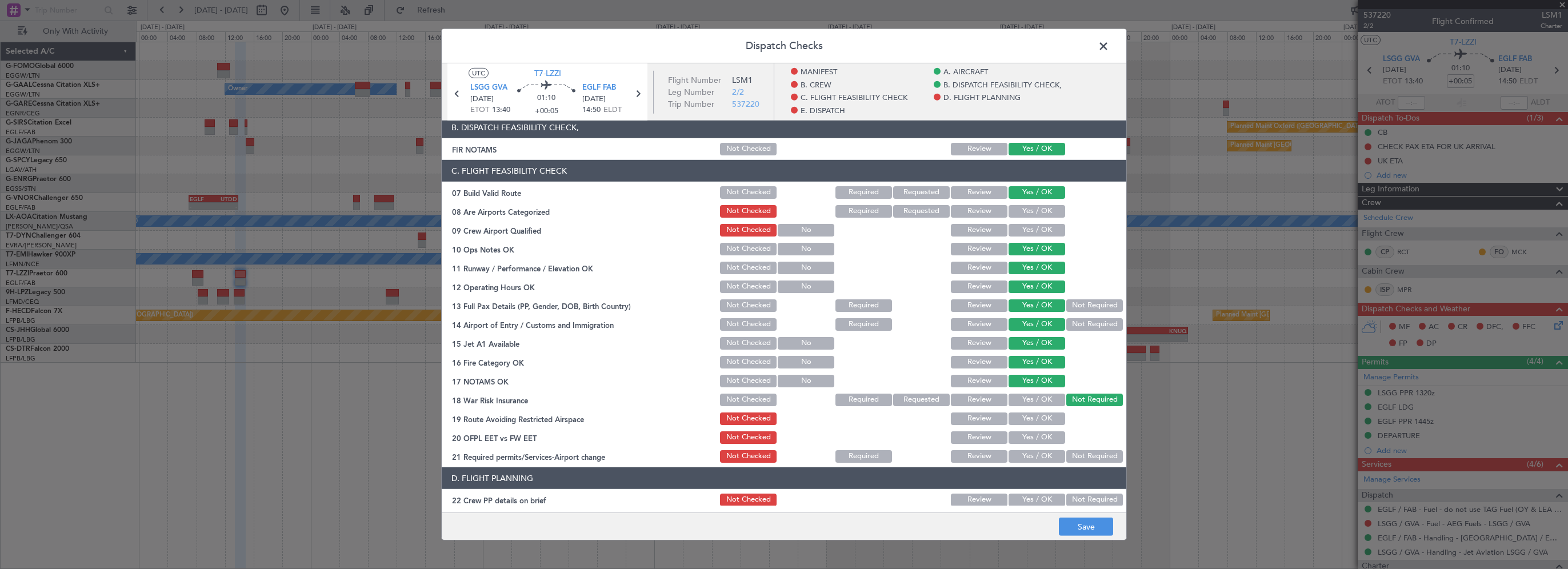
click at [1034, 428] on section "C. FLIGHT FEASIBILITY CHECK 07 Build Valid Route Not Checked Required Requested…" at bounding box center [784, 312] width 685 height 304
click at [1039, 418] on button "Yes / OK" at bounding box center [1037, 419] width 57 height 13
drag, startPoint x: 1033, startPoint y: 432, endPoint x: 1030, endPoint y: 451, distance: 19.2
click at [1032, 434] on button "Yes / OK" at bounding box center [1037, 438] width 57 height 13
click at [1031, 455] on button "Yes / OK" at bounding box center [1037, 457] width 57 height 13
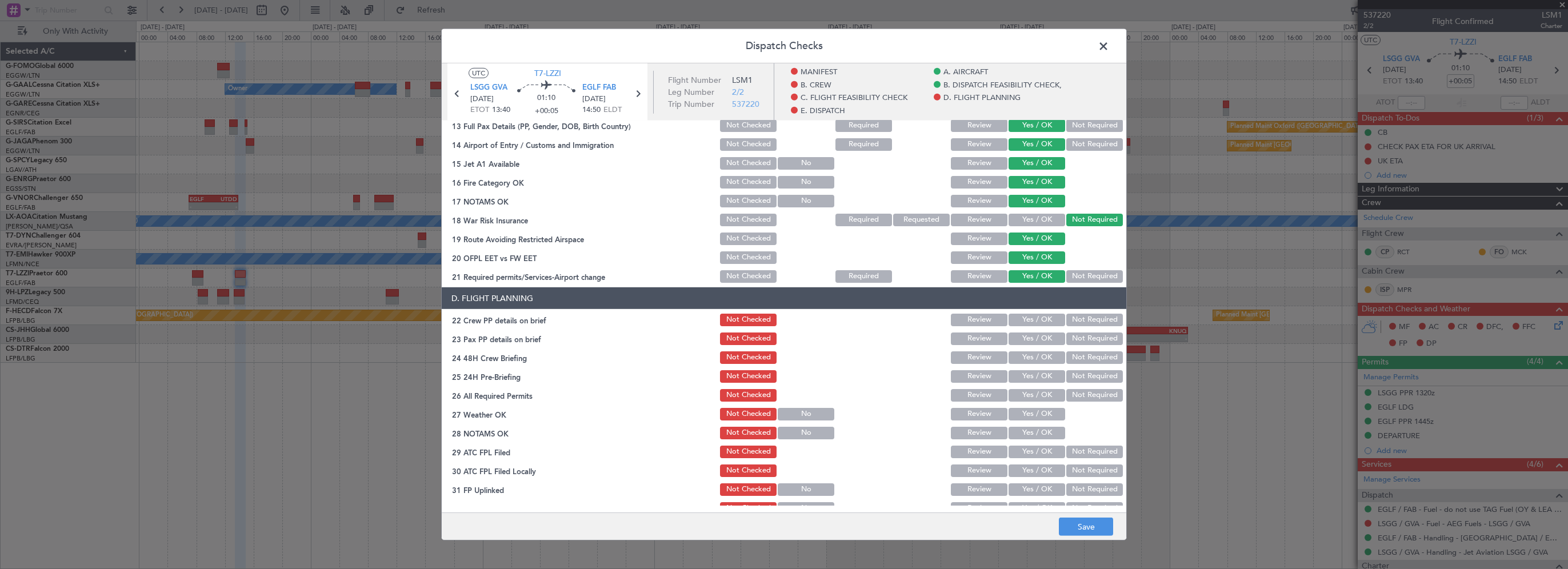
scroll to position [457, 0]
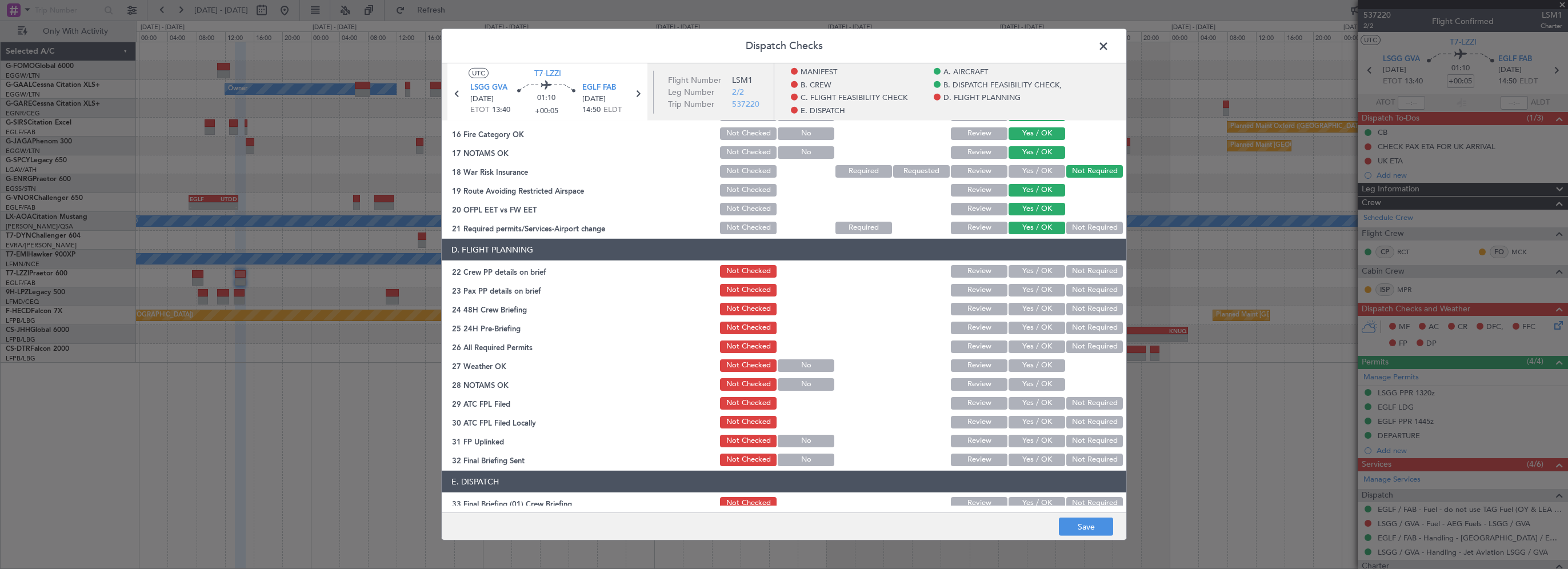
click at [1044, 272] on button "Yes / OK" at bounding box center [1037, 272] width 57 height 13
click at [1031, 290] on button "Yes / OK" at bounding box center [1037, 290] width 57 height 13
drag, startPoint x: 1022, startPoint y: 306, endPoint x: 1064, endPoint y: 323, distance: 45.3
click at [1022, 308] on button "Yes / OK" at bounding box center [1037, 309] width 57 height 13
click at [1070, 326] on button "Not Required" at bounding box center [1095, 328] width 57 height 13
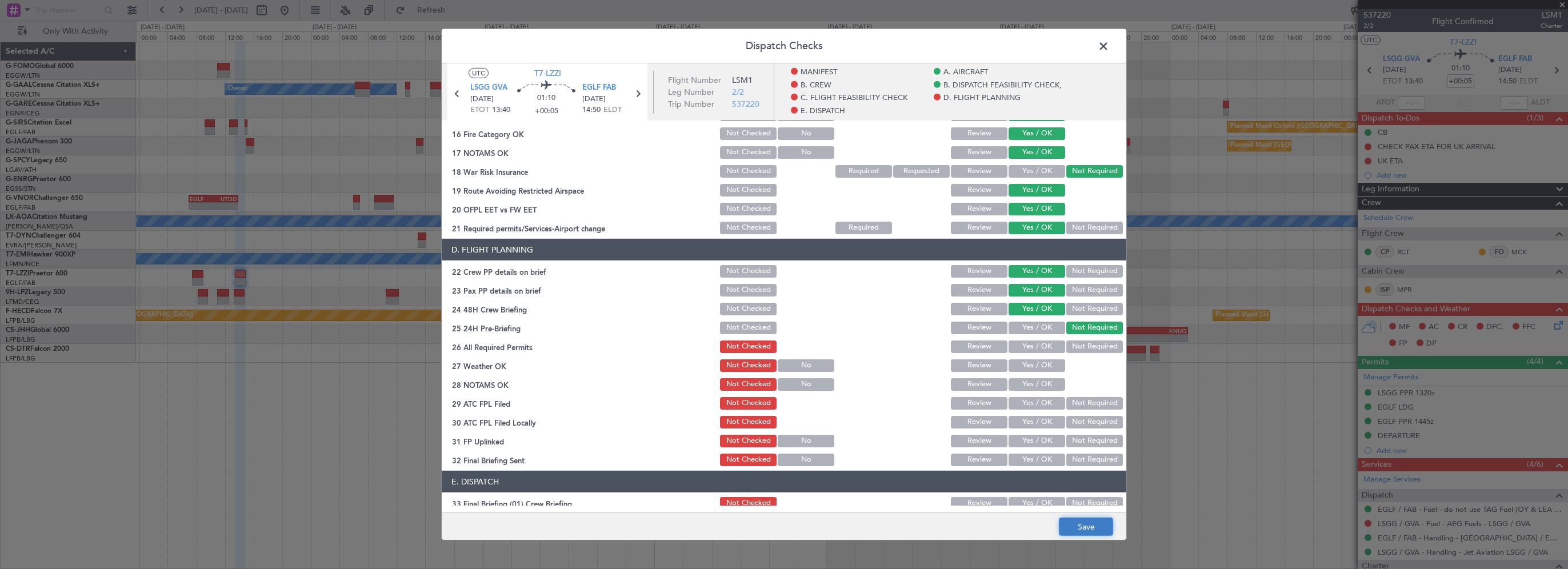
click at [1084, 530] on button "Save" at bounding box center [1086, 527] width 54 height 18
click at [1109, 48] on span at bounding box center [1109, 49] width 0 height 23
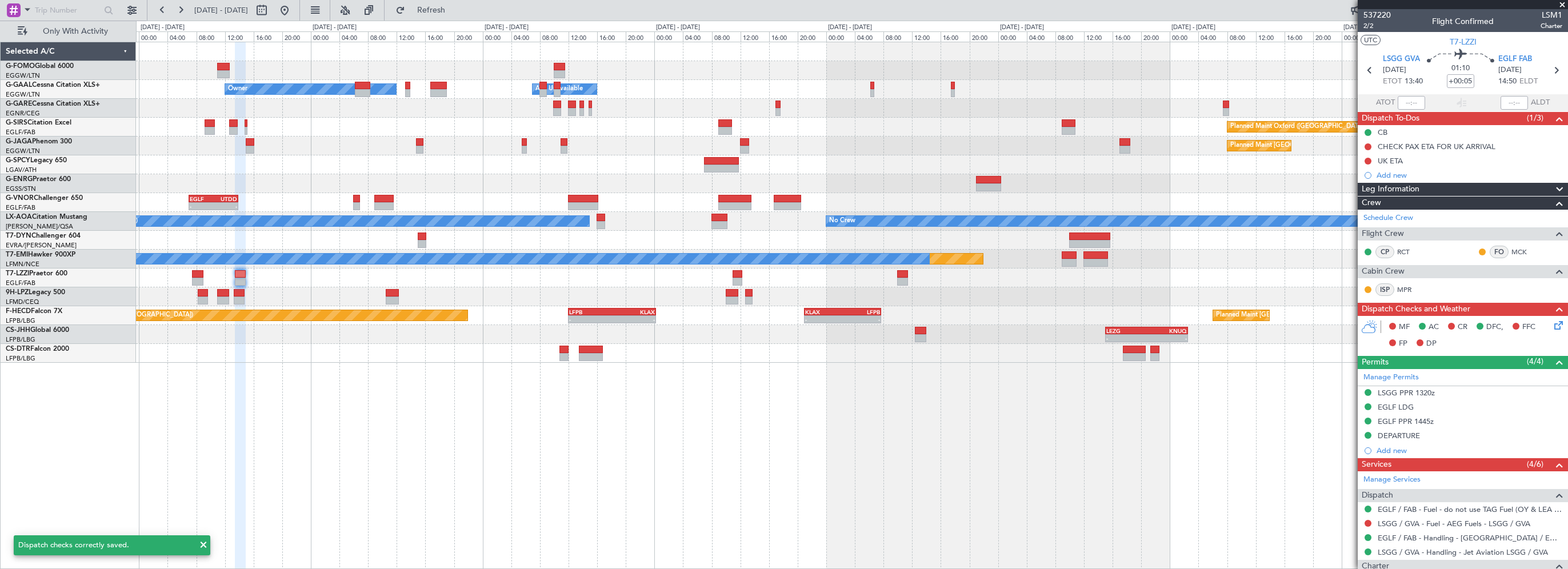
click at [277, 441] on div "- - EGGW 03:55 Z KSFO 14:45 Z - - KSFO 22:15 Z EGGW 08:00 Z Owner Owner A/C Una…" at bounding box center [852, 305] width 1432 height 527
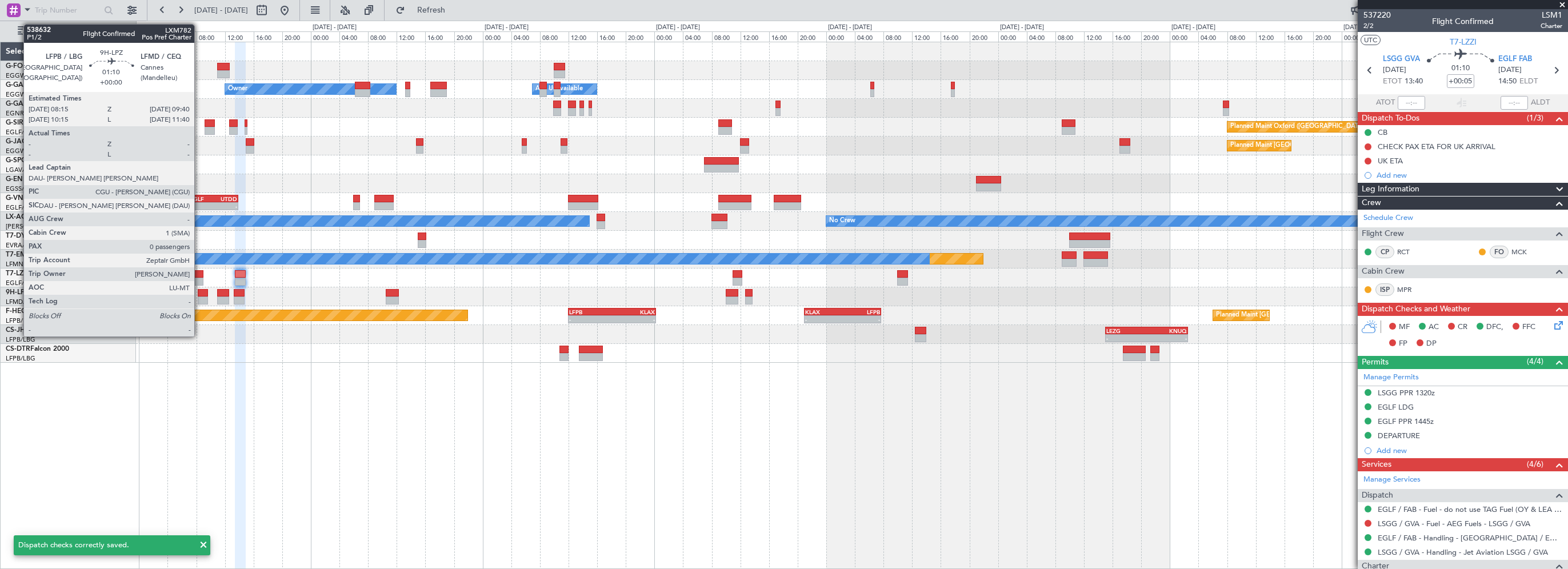
click at [200, 291] on div at bounding box center [203, 293] width 10 height 8
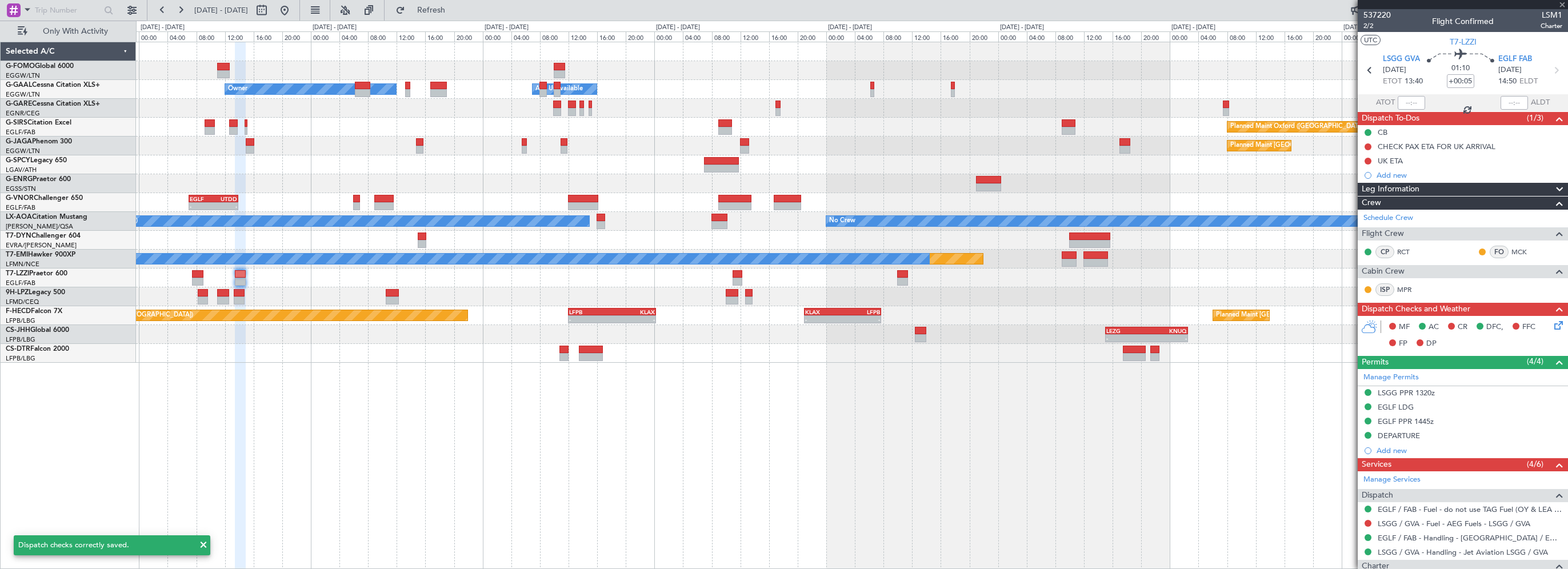
type input "0"
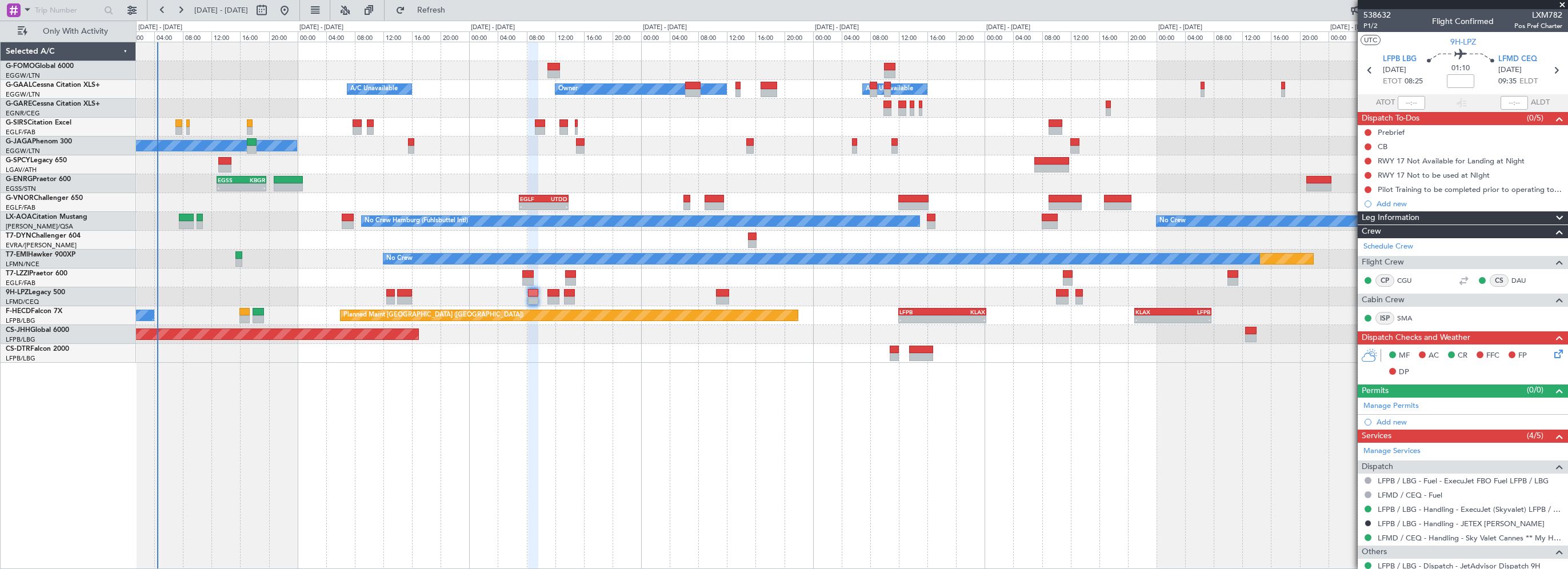
click at [873, 435] on div "- - EGGW 03:55 Z KSFO 14:45 Z Owner Owner A/C Unavailable A/C Unavailable Plann…" at bounding box center [852, 305] width 1432 height 527
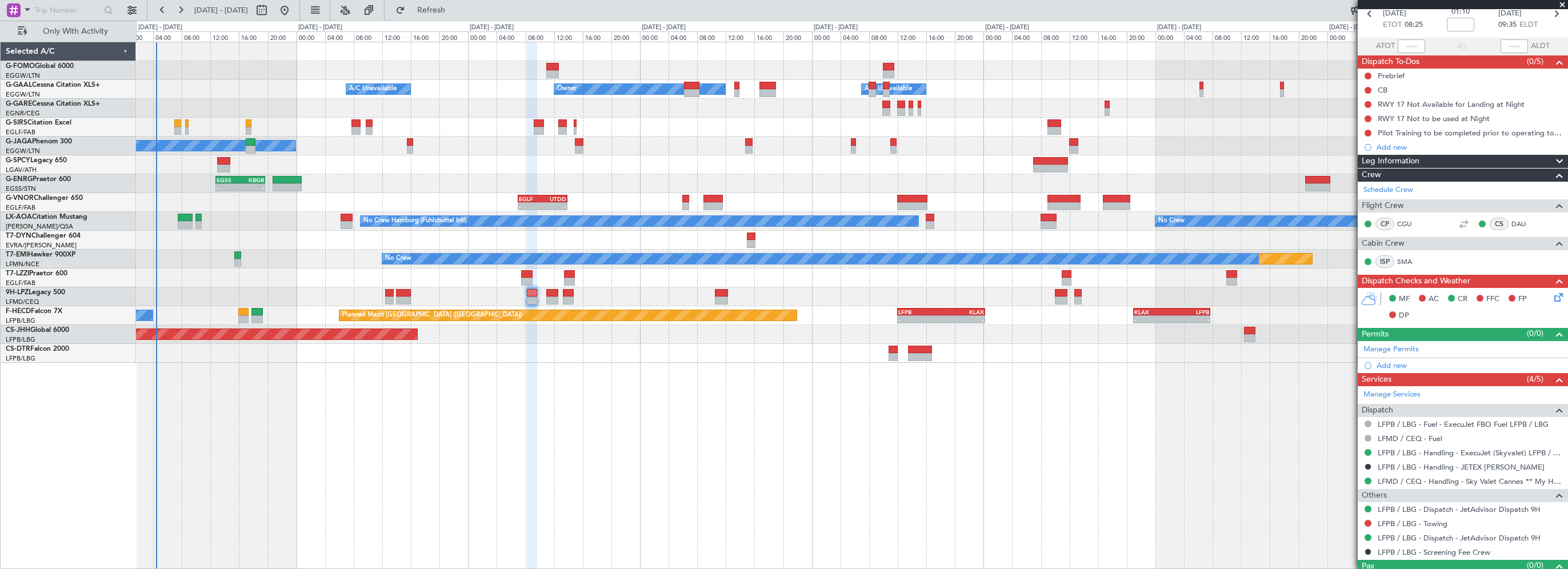
scroll to position [77, 0]
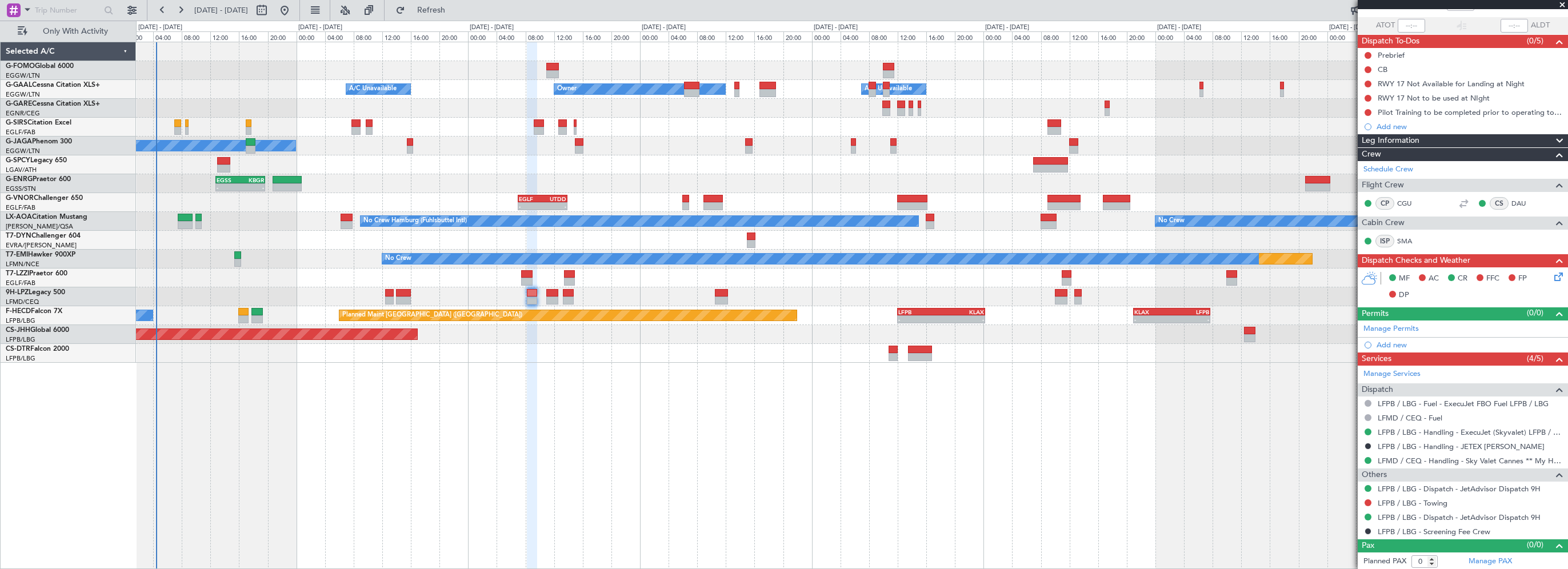
click at [1428, 141] on div "Leg Information" at bounding box center [1463, 141] width 210 height 13
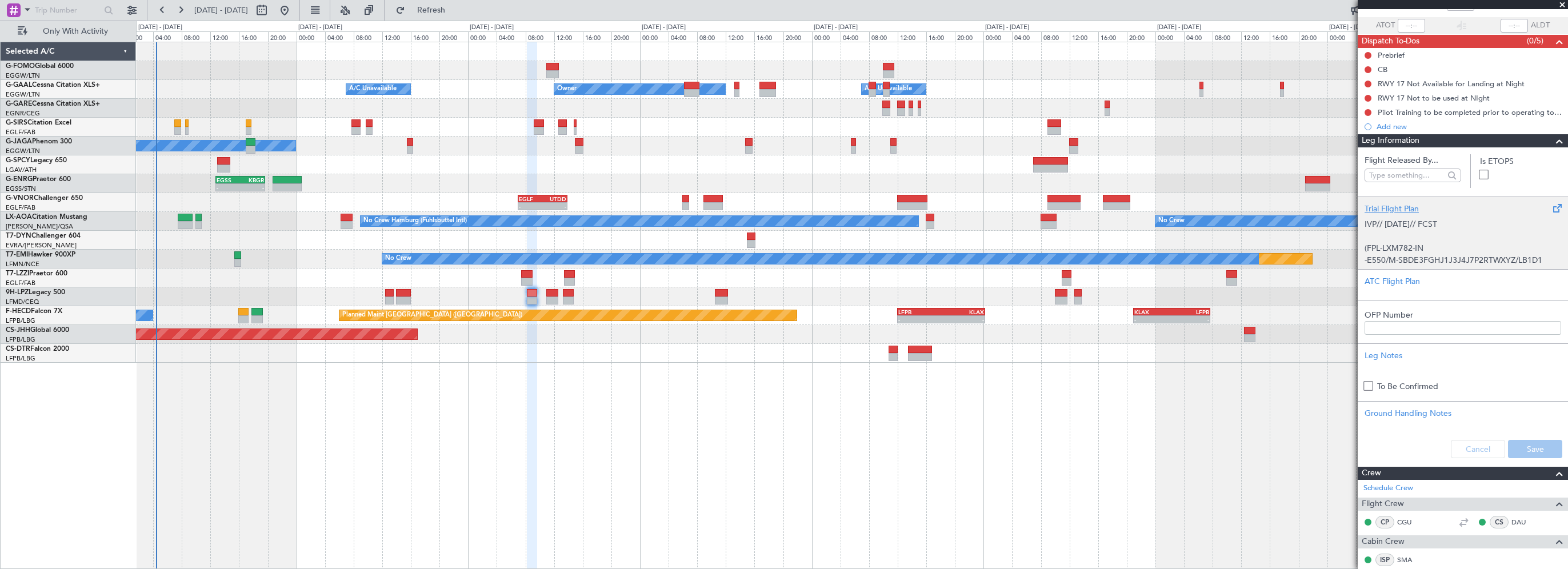
click at [1393, 210] on div "Trial Flight Plan" at bounding box center [1463, 209] width 197 height 12
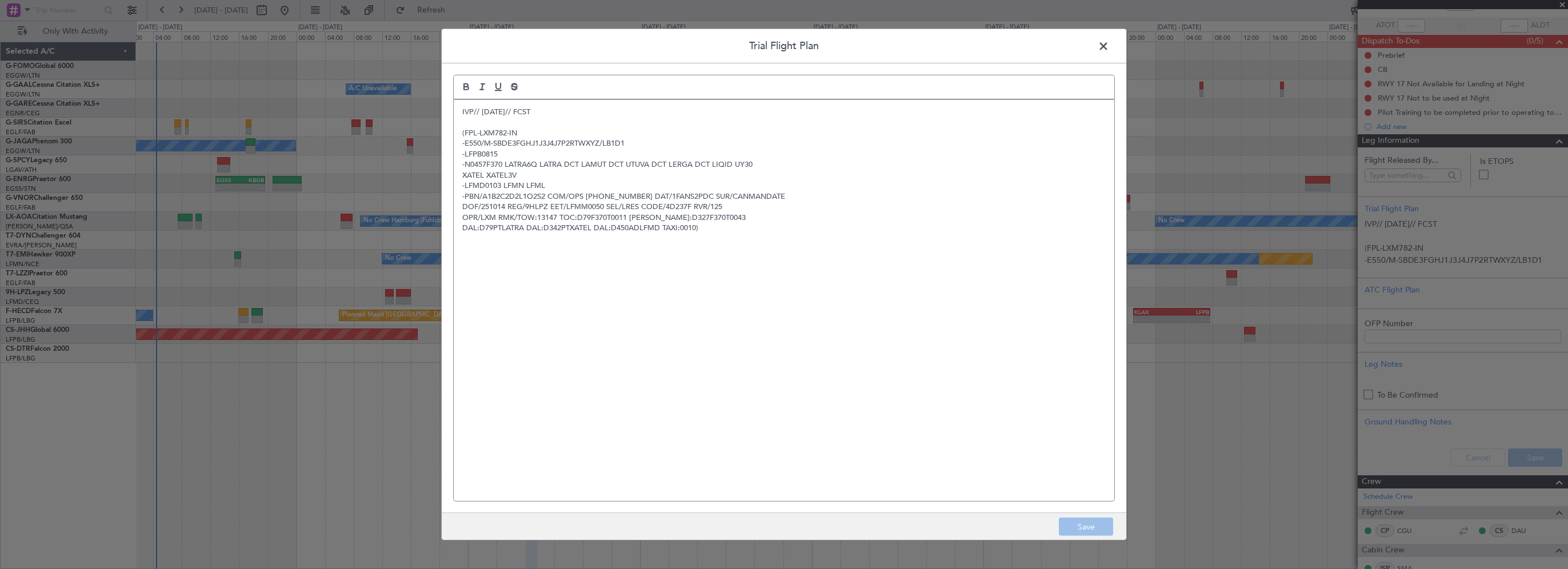
drag, startPoint x: 459, startPoint y: 113, endPoint x: 465, endPoint y: 116, distance: 6.7
click at [459, 113] on div "IVP// [DATE]// FCST (FPL-LXM782-IN -E550/M-SBDE3FGHJ1J3J4J7P2RTWXYZ/LB1D1 -LFPB…" at bounding box center [784, 301] width 661 height 401
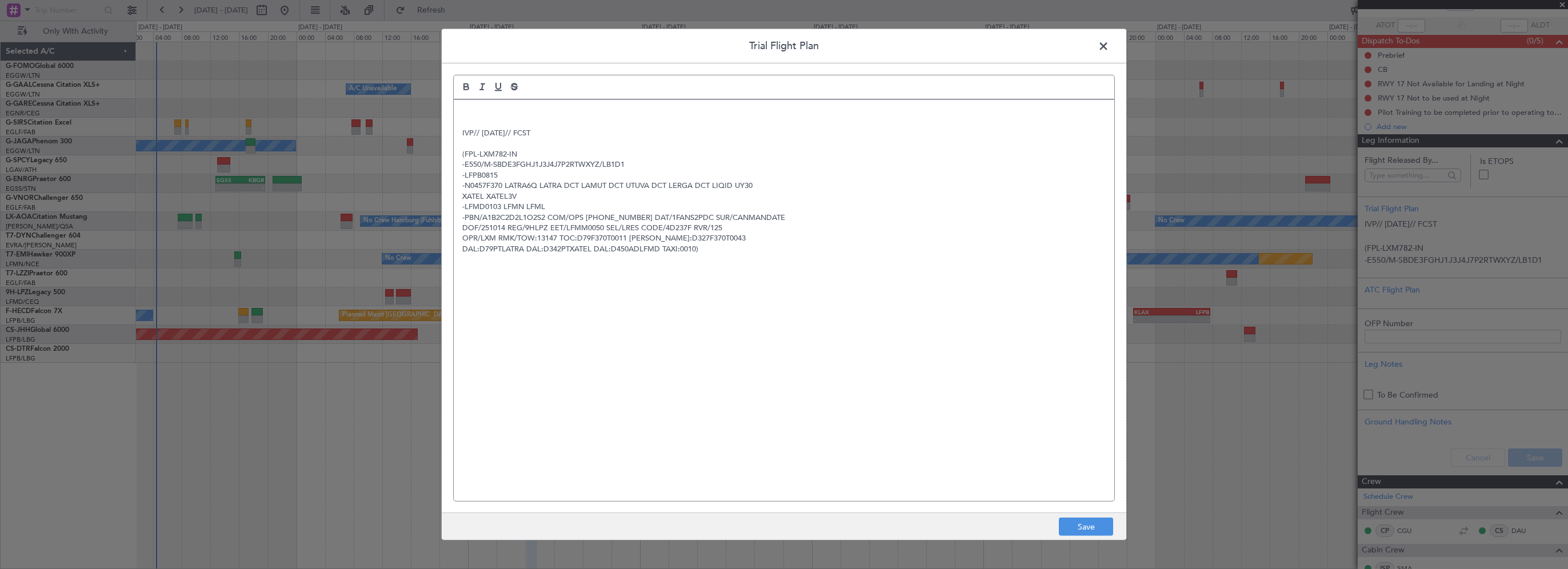
click at [488, 105] on div "IVP// [DATE]// FCST (FPL-LXM782-IN -E550/M-SBDE3FGHJ1J3J4J7P2RTWXYZ/LB1D1 -LFPB…" at bounding box center [784, 301] width 661 height 401
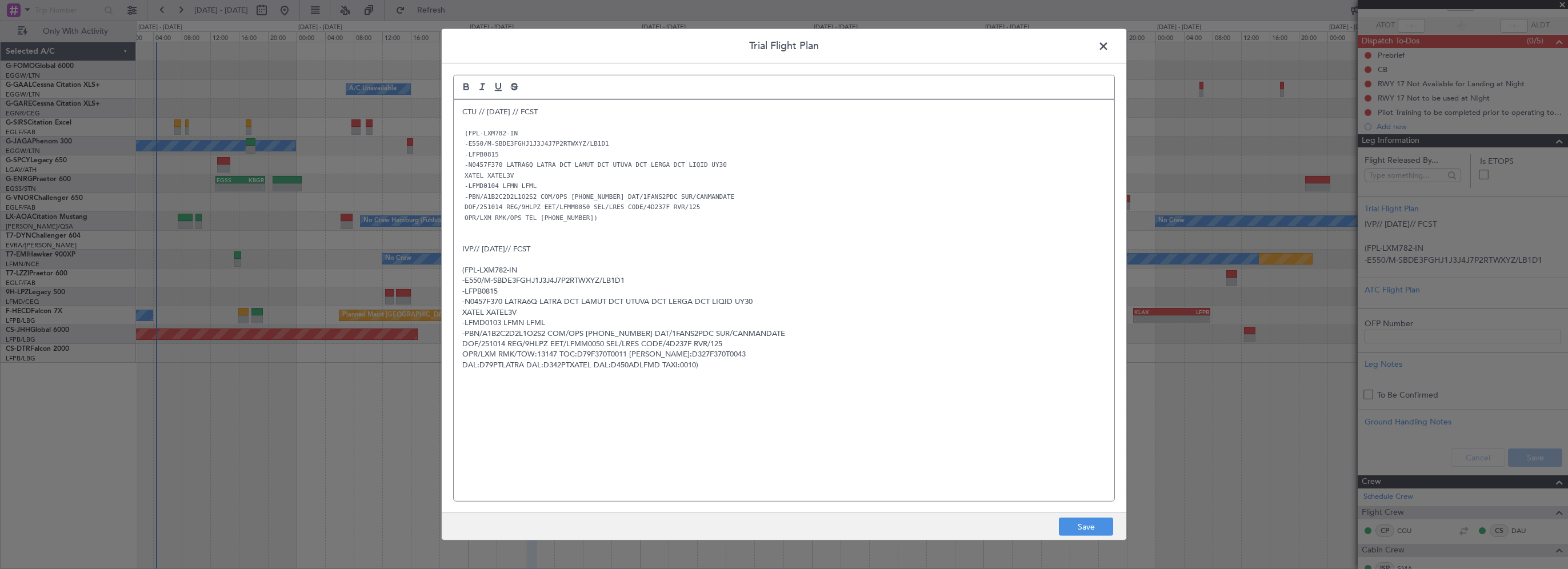
scroll to position [0, 0]
drag, startPoint x: 631, startPoint y: 443, endPoint x: 570, endPoint y: 375, distance: 91.4
click at [631, 443] on div "CTU // [DATE] // FCST (FPL-LXM782-IN -E550/M-SBDE3FGHJ1J3J4J7P2RTWXYZ/LB1D1 -LF…" at bounding box center [784, 301] width 661 height 401
click at [1092, 522] on button "Save" at bounding box center [1086, 527] width 54 height 18
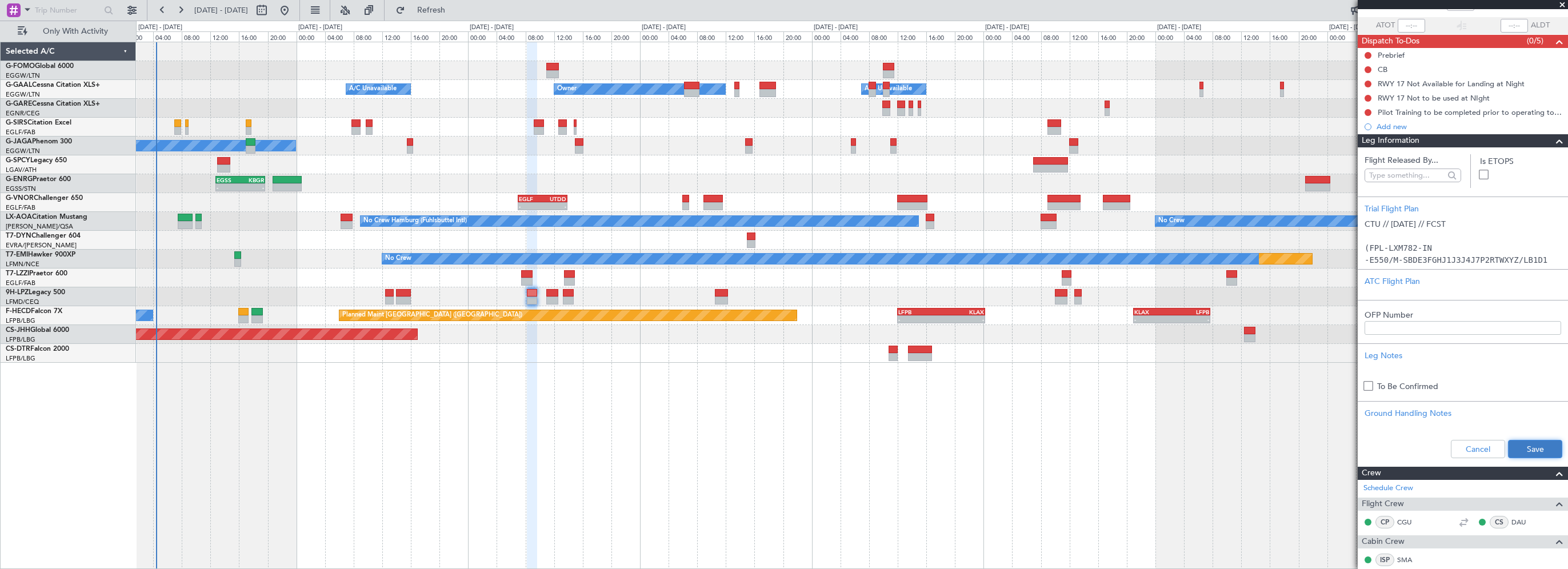
click at [1516, 452] on button "Save" at bounding box center [1535, 449] width 54 height 18
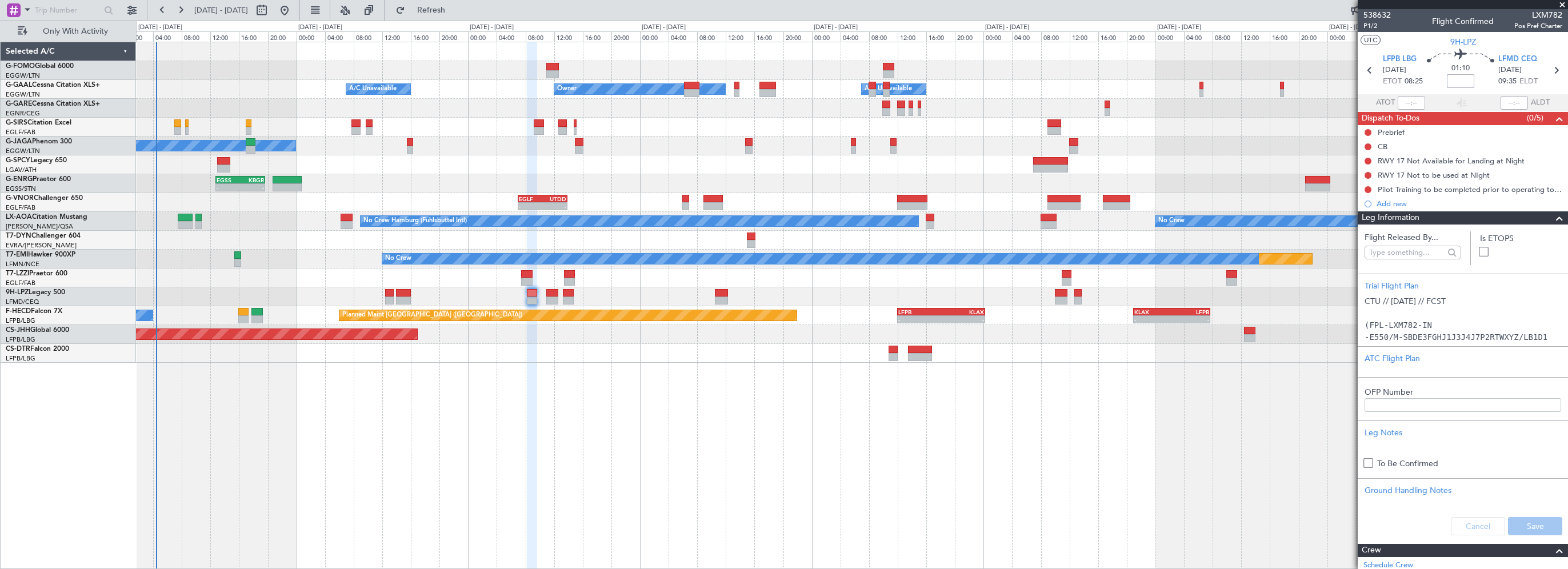
click at [1462, 81] on input at bounding box center [1461, 81] width 28 height 14
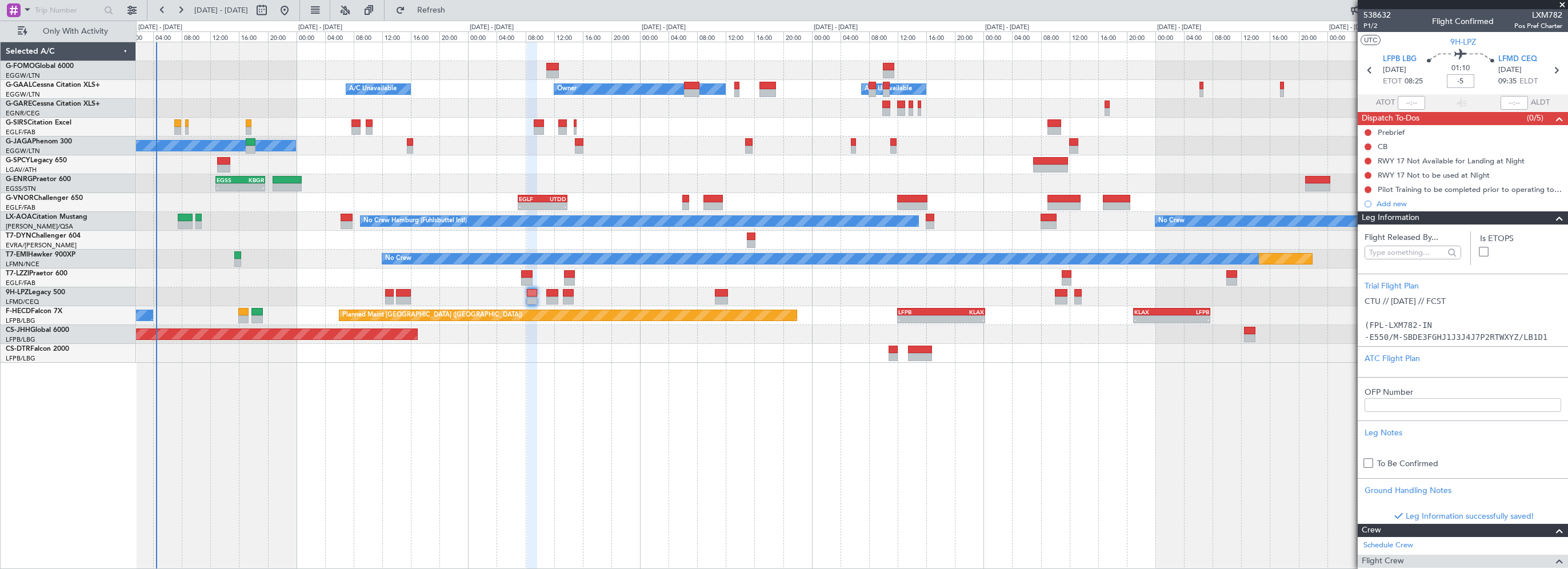
type input "-00:05"
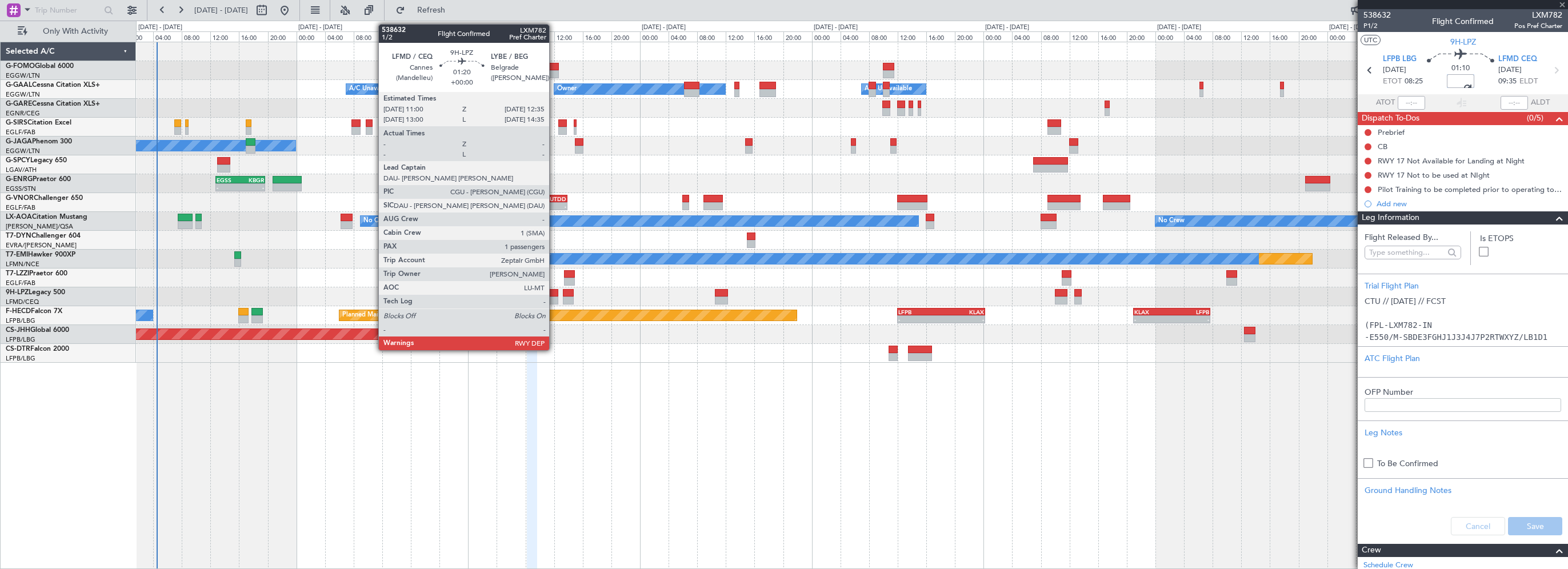
click at [554, 290] on div at bounding box center [552, 293] width 11 height 8
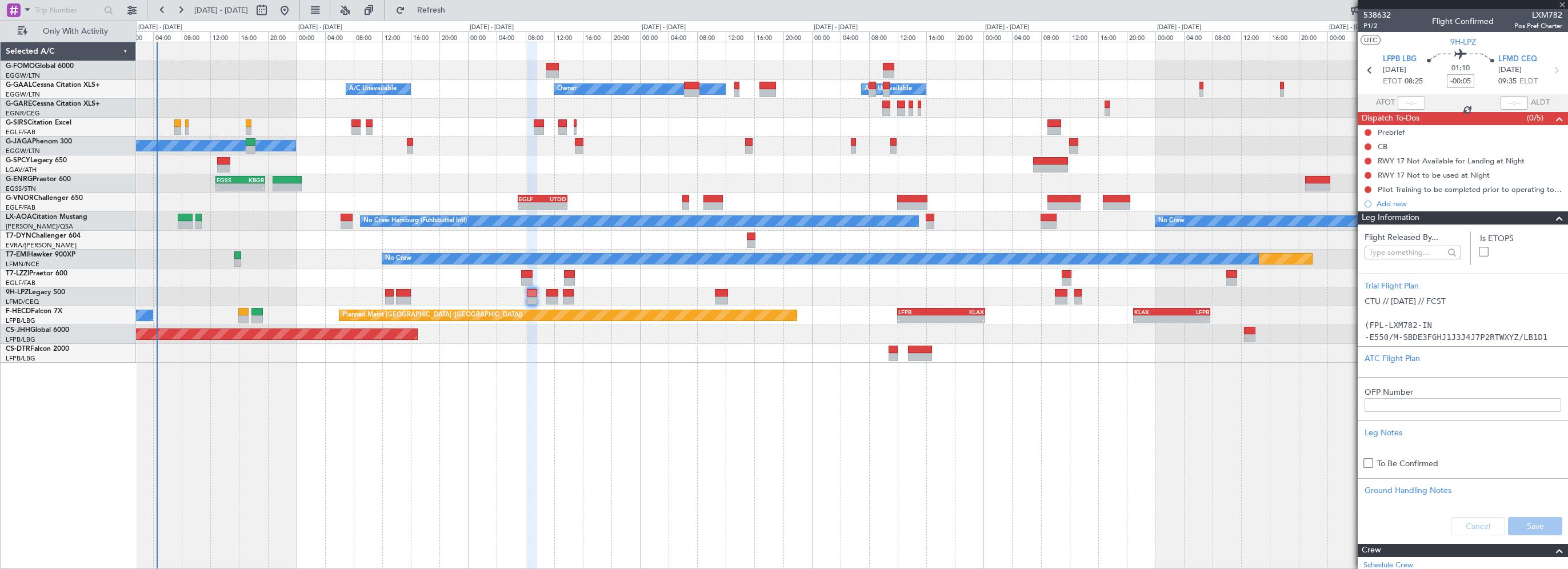
type input "1"
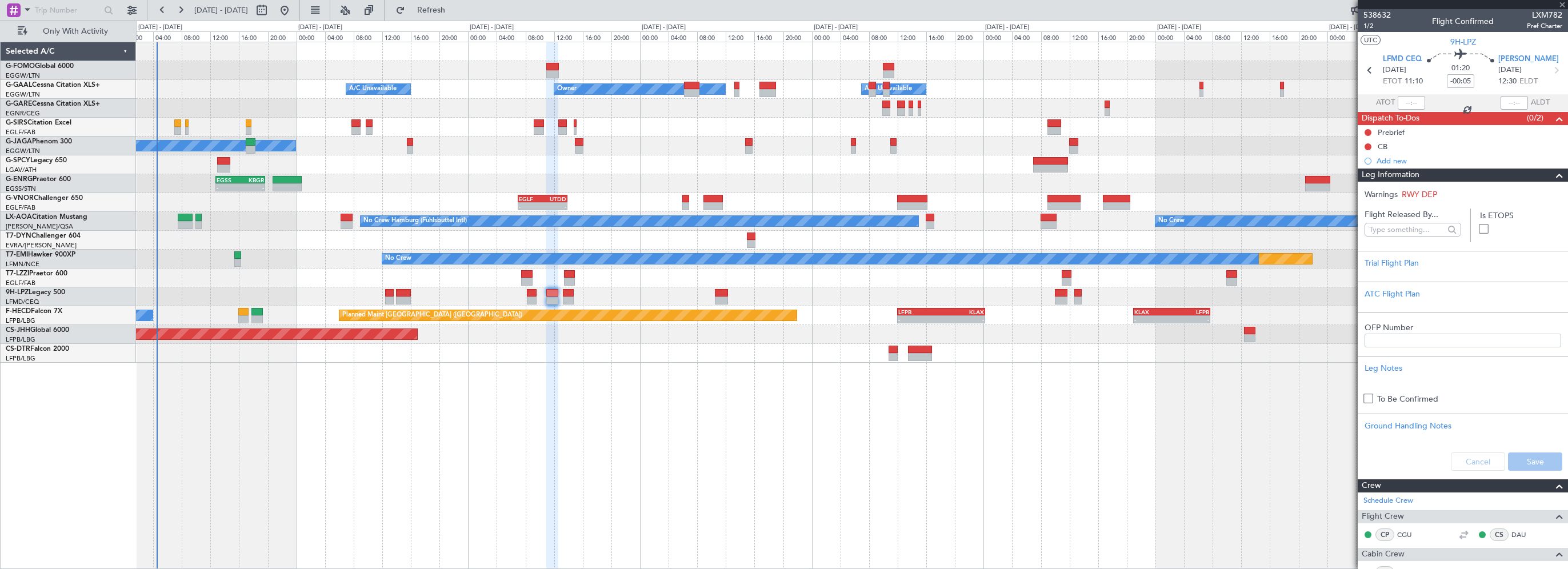
click at [1553, 176] on span at bounding box center [1560, 176] width 14 height 14
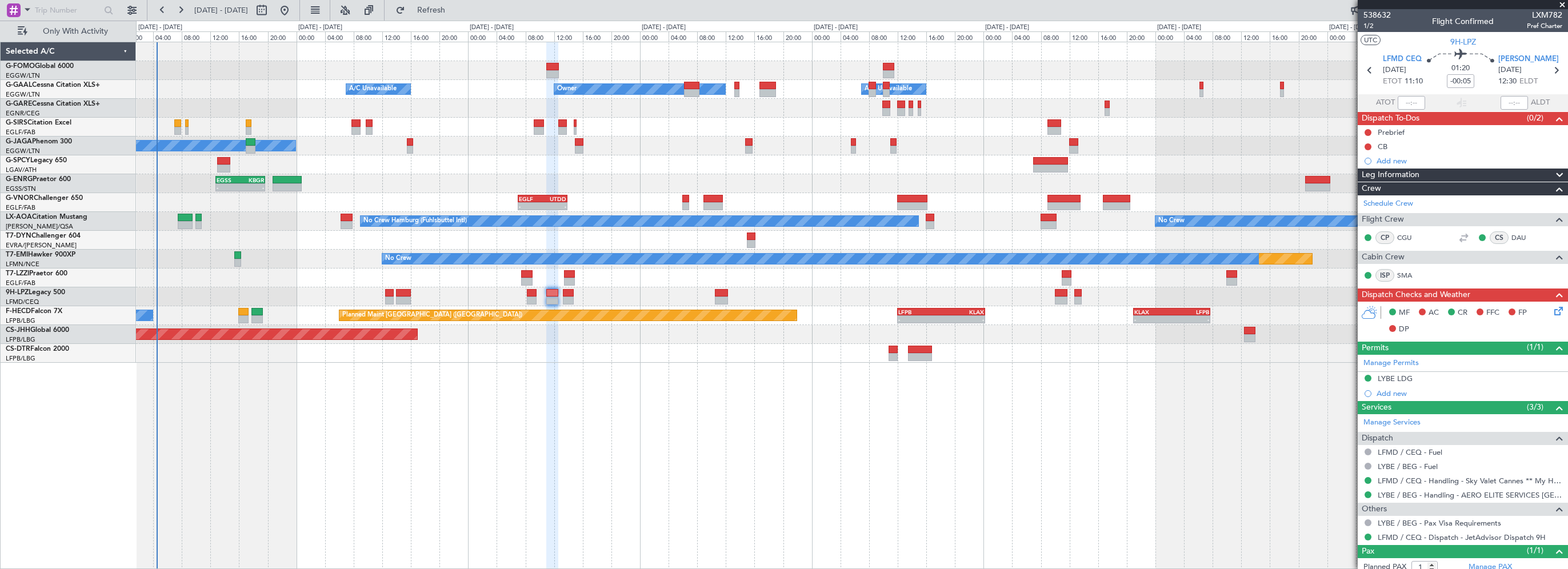
click at [1453, 175] on div "Leg Information" at bounding box center [1463, 175] width 210 height 13
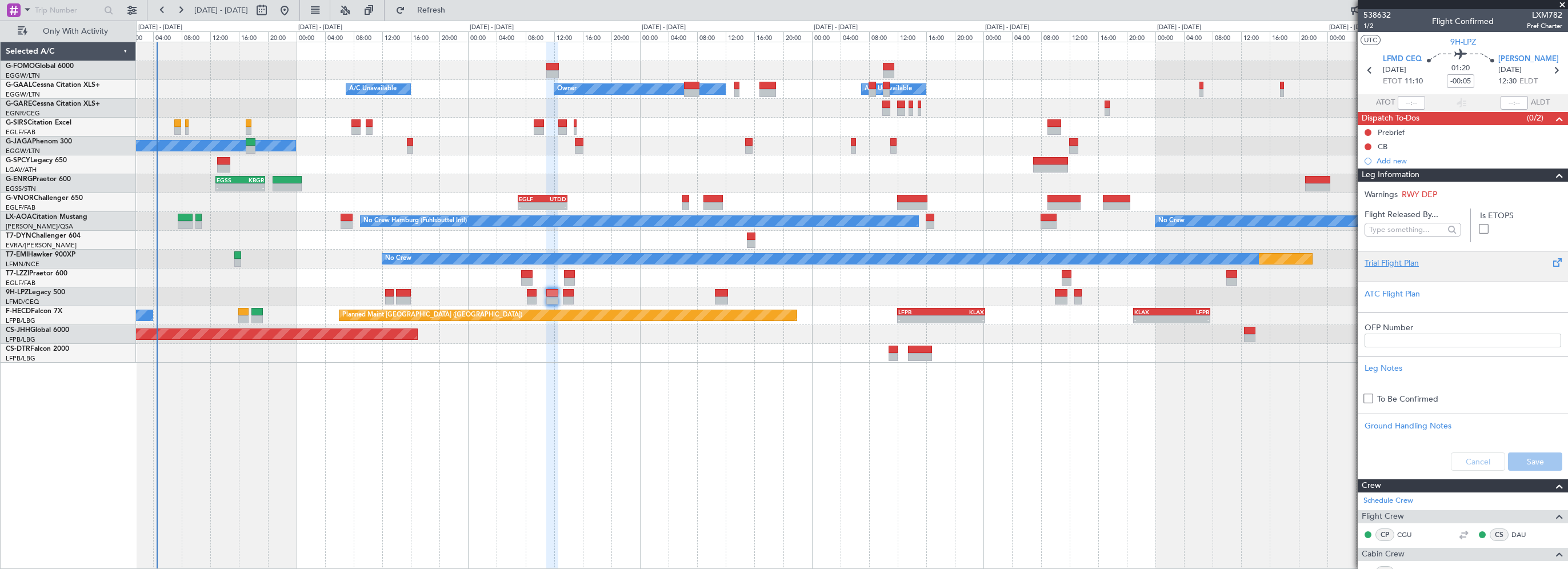
click at [1401, 266] on div "Trial Flight Plan" at bounding box center [1463, 263] width 197 height 12
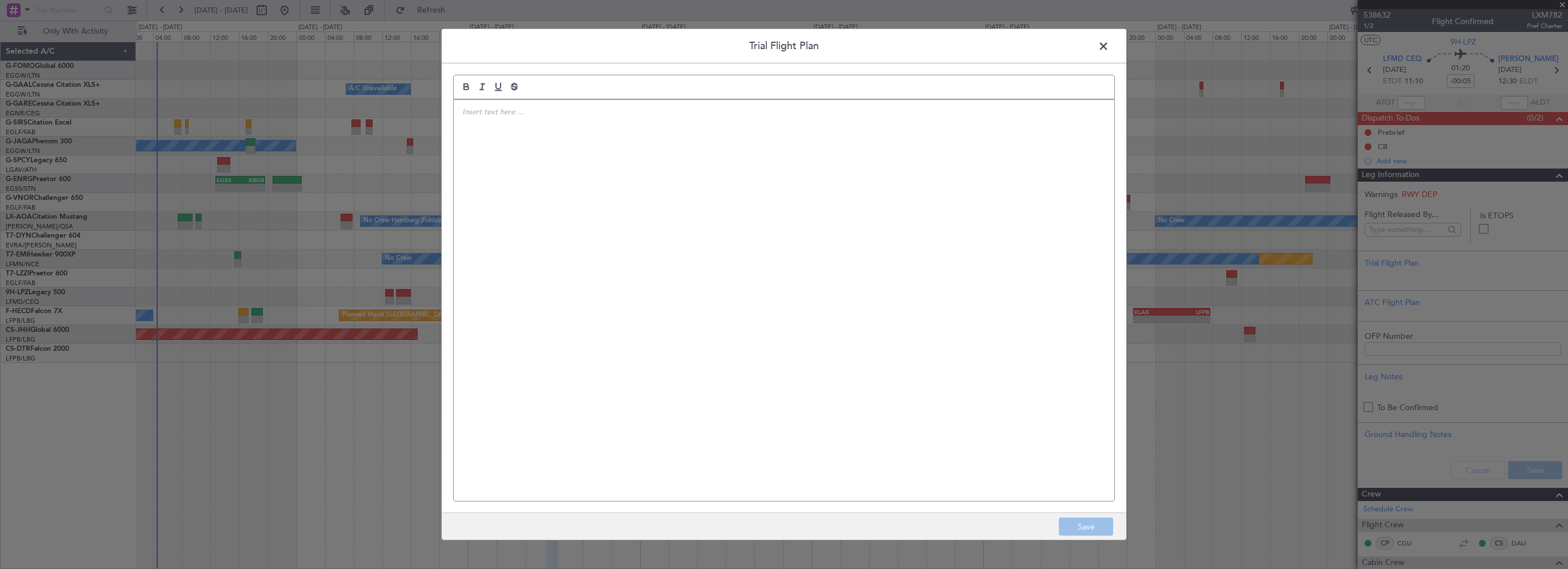
drag, startPoint x: 881, startPoint y: 256, endPoint x: 895, endPoint y: 253, distance: 14.3
click at [881, 256] on div at bounding box center [784, 301] width 661 height 401
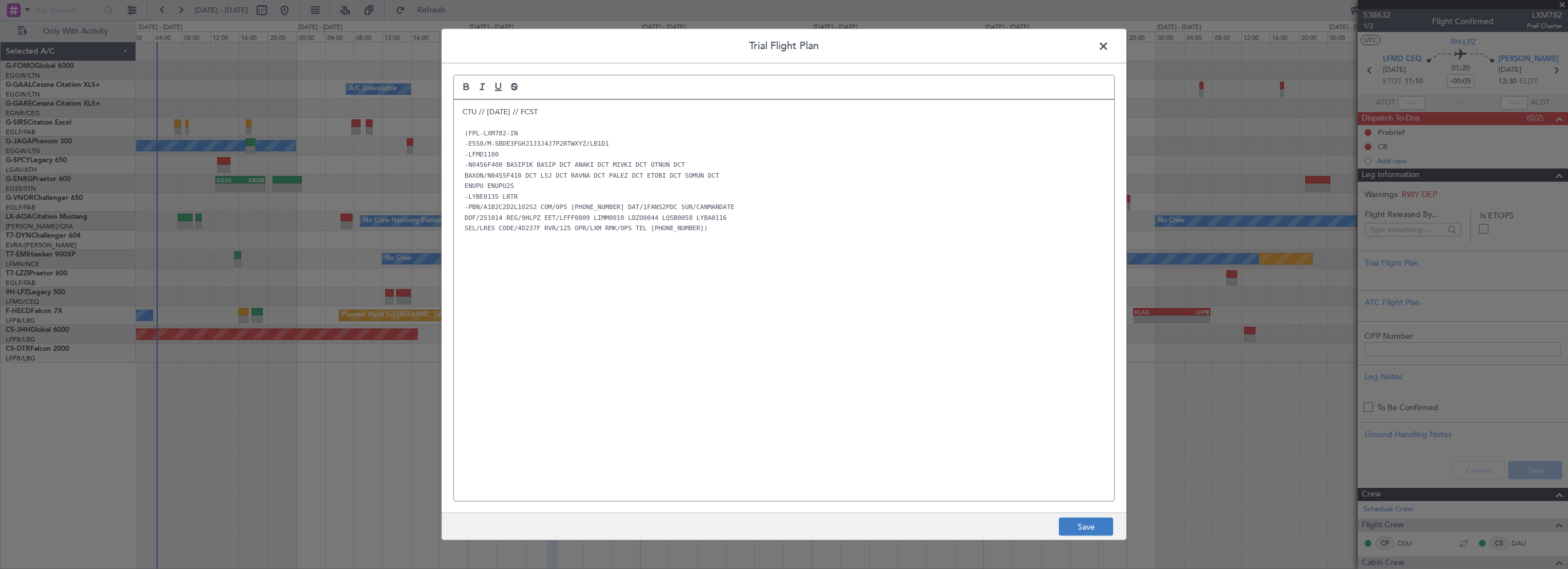
click at [1081, 529] on button "Save" at bounding box center [1086, 527] width 54 height 18
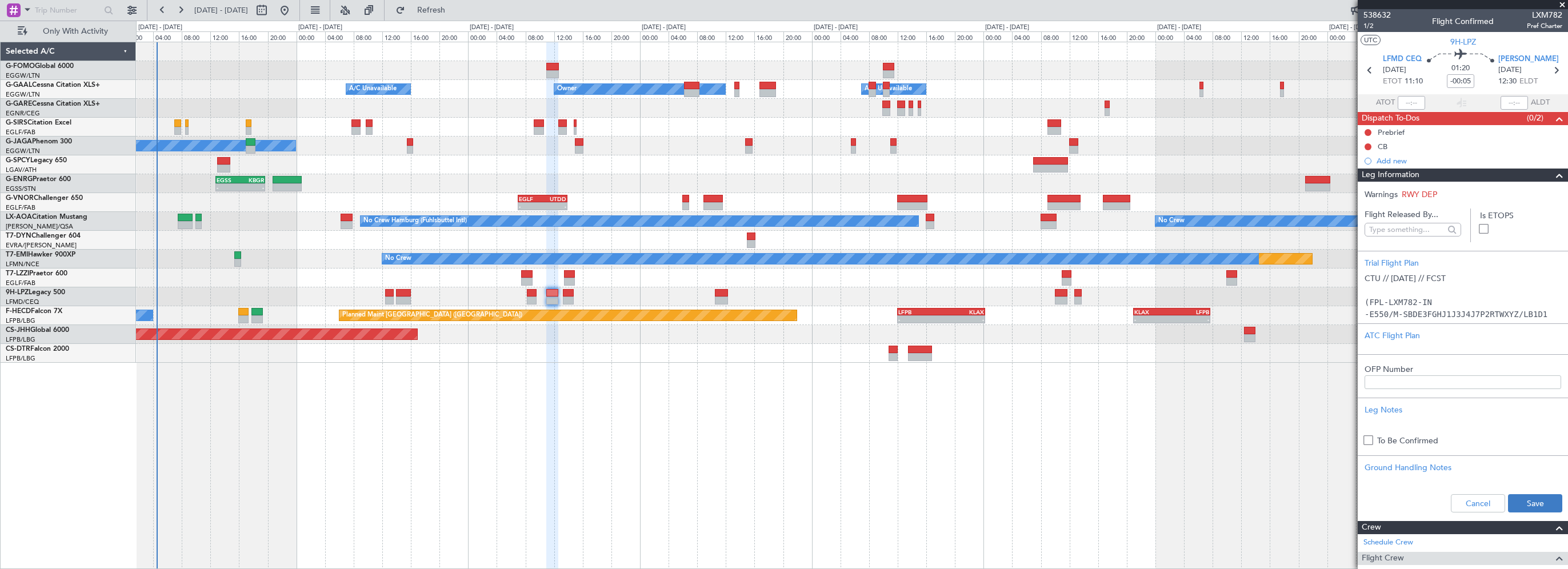
click at [1516, 503] on button "Save" at bounding box center [1535, 503] width 54 height 18
drag, startPoint x: 1463, startPoint y: 80, endPoint x: 1472, endPoint y: 80, distance: 9.0
click at [1463, 80] on input "-00:05" at bounding box center [1461, 81] width 28 height 14
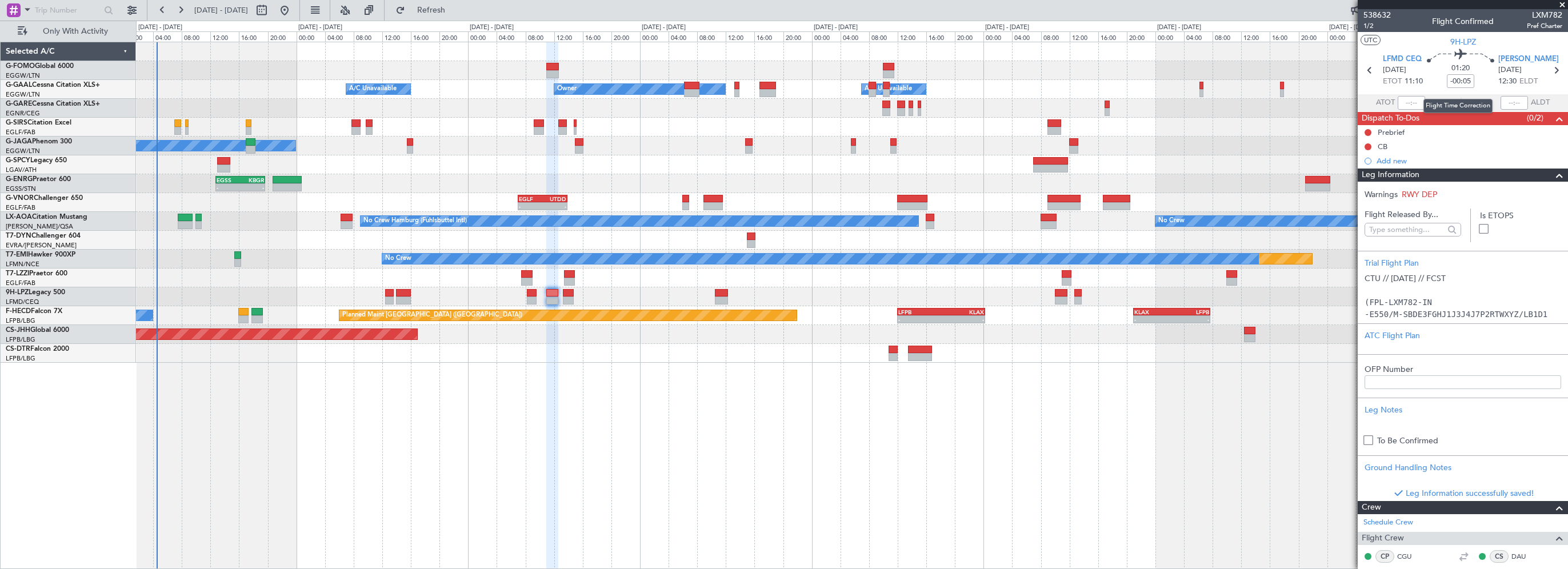
click at [1453, 80] on input "-00:05" at bounding box center [1461, 81] width 28 height 14
click at [1459, 78] on input "-00:05" at bounding box center [1461, 81] width 28 height 14
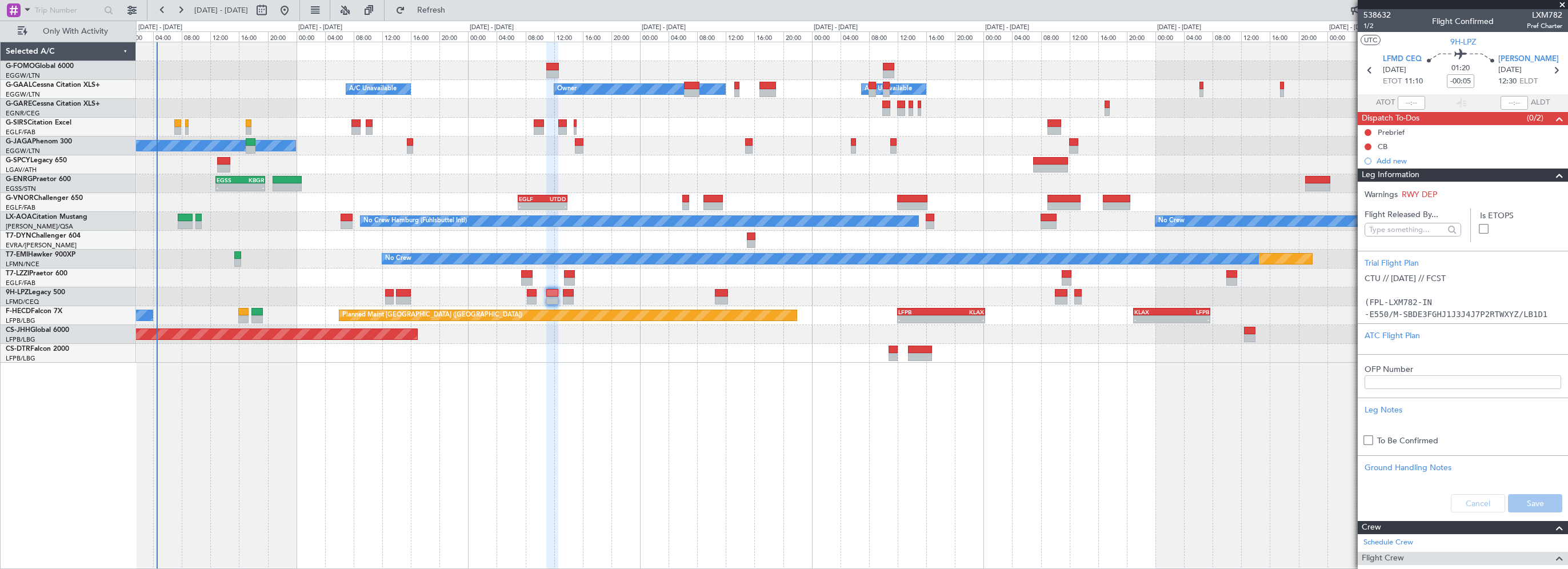
click at [1565, 3] on span at bounding box center [1562, 5] width 11 height 10
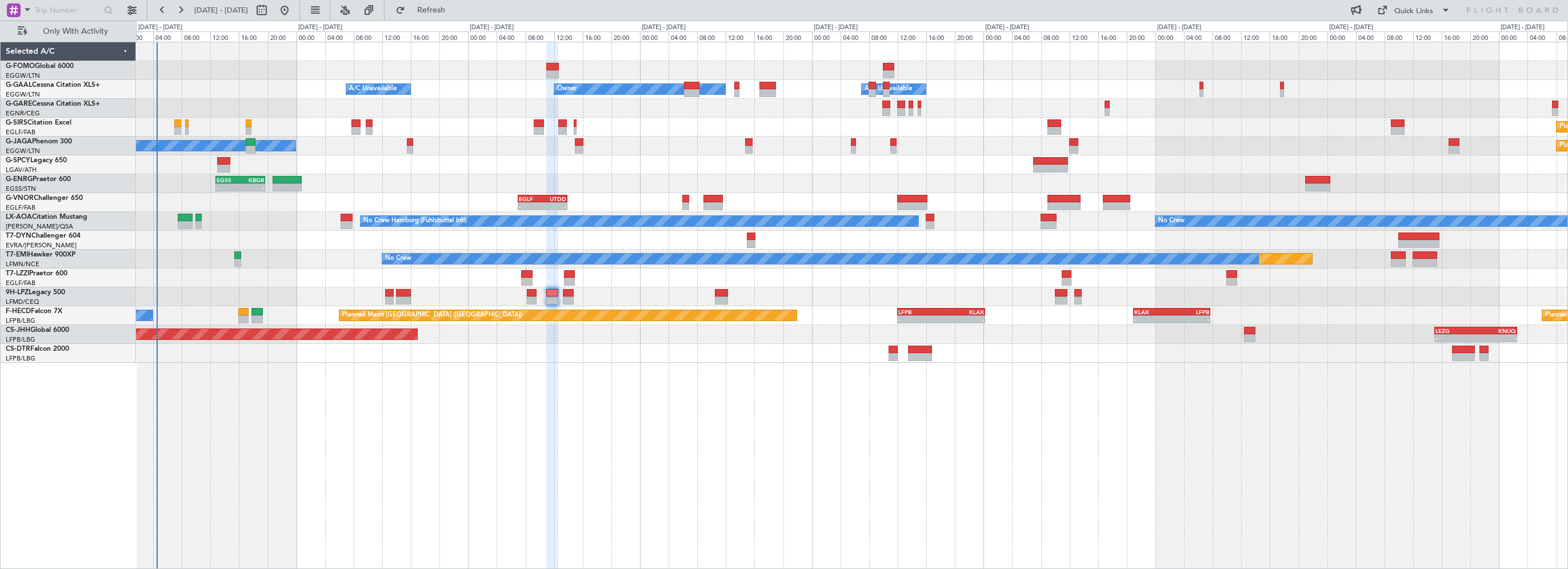
type input "0"
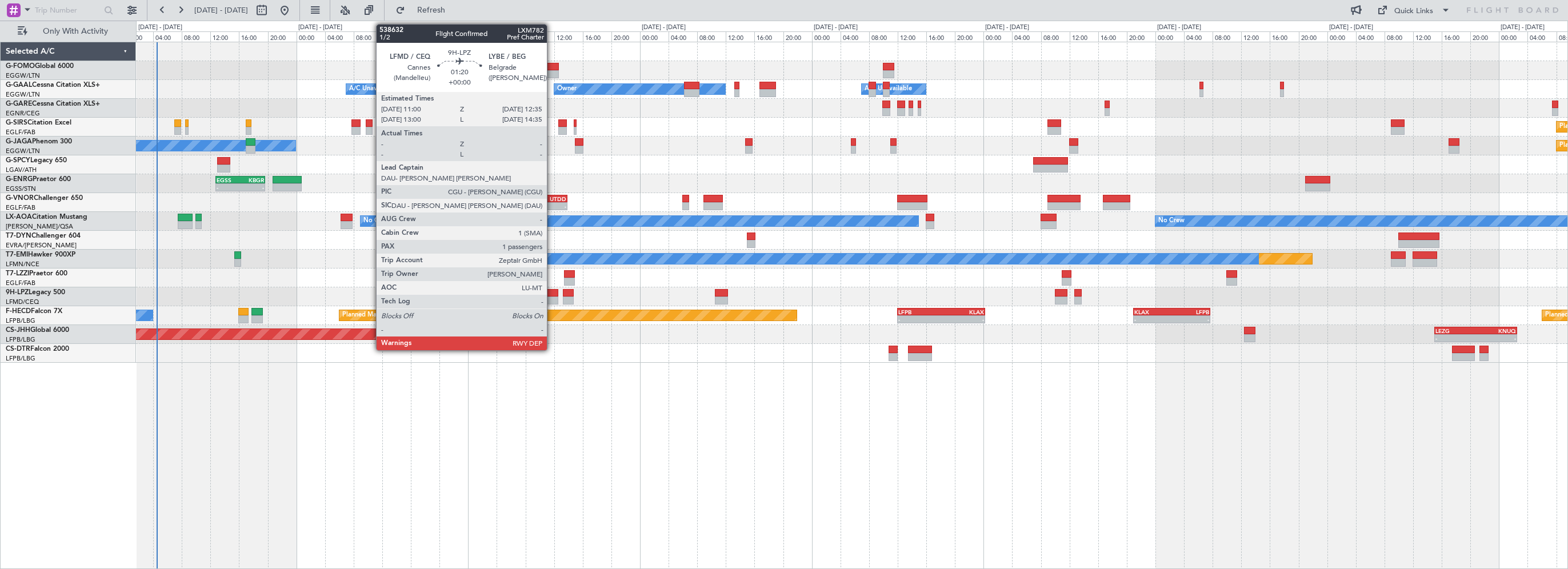
click at [552, 293] on div at bounding box center [552, 293] width 11 height 8
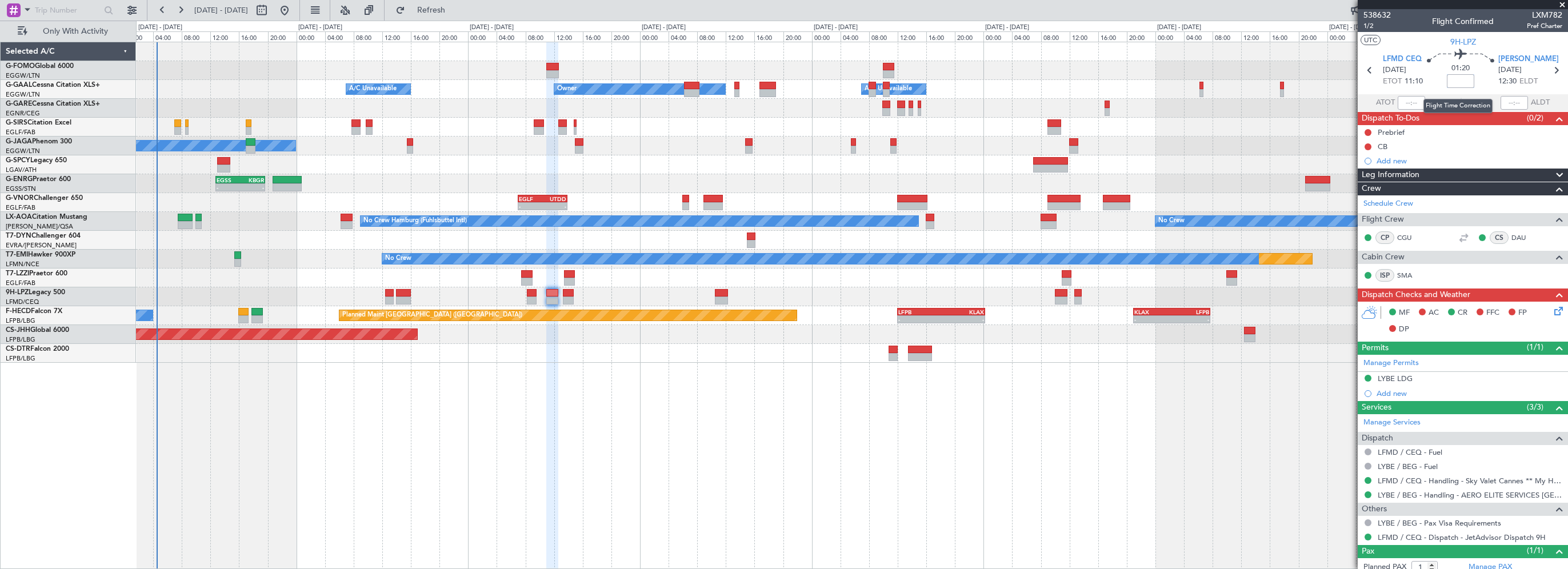
click at [1456, 84] on input at bounding box center [1461, 81] width 28 height 14
type input "+00:15"
click at [1552, 311] on icon at bounding box center [1557, 309] width 9 height 9
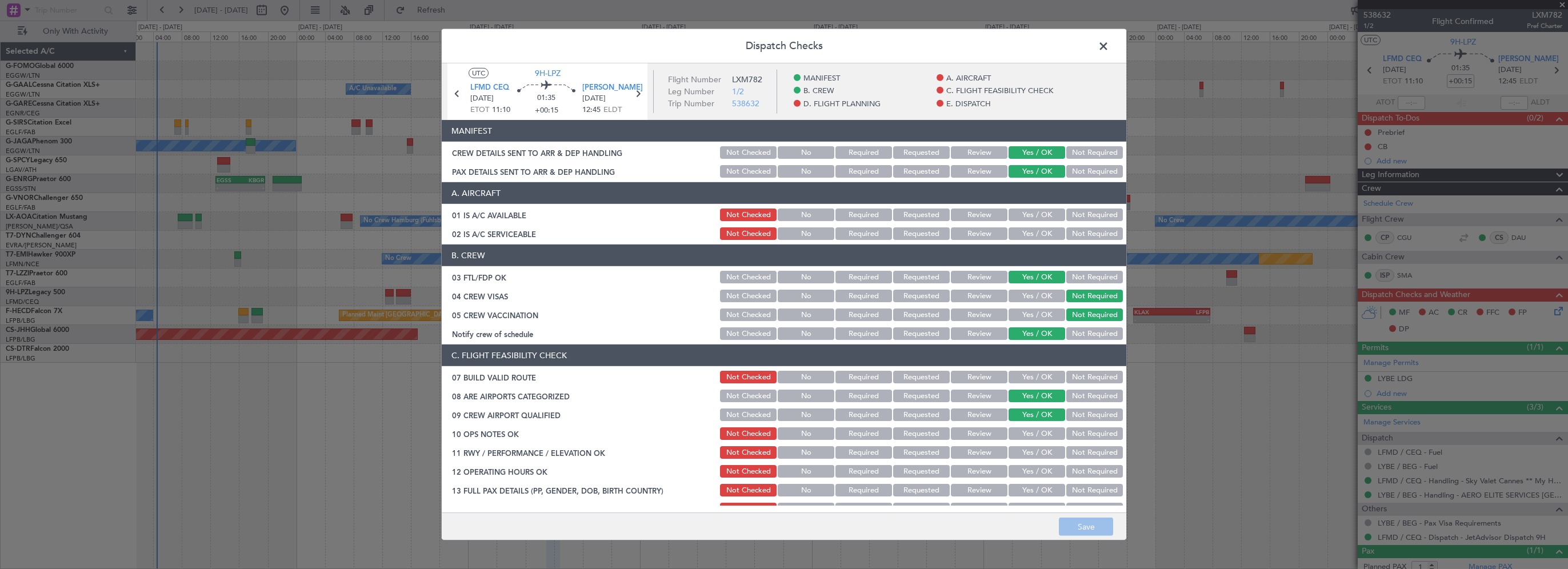
click at [1109, 45] on span at bounding box center [1109, 49] width 0 height 23
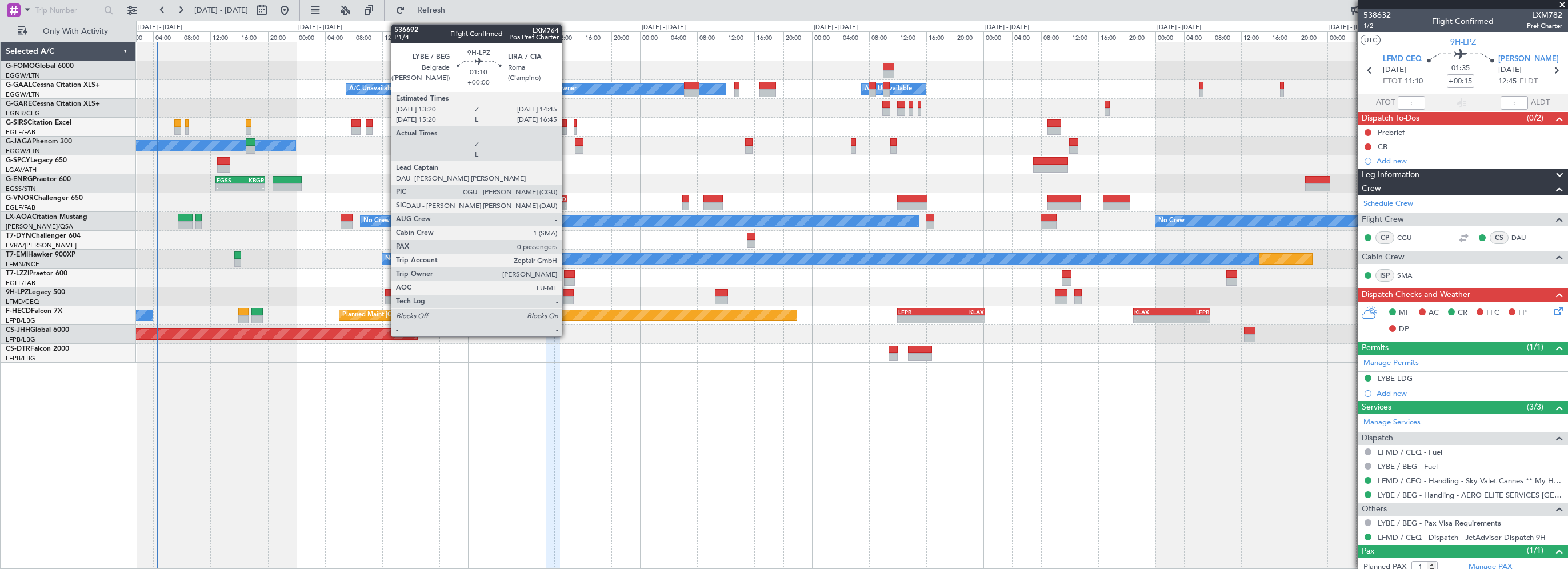
click at [567, 295] on div at bounding box center [568, 293] width 10 height 8
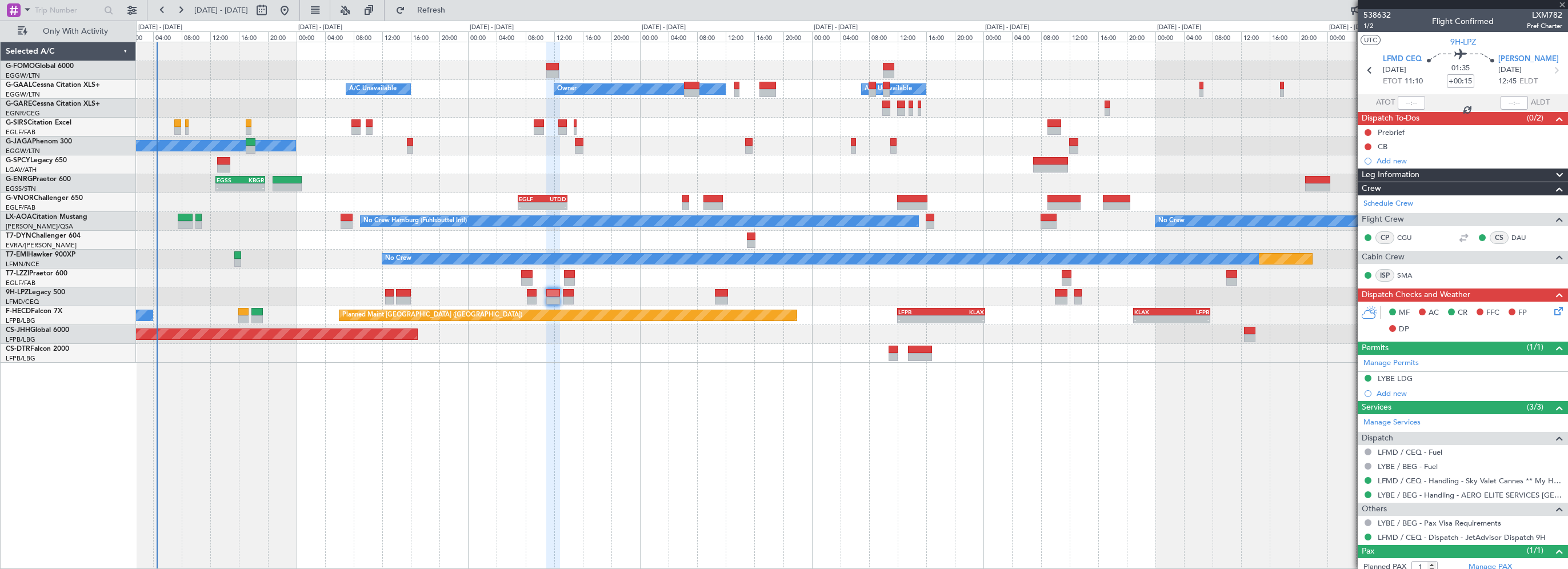
type input "0"
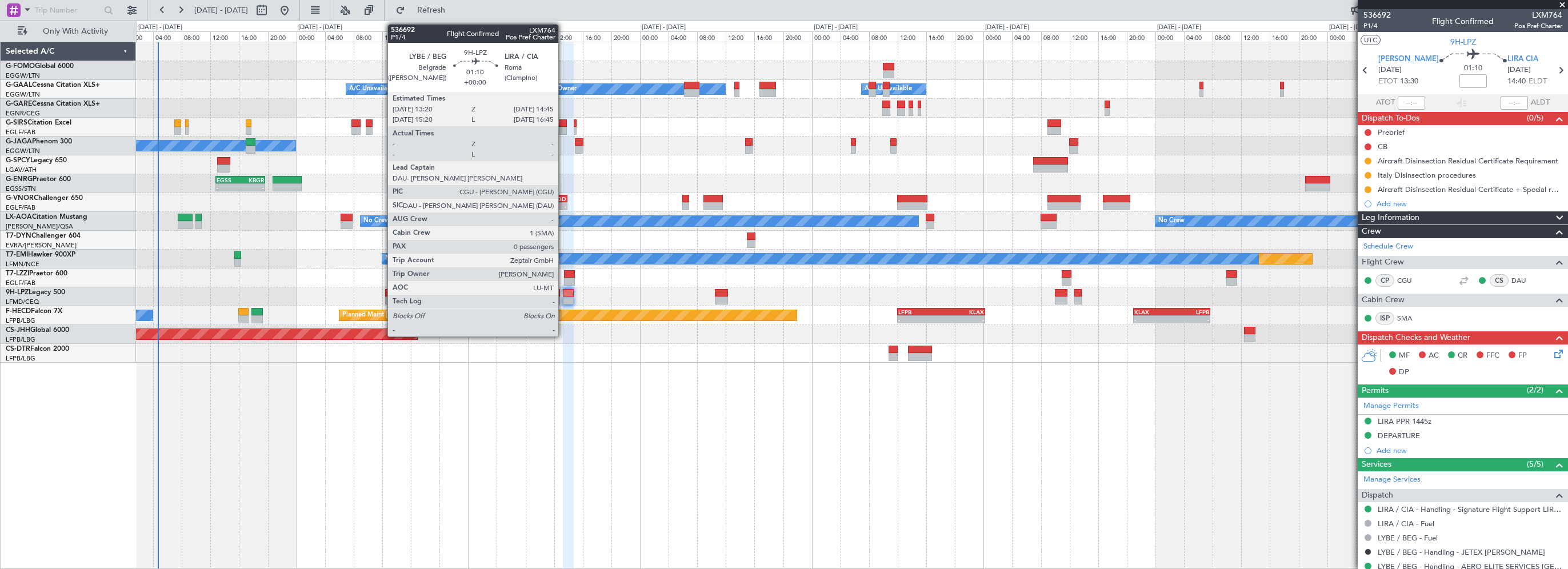
click at [564, 290] on div at bounding box center [568, 293] width 10 height 8
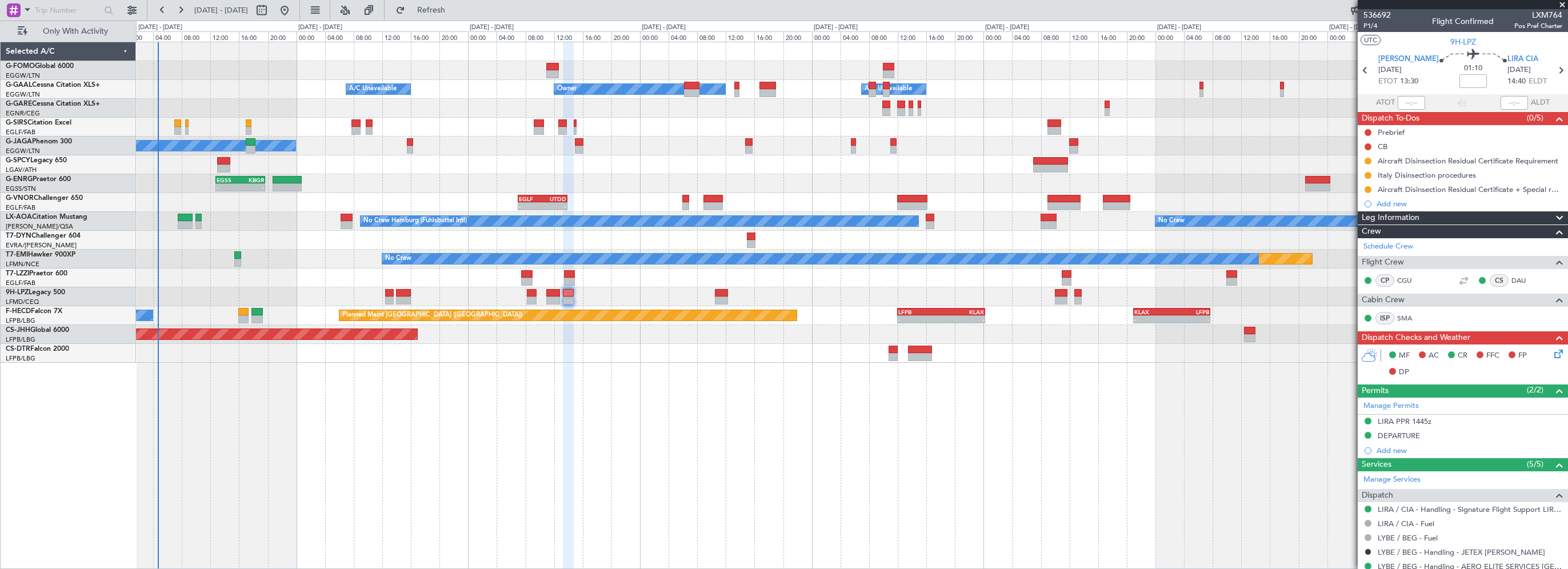
click at [1424, 217] on div "Leg Information" at bounding box center [1463, 218] width 210 height 13
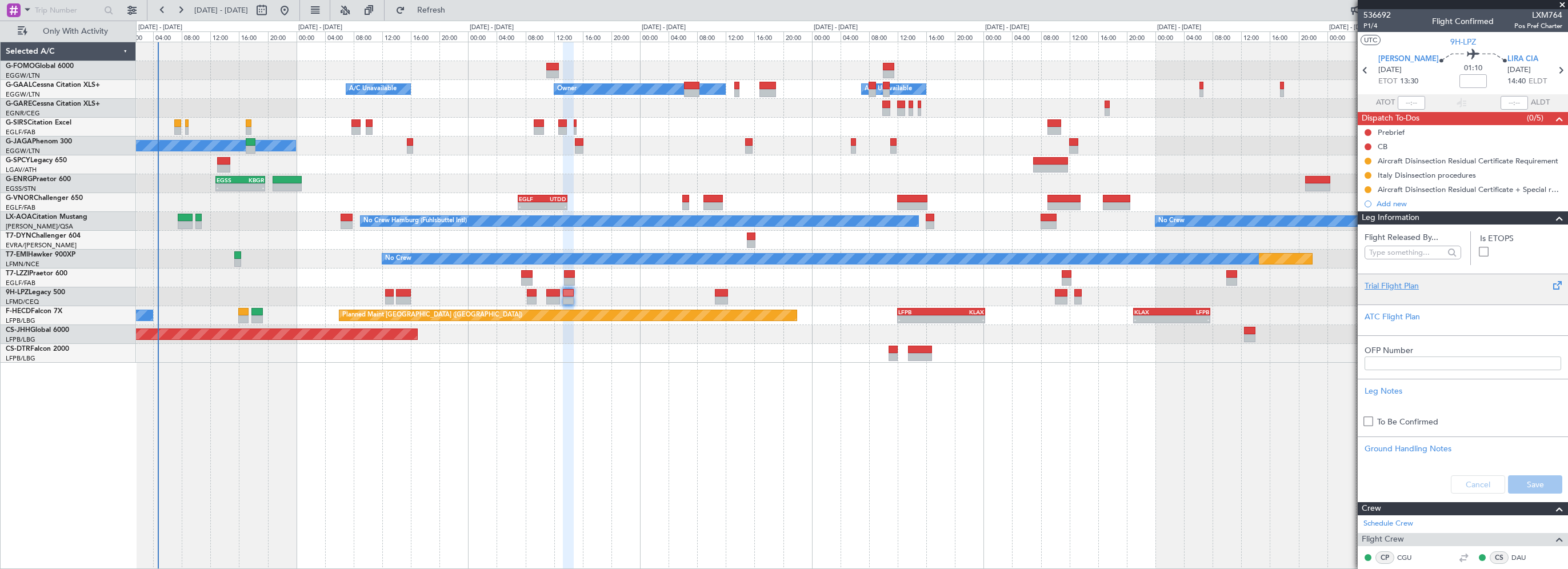
click at [1388, 282] on div "Trial Flight Plan" at bounding box center [1463, 285] width 197 height 12
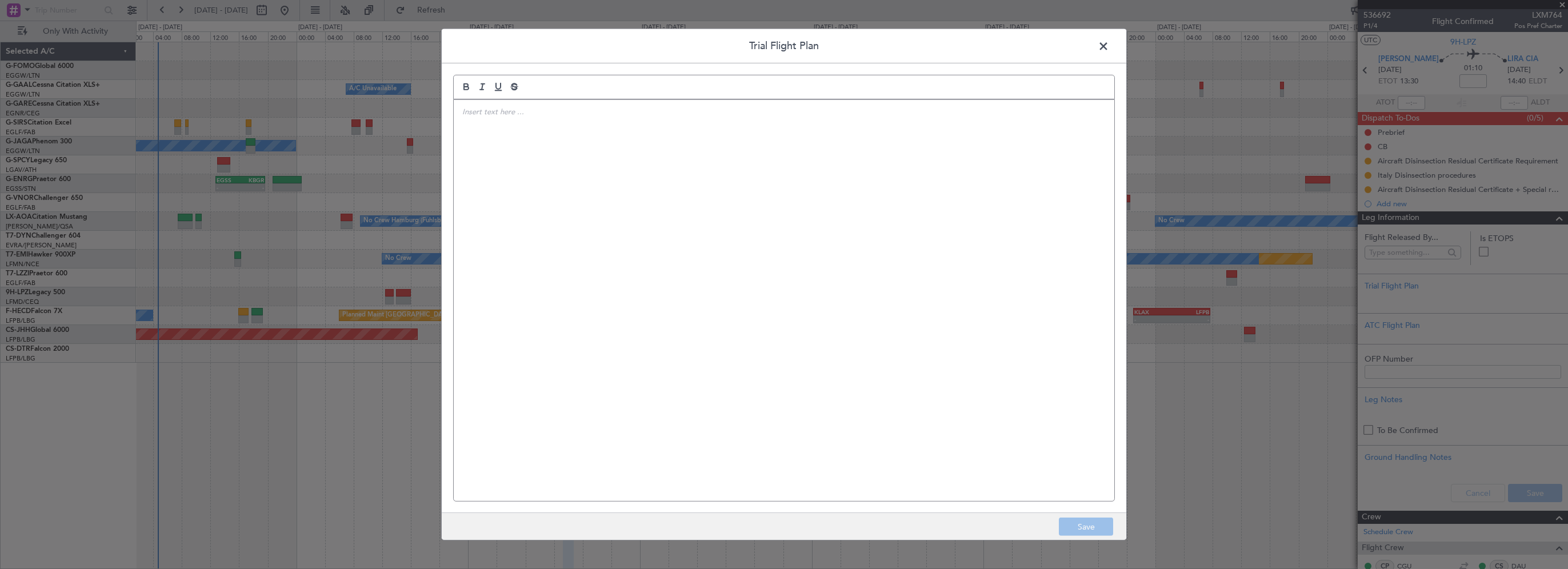
drag, startPoint x: 704, startPoint y: 245, endPoint x: 784, endPoint y: 223, distance: 83.0
click at [704, 245] on div at bounding box center [784, 301] width 661 height 401
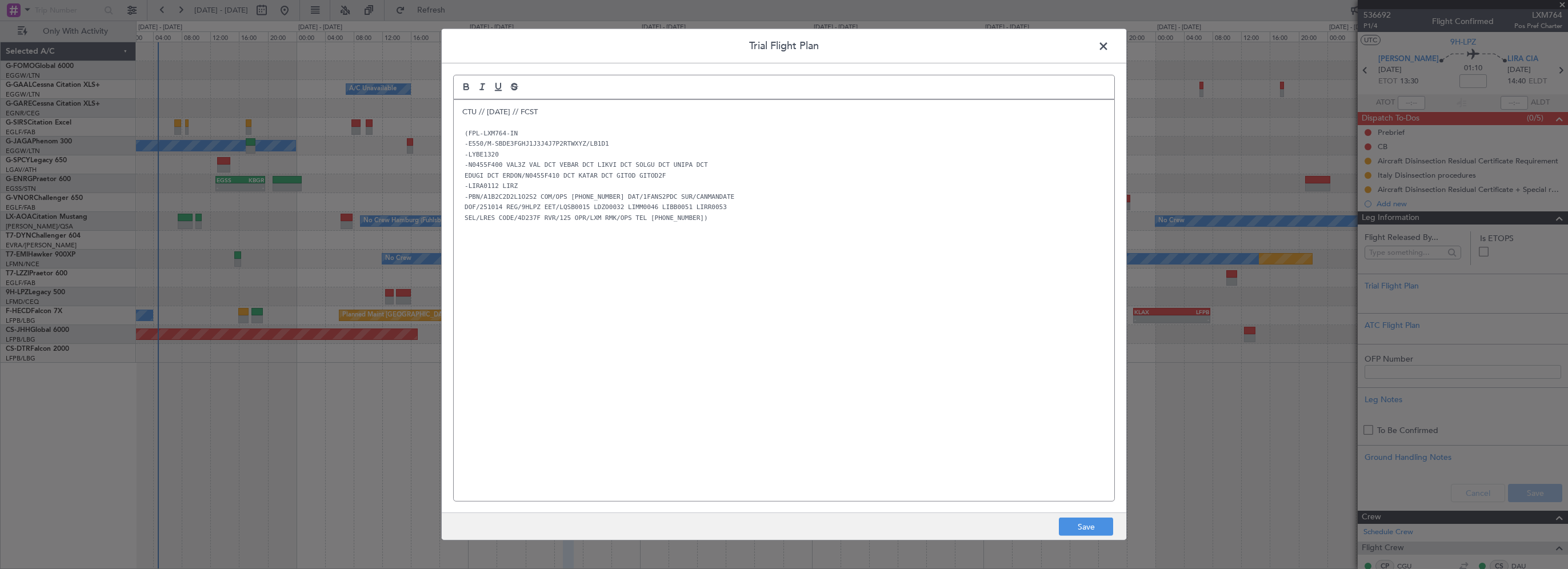
click at [714, 437] on div "CTU // [DATE] // FCST (FPL-LXM764-IN -E550/M-SBDE3FGHJ1J3J4J7P2RTWXYZ/LB1D1 -LY…" at bounding box center [784, 301] width 661 height 401
click at [1077, 531] on button "Save" at bounding box center [1086, 527] width 54 height 18
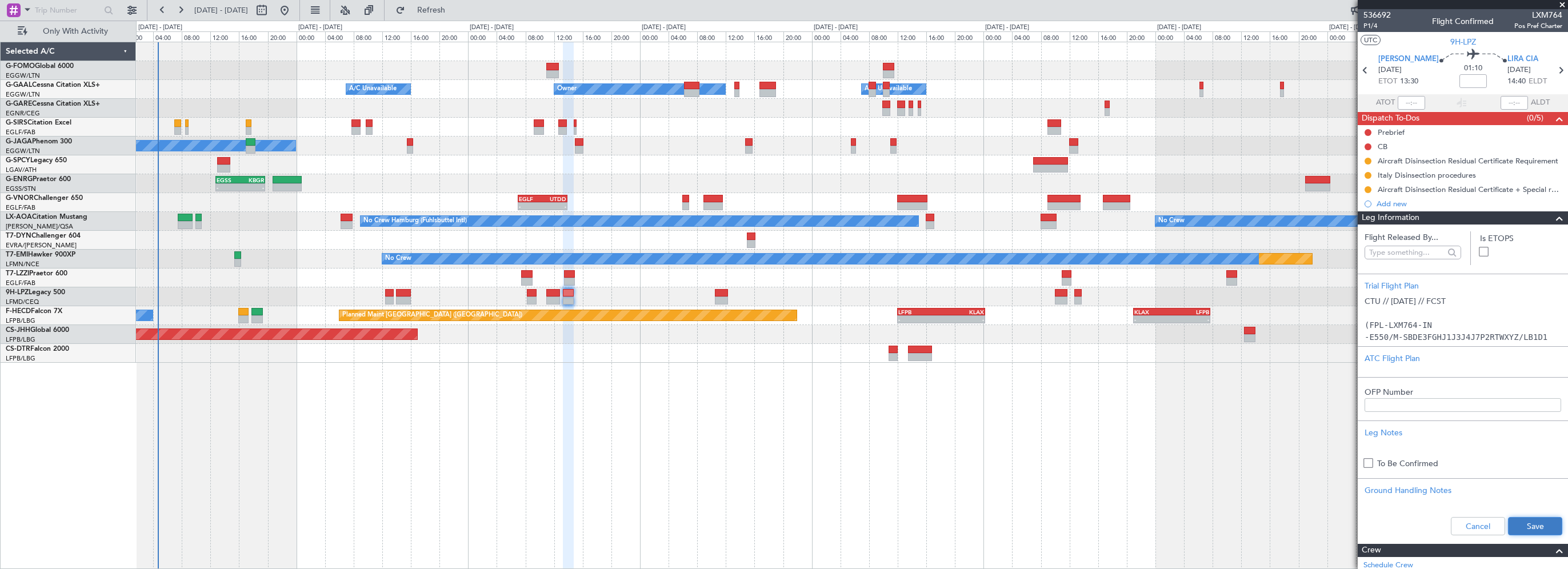
click at [1508, 520] on button "Save" at bounding box center [1535, 526] width 54 height 18
click at [1463, 81] on mat-tooltip-component "Flight Time" at bounding box center [1457, 89] width 52 height 30
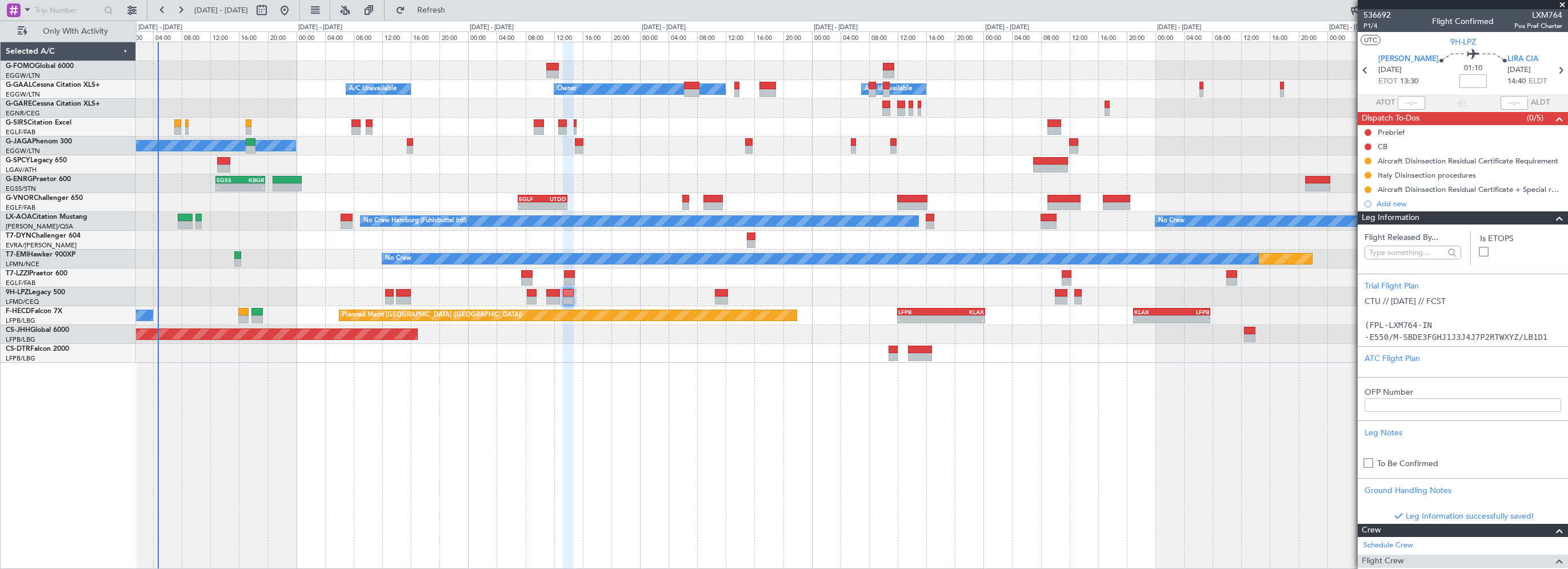
drag, startPoint x: 1456, startPoint y: 83, endPoint x: 1467, endPoint y: 80, distance: 11.4
click at [1460, 83] on input at bounding box center [1474, 81] width 28 height 14
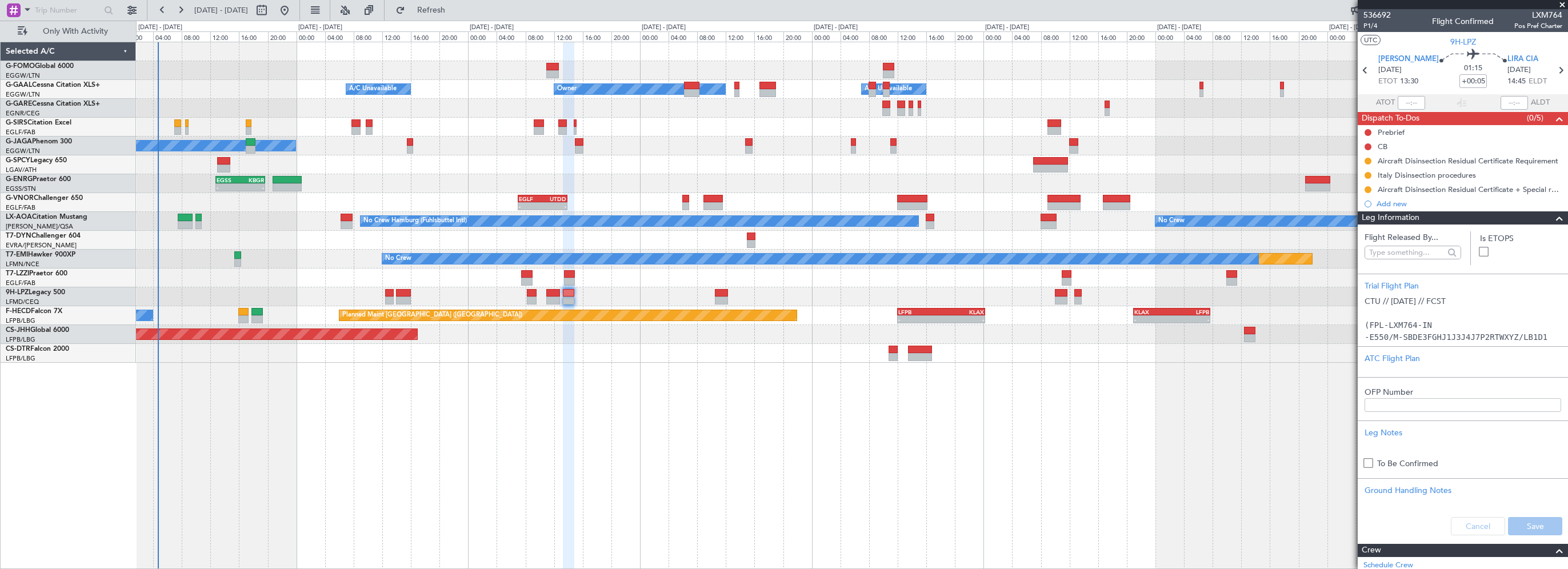
drag, startPoint x: 1547, startPoint y: 218, endPoint x: 1130, endPoint y: 238, distance: 417.5
click at [1553, 219] on span at bounding box center [1560, 219] width 14 height 14
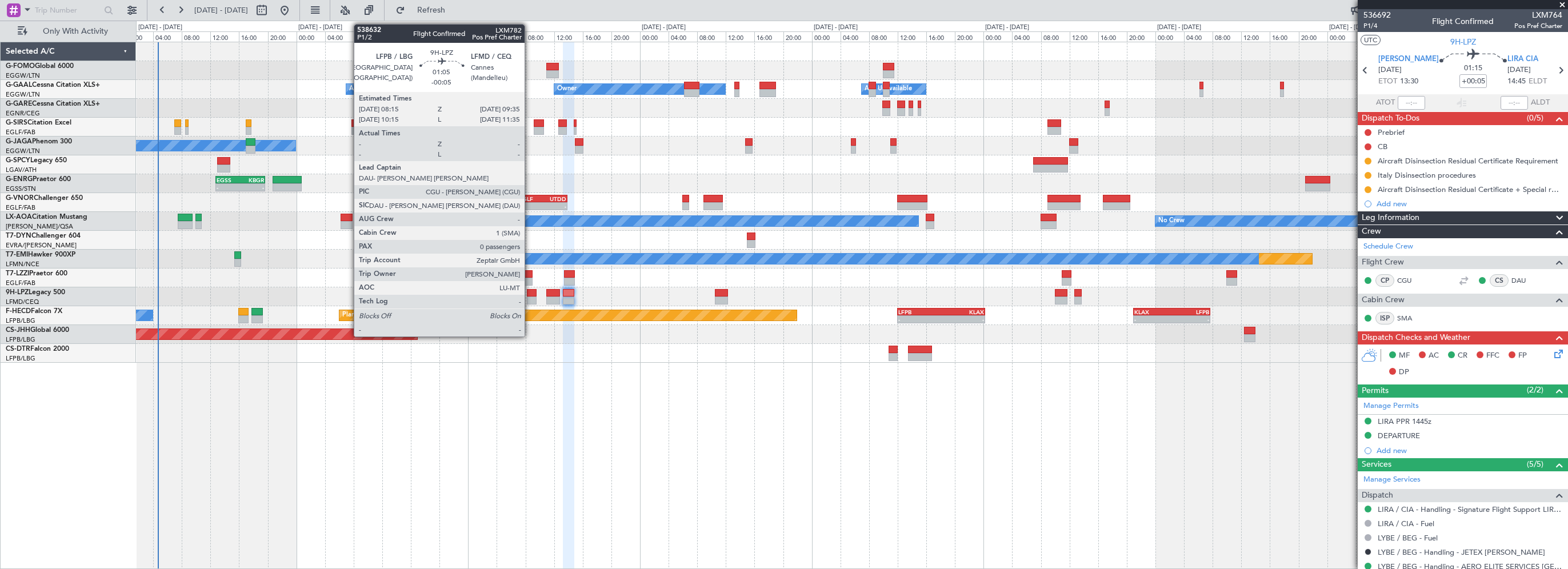
click at [530, 291] on div at bounding box center [531, 293] width 9 height 8
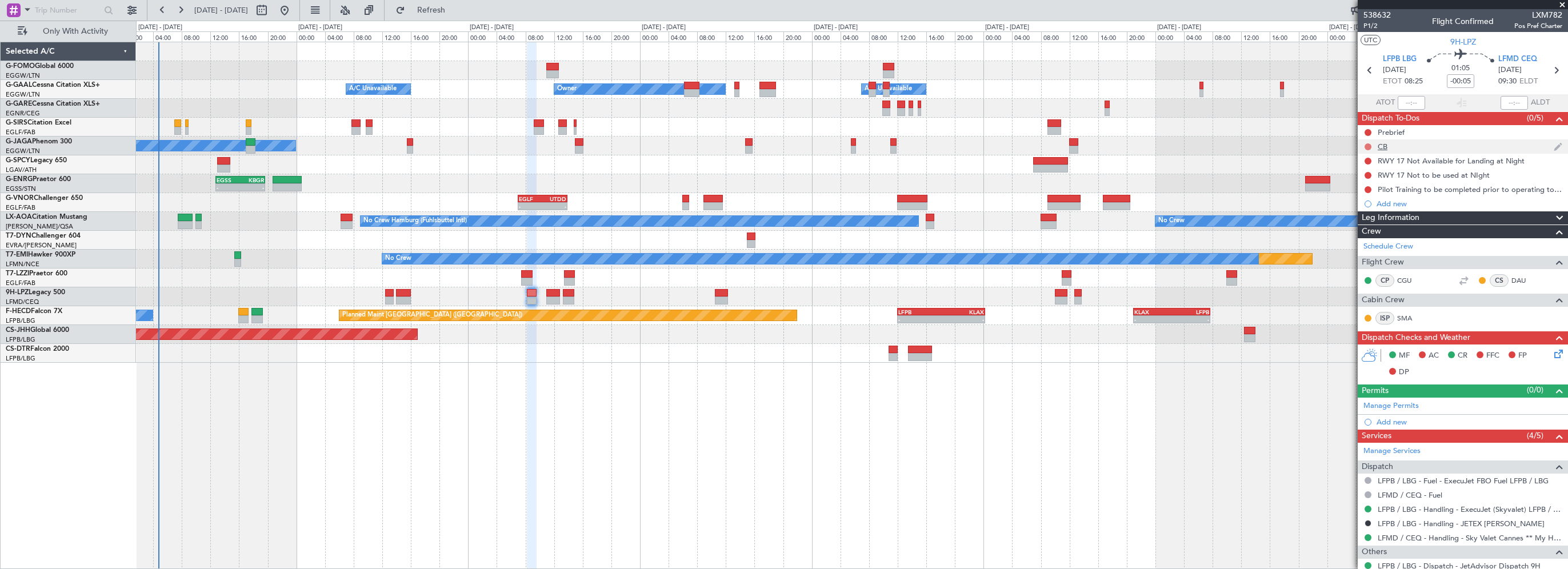
click at [1368, 146] on button at bounding box center [1368, 147] width 7 height 7
click at [1360, 196] on span "Completed" at bounding box center [1373, 197] width 38 height 11
click at [1368, 130] on button at bounding box center [1368, 132] width 7 height 7
click at [1359, 166] on span "In Progress" at bounding box center [1374, 166] width 39 height 11
click at [1552, 352] on icon at bounding box center [1557, 352] width 9 height 9
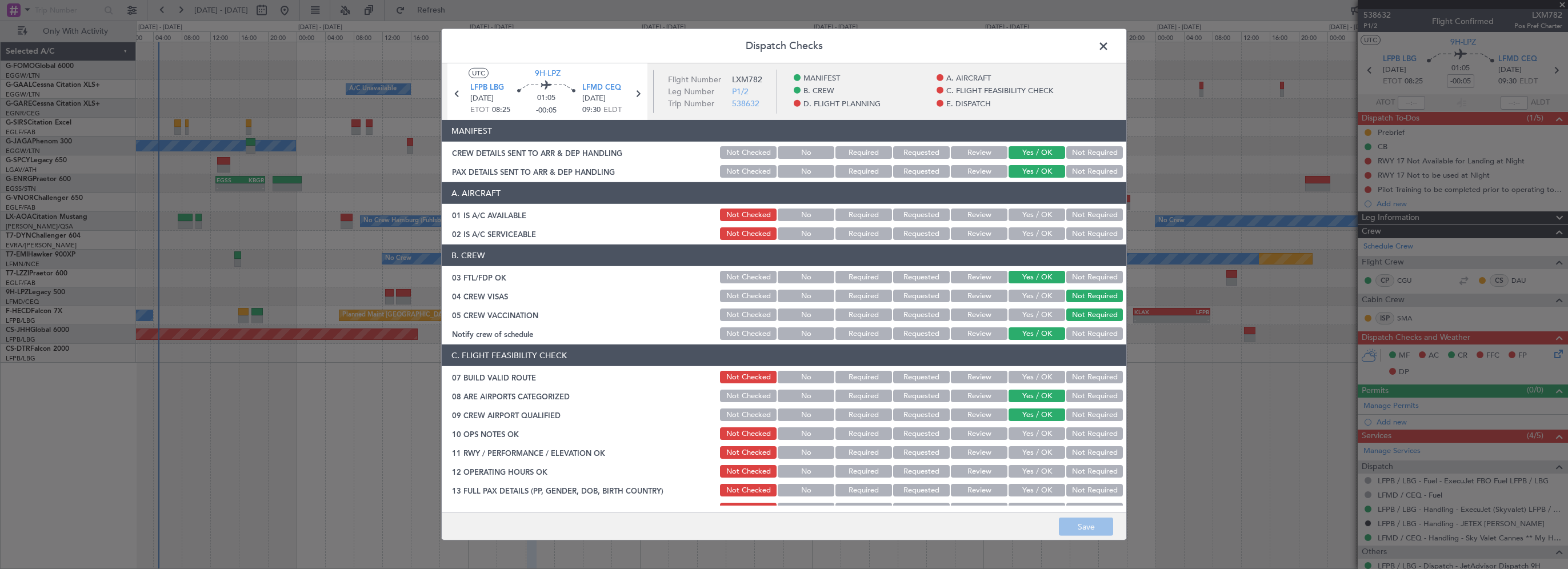
click at [1021, 376] on button "Yes / OK" at bounding box center [1037, 377] width 57 height 13
click at [1031, 432] on button "Yes / OK" at bounding box center [1037, 434] width 57 height 13
click at [1022, 456] on button "Yes / OK" at bounding box center [1037, 452] width 57 height 13
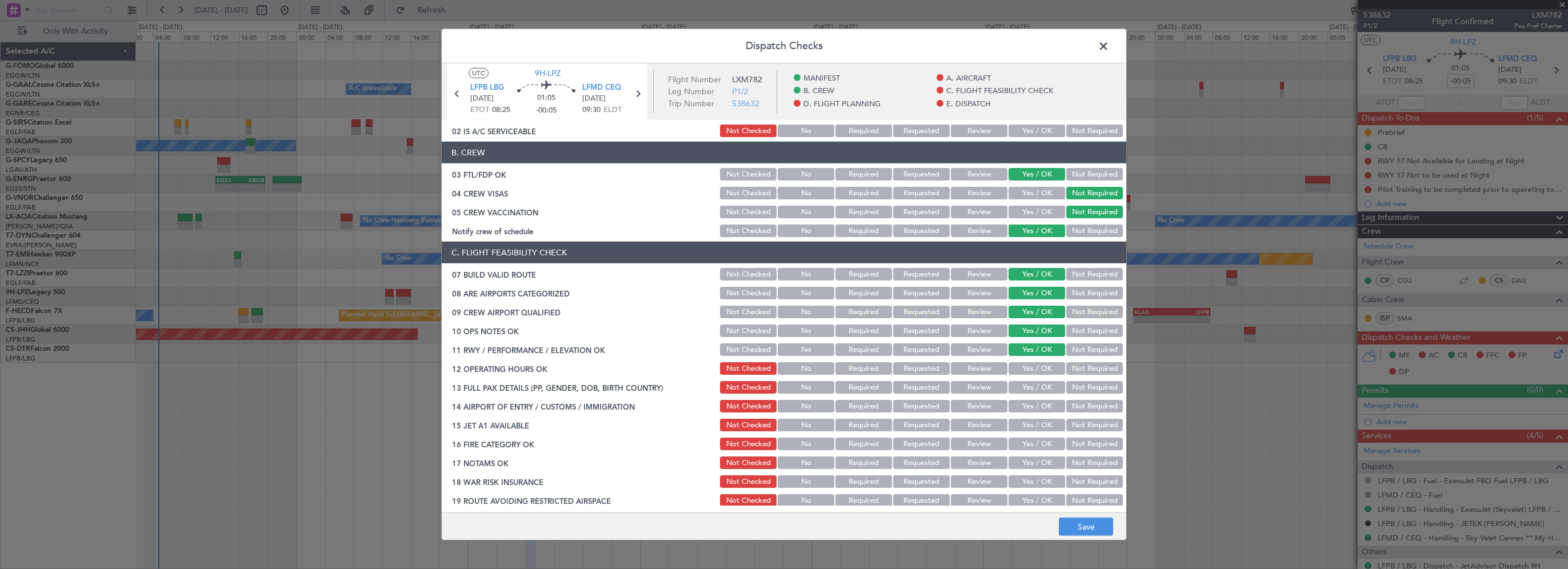
scroll to position [114, 0]
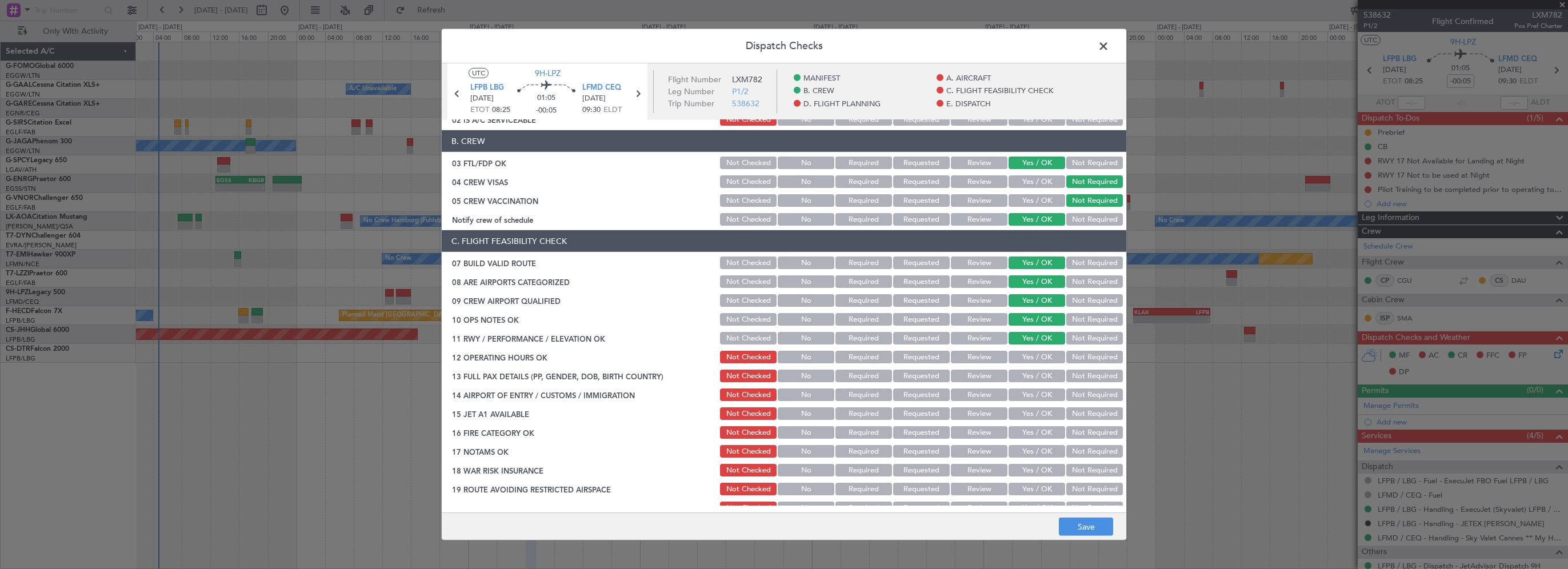
click at [1026, 358] on button "Yes / OK" at bounding box center [1037, 357] width 57 height 13
drag, startPoint x: 1021, startPoint y: 372, endPoint x: 1014, endPoint y: 389, distance: 18.4
click at [1021, 372] on button "Yes / OK" at bounding box center [1037, 376] width 57 height 13
click at [1014, 391] on button "Yes / OK" at bounding box center [1037, 395] width 57 height 13
click at [1017, 406] on div "Yes / OK" at bounding box center [1036, 413] width 58 height 16
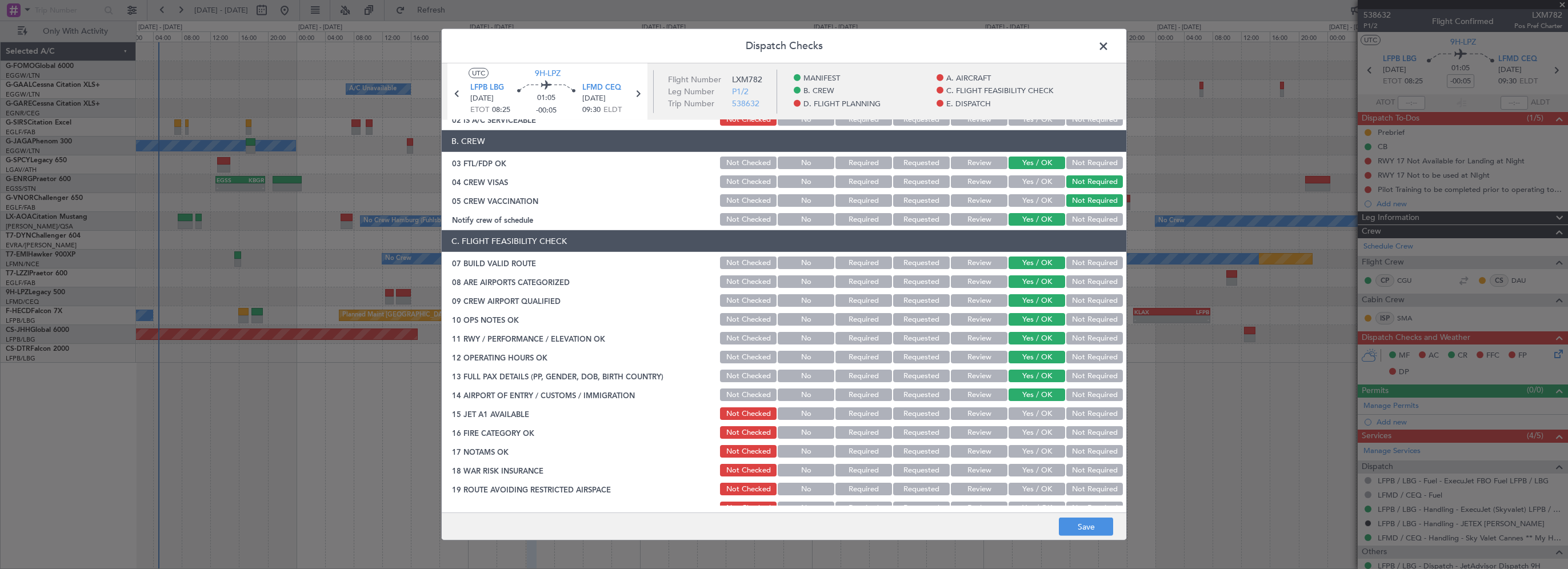
click at [1017, 416] on button "Yes / OK" at bounding box center [1037, 414] width 57 height 13
click at [1019, 432] on button "Yes / OK" at bounding box center [1037, 433] width 57 height 13
click at [1038, 452] on button "Yes / OK" at bounding box center [1037, 452] width 57 height 13
click at [1031, 469] on button "Yes / OK" at bounding box center [1037, 471] width 57 height 13
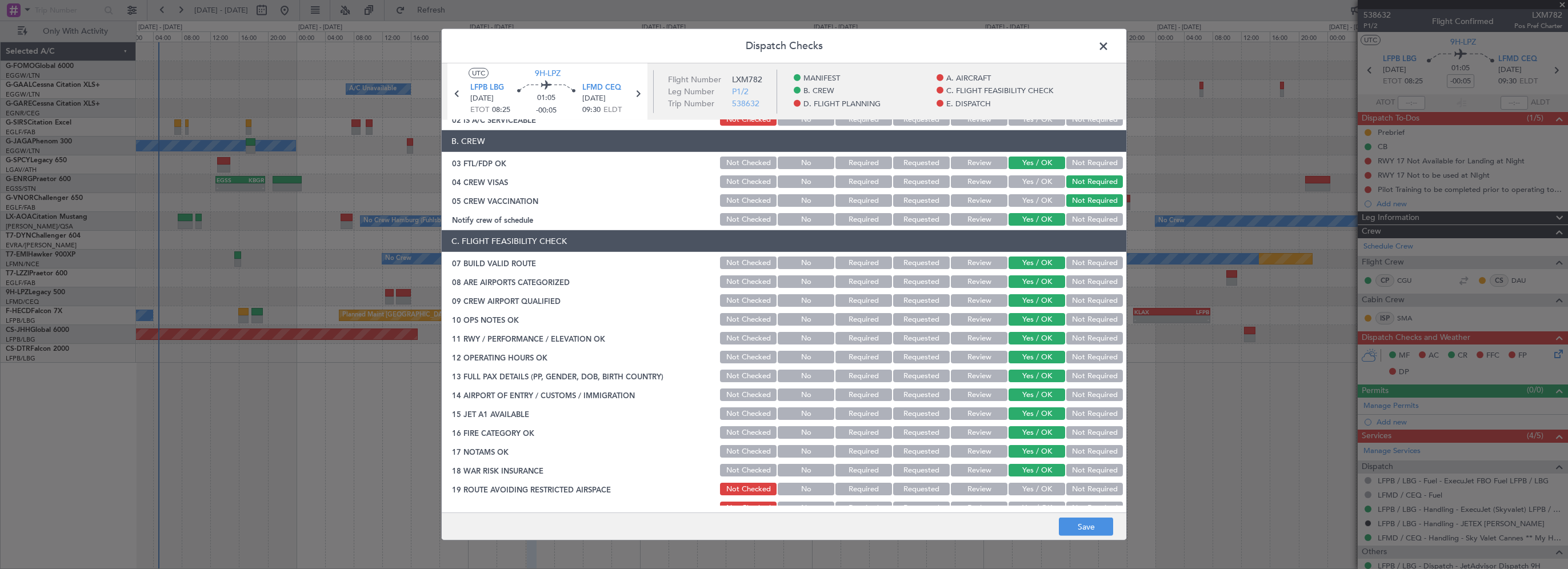
scroll to position [286, 0]
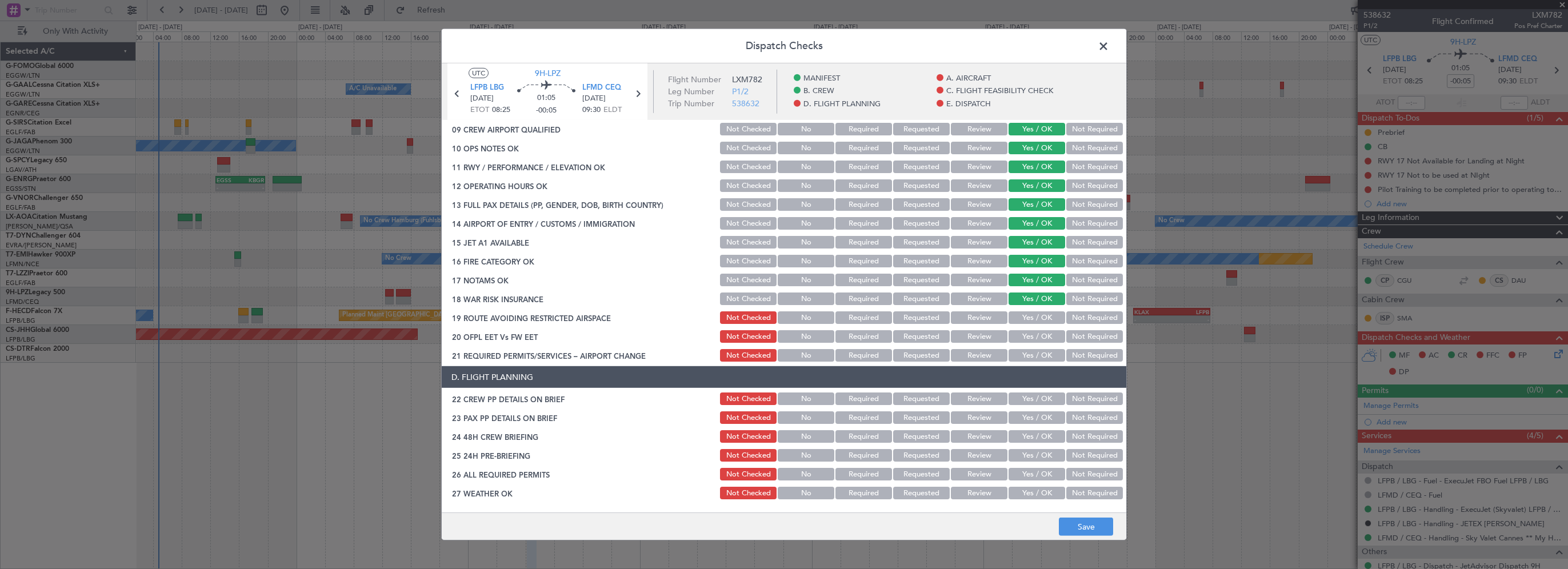
click at [1035, 319] on button "Yes / OK" at bounding box center [1037, 318] width 57 height 13
click at [1031, 343] on div "Yes / OK" at bounding box center [1036, 336] width 58 height 16
click at [1031, 359] on button "Yes / OK" at bounding box center [1037, 355] width 57 height 13
click at [1043, 333] on button "Yes / OK" at bounding box center [1037, 336] width 57 height 13
click at [1021, 400] on button "Yes / OK" at bounding box center [1037, 399] width 57 height 13
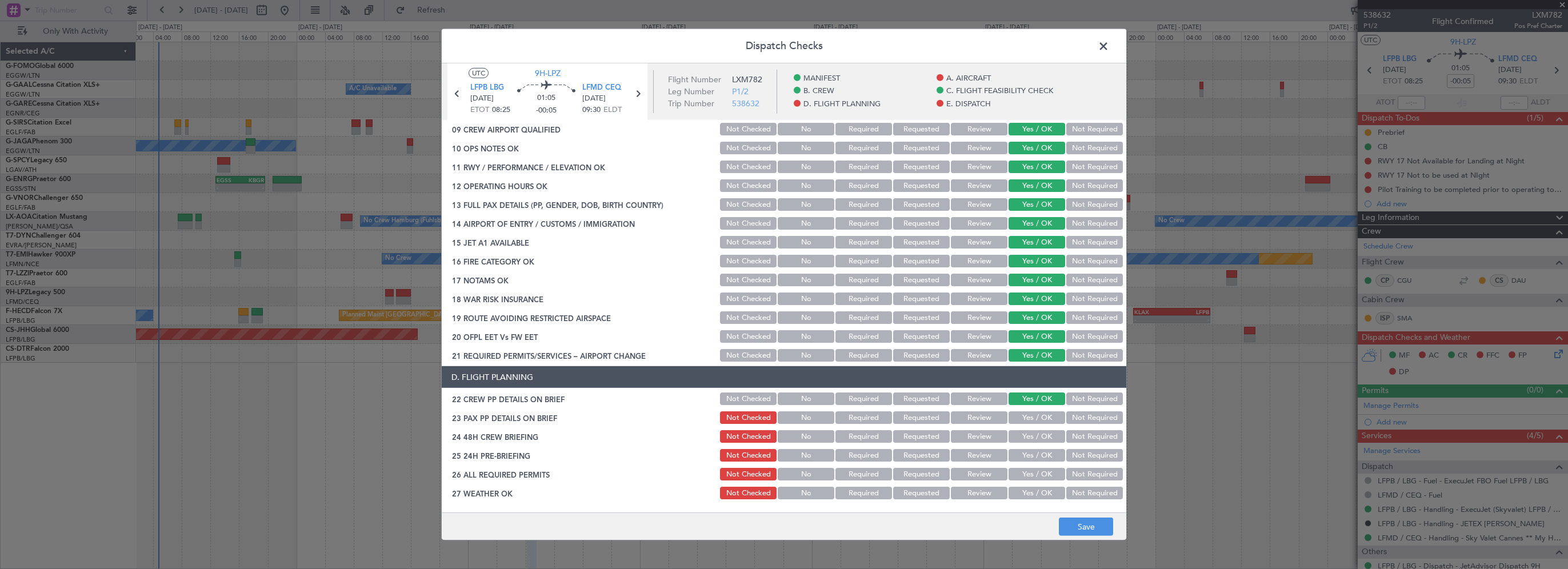
click at [1012, 417] on button "Yes / OK" at bounding box center [1037, 418] width 57 height 13
click at [1015, 435] on button "Yes / OK" at bounding box center [1037, 437] width 57 height 13
click at [1082, 457] on button "Not Required" at bounding box center [1095, 456] width 57 height 13
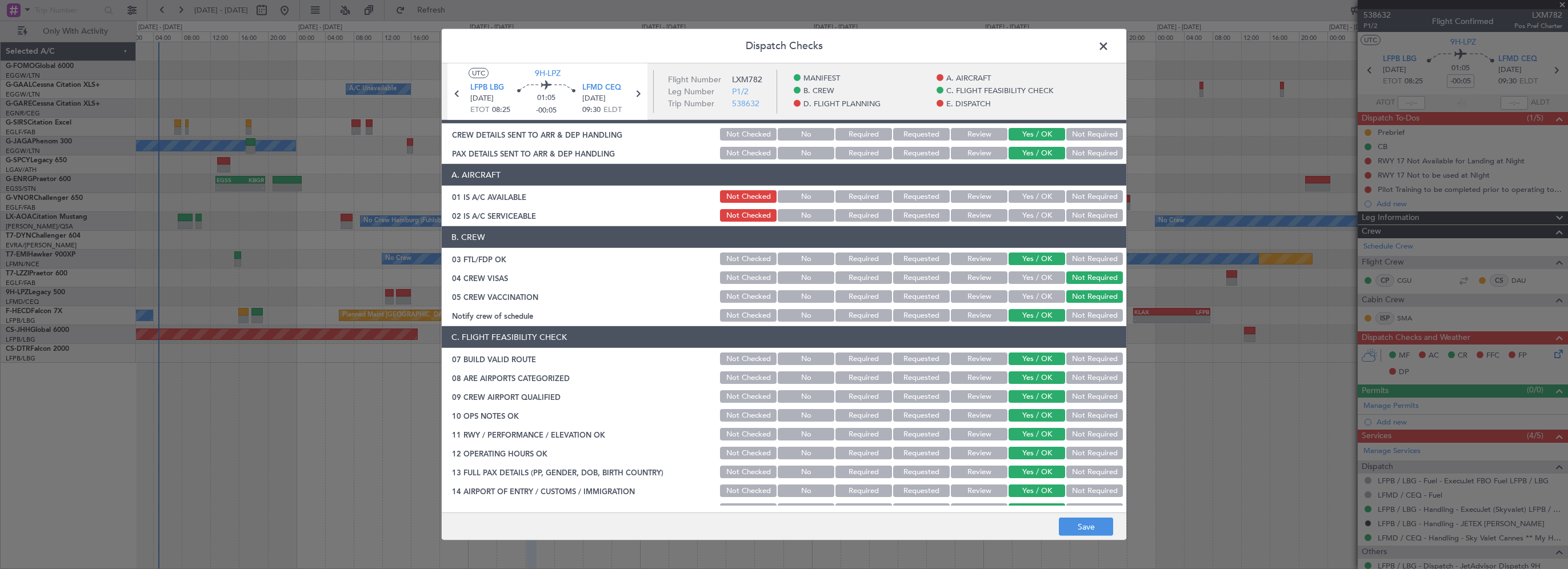
scroll to position [0, 0]
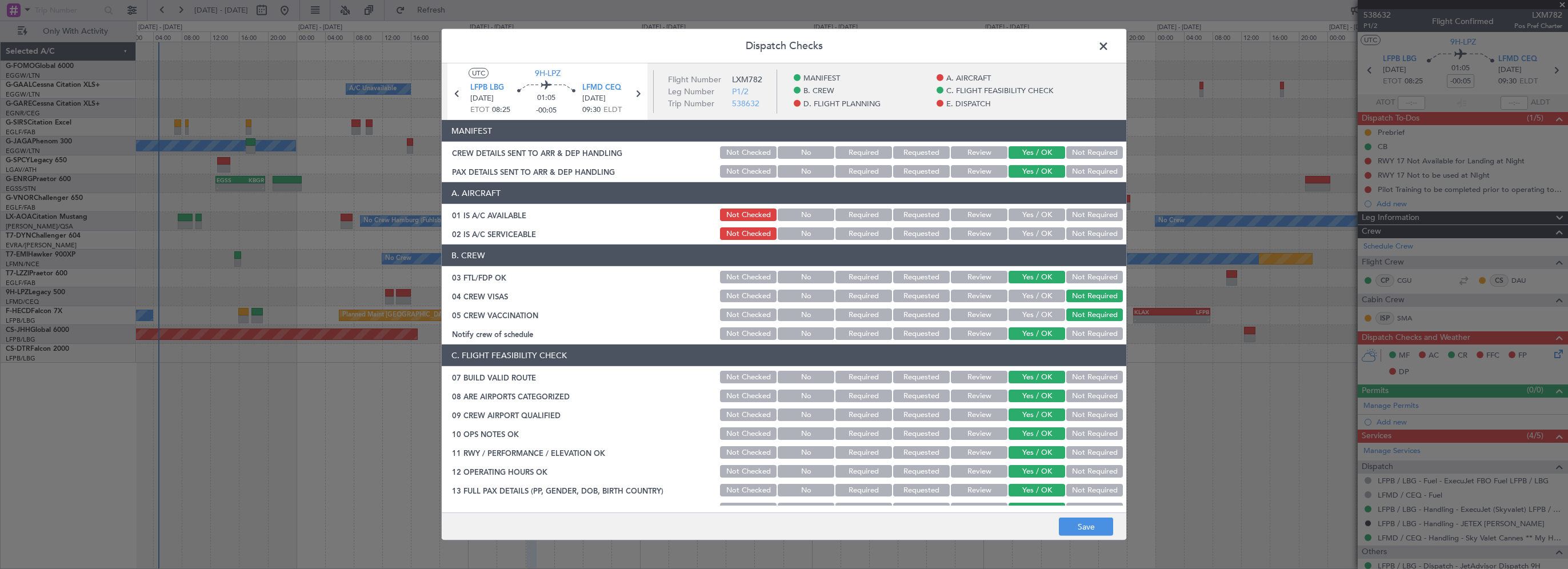
click at [1017, 215] on button "Yes / OK" at bounding box center [1037, 215] width 57 height 13
click at [1012, 231] on button "Yes / OK" at bounding box center [1037, 234] width 57 height 13
click at [1094, 534] on button "Save" at bounding box center [1086, 527] width 54 height 18
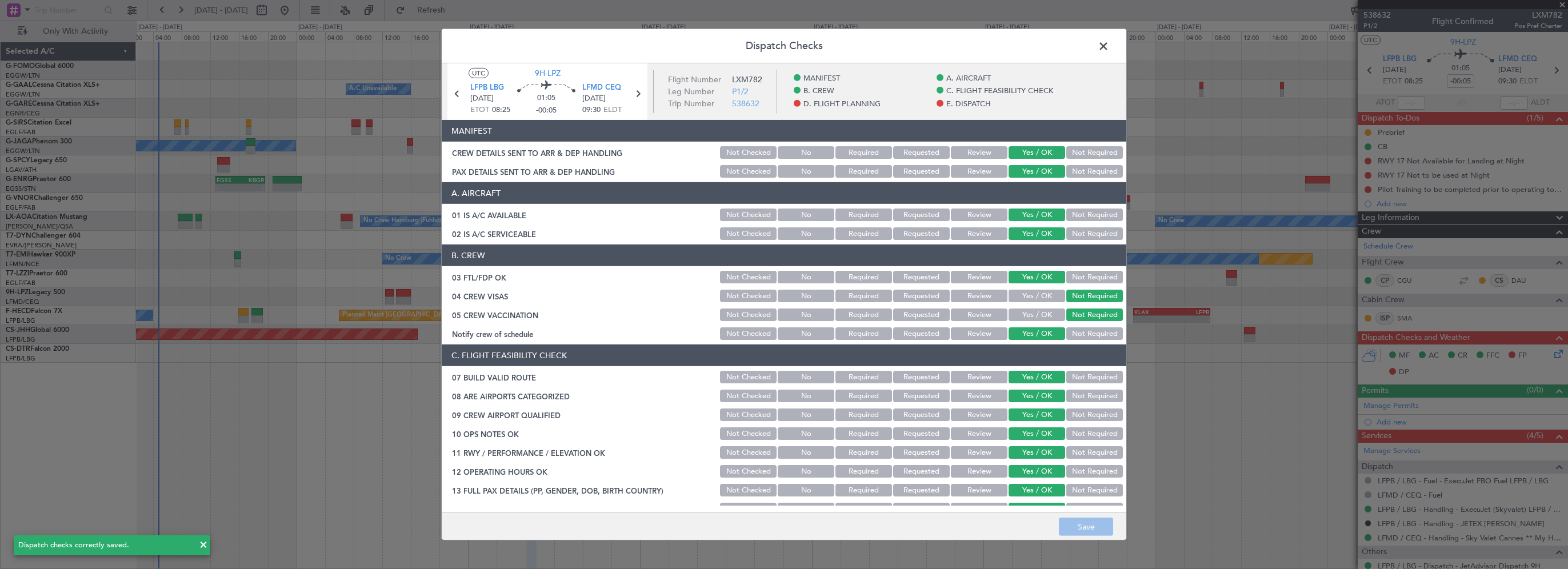
click at [1109, 47] on span at bounding box center [1109, 49] width 0 height 23
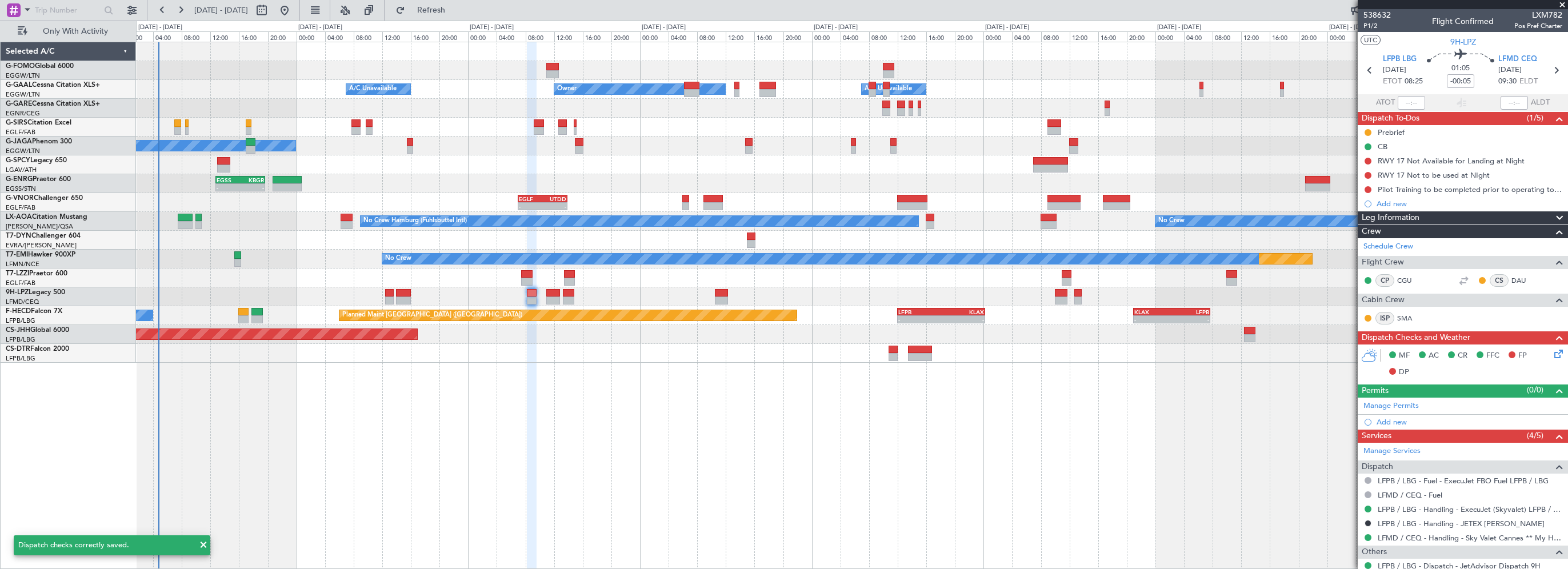
click at [562, 421] on div "- - EGGW 03:55 Z KSFO 14:45 Z Owner A/C Unavailable Owner A/C Unavailable Plann…" at bounding box center [852, 305] width 1432 height 527
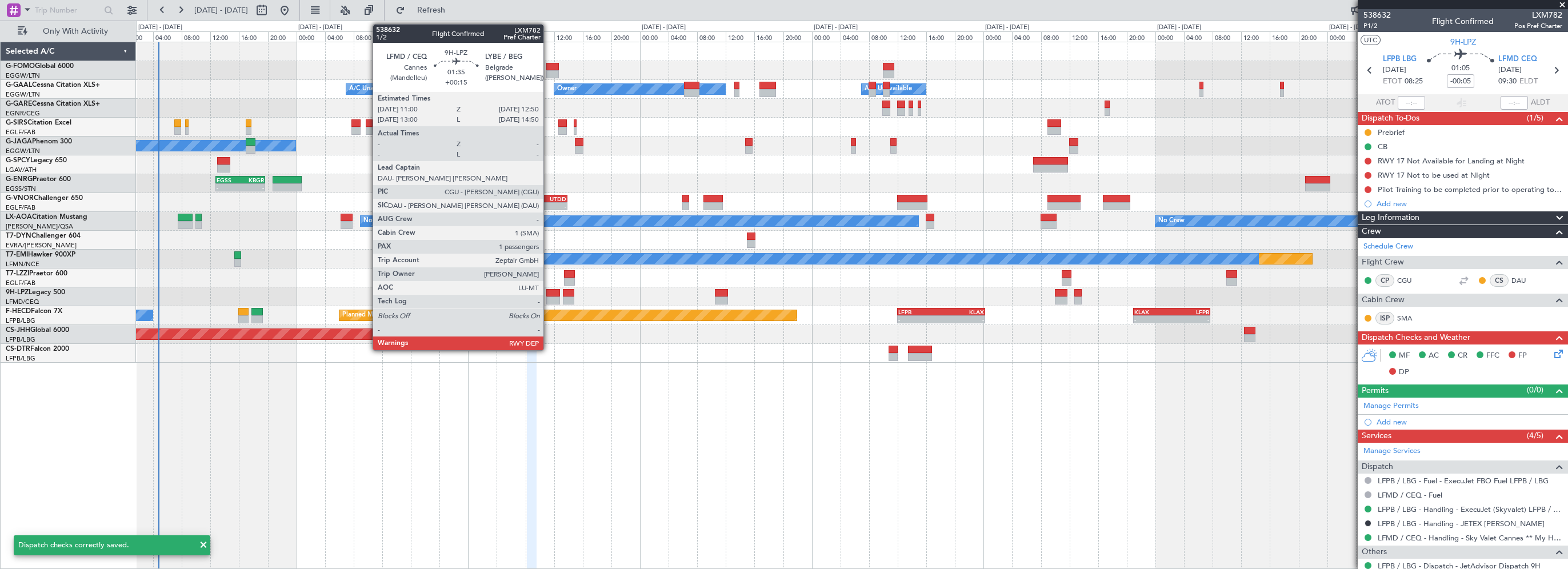
click at [549, 294] on div at bounding box center [552, 293] width 13 height 8
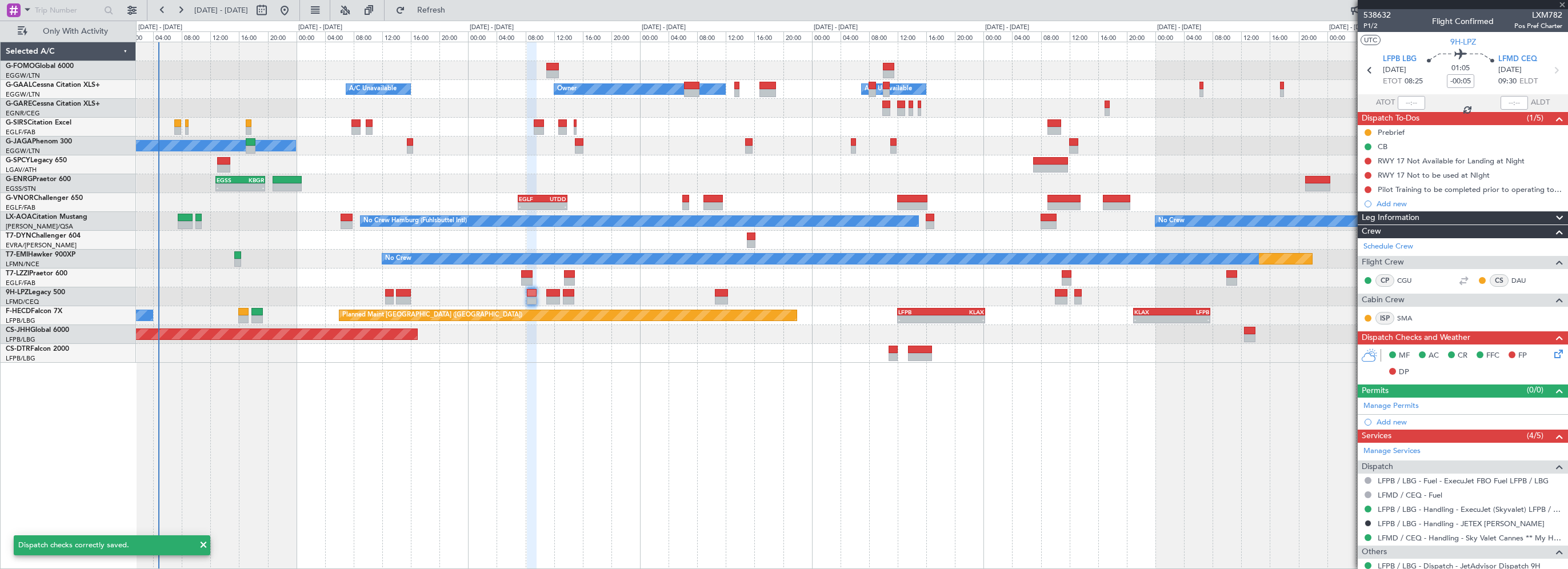
type input "+00:15"
type input "1"
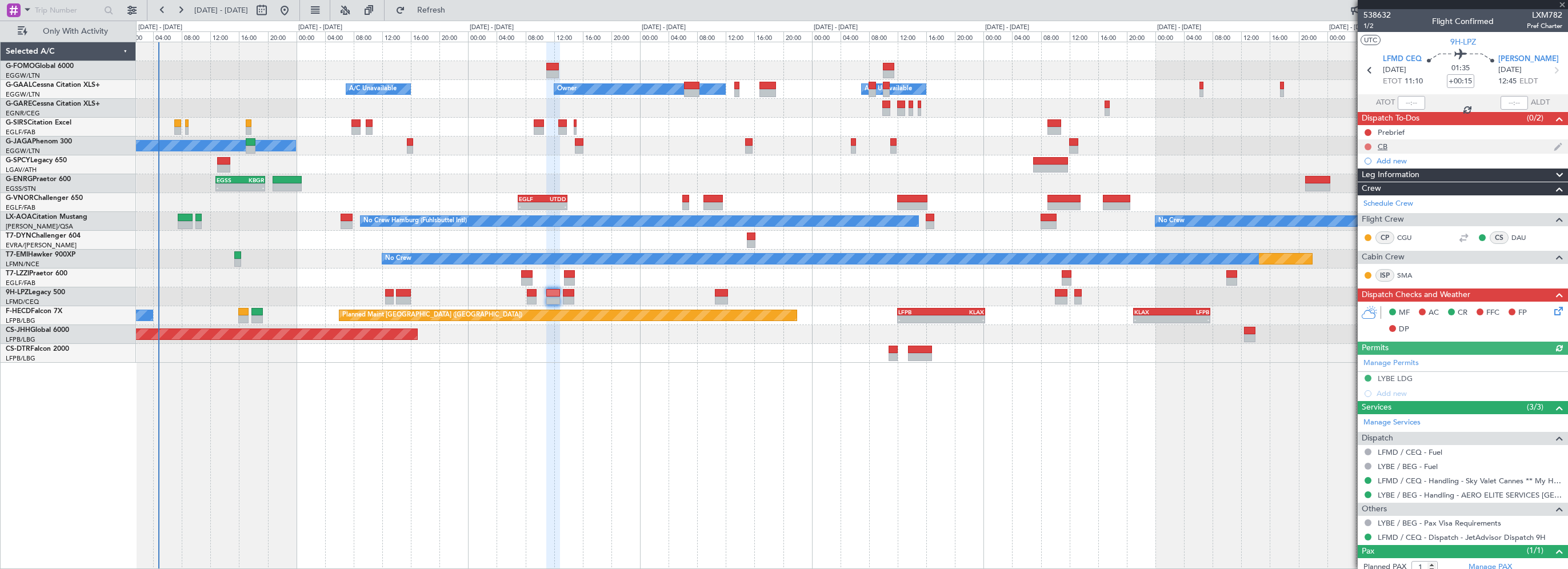
click at [1365, 145] on button at bounding box center [1368, 147] width 7 height 7
click at [1363, 197] on span "Completed" at bounding box center [1373, 197] width 38 height 11
drag, startPoint x: 1367, startPoint y: 130, endPoint x: 1365, endPoint y: 140, distance: 10.2
click at [1367, 130] on button at bounding box center [1368, 132] width 7 height 7
click at [1357, 167] on span "In Progress" at bounding box center [1374, 166] width 39 height 11
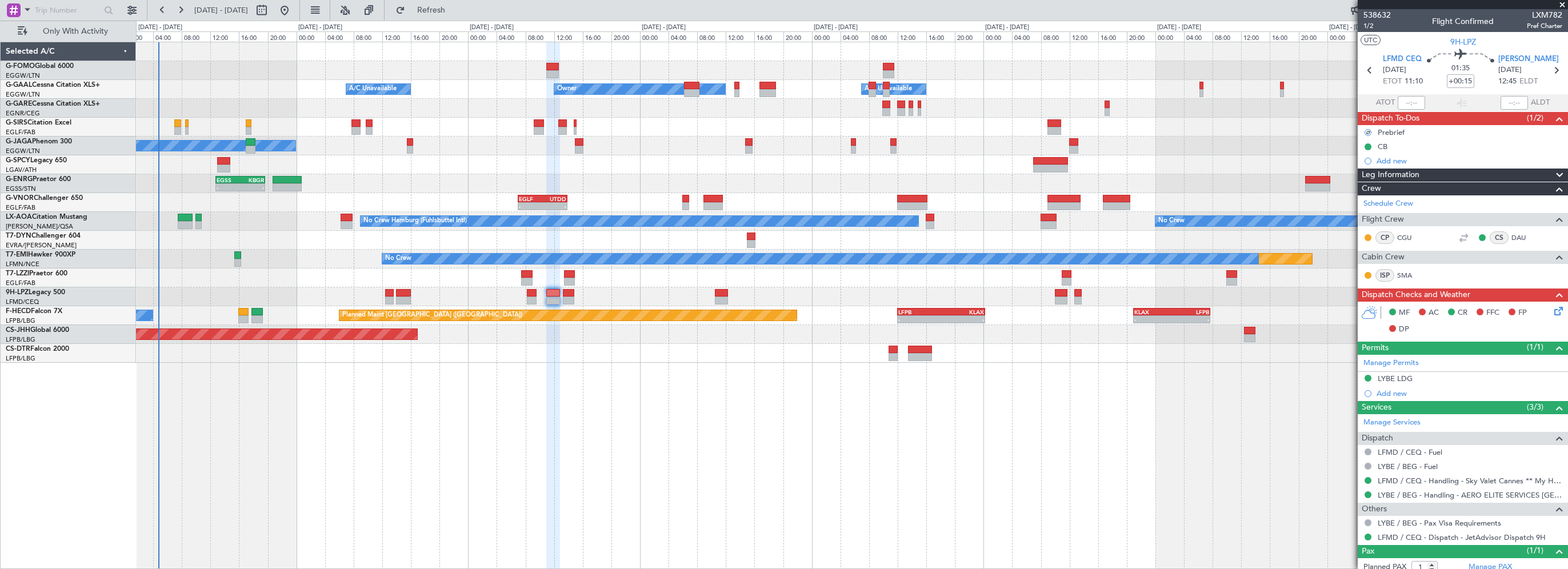
click at [1552, 311] on icon at bounding box center [1557, 309] width 9 height 9
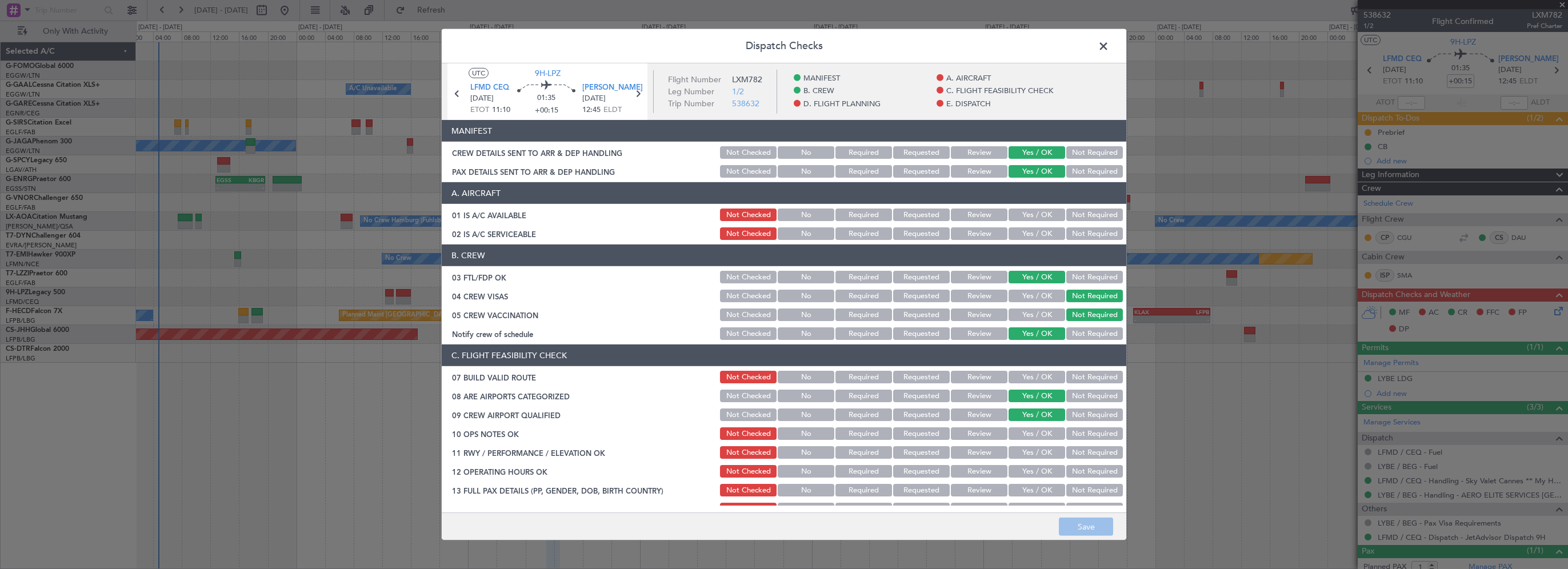
click at [1048, 215] on button "Yes / OK" at bounding box center [1037, 215] width 57 height 13
click at [1039, 229] on button "Yes / OK" at bounding box center [1037, 234] width 57 height 13
click at [1044, 376] on button "Yes / OK" at bounding box center [1037, 377] width 57 height 13
click at [1035, 437] on button "Yes / OK" at bounding box center [1037, 434] width 57 height 13
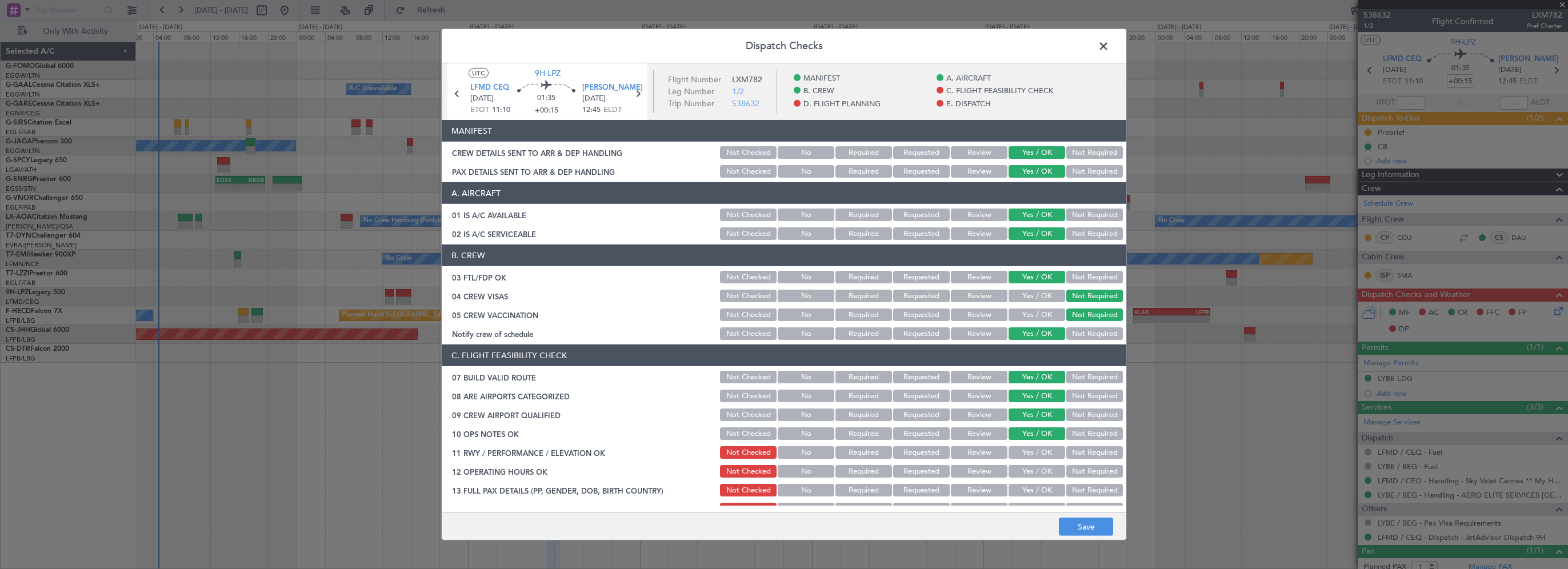
click at [1031, 449] on button "Yes / OK" at bounding box center [1037, 452] width 57 height 13
click at [1031, 468] on button "Yes / OK" at bounding box center [1037, 471] width 57 height 13
drag, startPoint x: 1029, startPoint y: 486, endPoint x: 1024, endPoint y: 457, distance: 29.4
click at [1029, 486] on button "Yes / OK" at bounding box center [1037, 490] width 57 height 13
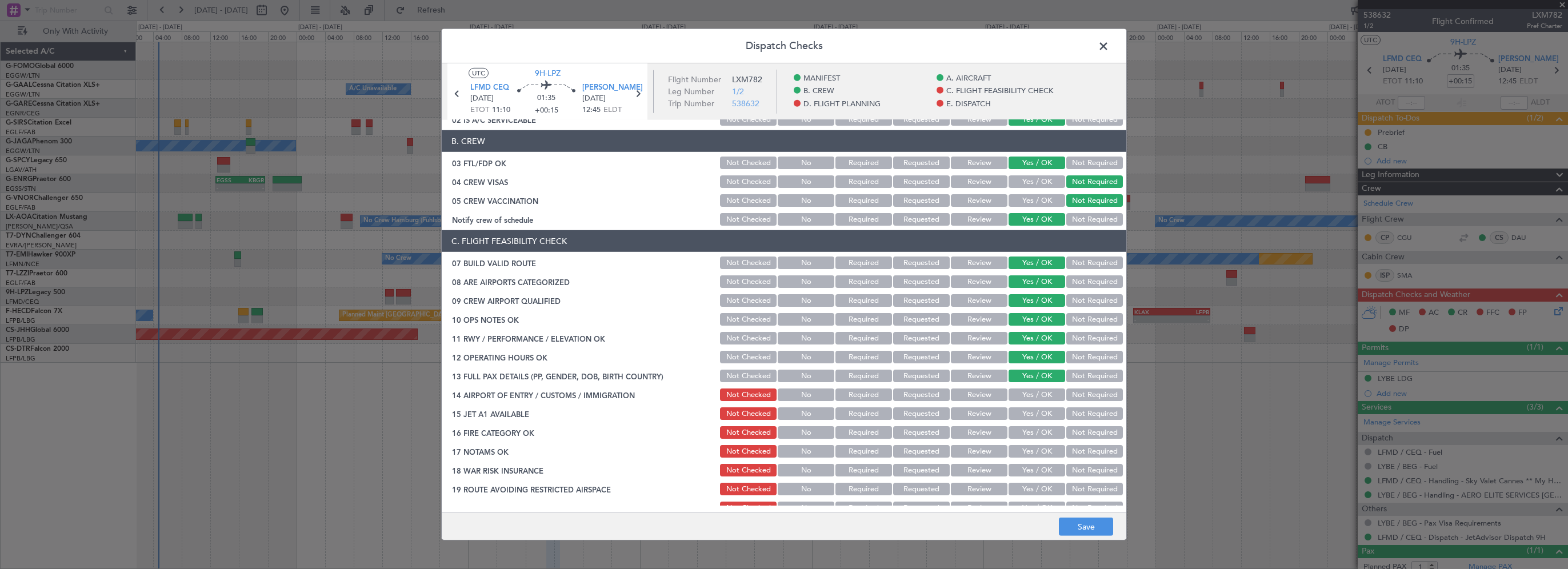
click at [1040, 396] on button "Yes / OK" at bounding box center [1037, 395] width 57 height 13
click at [1020, 411] on button "Yes / OK" at bounding box center [1037, 414] width 57 height 13
click at [1009, 438] on button "Yes / OK" at bounding box center [1037, 433] width 57 height 13
click at [1012, 455] on button "Yes / OK" at bounding box center [1037, 452] width 57 height 13
click at [1014, 471] on button "Yes / OK" at bounding box center [1037, 471] width 57 height 13
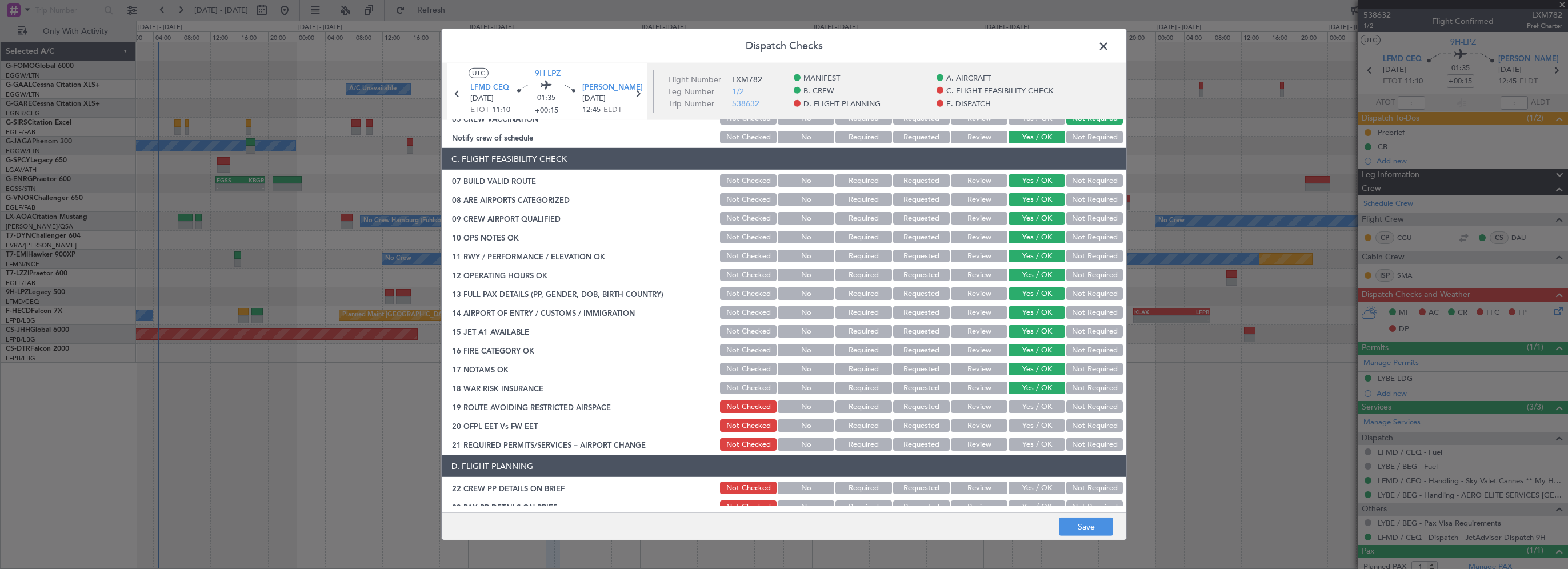
scroll to position [286, 0]
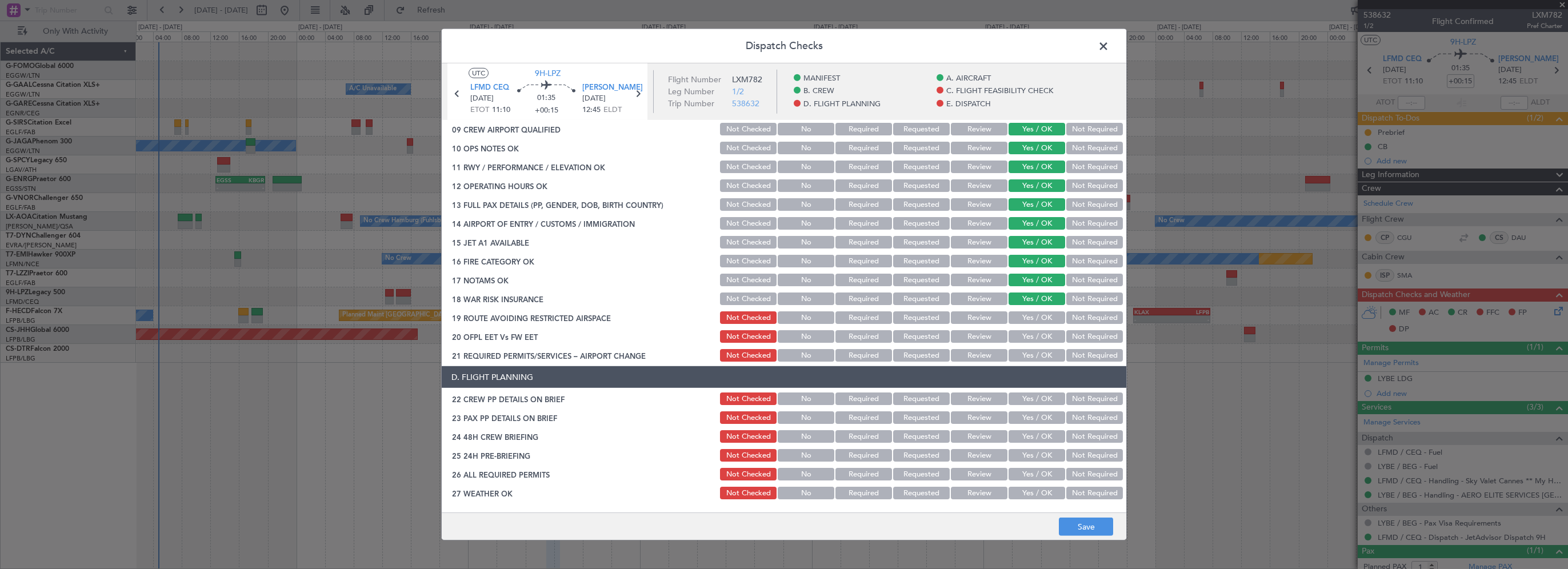
click at [1020, 317] on button "Yes / OK" at bounding box center [1037, 318] width 57 height 13
click at [1024, 338] on button "Yes / OK" at bounding box center [1037, 336] width 57 height 13
click at [1022, 359] on button "Yes / OK" at bounding box center [1037, 355] width 57 height 13
drag, startPoint x: 1048, startPoint y: 402, endPoint x: 1031, endPoint y: 424, distance: 27.8
click at [1049, 402] on button "Yes / OK" at bounding box center [1037, 399] width 57 height 13
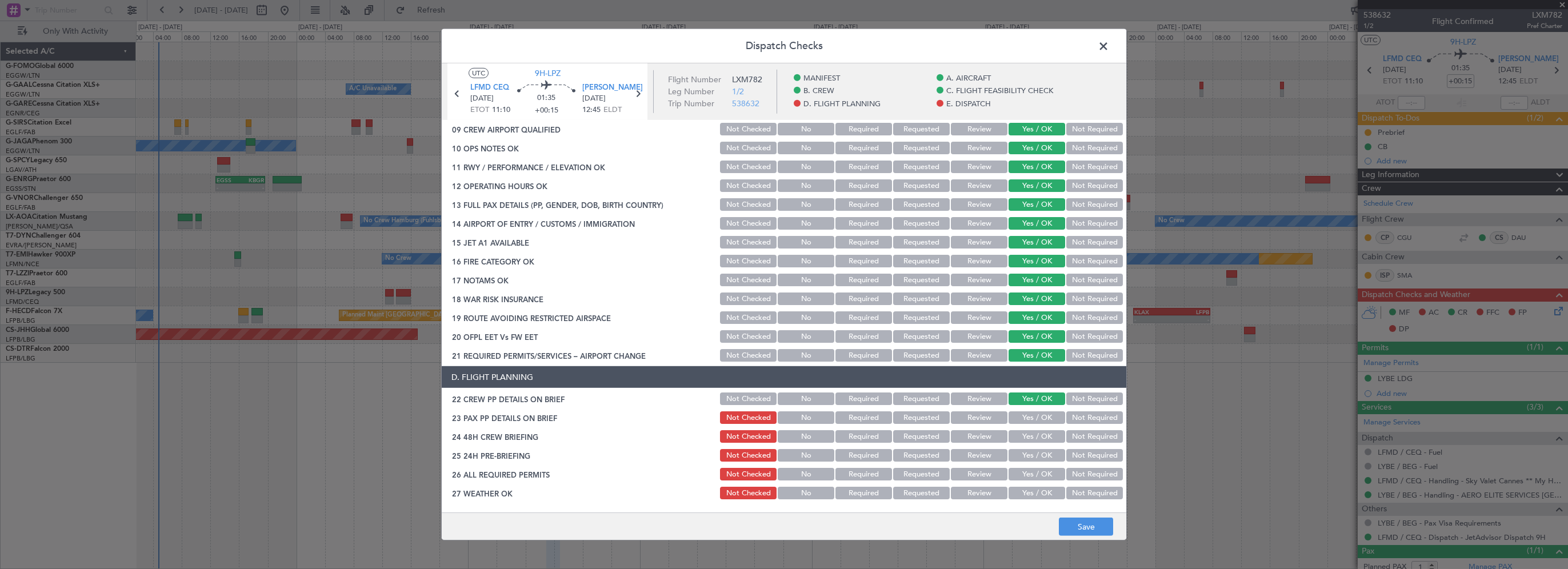
click at [1031, 424] on div "Yes / OK" at bounding box center [1036, 417] width 58 height 16
click at [1031, 420] on button "Yes / OK" at bounding box center [1037, 418] width 57 height 13
click at [1023, 439] on button "Yes / OK" at bounding box center [1037, 437] width 57 height 13
click at [1070, 452] on button "Not Required" at bounding box center [1095, 456] width 57 height 13
click at [1078, 532] on button "Save" at bounding box center [1086, 527] width 54 height 18
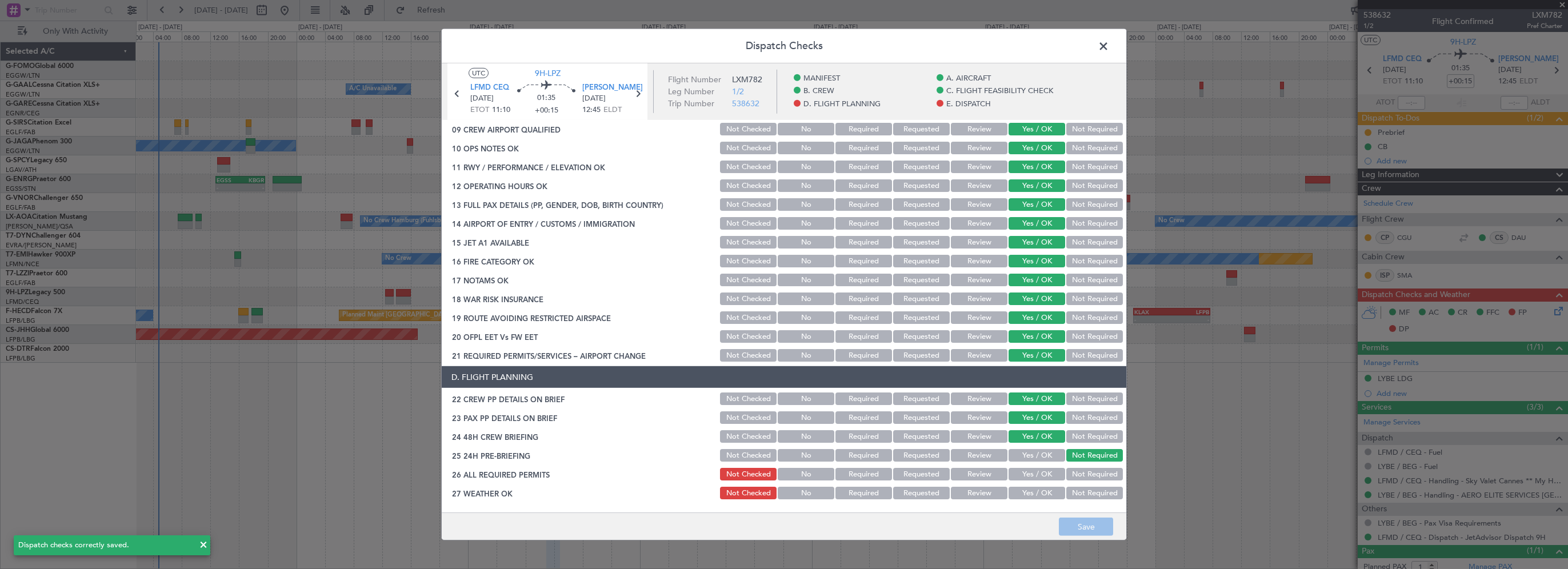
click at [1109, 46] on span at bounding box center [1109, 49] width 0 height 23
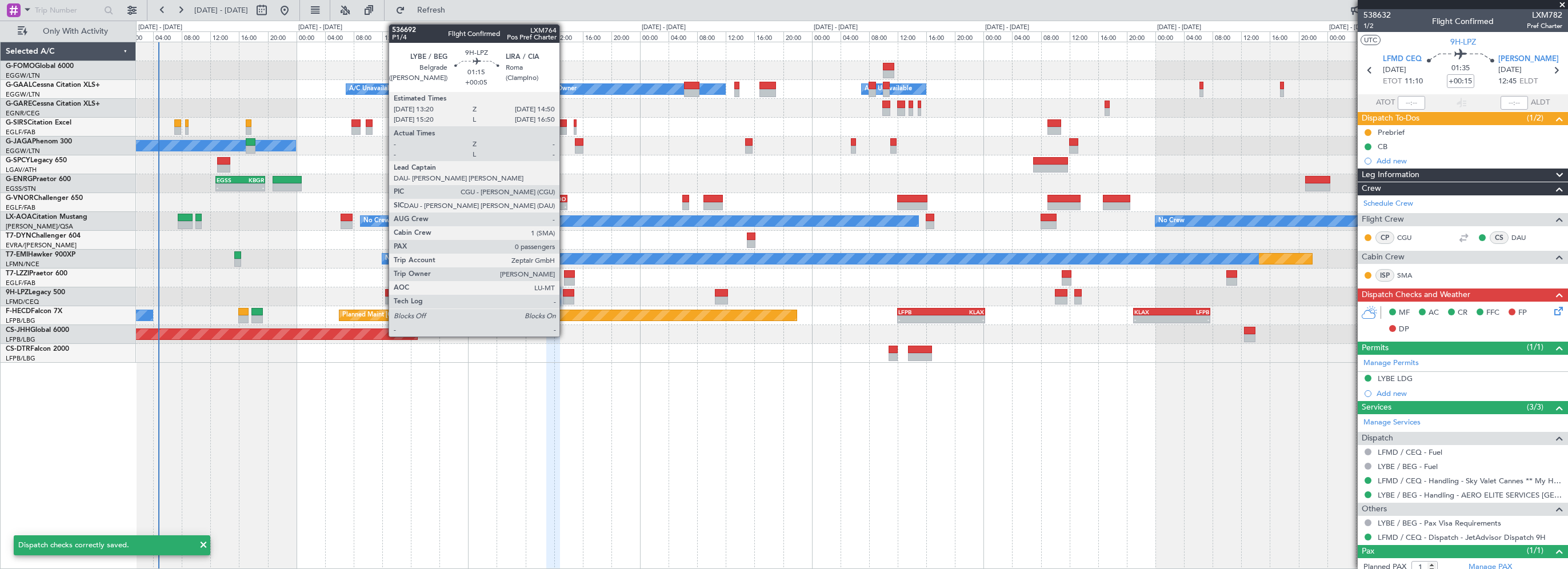
click at [569, 292] on div at bounding box center [568, 293] width 11 height 8
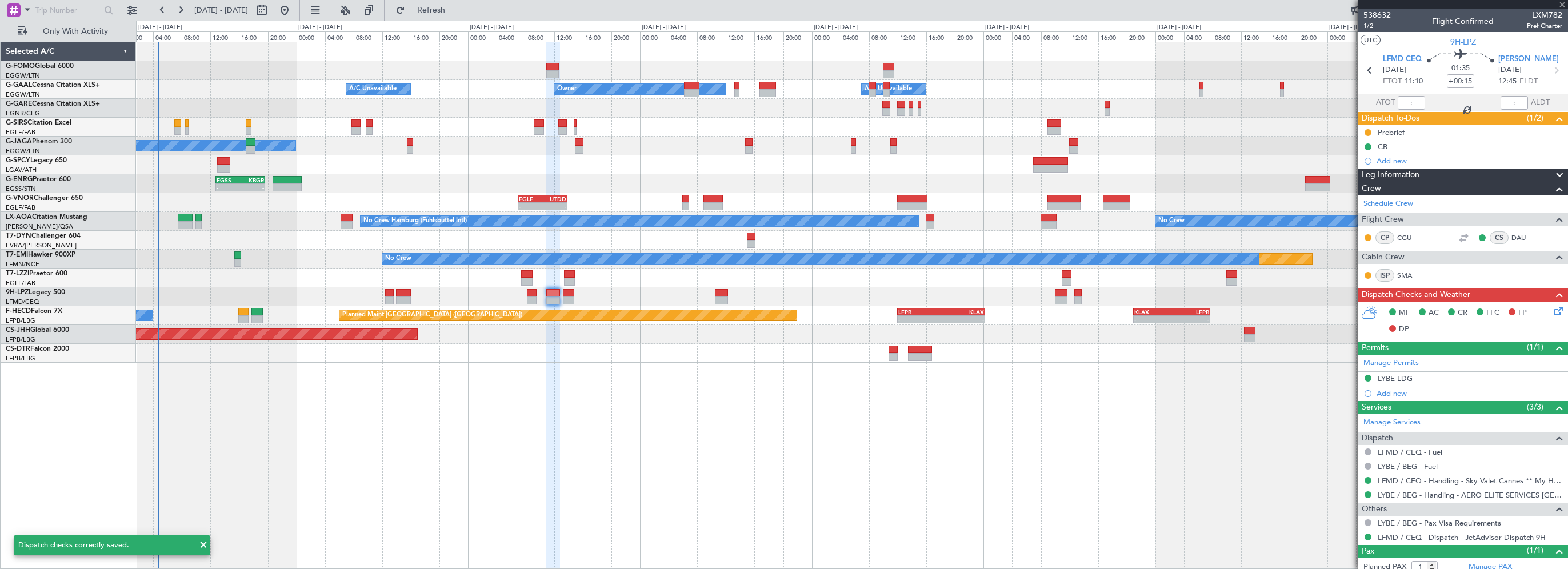
type input "+00:05"
type input "0"
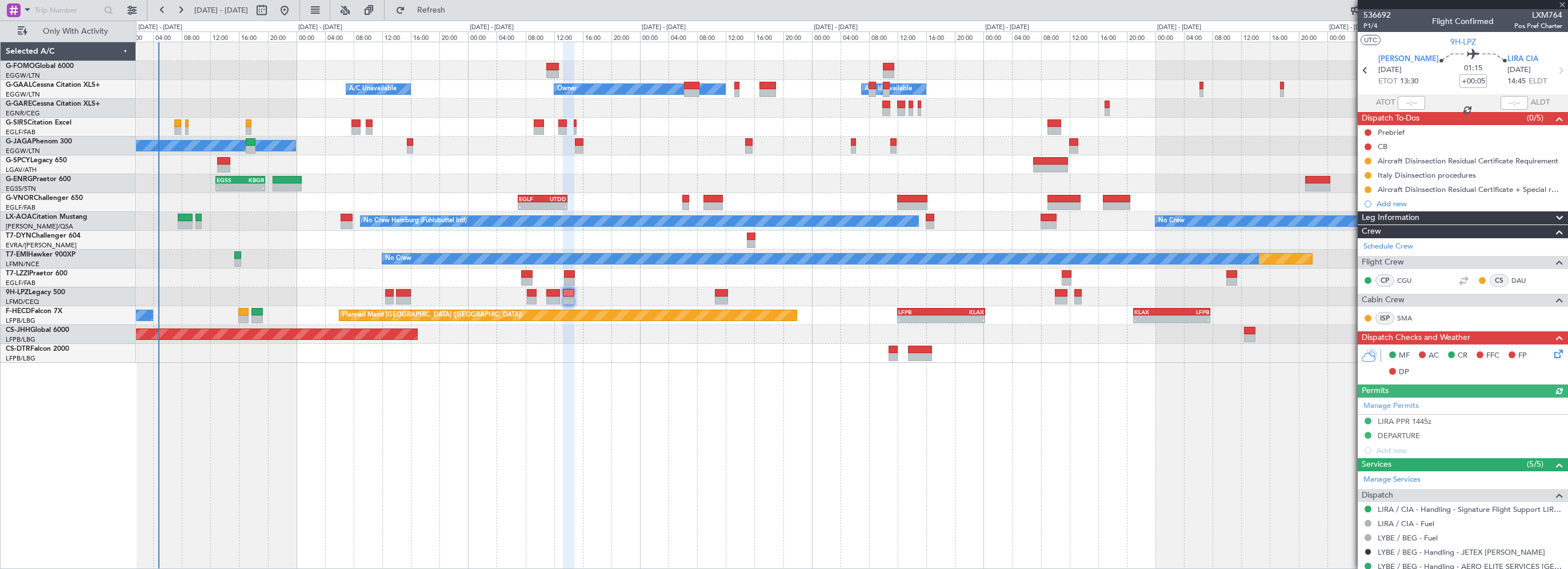
click at [1364, 144] on div "CB" at bounding box center [1463, 146] width 210 height 14
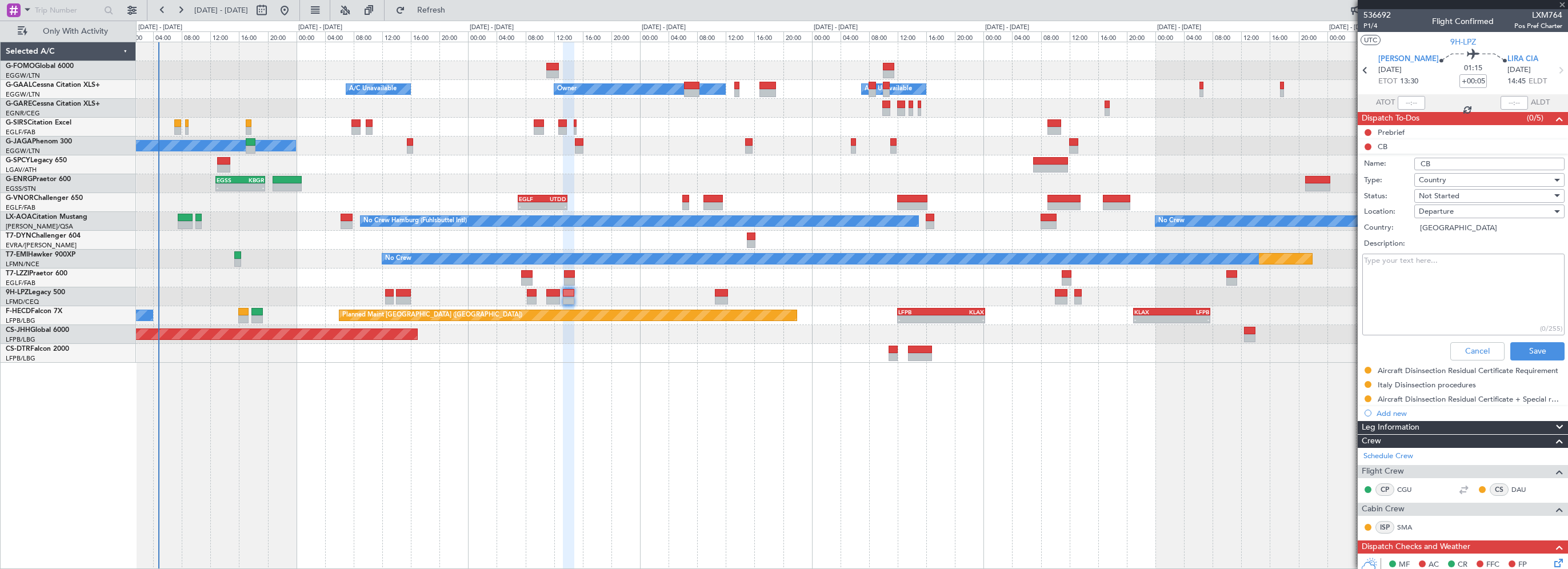
click at [1366, 144] on li "CB Name: CB Type: Country Status: Not Started Location: Departure Country: [GEO…" at bounding box center [1463, 252] width 210 height 226
click at [1463, 358] on button "Cancel" at bounding box center [1477, 351] width 54 height 18
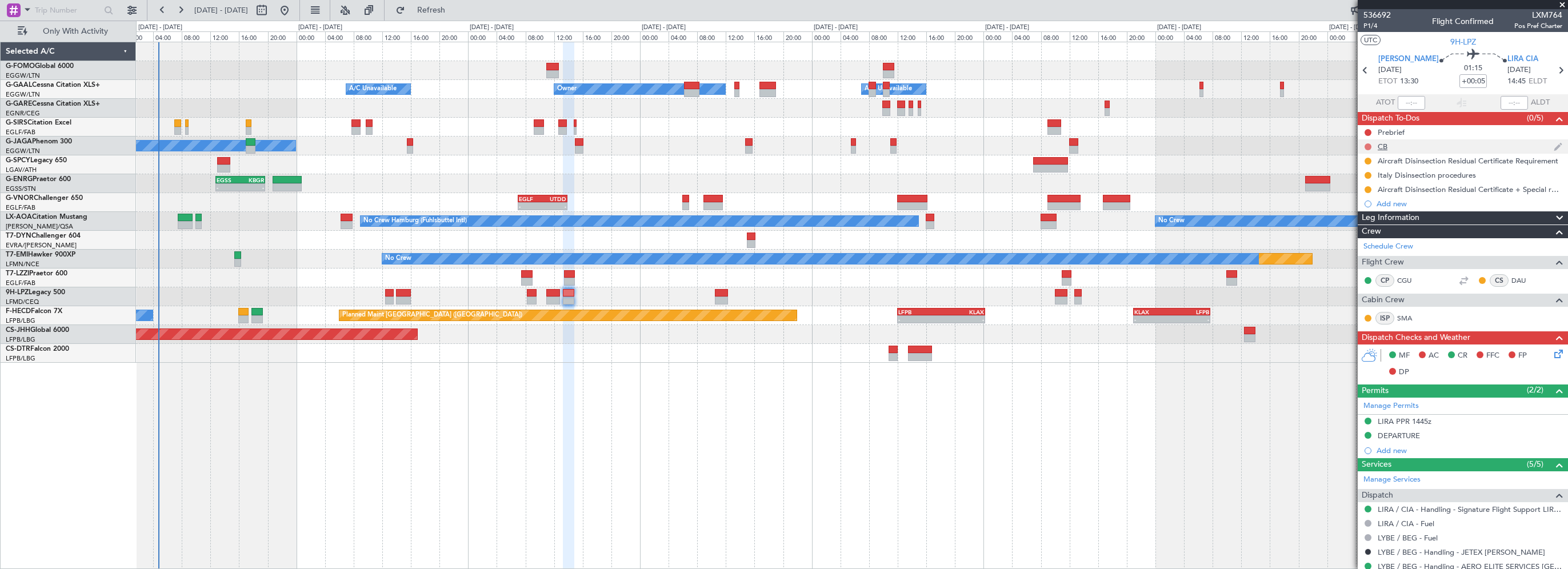
click at [1368, 144] on button at bounding box center [1368, 147] width 7 height 7
drag, startPoint x: 1368, startPoint y: 192, endPoint x: 1354, endPoint y: 128, distance: 65.5
click at [1368, 192] on span "Completed" at bounding box center [1373, 197] width 38 height 11
click at [1368, 132] on button at bounding box center [1368, 132] width 7 height 7
click at [1373, 164] on span "In Progress" at bounding box center [1374, 166] width 39 height 11
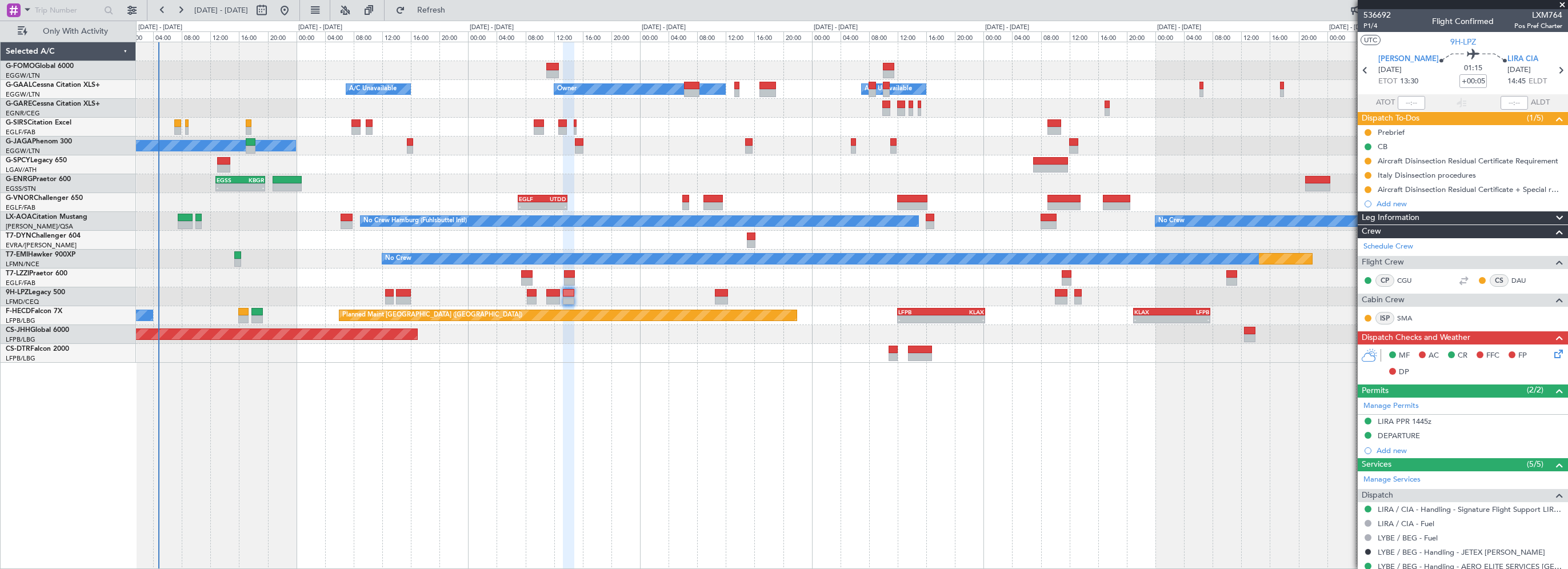
click at [1552, 352] on icon at bounding box center [1557, 352] width 9 height 9
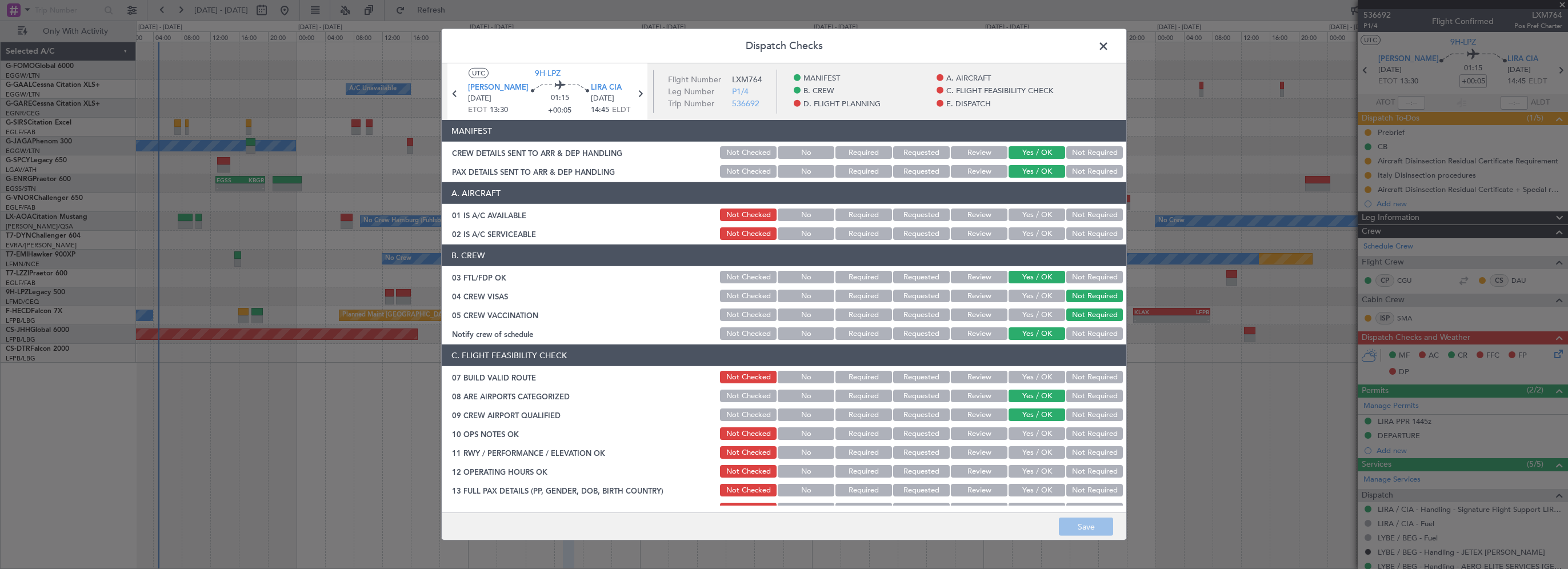
click at [1009, 212] on button "Yes / OK" at bounding box center [1037, 215] width 57 height 13
click at [1009, 229] on button "Yes / OK" at bounding box center [1037, 234] width 57 height 13
click at [1028, 374] on button "Yes / OK" at bounding box center [1037, 377] width 57 height 13
click at [1022, 435] on button "Yes / OK" at bounding box center [1037, 434] width 57 height 13
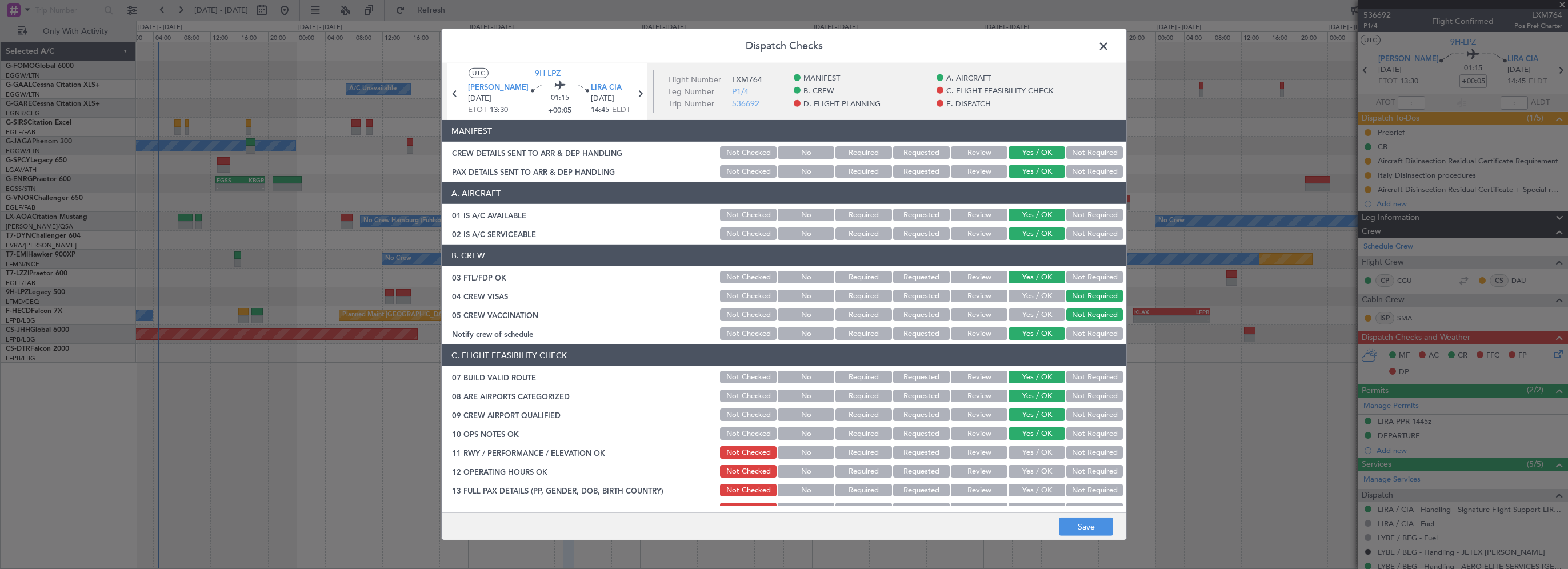
click at [1017, 451] on button "Yes / OK" at bounding box center [1037, 452] width 57 height 13
click at [1015, 469] on button "Yes / OK" at bounding box center [1037, 471] width 57 height 13
drag, startPoint x: 1017, startPoint y: 488, endPoint x: 1010, endPoint y: 440, distance: 48.5
click at [1017, 486] on button "Yes / OK" at bounding box center [1037, 490] width 57 height 13
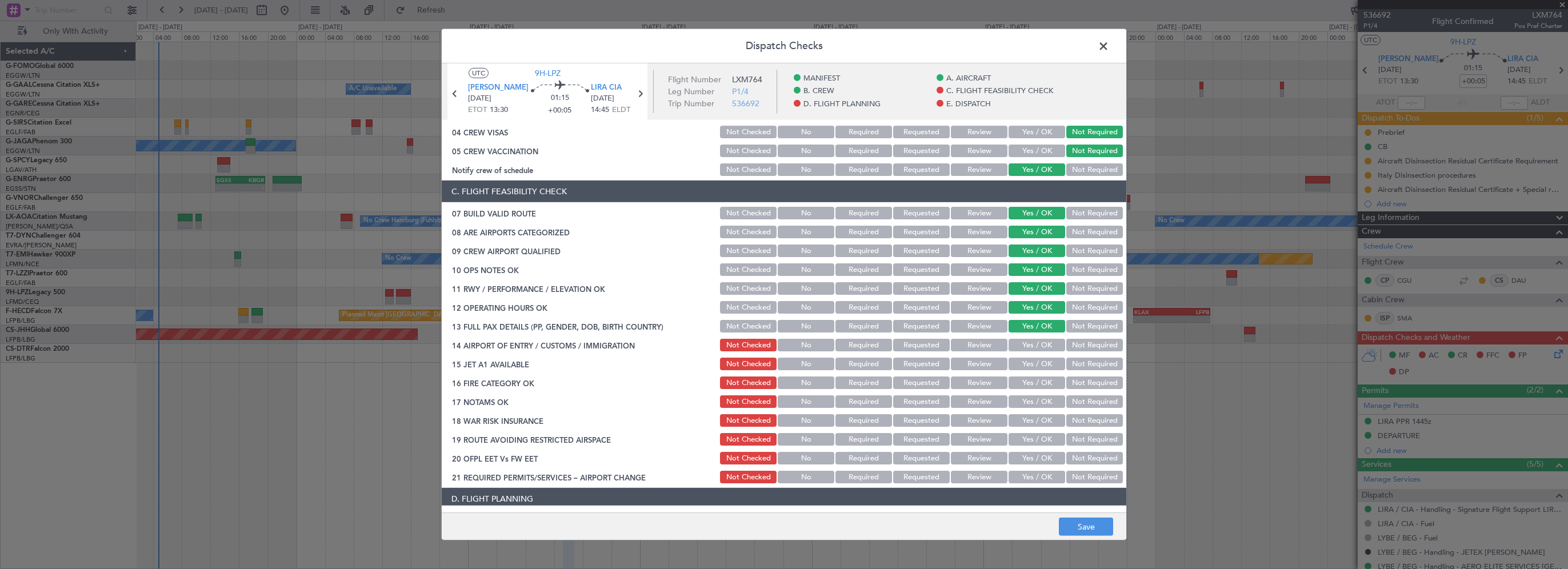
scroll to position [171, 0]
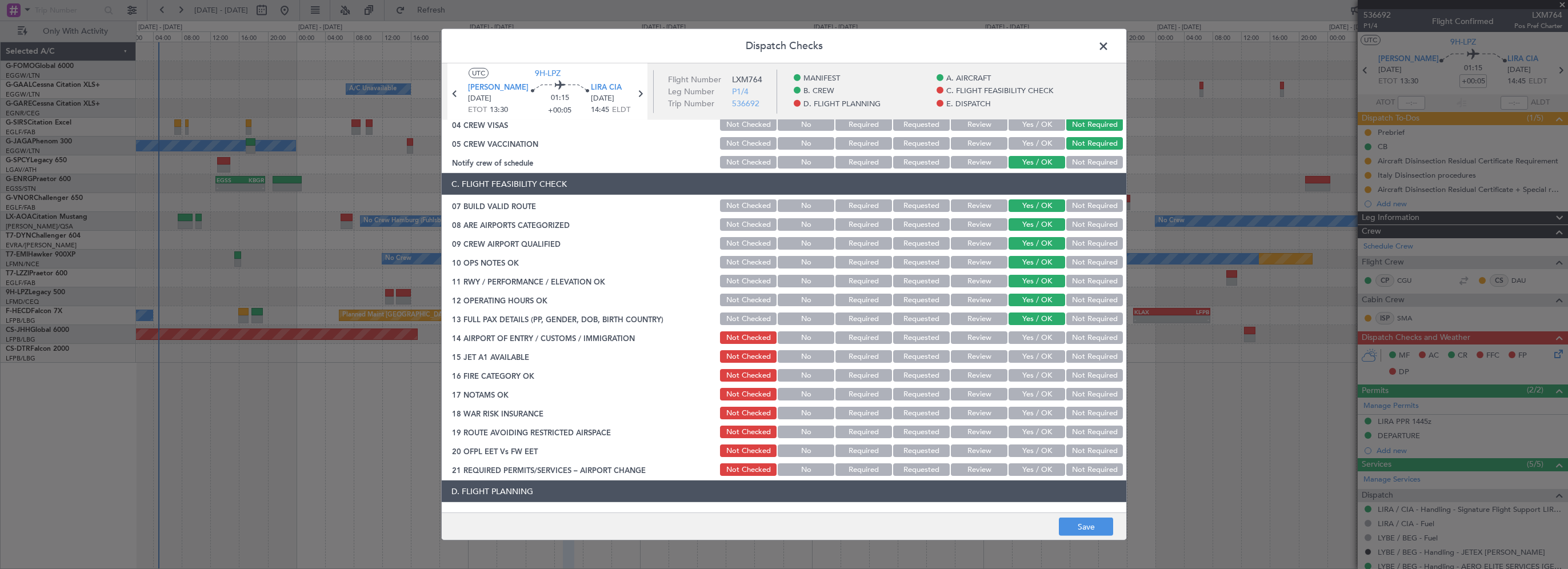
click at [1016, 331] on button "Yes / OK" at bounding box center [1037, 338] width 57 height 13
click at [1014, 359] on button "Yes / OK" at bounding box center [1037, 357] width 57 height 13
click at [1019, 377] on button "Yes / OK" at bounding box center [1037, 376] width 57 height 13
click at [1014, 397] on button "Yes / OK" at bounding box center [1037, 394] width 57 height 13
click at [1013, 412] on button "Yes / OK" at bounding box center [1037, 413] width 57 height 13
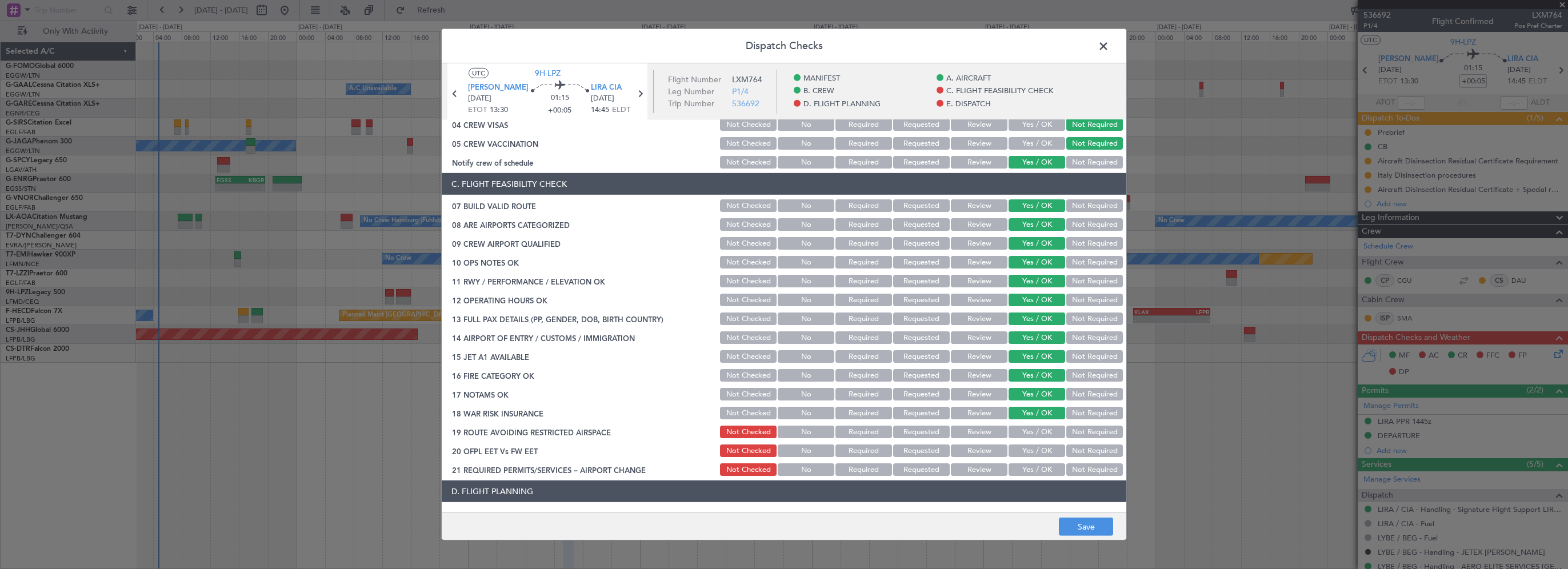
click at [1014, 434] on button "Yes / OK" at bounding box center [1037, 432] width 57 height 13
click at [1017, 459] on section "C. FLIGHT FEASIBILITY CHECK 07 BUILD VALID ROUTE Not Checked No Required Reques…" at bounding box center [784, 325] width 685 height 304
click at [1029, 464] on button "Yes / OK" at bounding box center [1037, 470] width 57 height 13
click at [1025, 451] on button "Yes / OK" at bounding box center [1037, 451] width 57 height 13
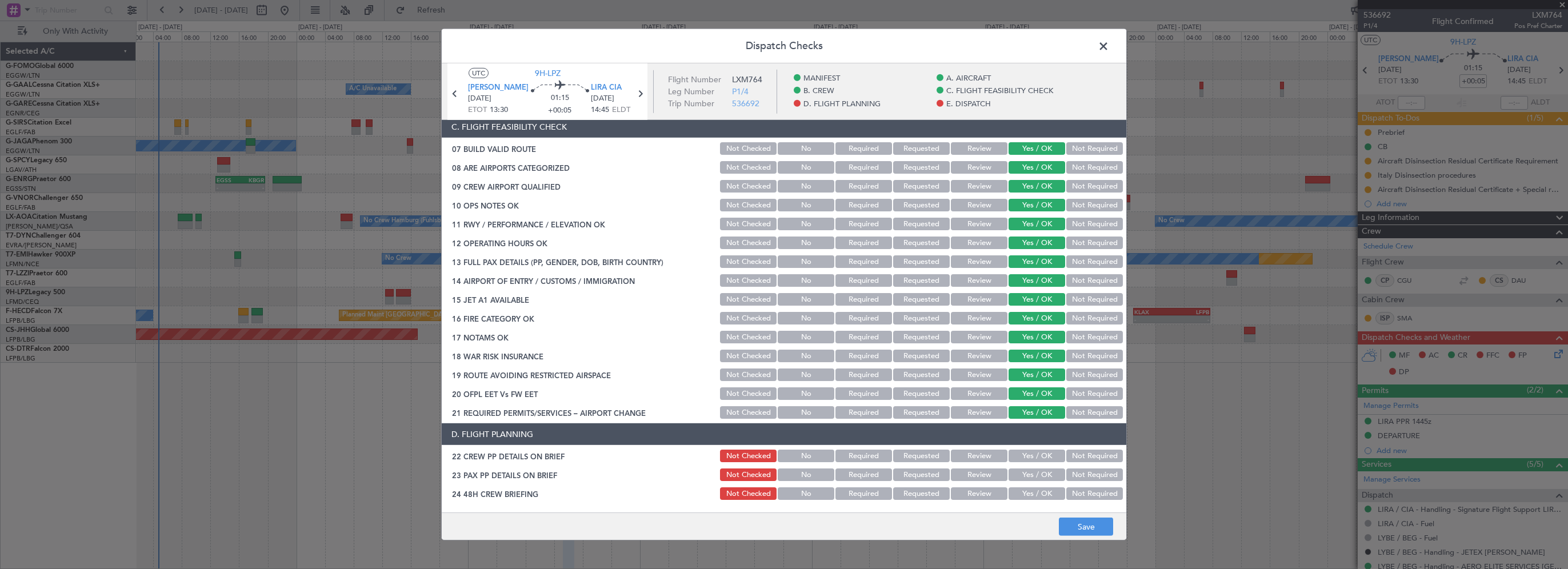
click at [1075, 354] on button "Not Required" at bounding box center [1095, 356] width 57 height 13
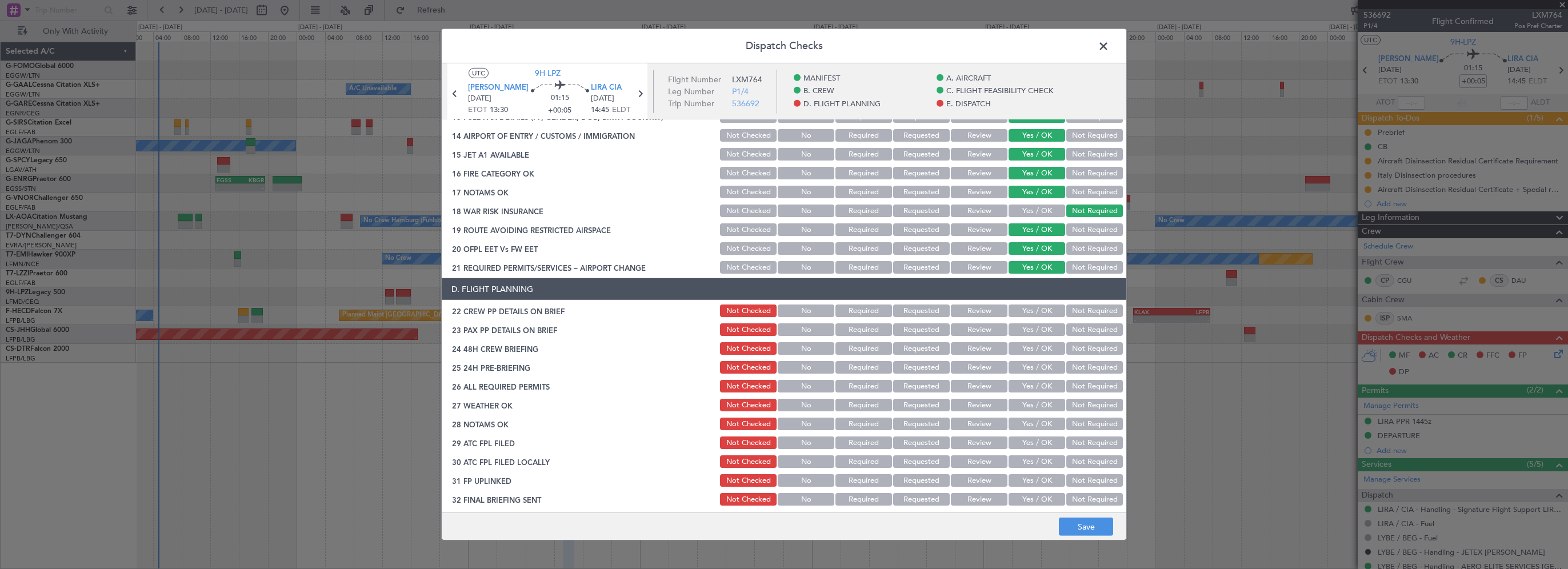
scroll to position [400, 0]
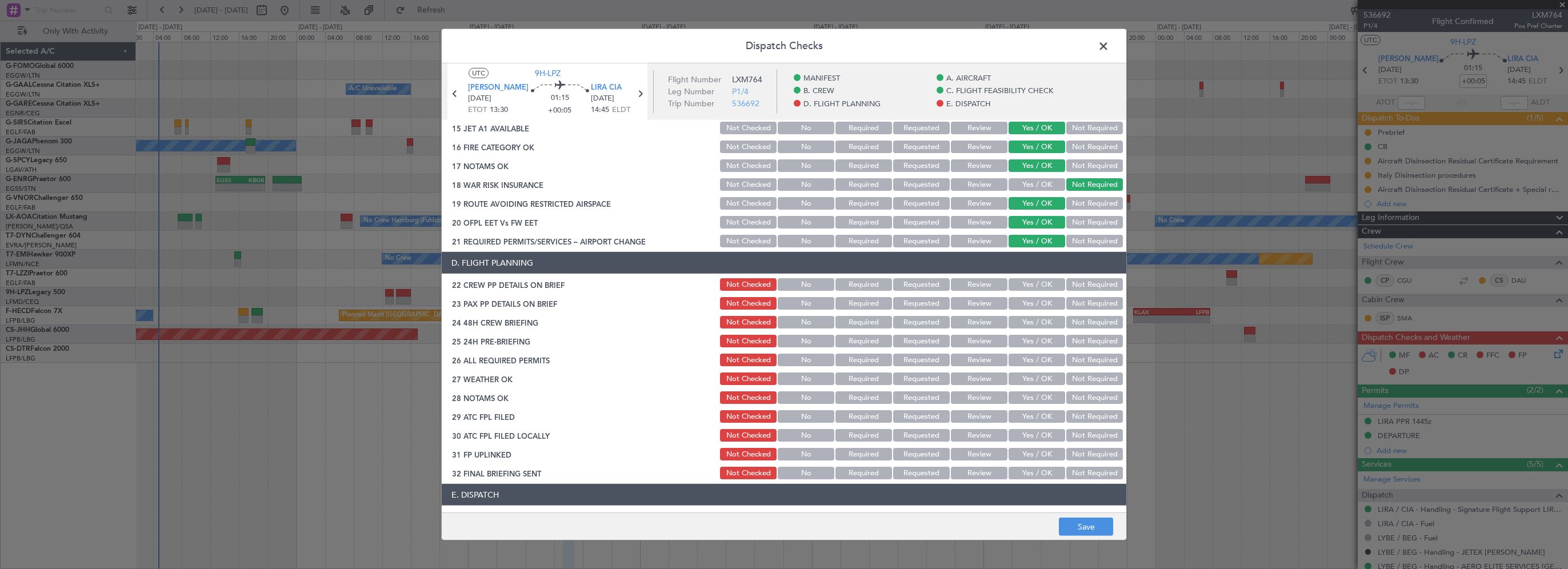
click at [1009, 286] on button "Yes / OK" at bounding box center [1037, 285] width 57 height 13
click at [1010, 307] on button "Yes / OK" at bounding box center [1037, 304] width 57 height 13
click at [1013, 326] on button "Yes / OK" at bounding box center [1037, 323] width 57 height 13
drag, startPoint x: 1056, startPoint y: 339, endPoint x: 1064, endPoint y: 340, distance: 8.1
click at [1065, 340] on div "Not Required" at bounding box center [1094, 341] width 58 height 16
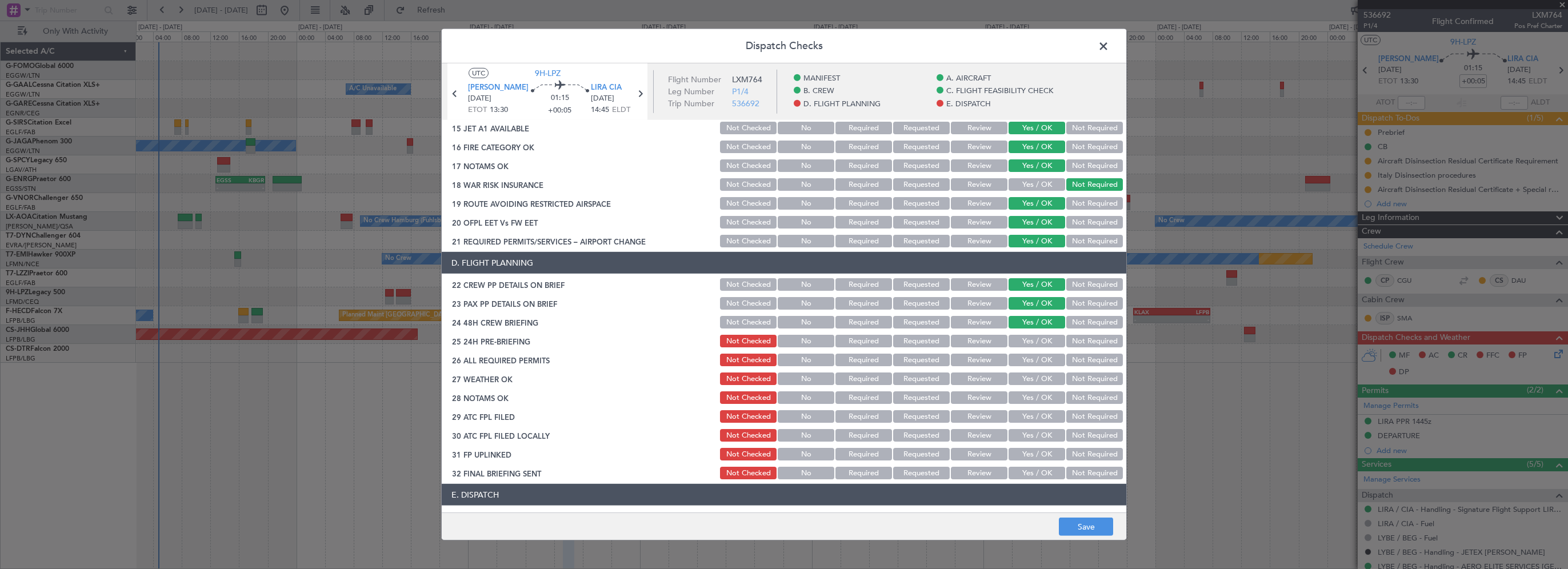
click at [1067, 340] on button "Not Required" at bounding box center [1095, 342] width 57 height 13
click at [1084, 532] on button "Save" at bounding box center [1086, 527] width 54 height 18
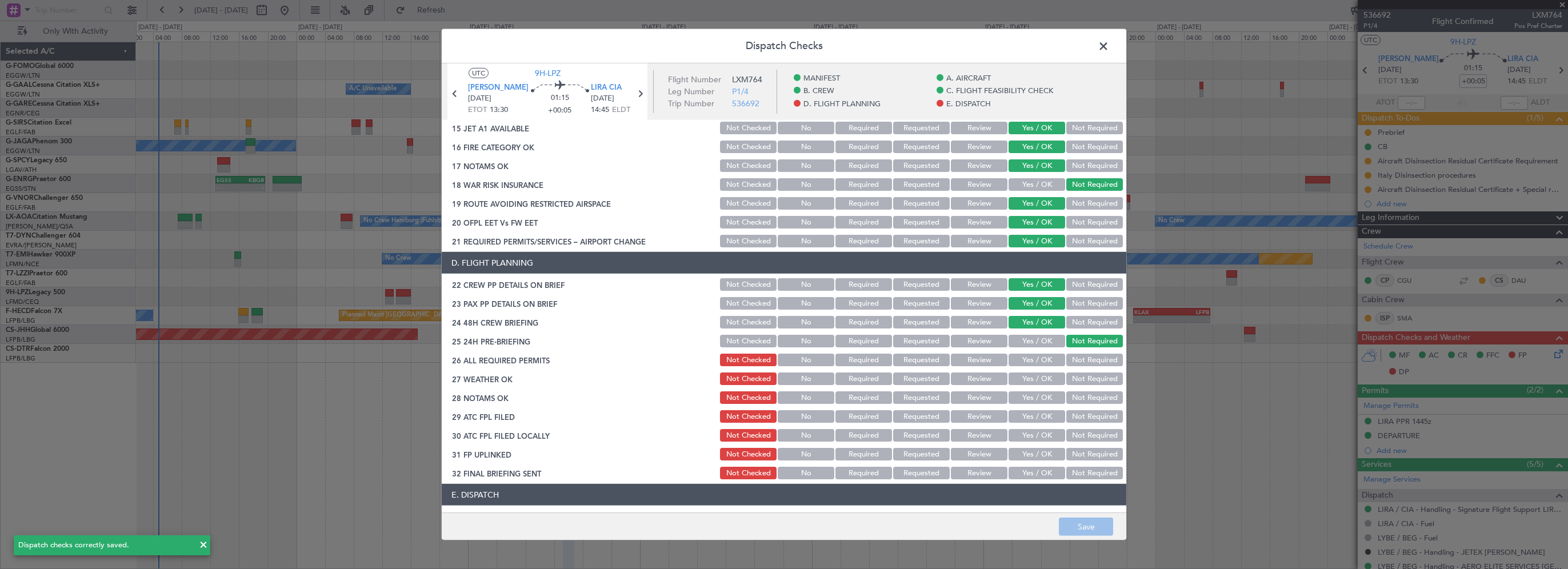
click at [1109, 48] on span at bounding box center [1109, 49] width 0 height 23
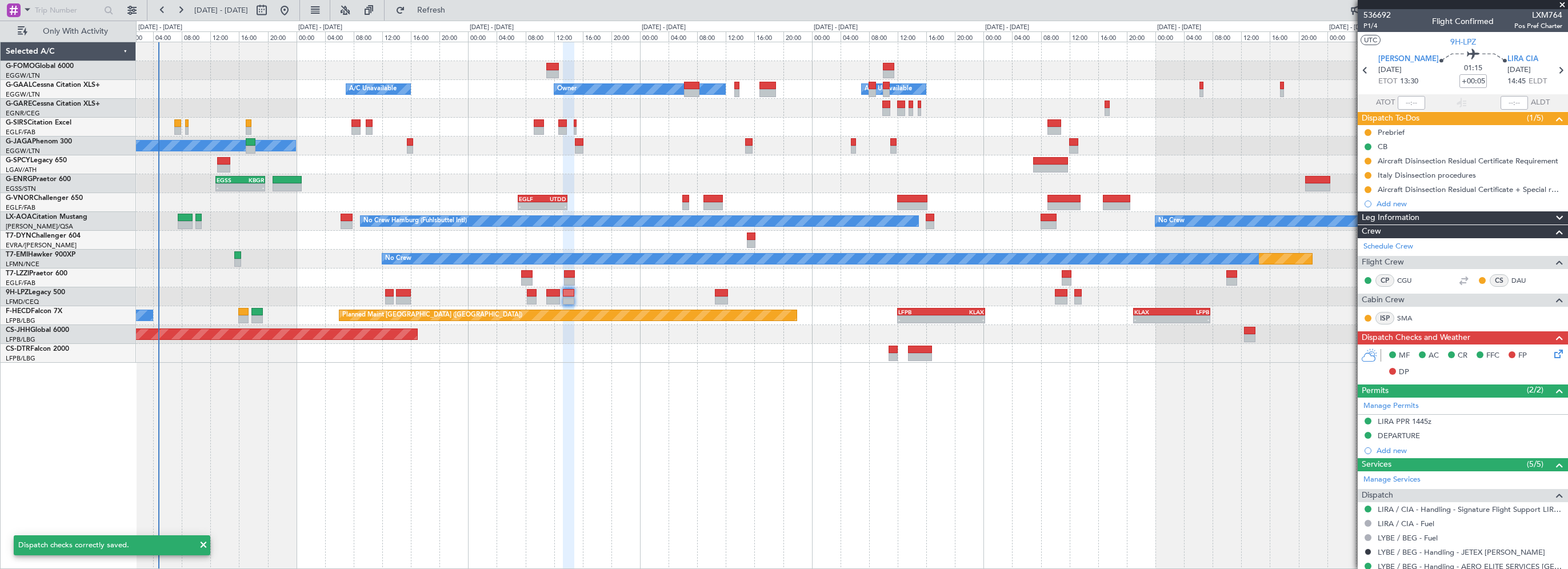
click at [1082, 504] on div "- - EGGW 03:55 Z KSFO 14:45 Z Owner A/C Unavailable Owner A/C Unavailable Plann…" at bounding box center [852, 305] width 1432 height 527
click at [584, 498] on div "- - EGGW 03:55 Z KSFO 14:45 Z Owner A/C Unavailable Owner A/C Unavailable Plann…" at bounding box center [852, 305] width 1432 height 527
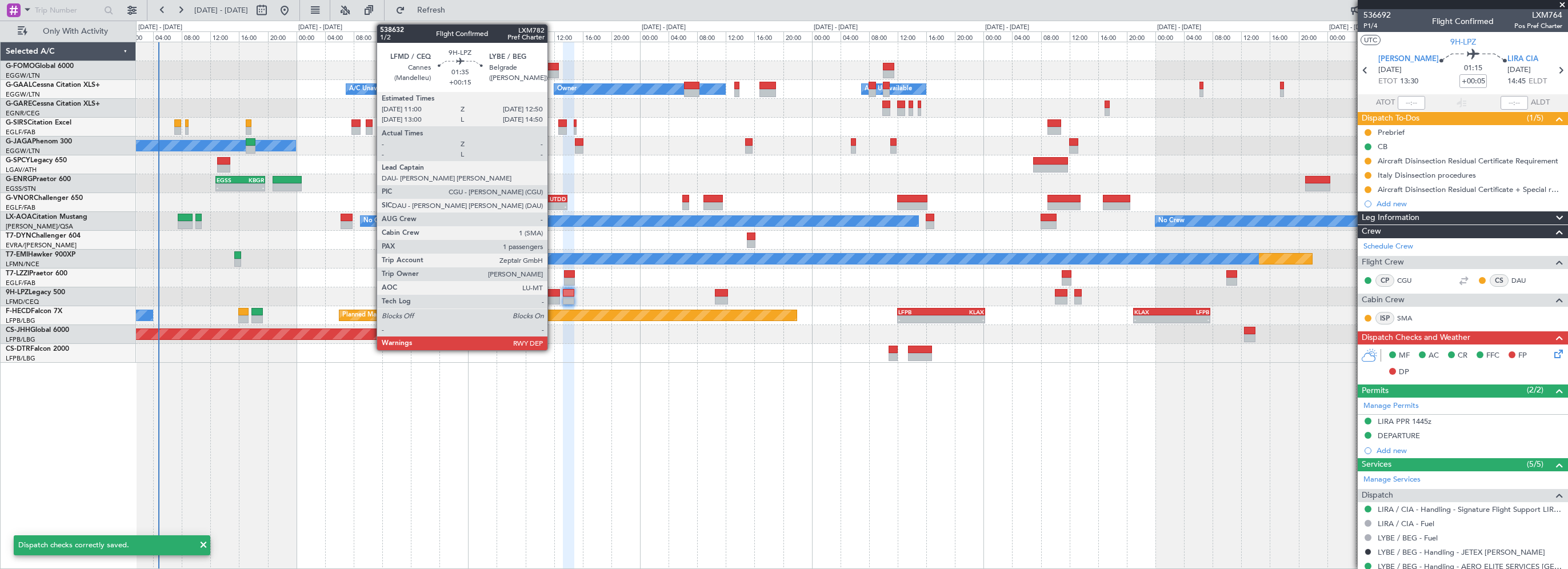
click at [552, 290] on div at bounding box center [552, 293] width 13 height 8
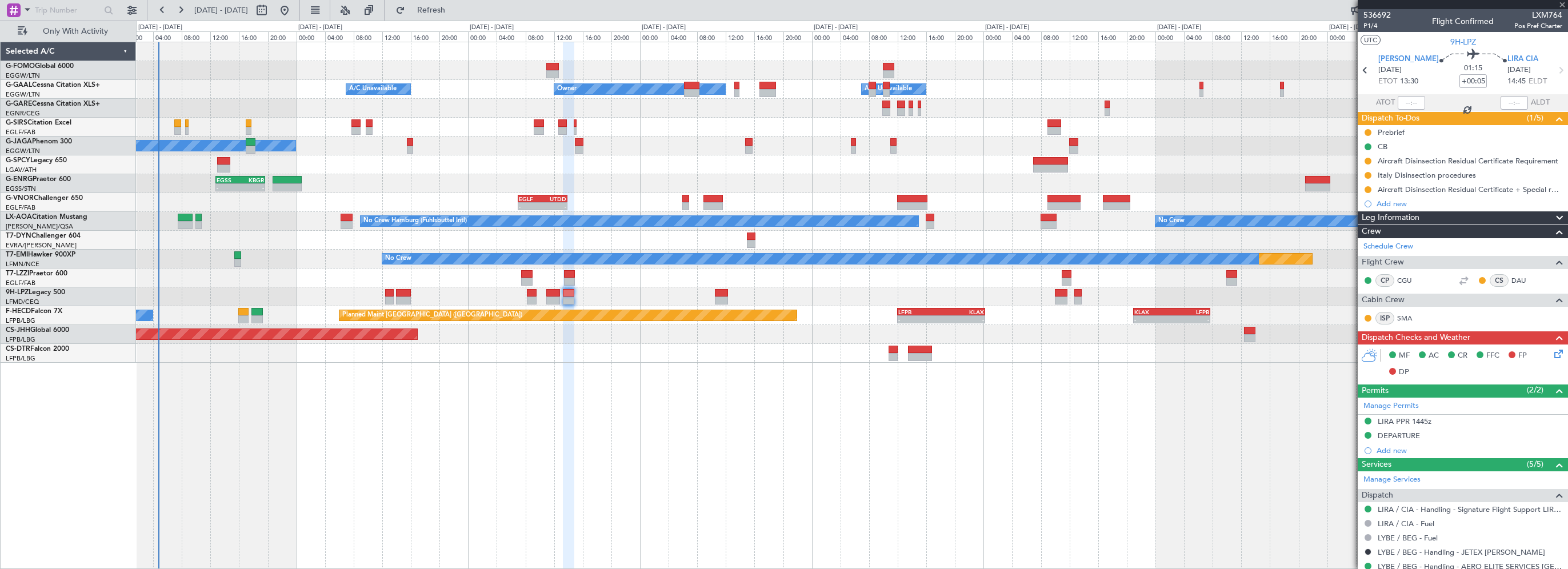
type input "+00:15"
type input "1"
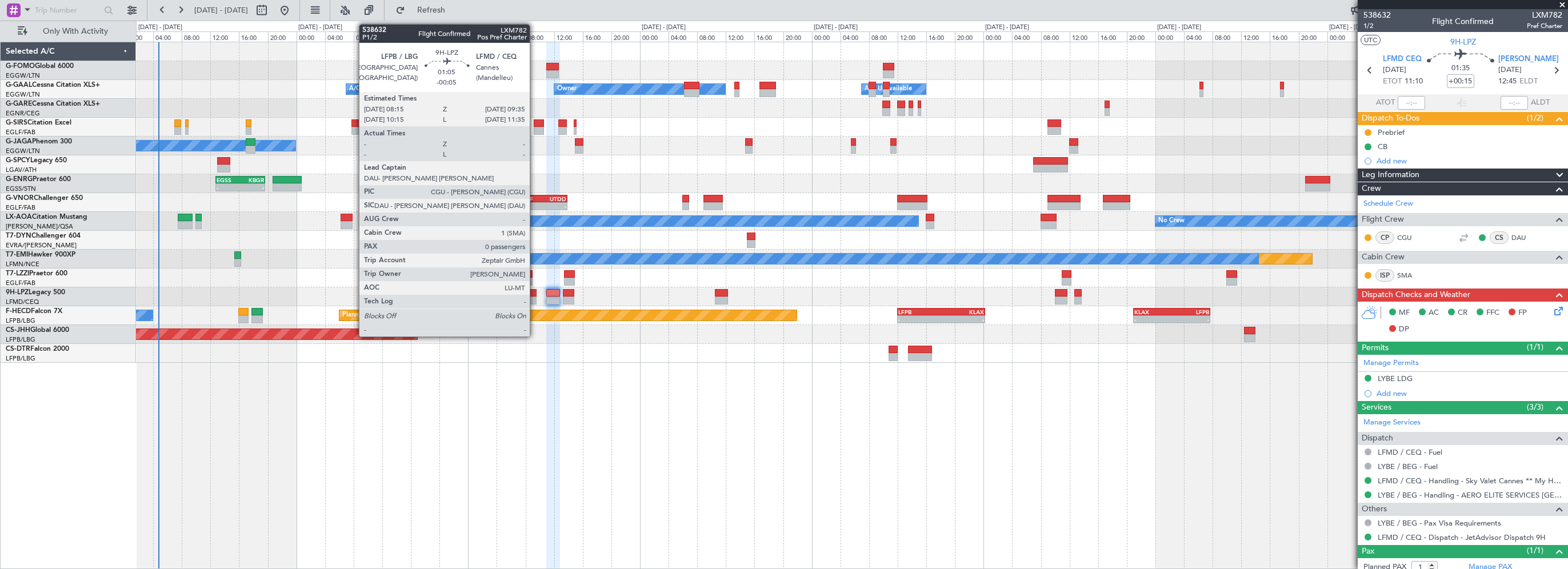
click at [535, 294] on div at bounding box center [531, 293] width 9 height 8
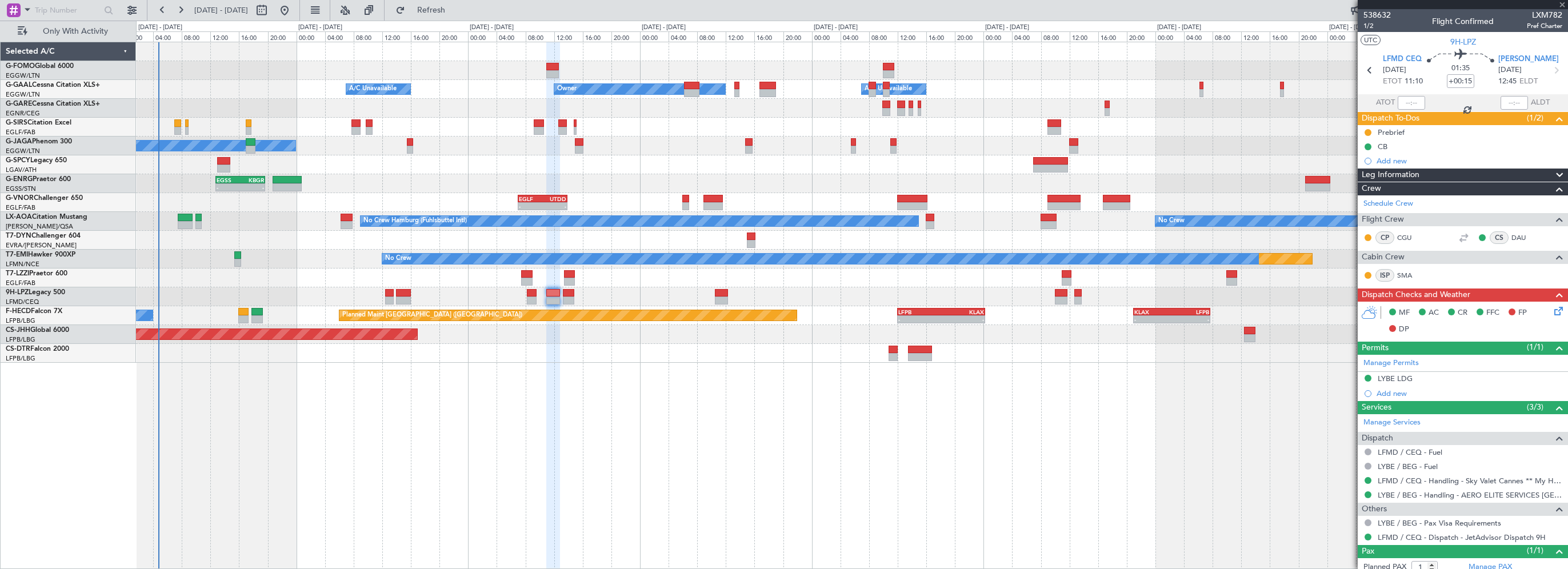
type input "-00:05"
type input "0"
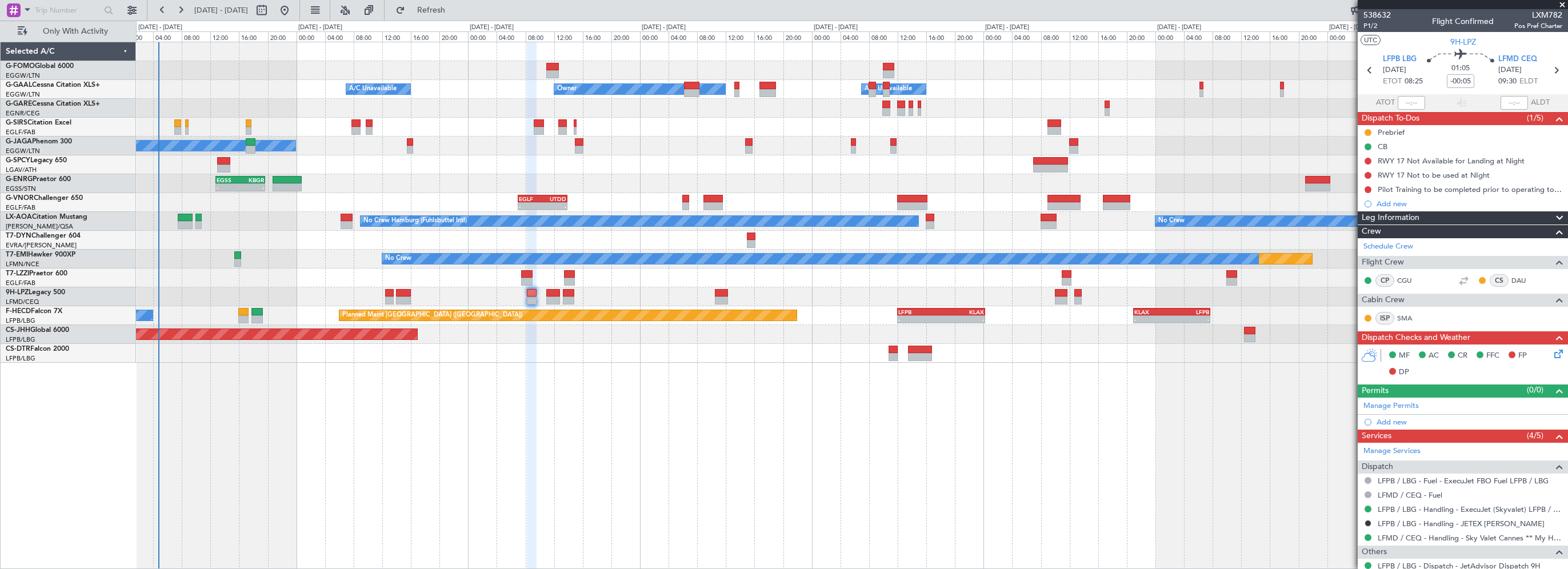
click at [570, 379] on div "- - EGGW 03:55 Z KSFO 14:45 Z Owner A/C Unavailable Owner A/C Unavailable Plann…" at bounding box center [852, 305] width 1432 height 527
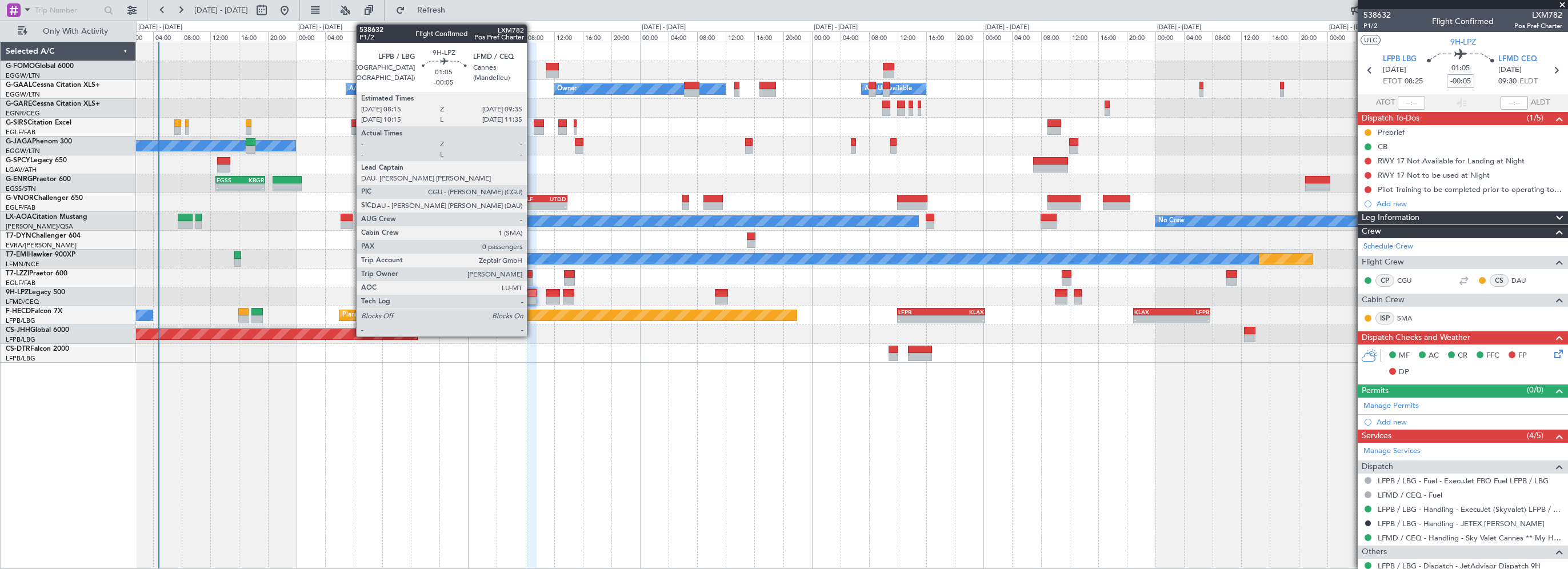
click at [532, 290] on div at bounding box center [531, 293] width 9 height 8
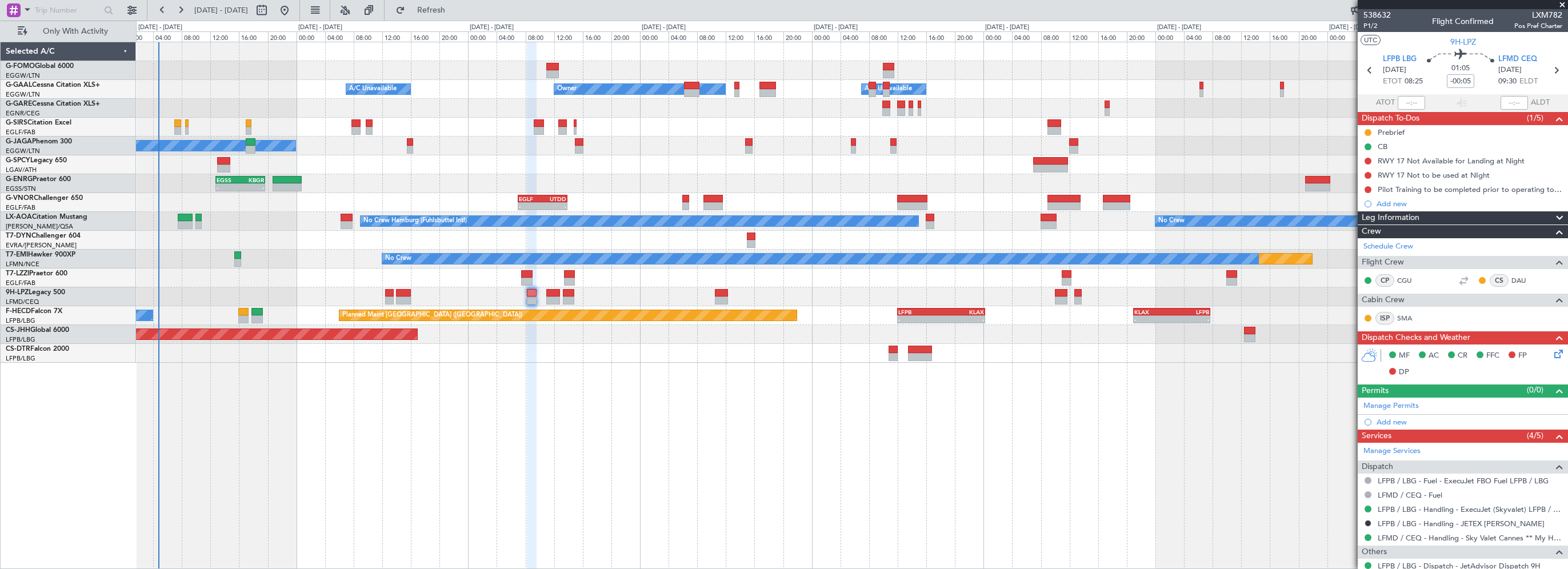
click at [661, 416] on div "- - EGGW 03:55 Z KSFO 14:45 Z Owner A/C Unavailable Owner A/C Unavailable Plann…" at bounding box center [852, 305] width 1432 height 527
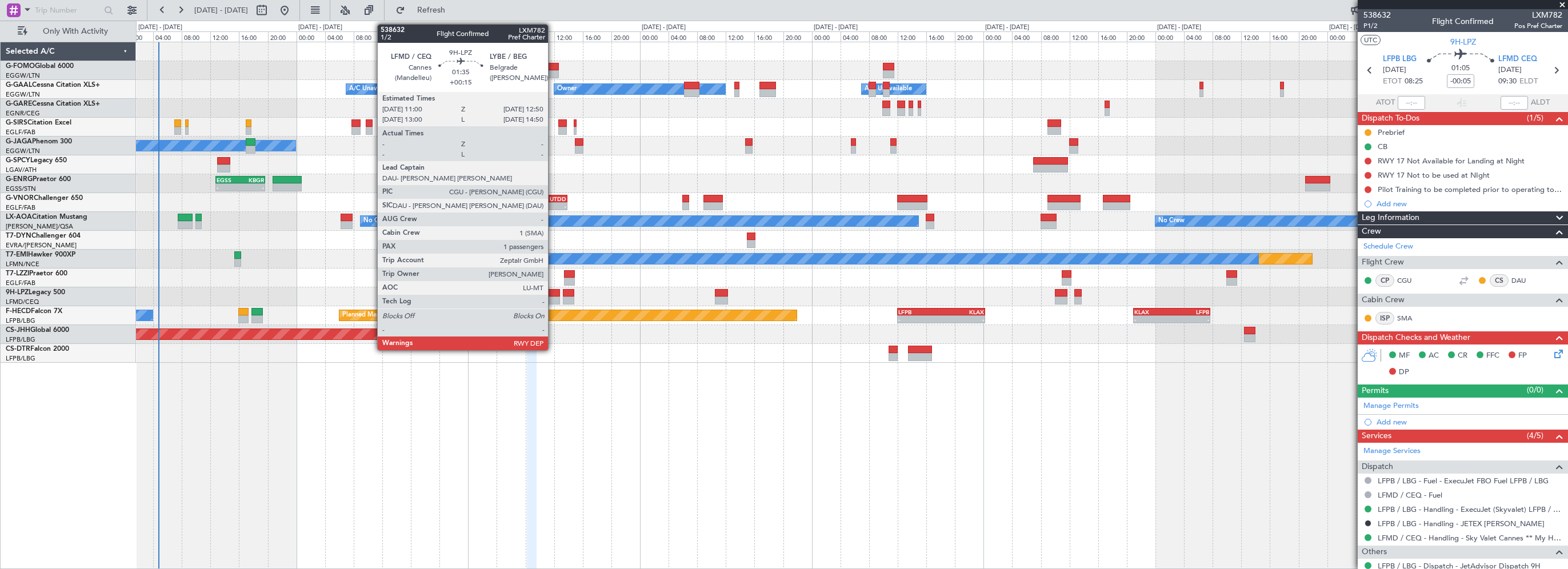
click at [554, 294] on div at bounding box center [552, 293] width 13 height 8
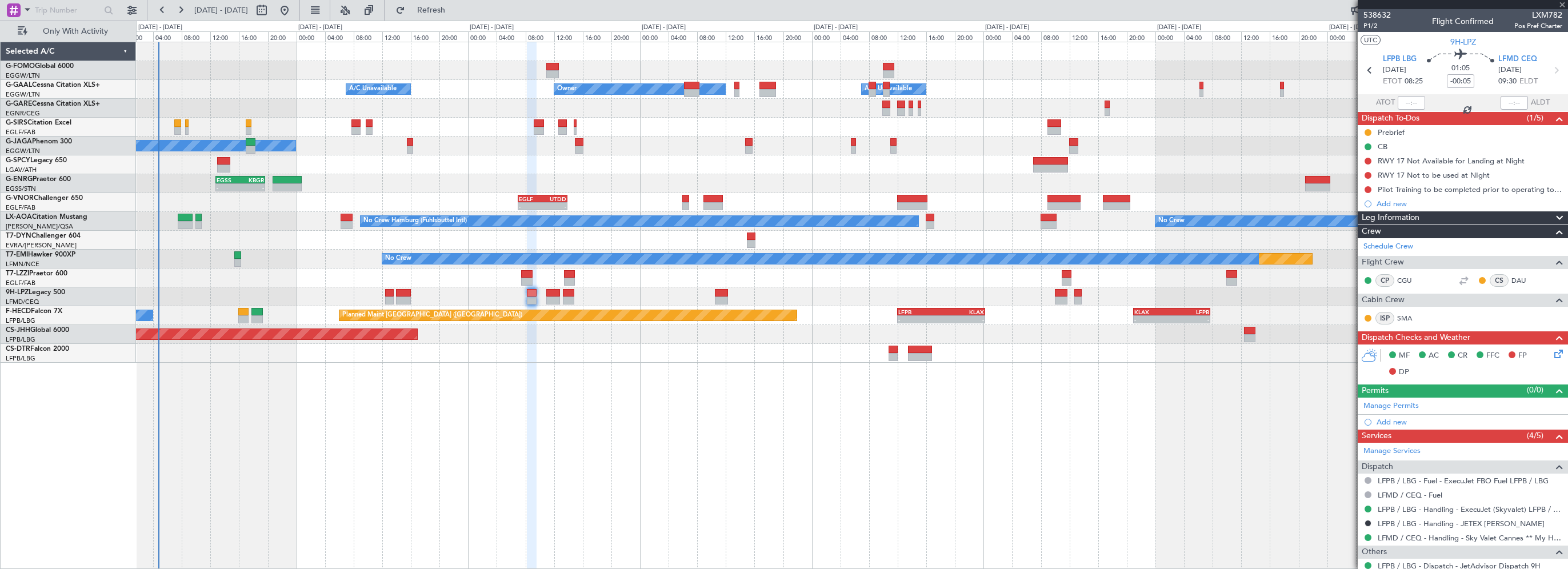
type input "+00:15"
type input "1"
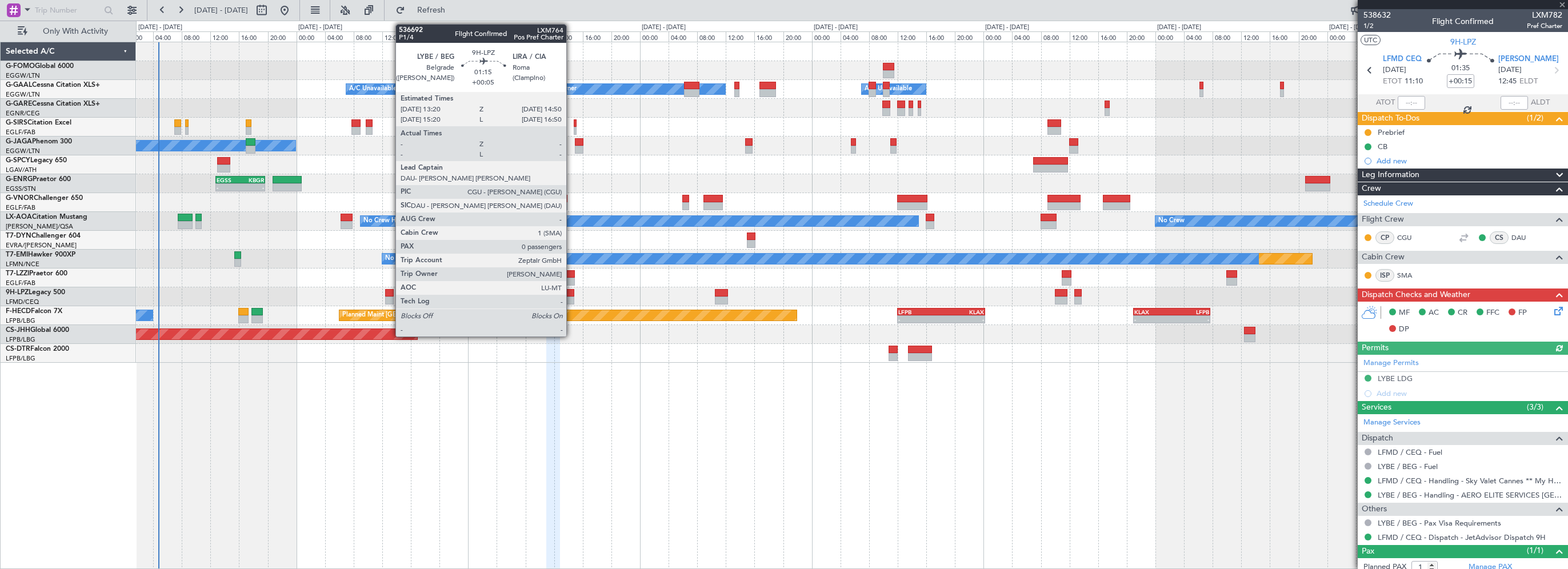
click at [571, 292] on div at bounding box center [568, 293] width 11 height 8
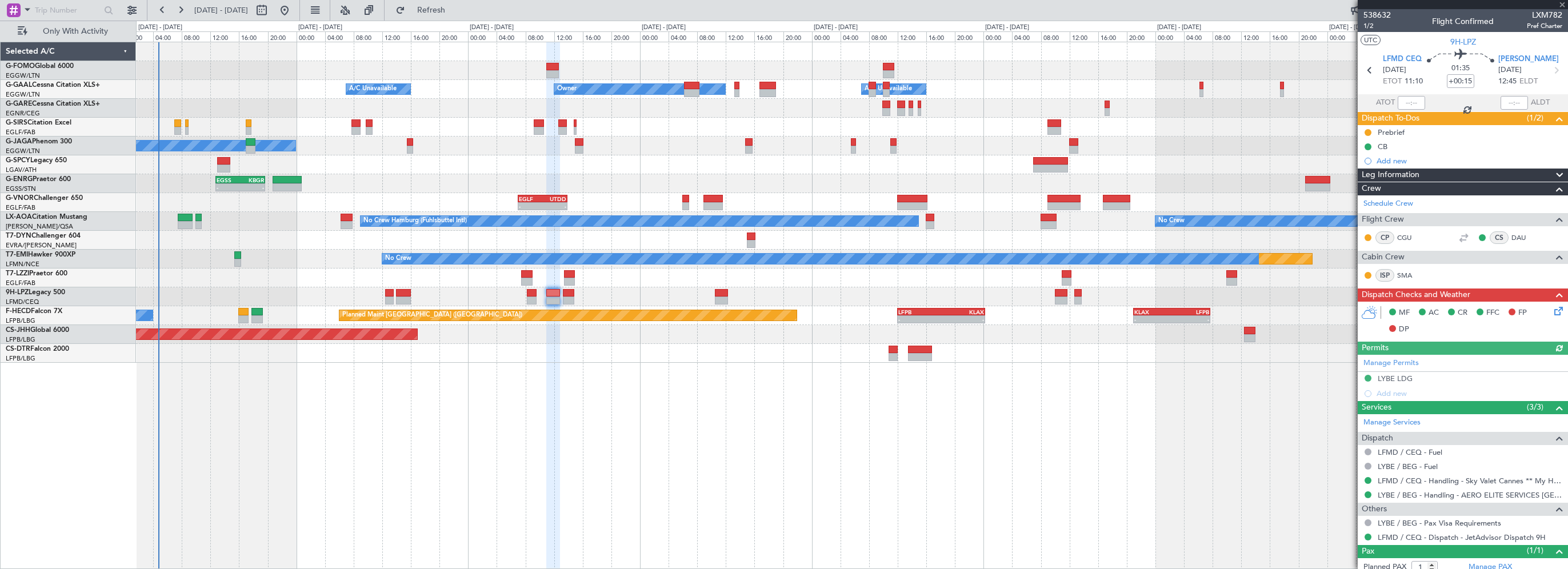
type input "+00:05"
type input "0"
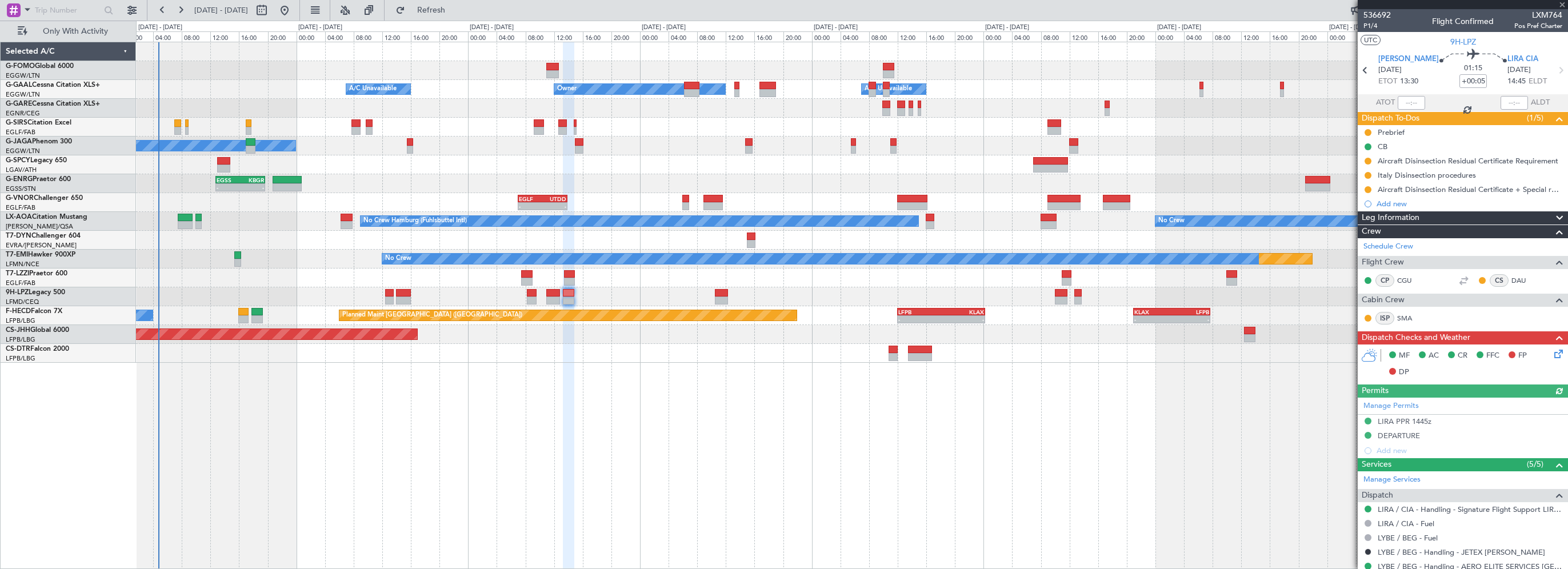
click at [864, 451] on div "- - EGGW 03:55 Z KSFO 14:45 Z Owner A/C Unavailable Owner A/C Unavailable Plann…" at bounding box center [852, 305] width 1432 height 527
click at [581, 444] on div "- - EGGW 03:55 Z KSFO 14:45 Z Owner A/C Unavailable Owner A/C Unavailable Plann…" at bounding box center [852, 305] width 1432 height 527
click at [617, 447] on div "- - EGGW 03:55 Z KSFO 14:45 Z Owner Owner A/C Unavailable A/C Unavailable Plann…" at bounding box center [852, 305] width 1432 height 527
click at [614, 471] on div "- - EGGW 03:55 Z KSFO 14:45 Z Owner Owner A/C Unavailable A/C Unavailable Plann…" at bounding box center [852, 305] width 1432 height 527
click at [552, 520] on div "- - EGGW 03:55 Z KSFO 14:45 Z Owner Owner A/C Unavailable A/C Unavailable Plann…" at bounding box center [852, 305] width 1432 height 527
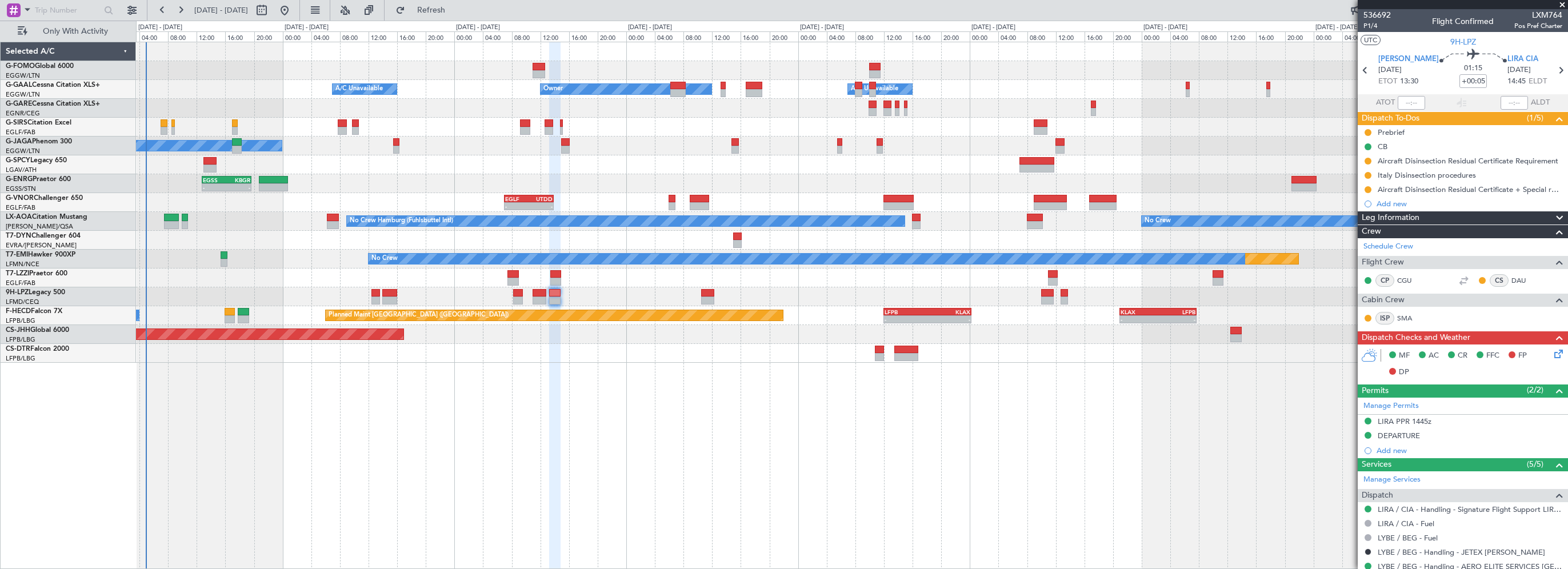
click at [804, 457] on div "- - EGGW 03:55 Z KSFO 14:45 Z Owner Owner A/C Unavailable A/C Unavailable Plann…" at bounding box center [852, 305] width 1432 height 527
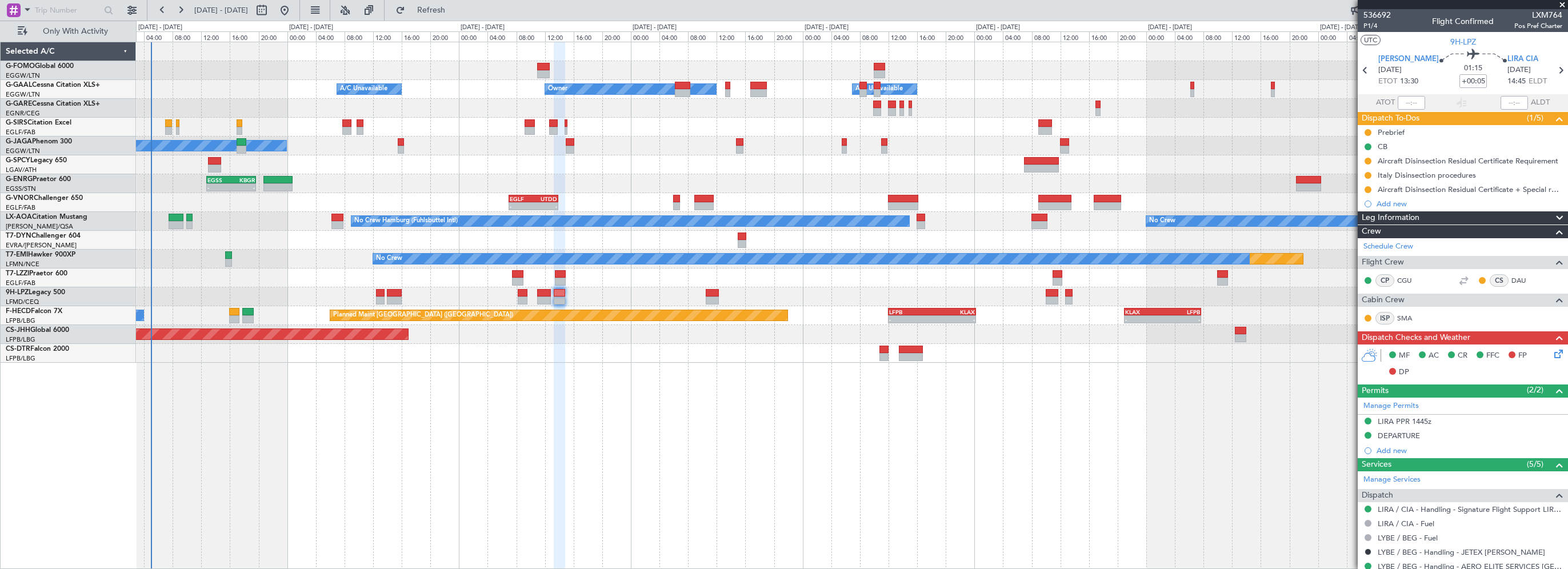
click at [718, 458] on div "- - EGGW 03:55 Z KSFO 14:45 Z Owner Owner A/C Unavailable A/C Unavailable Plann…" at bounding box center [852, 305] width 1432 height 527
